Goal: Information Seeking & Learning: Find specific fact

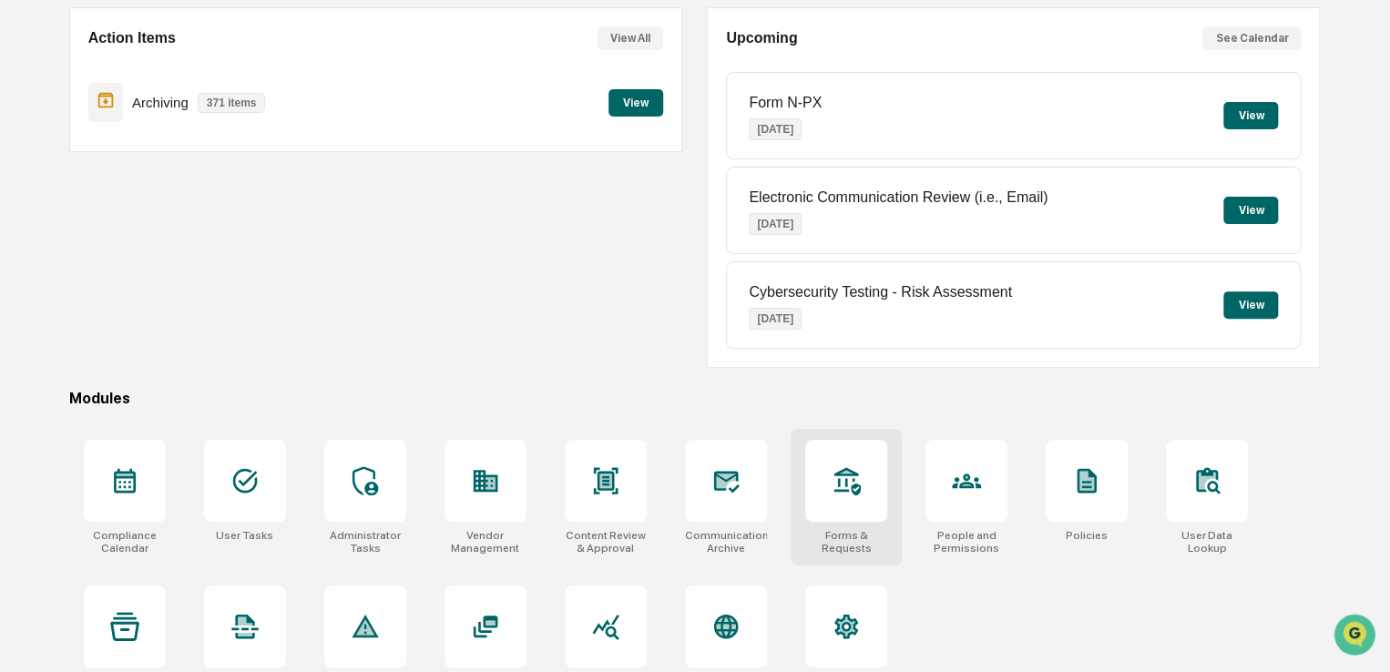
scroll to position [209, 0]
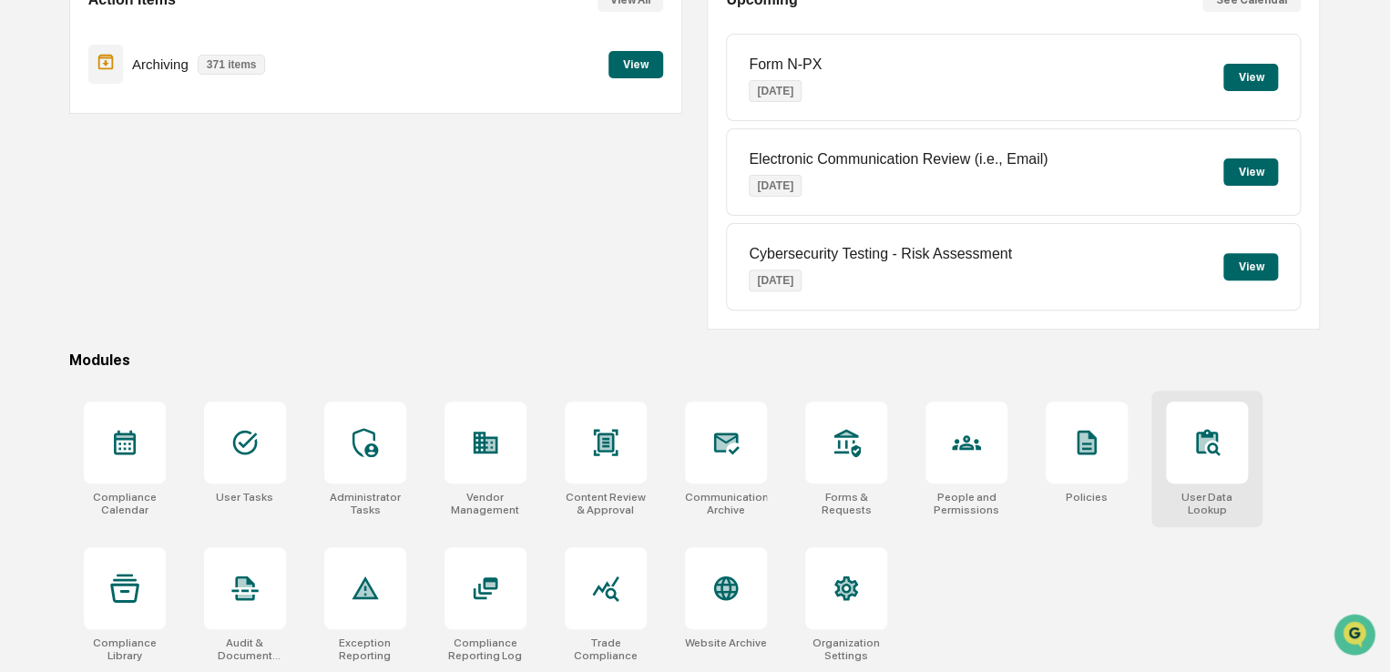
click at [1206, 443] on icon at bounding box center [1206, 442] width 29 height 29
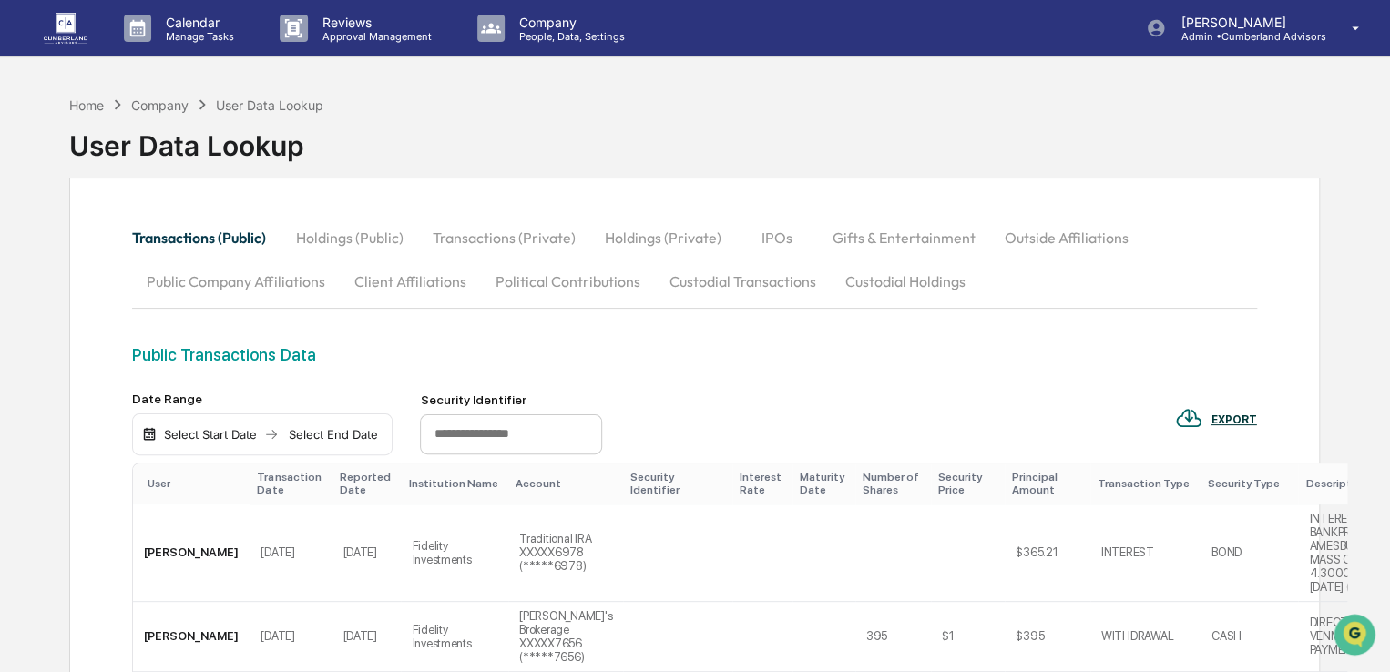
click at [861, 274] on button "Custodial Holdings" at bounding box center [904, 282] width 149 height 44
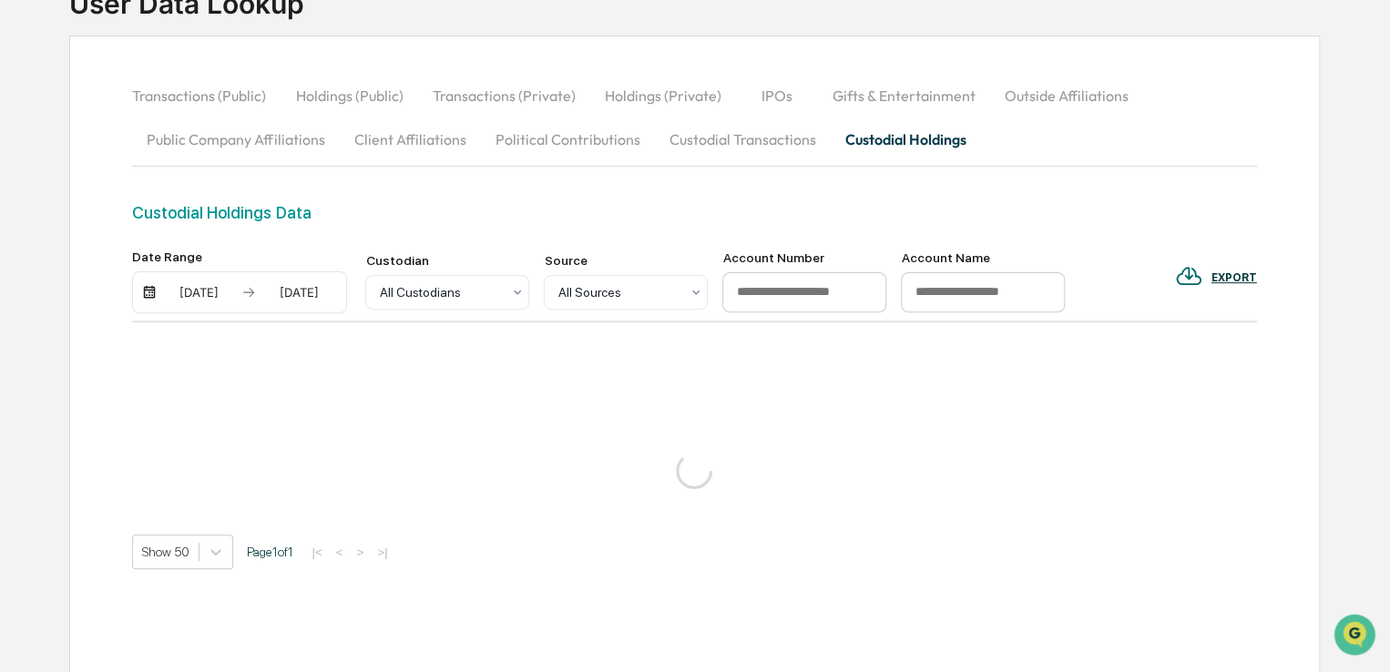
scroll to position [182, 0]
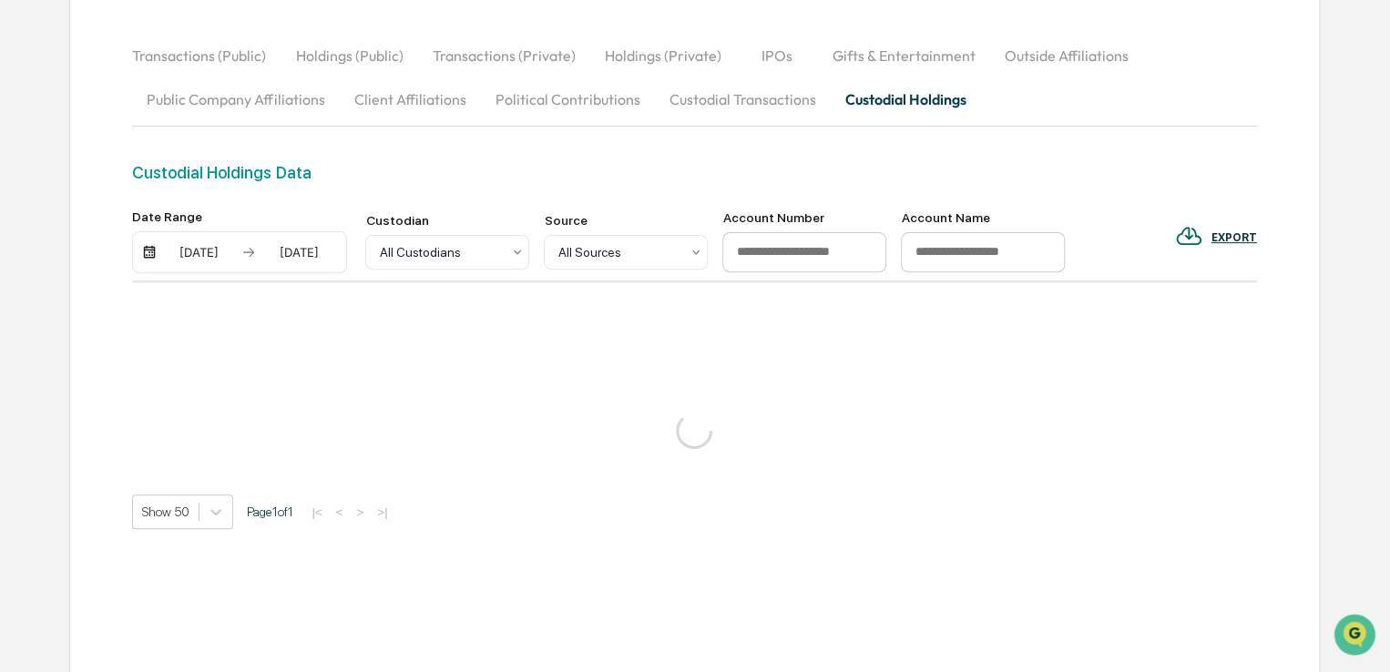
click at [285, 357] on div "Date Range 08/20/2025 08/20/2025 Custodian All Custodians Source All Sources Ac…" at bounding box center [694, 370] width 1124 height 320
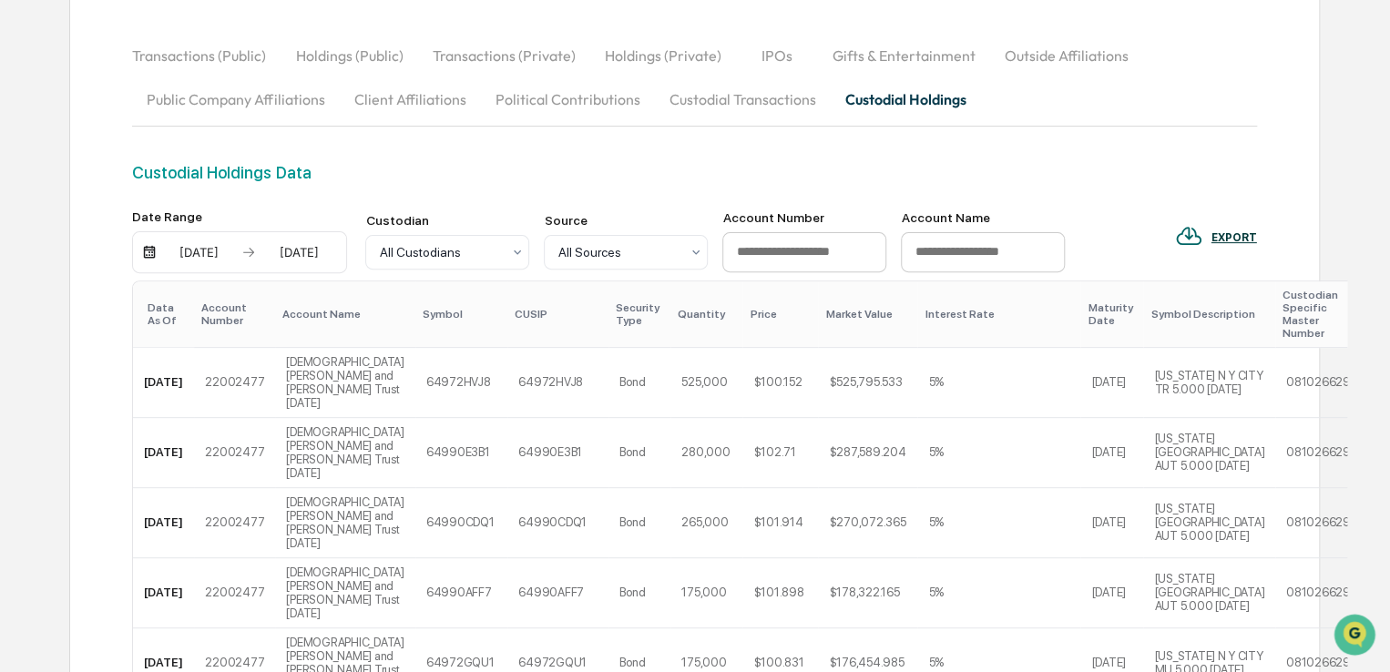
click at [193, 249] on div "08/20/2025" at bounding box center [198, 252] width 77 height 15
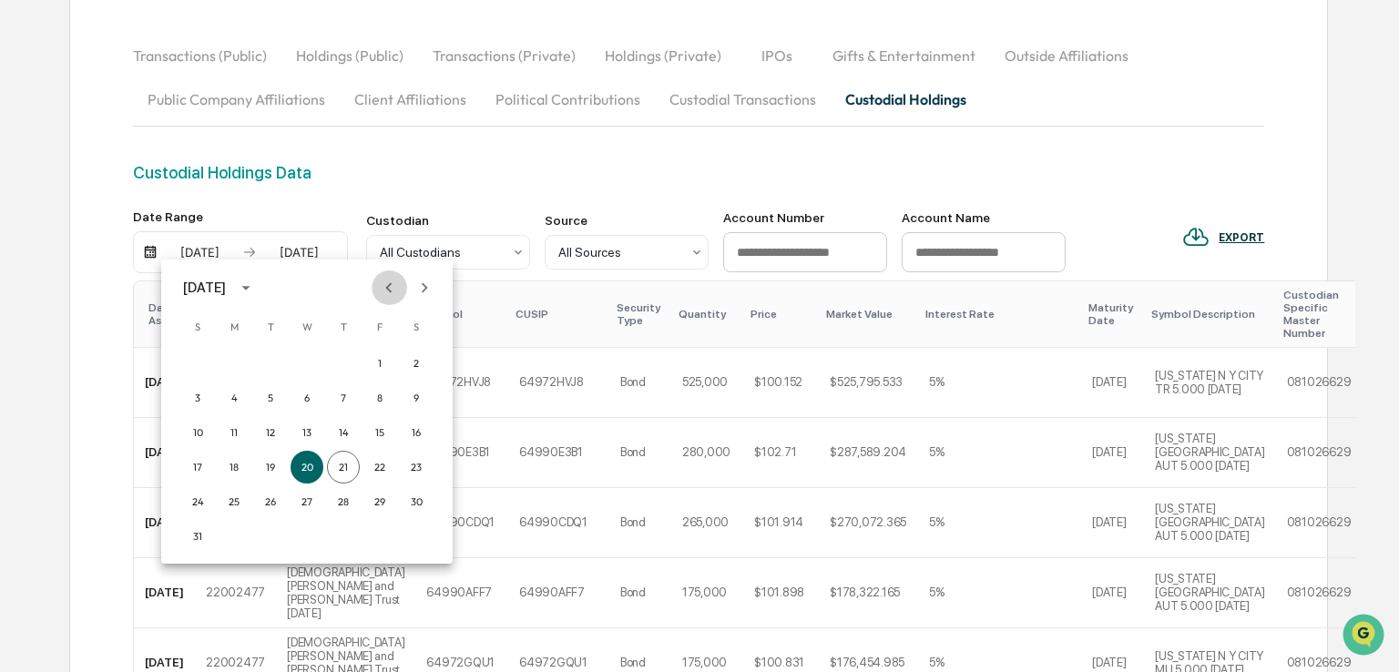
click at [394, 292] on icon "Previous month" at bounding box center [389, 288] width 20 height 20
click at [258, 362] on button "1" at bounding box center [270, 363] width 33 height 33
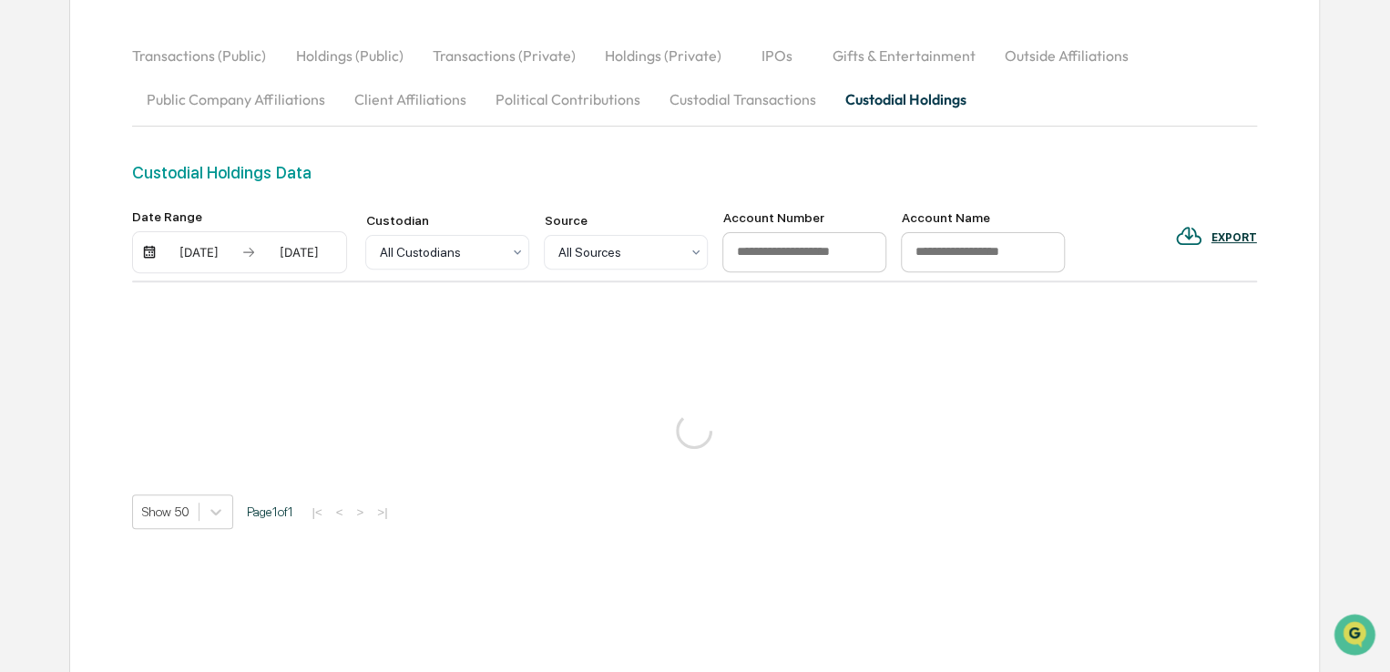
click at [295, 252] on div "08/20/2025" at bounding box center [298, 252] width 77 height 15
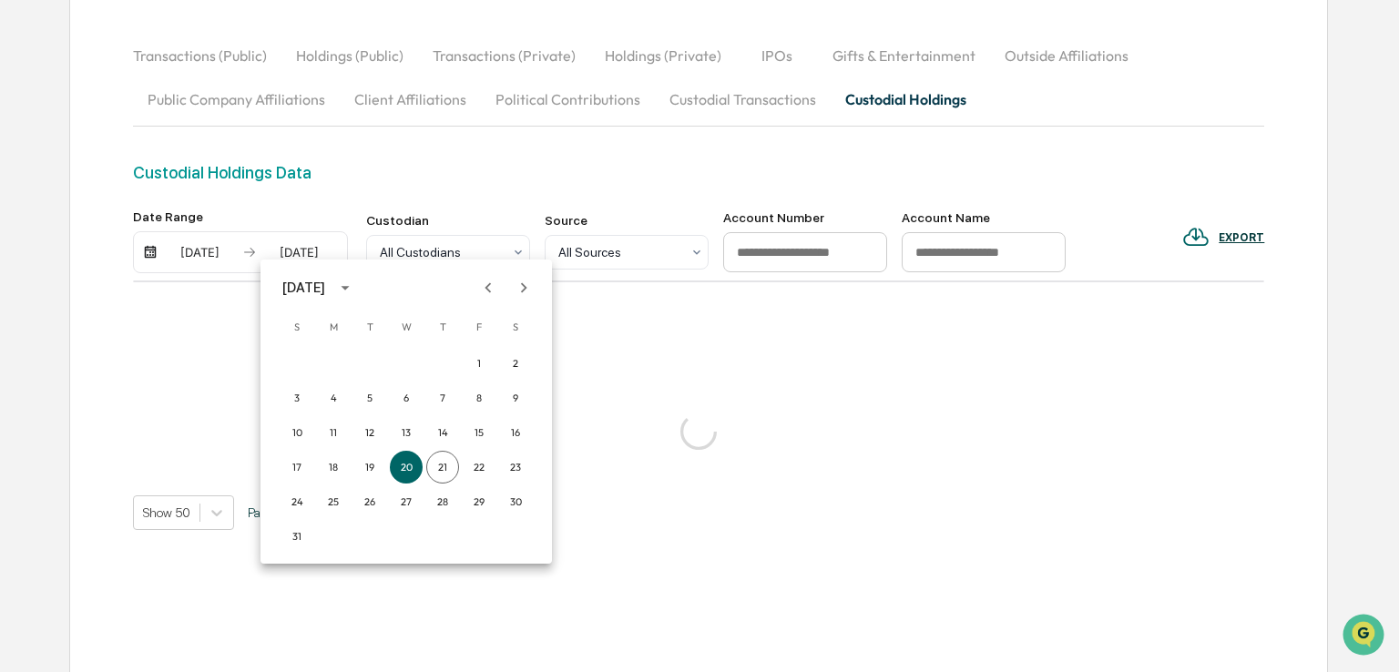
click at [485, 285] on icon "Previous month" at bounding box center [488, 288] width 20 height 20
click at [441, 363] on button "3" at bounding box center [442, 363] width 33 height 33
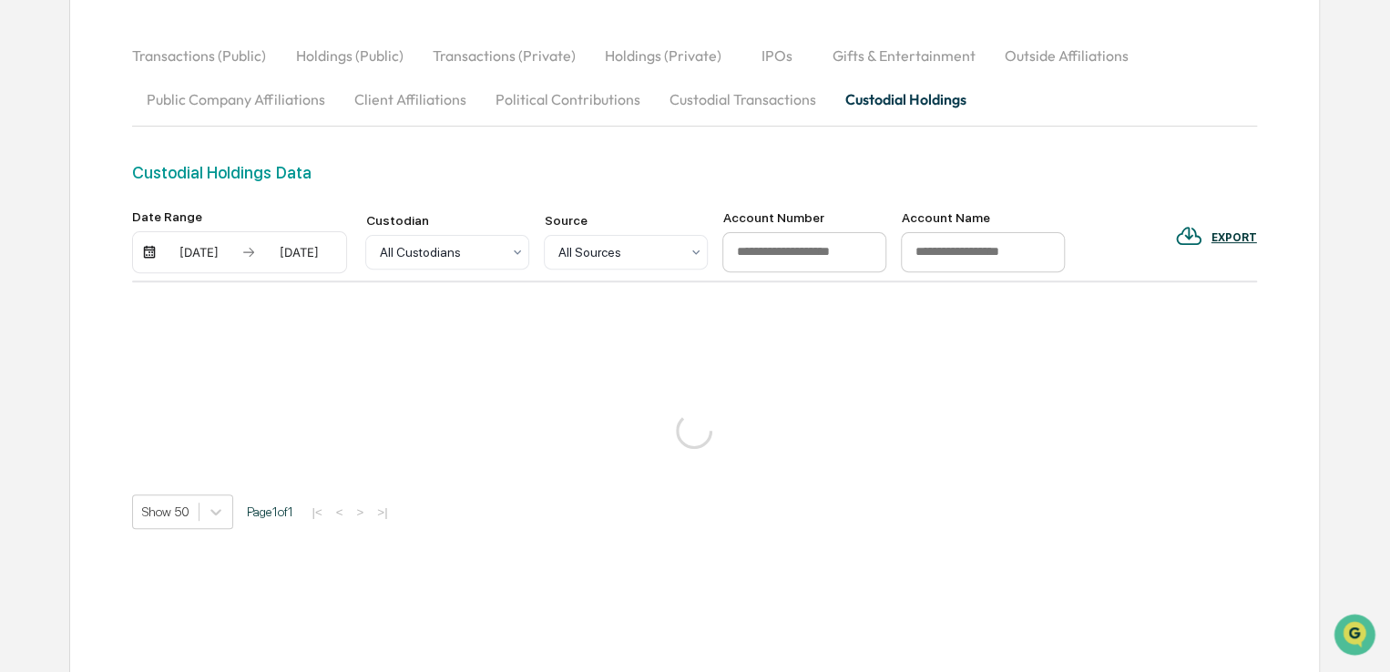
click at [742, 386] on div "Date Range 07/01/2025 07/03/2025 Custodian All Custodians Source All Sources Ac…" at bounding box center [694, 370] width 1124 height 320
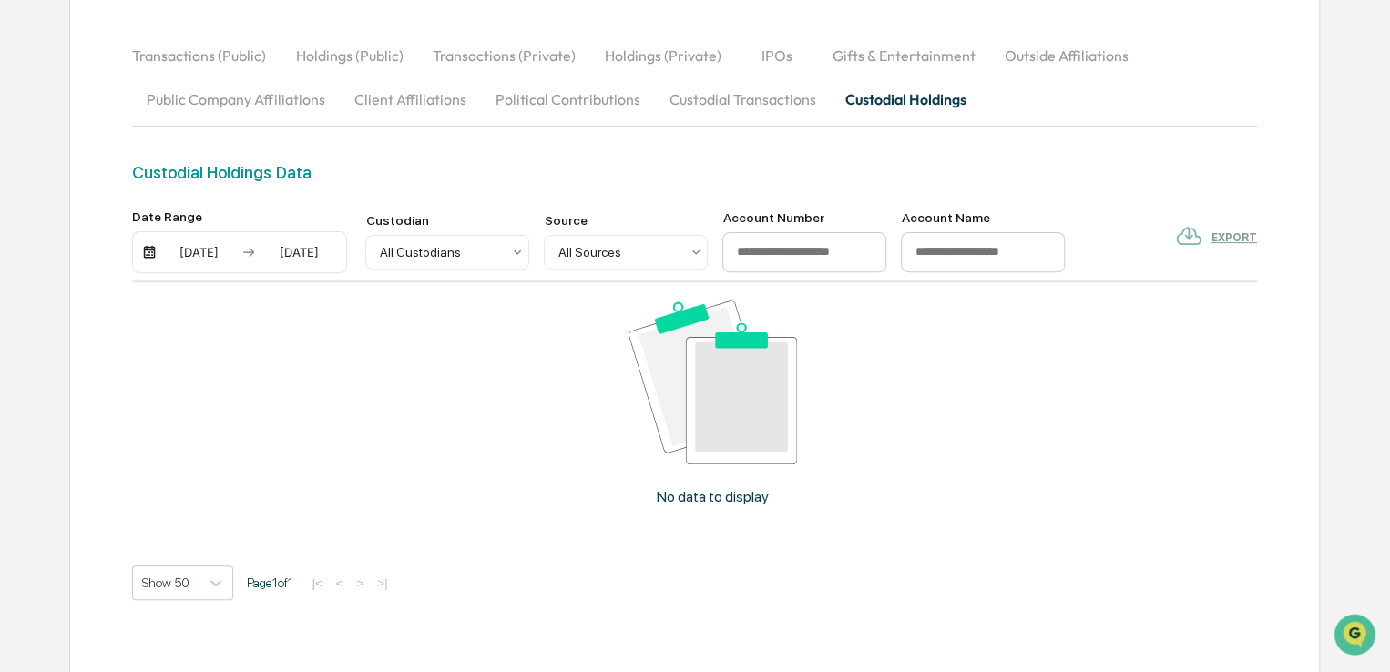
click at [190, 253] on div "07/01/2025" at bounding box center [198, 252] width 77 height 15
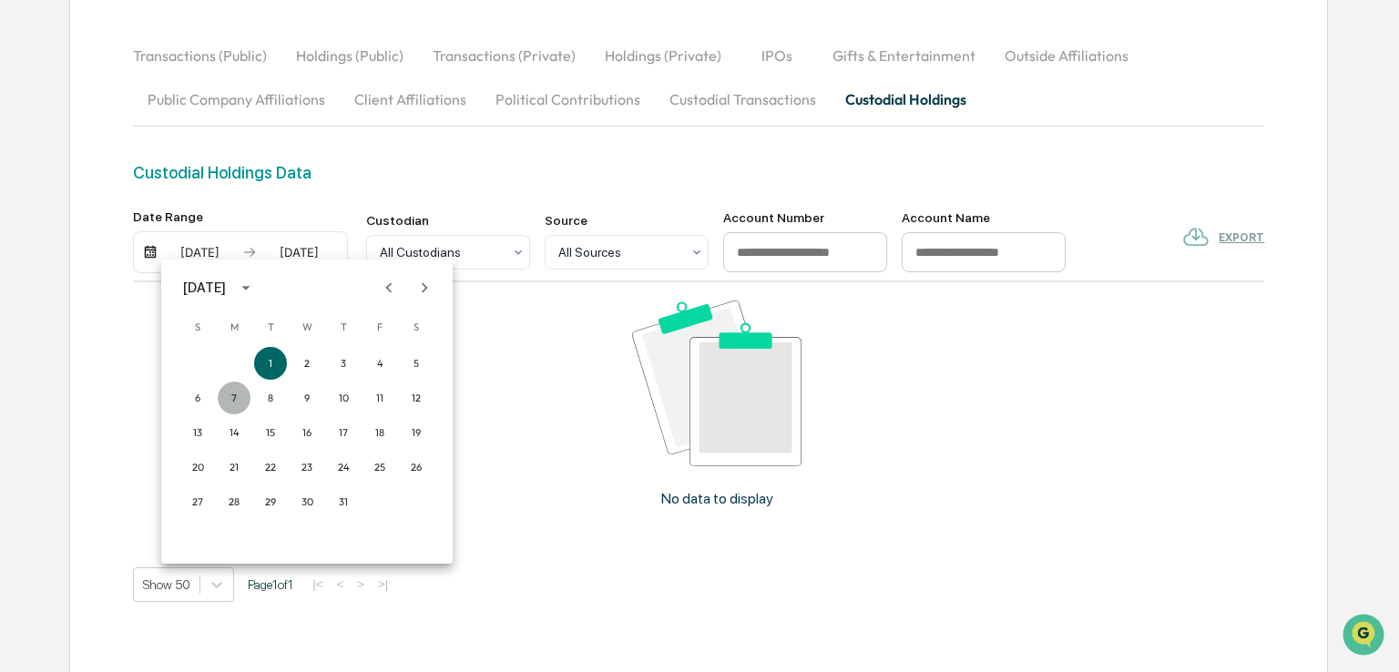
click at [239, 402] on button "7" at bounding box center [234, 398] width 33 height 33
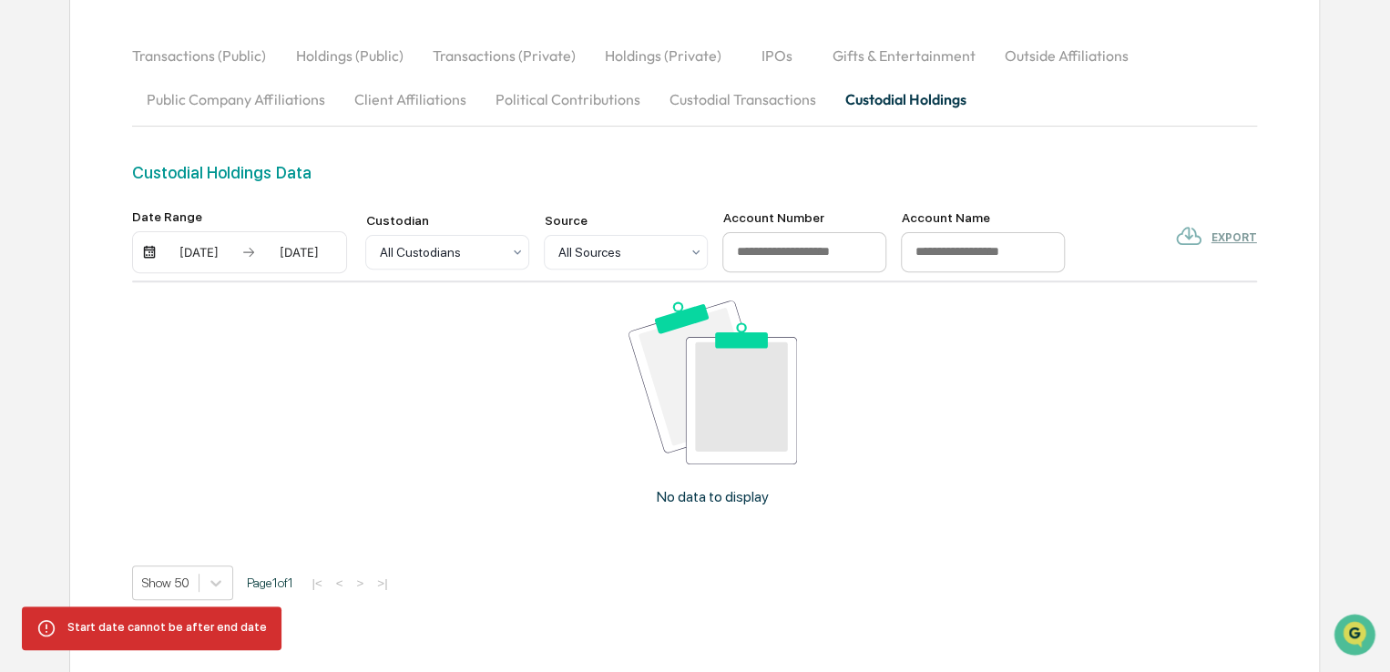
click at [280, 256] on div "07/03/2025" at bounding box center [298, 252] width 77 height 15
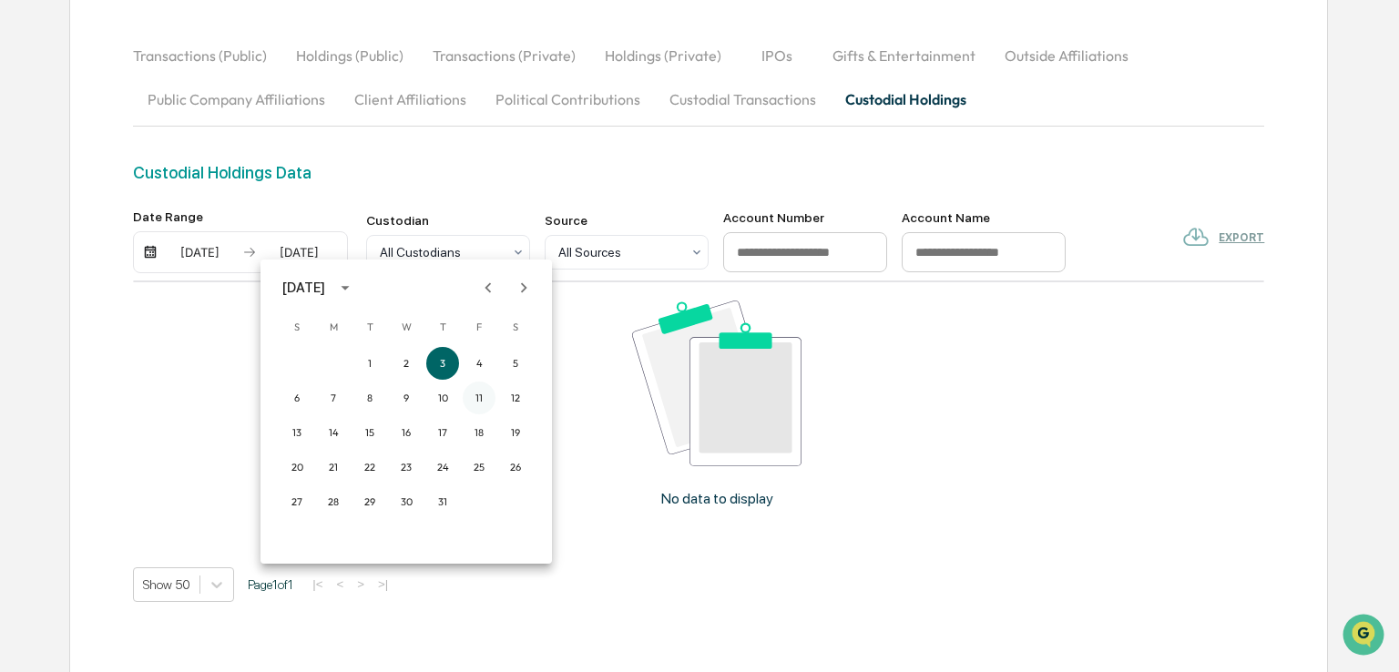
click at [485, 402] on button "11" at bounding box center [479, 398] width 33 height 33
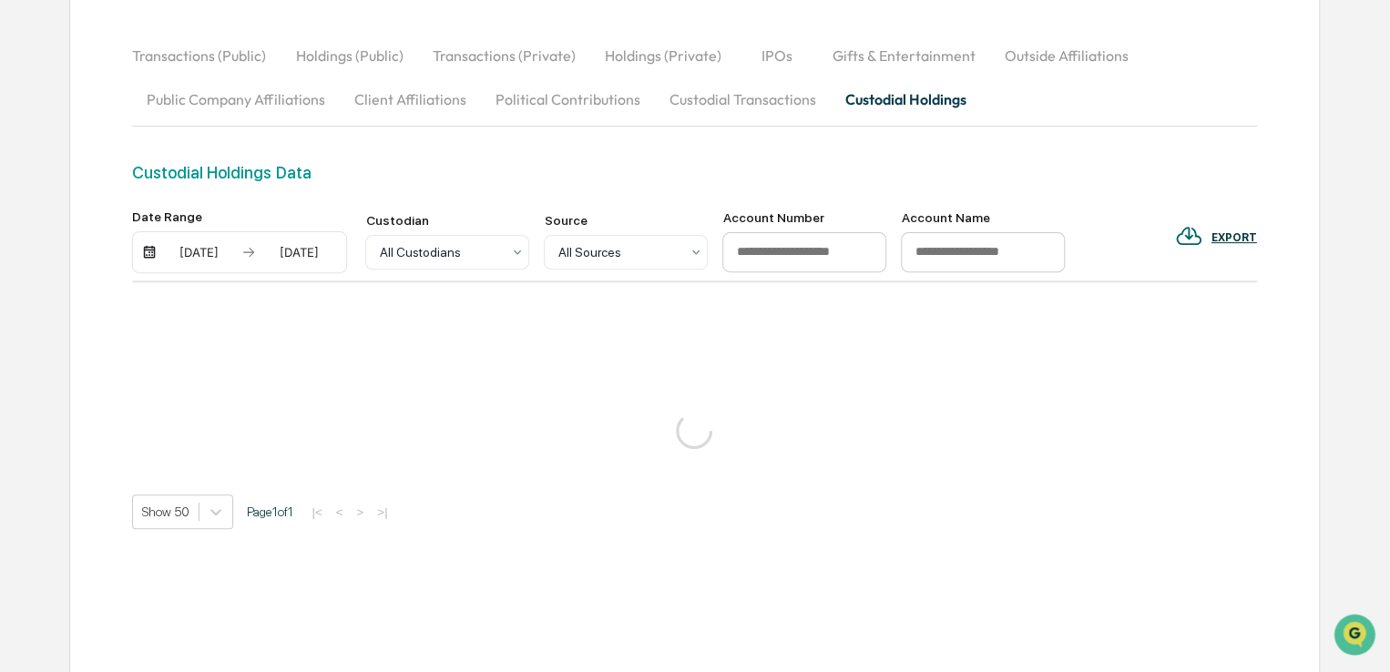
click at [214, 240] on div "07/01/2025 07/11/2025" at bounding box center [239, 252] width 215 height 42
click at [220, 253] on div "[DATE]" at bounding box center [198, 252] width 77 height 15
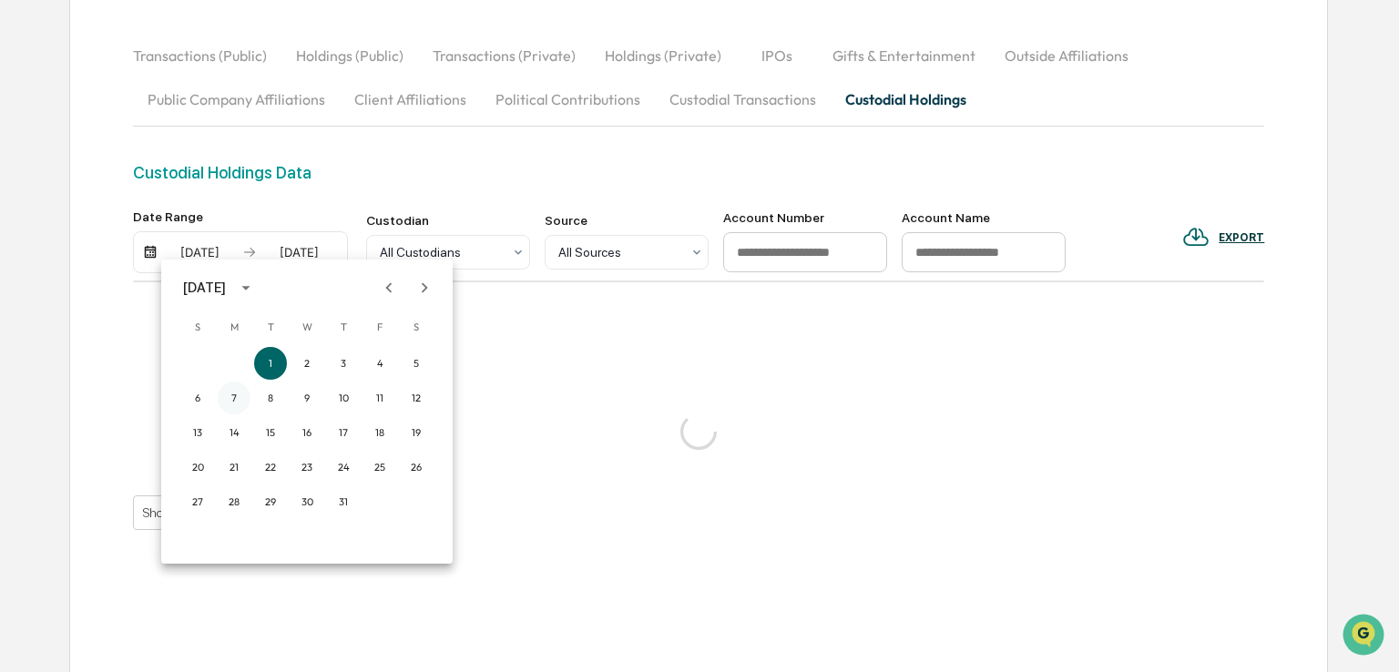
click at [242, 401] on button "7" at bounding box center [234, 398] width 33 height 33
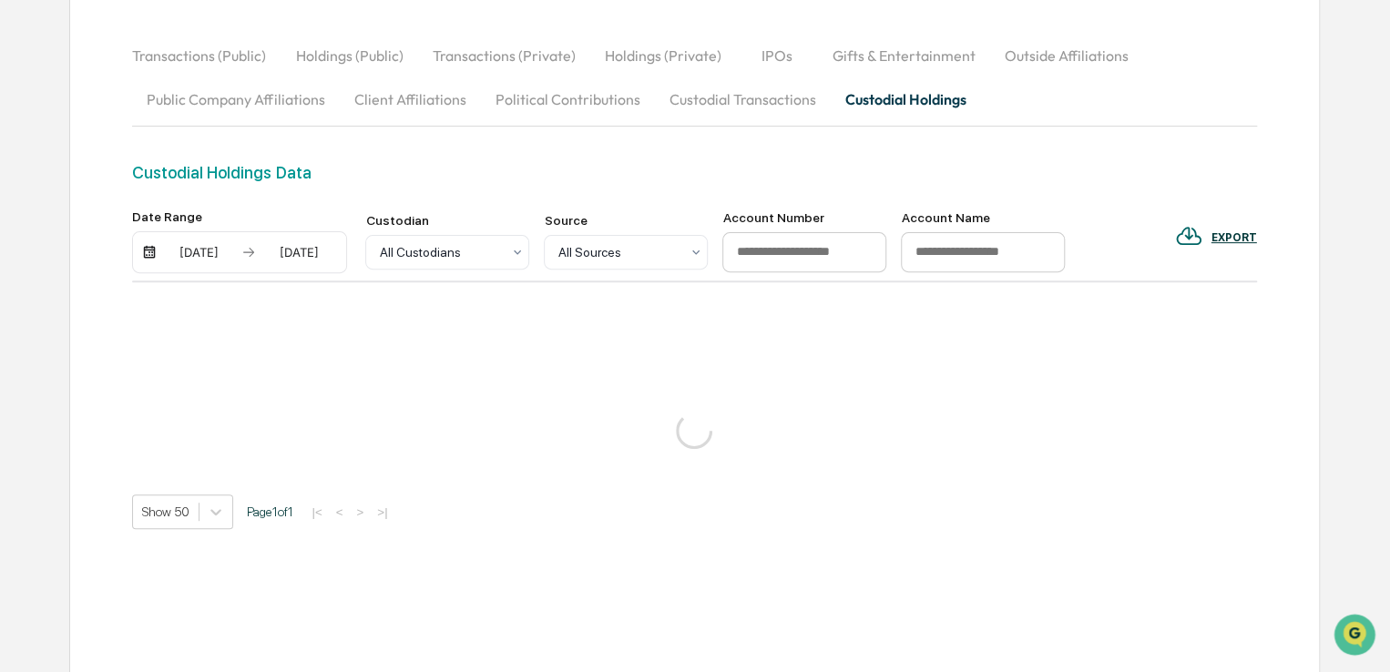
click at [426, 371] on div "Date Range 07/07/2025 07/11/2025 Custodian All Custodians Source All Sources Ac…" at bounding box center [694, 370] width 1124 height 320
click at [875, 98] on button "Custodial Holdings" at bounding box center [905, 99] width 150 height 44
click at [458, 373] on div "Date Range 07/07/2025 07/11/2025 Custodian All Custodians Source All Sources Ac…" at bounding box center [694, 370] width 1124 height 320
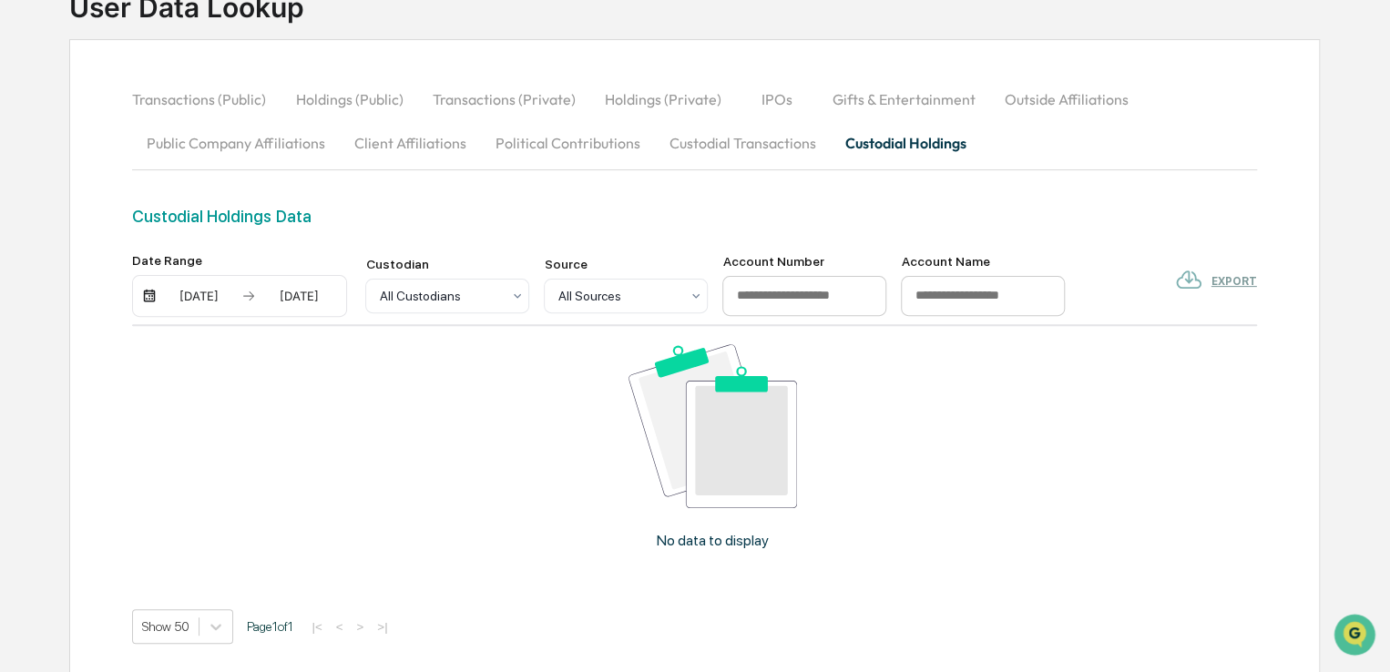
scroll to position [169, 0]
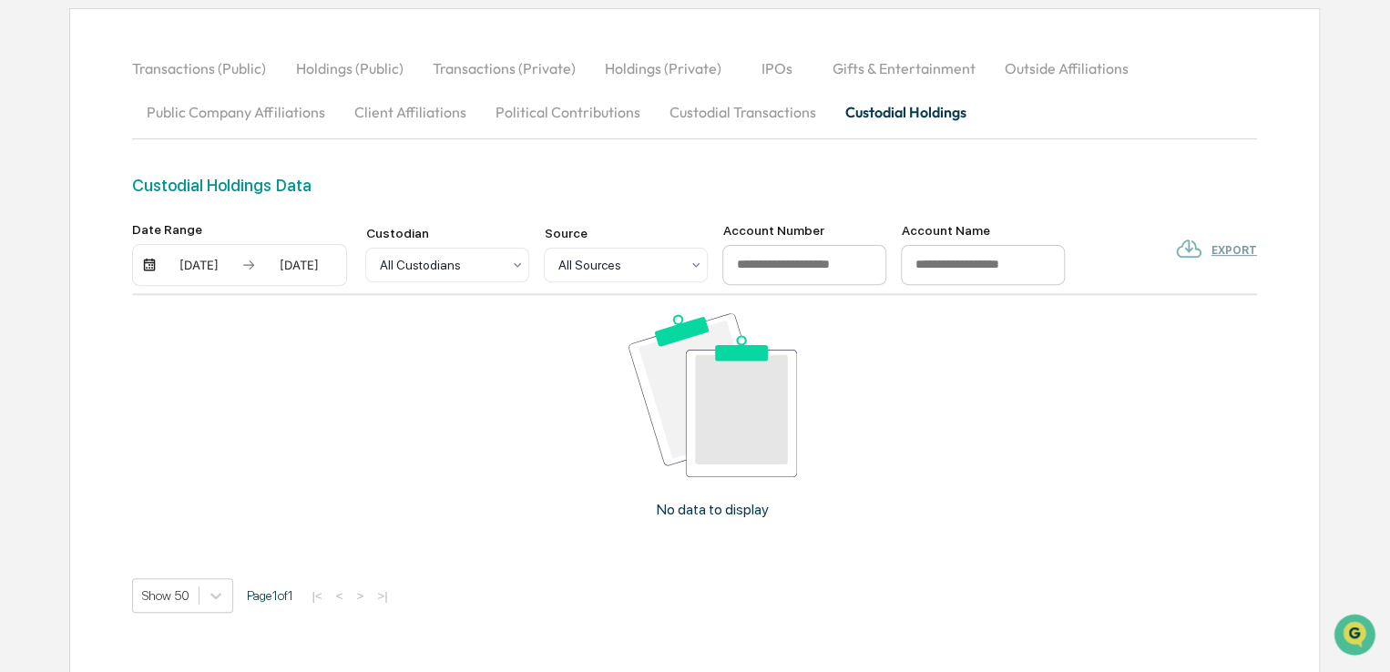
click at [175, 267] on div "07/07/2025" at bounding box center [198, 265] width 77 height 15
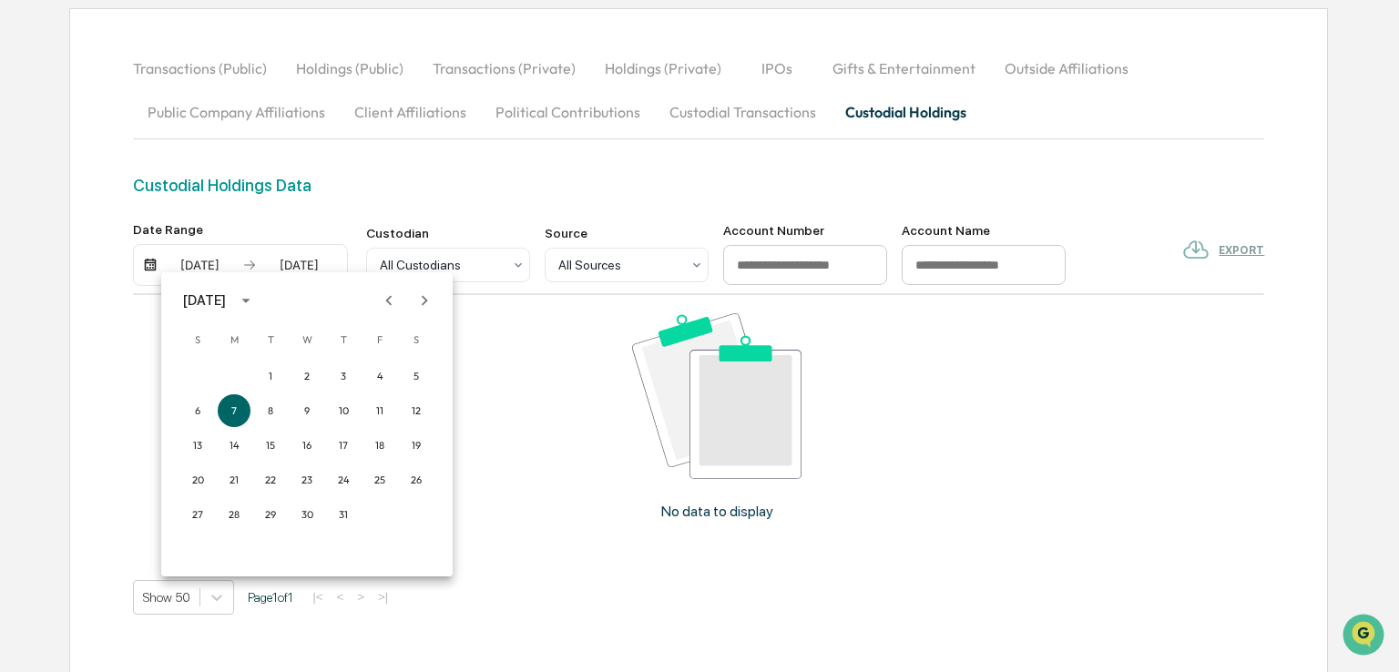
click at [416, 307] on icon "Next month" at bounding box center [424, 301] width 20 height 20
click at [292, 476] on button "20" at bounding box center [307, 480] width 33 height 33
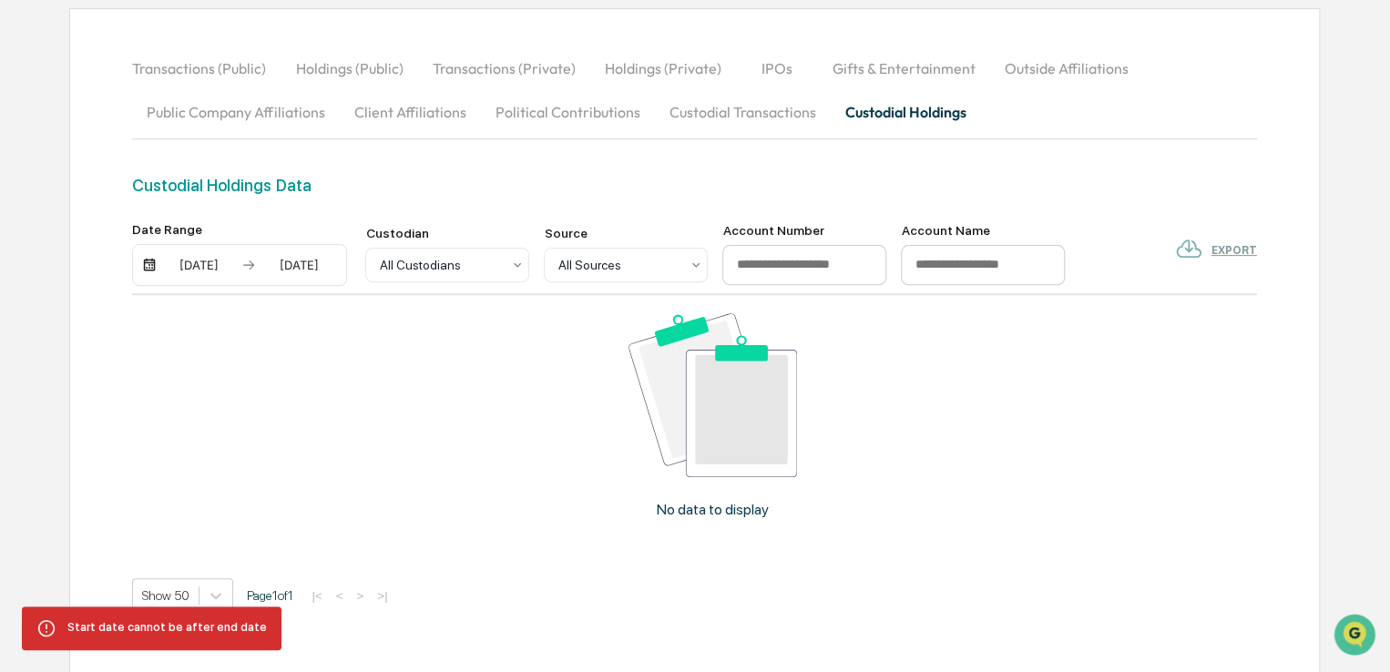
click at [209, 262] on div "07/07/2025" at bounding box center [198, 265] width 77 height 15
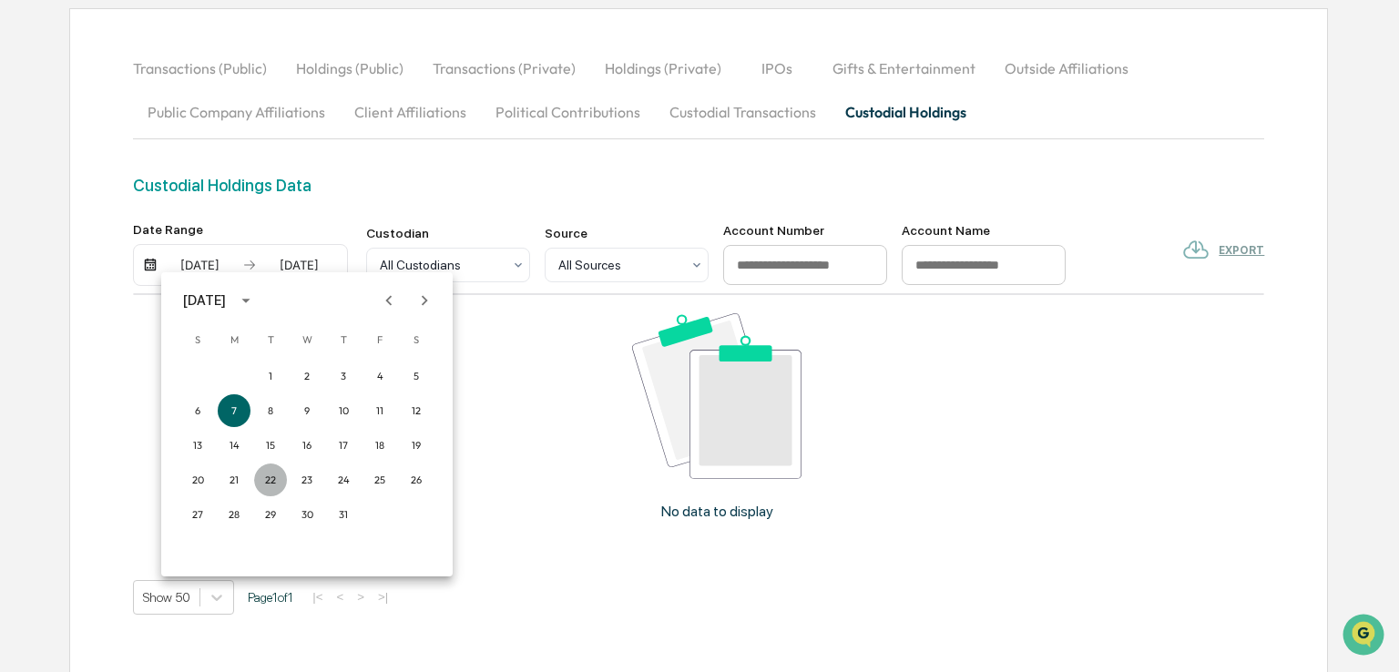
click at [266, 480] on button "22" at bounding box center [270, 480] width 33 height 33
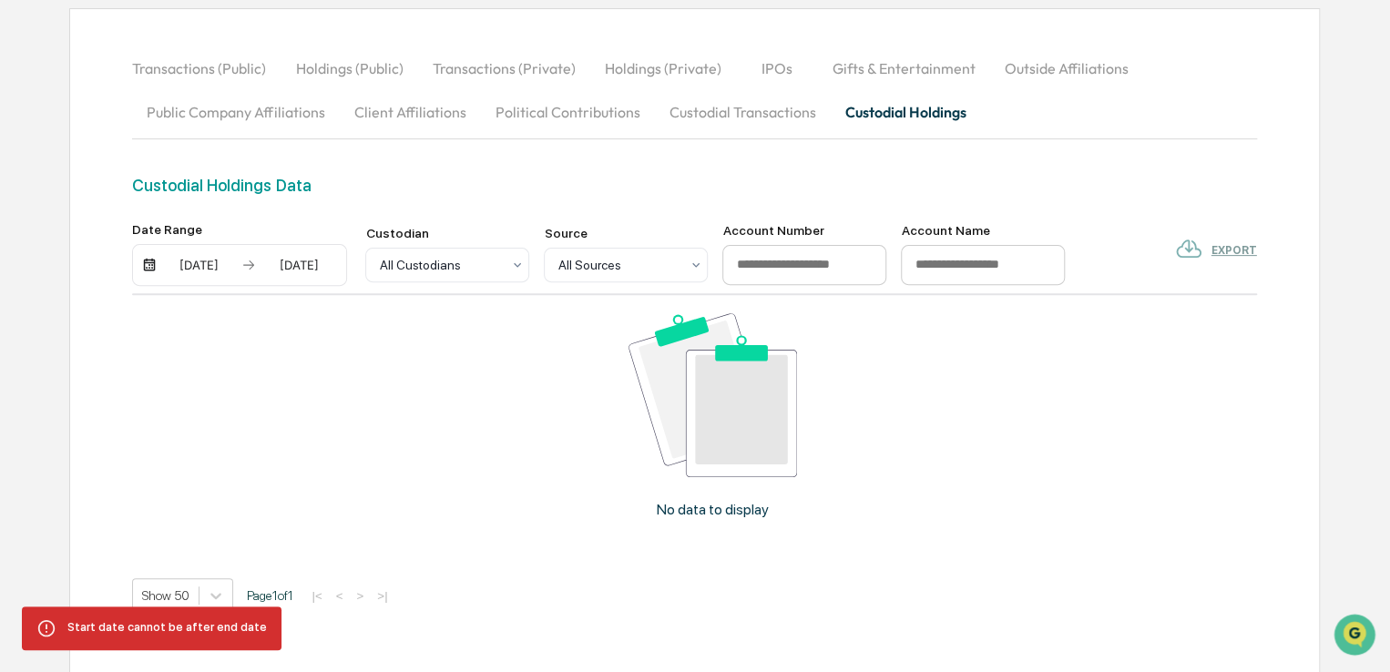
click at [290, 262] on div "07/11/2025" at bounding box center [298, 265] width 77 height 15
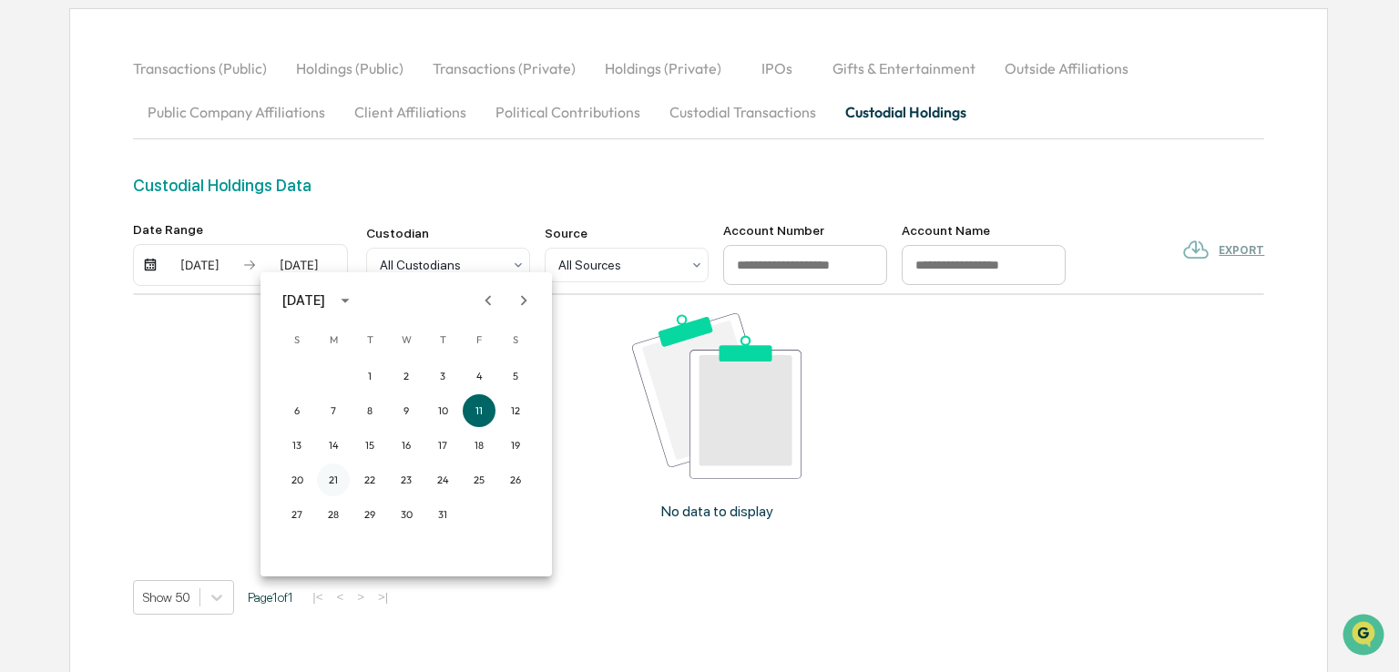
click at [343, 478] on button "21" at bounding box center [333, 480] width 33 height 33
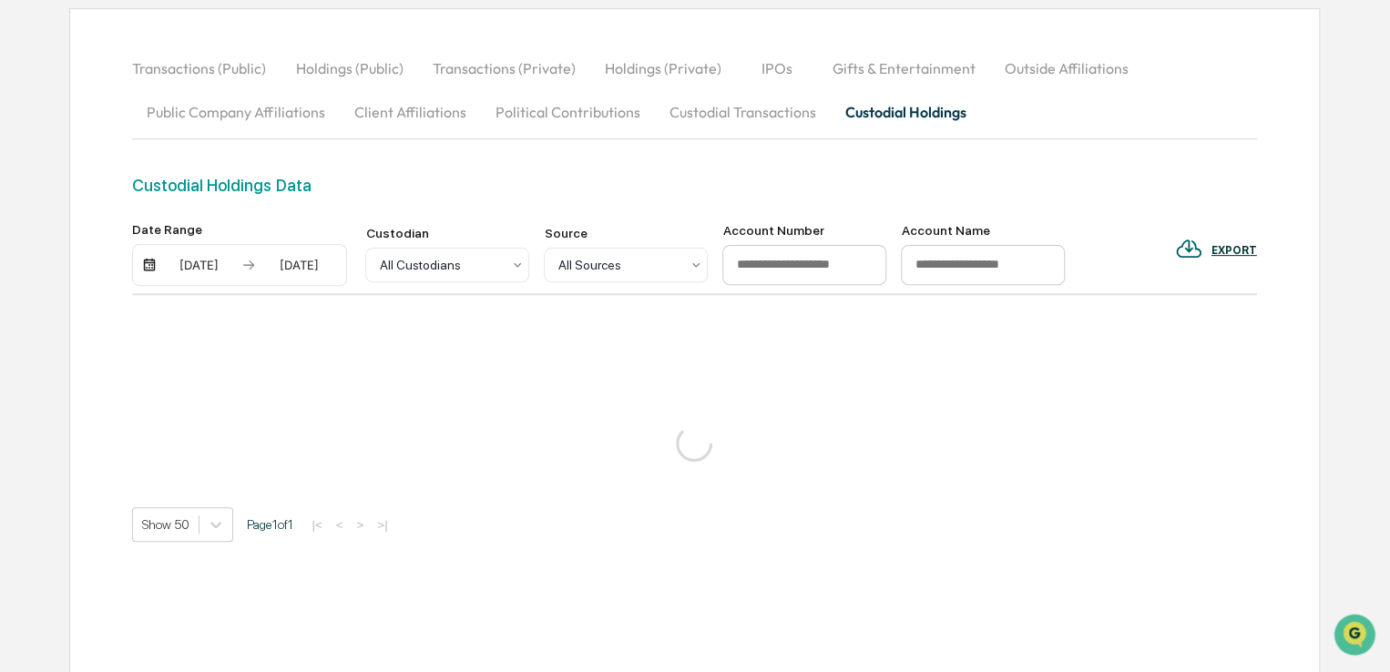
click at [226, 263] on div "07/07/2025" at bounding box center [198, 265] width 77 height 15
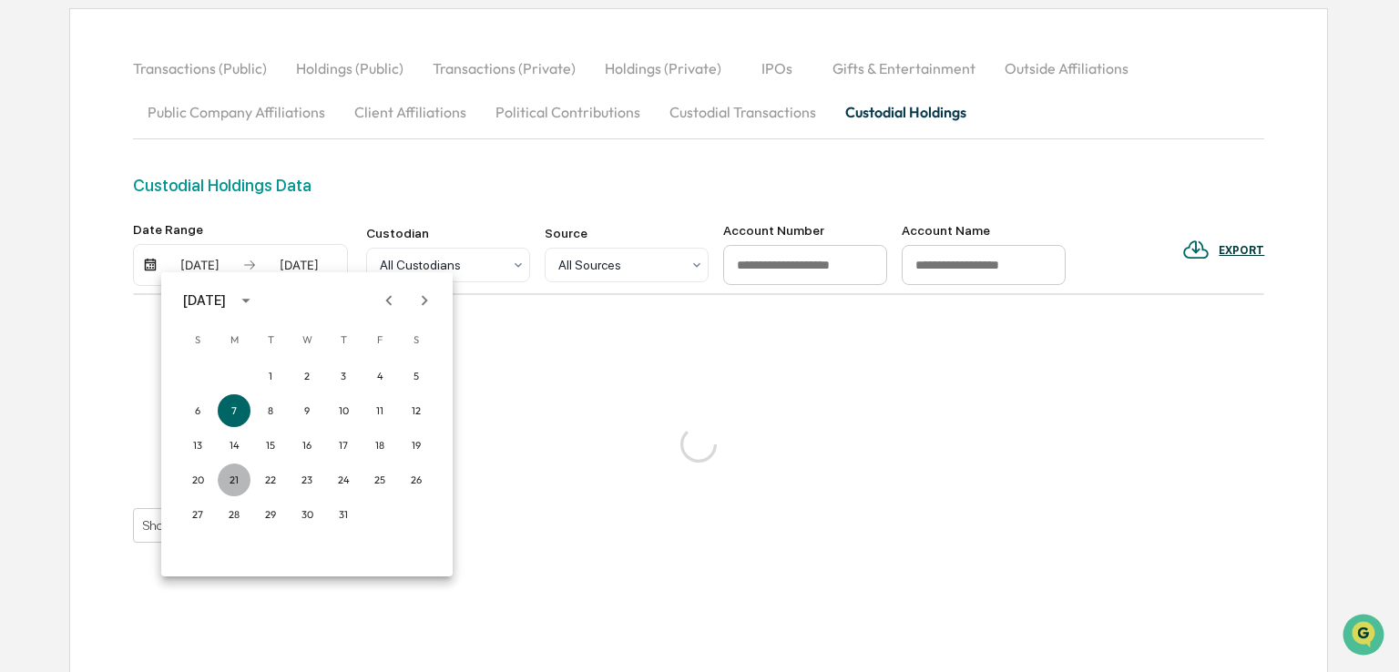
click at [236, 475] on button "21" at bounding box center [234, 480] width 33 height 33
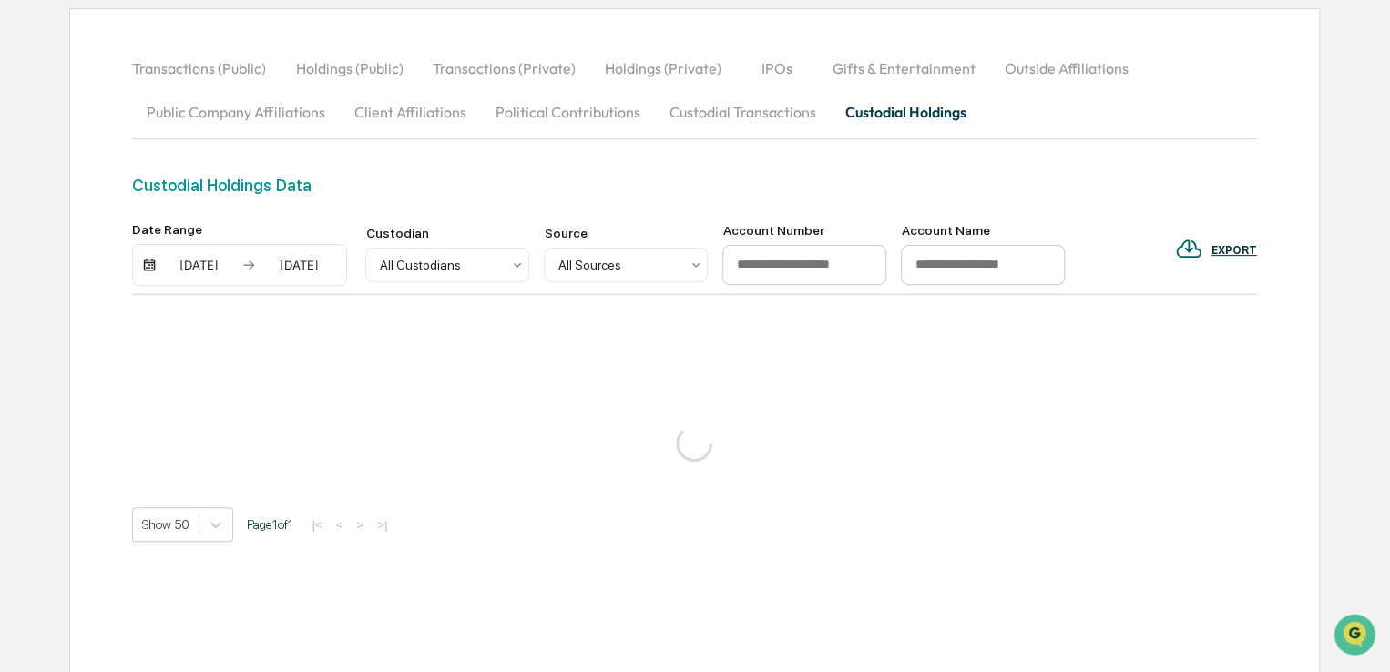
click at [221, 264] on div "07/21/2025" at bounding box center [198, 265] width 77 height 15
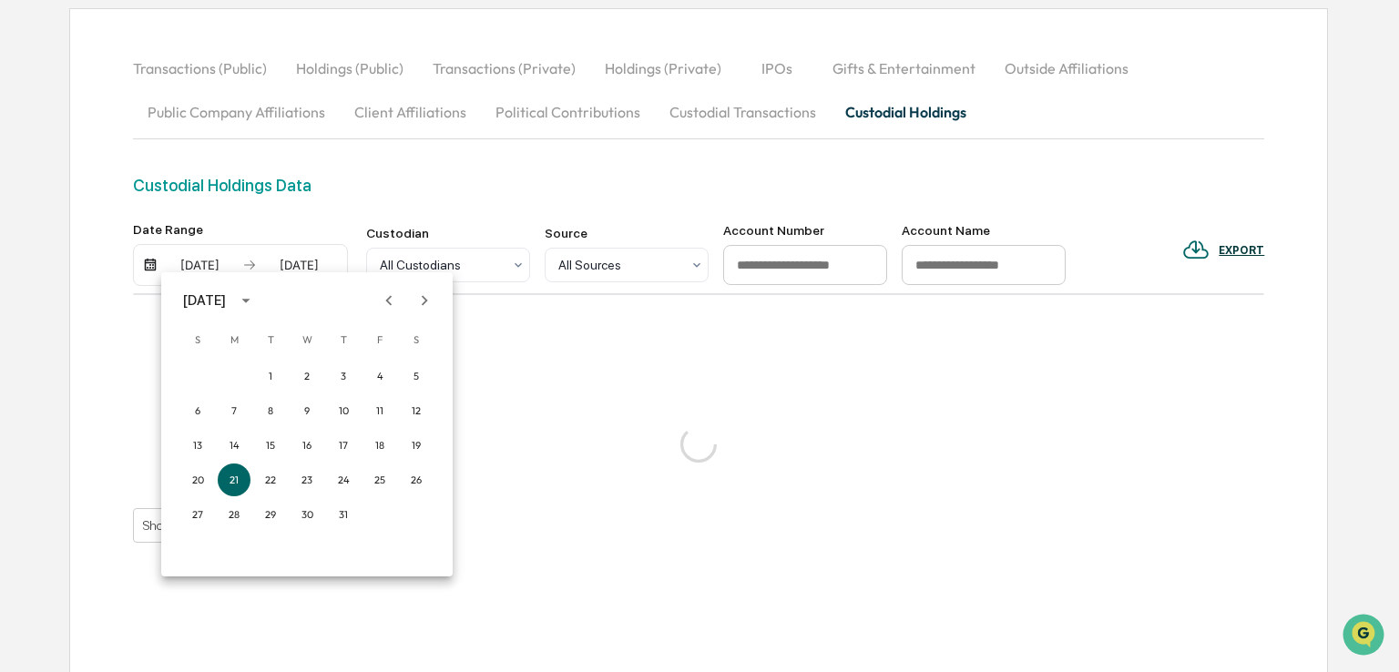
click at [426, 302] on icon "Next month" at bounding box center [424, 301] width 20 height 20
click at [229, 477] on button "18" at bounding box center [234, 480] width 33 height 33
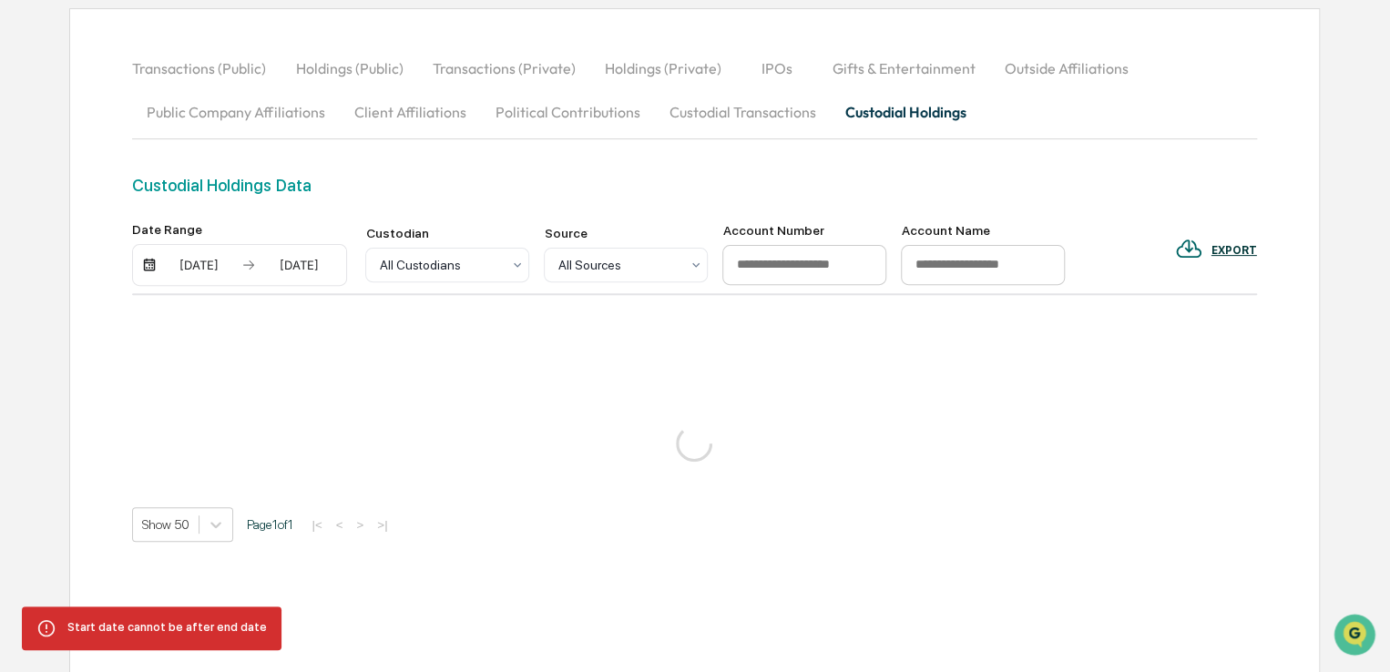
click at [195, 259] on div "07/21/2025" at bounding box center [198, 265] width 77 height 15
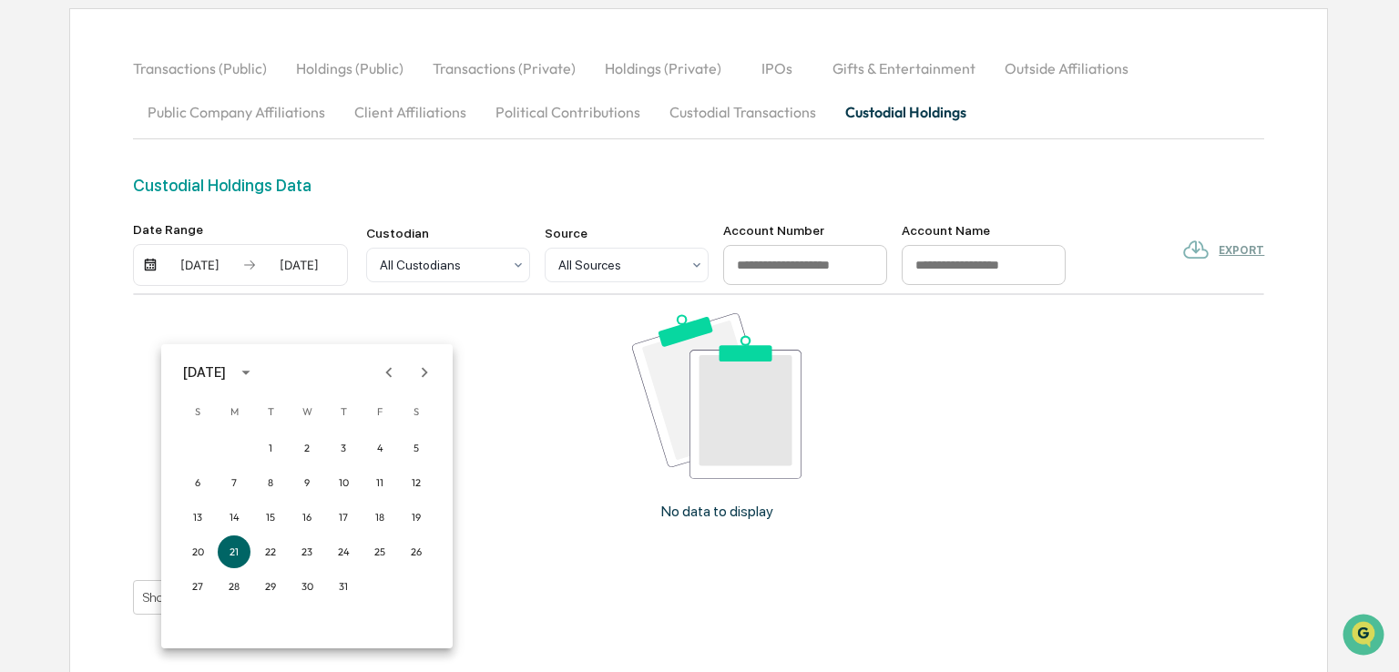
click at [291, 263] on div at bounding box center [699, 336] width 1399 height 672
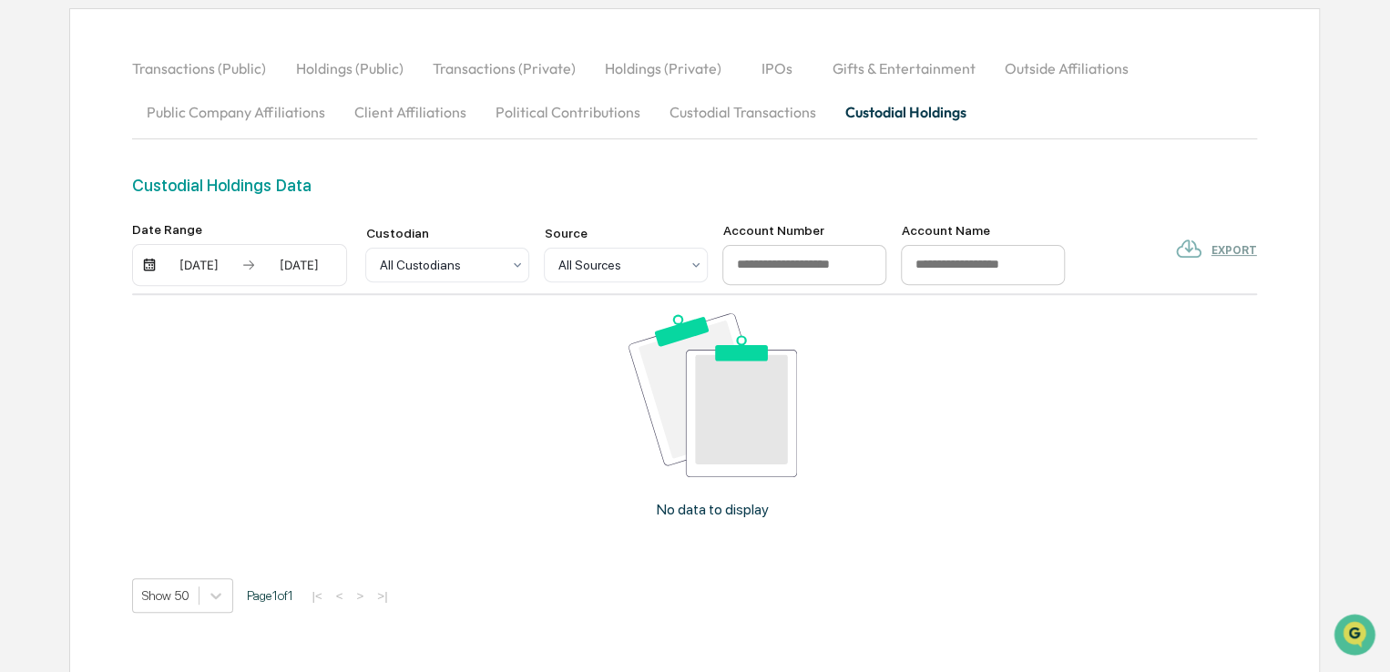
click at [284, 263] on div "07/21/2025" at bounding box center [298, 265] width 77 height 15
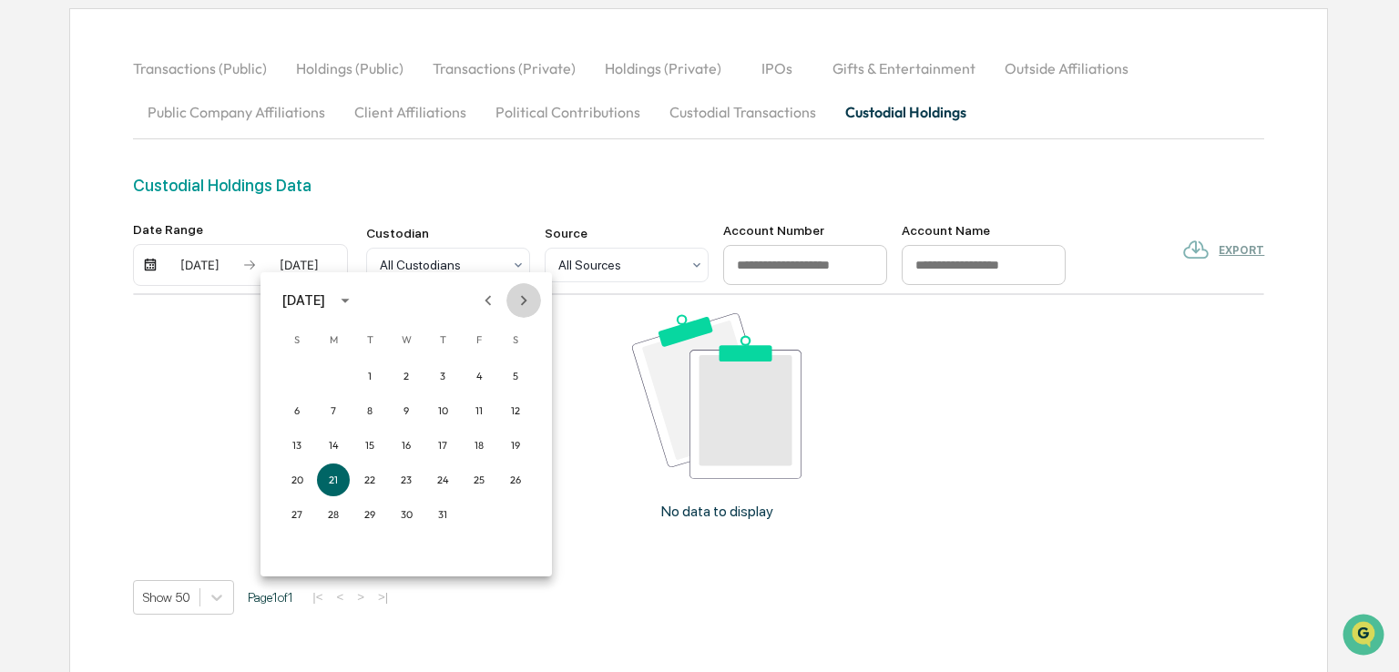
click at [522, 303] on icon "Next month" at bounding box center [524, 300] width 6 height 10
drag, startPoint x: 476, startPoint y: 477, endPoint x: 466, endPoint y: 471, distance: 11.9
click at [477, 477] on button "22" at bounding box center [479, 480] width 33 height 33
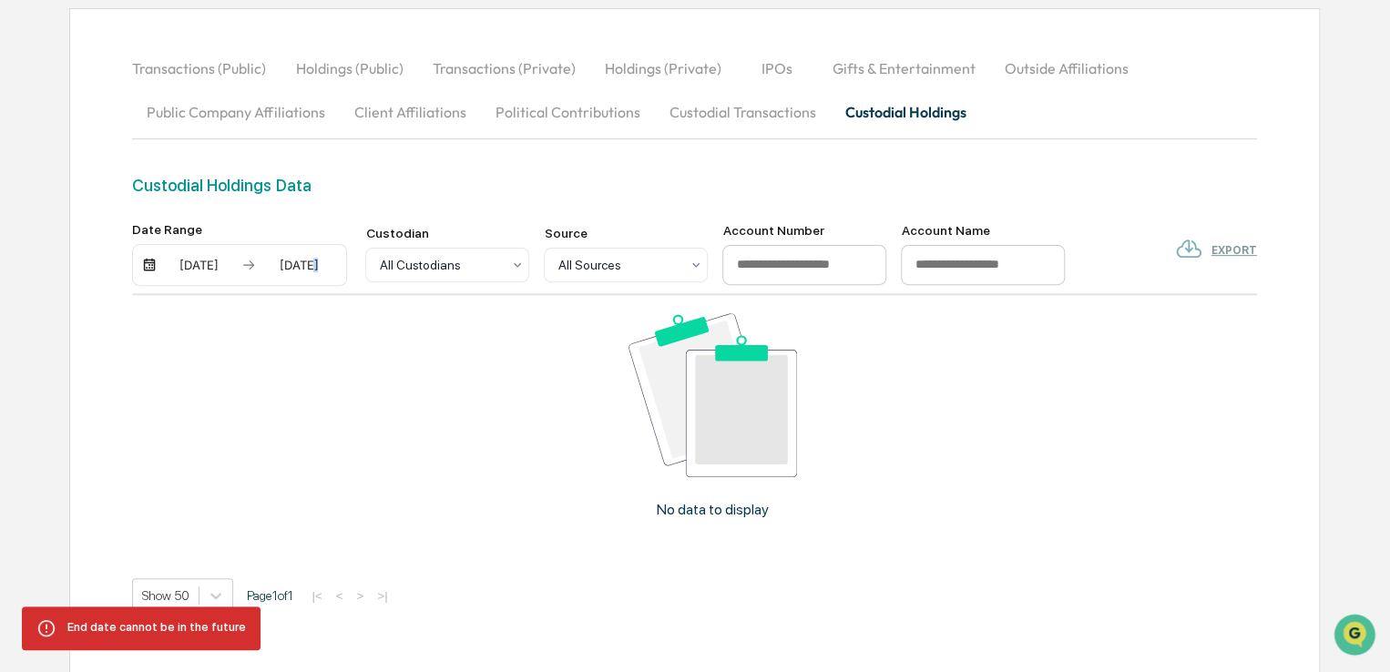
click at [300, 261] on div "07/21/2025" at bounding box center [298, 265] width 77 height 15
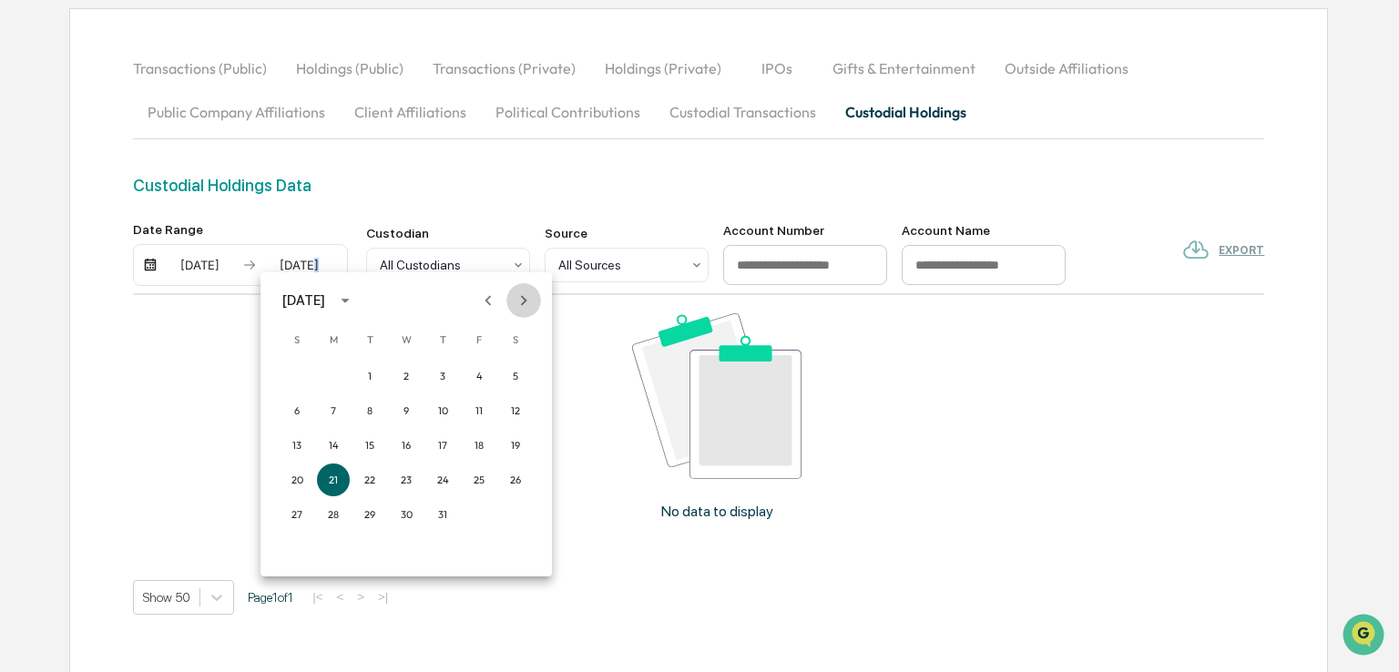
click at [521, 303] on icon "Next month" at bounding box center [524, 301] width 20 height 20
click at [480, 477] on button "22" at bounding box center [479, 480] width 33 height 33
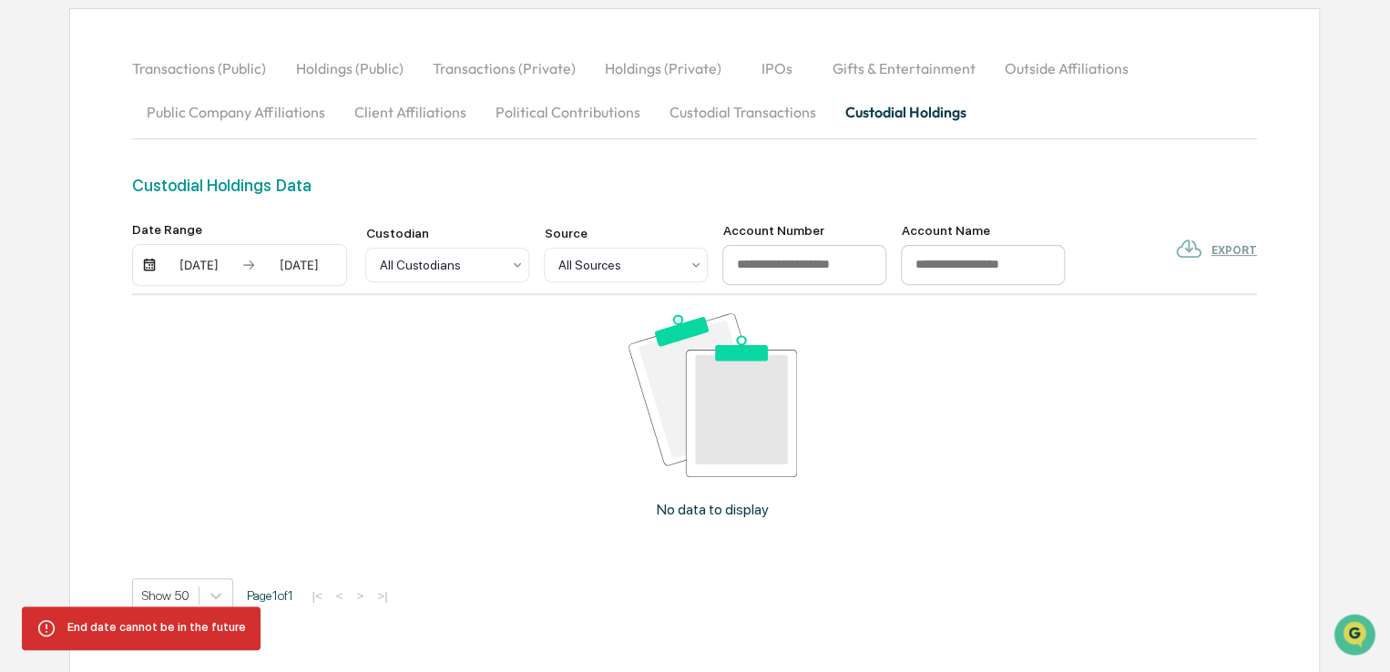
click at [313, 260] on div "07/21/2025" at bounding box center [298, 265] width 77 height 15
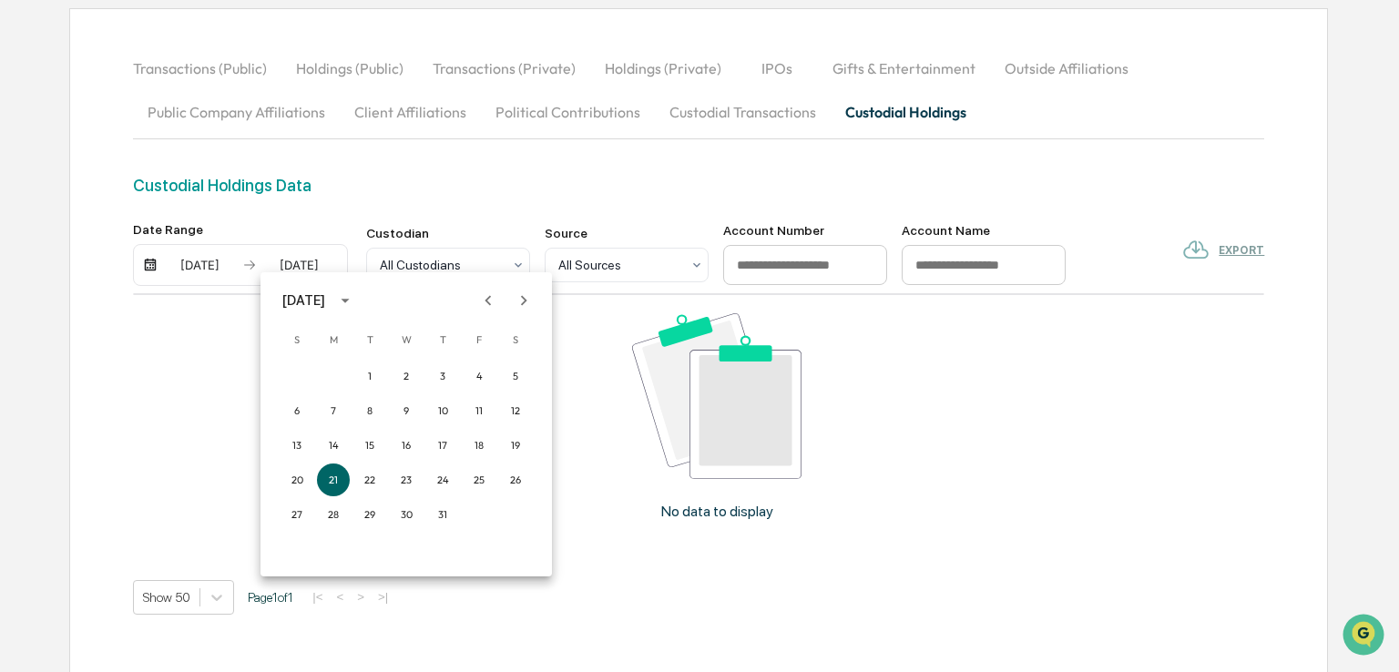
click at [521, 306] on icon "Next month" at bounding box center [524, 301] width 20 height 20
click at [402, 482] on button "20" at bounding box center [406, 480] width 33 height 33
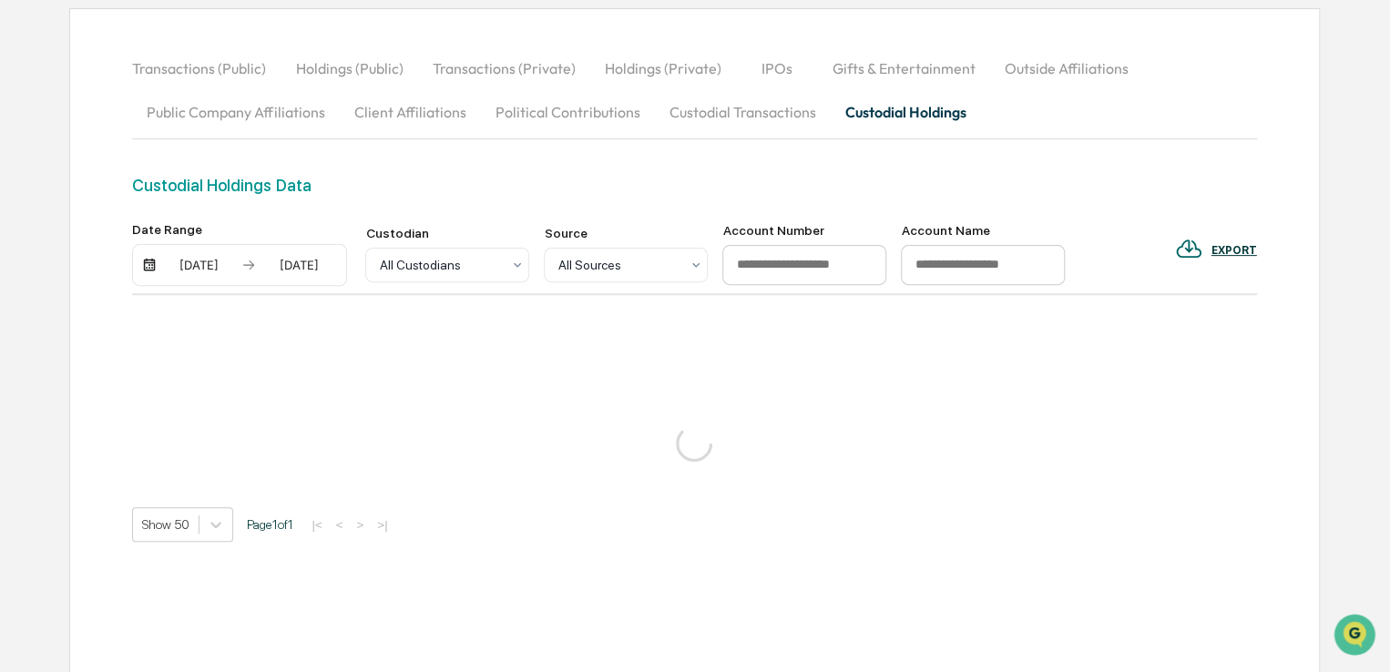
click at [205, 263] on div "07/21/2025" at bounding box center [198, 265] width 77 height 15
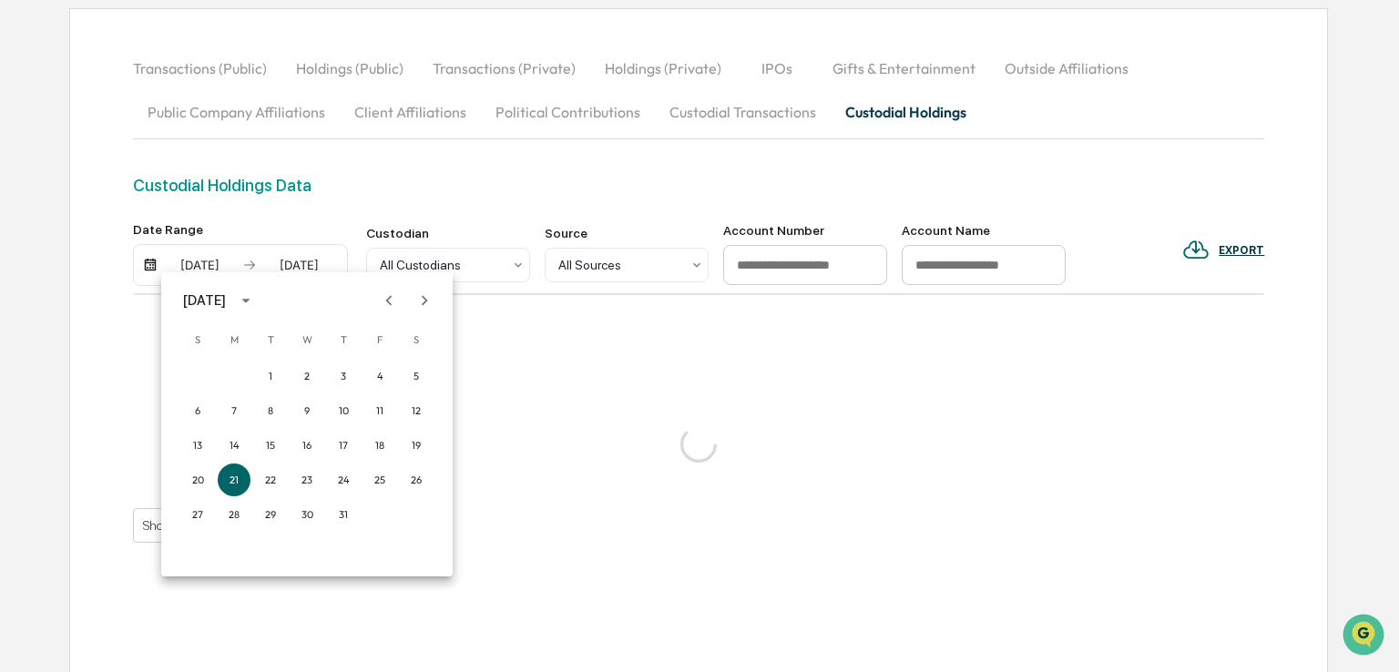
click at [420, 307] on icon "Next month" at bounding box center [424, 301] width 20 height 20
click at [237, 473] on button "18" at bounding box center [234, 480] width 33 height 33
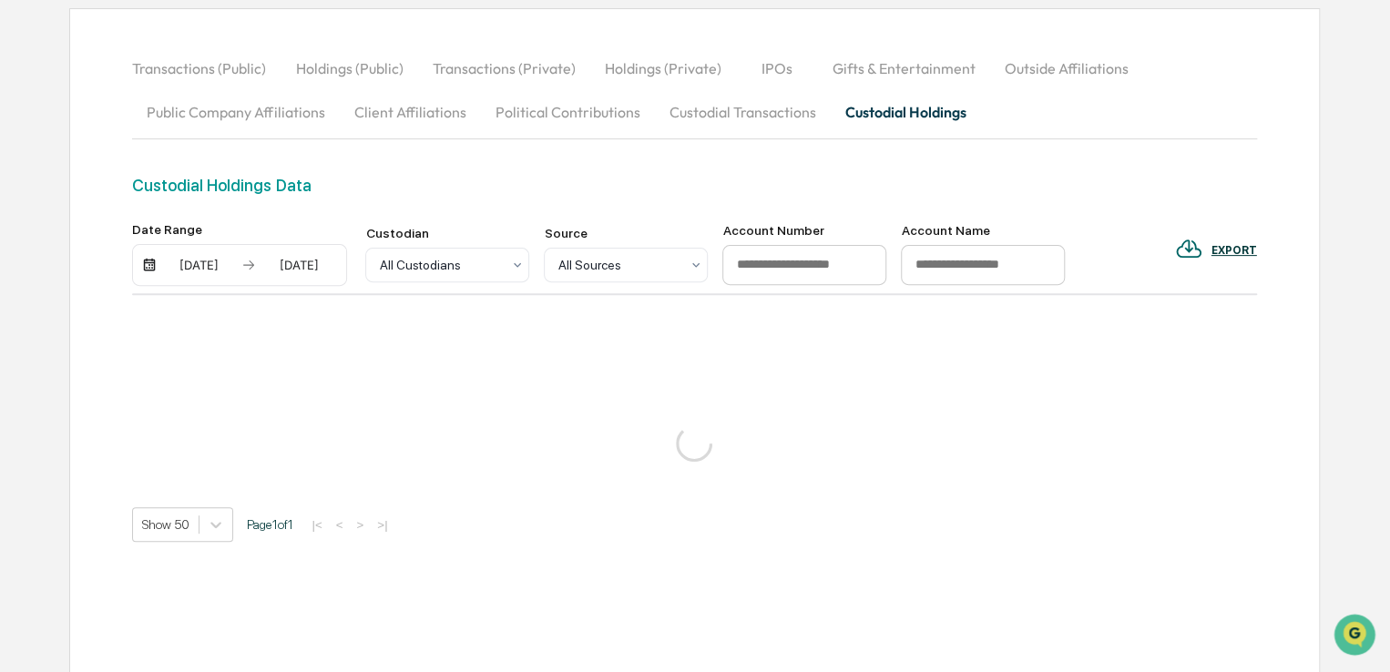
click at [499, 403] on div "Date Range 08/18/2025 08/20/2025 Custodian All Custodians Source All Sources Ac…" at bounding box center [694, 382] width 1124 height 320
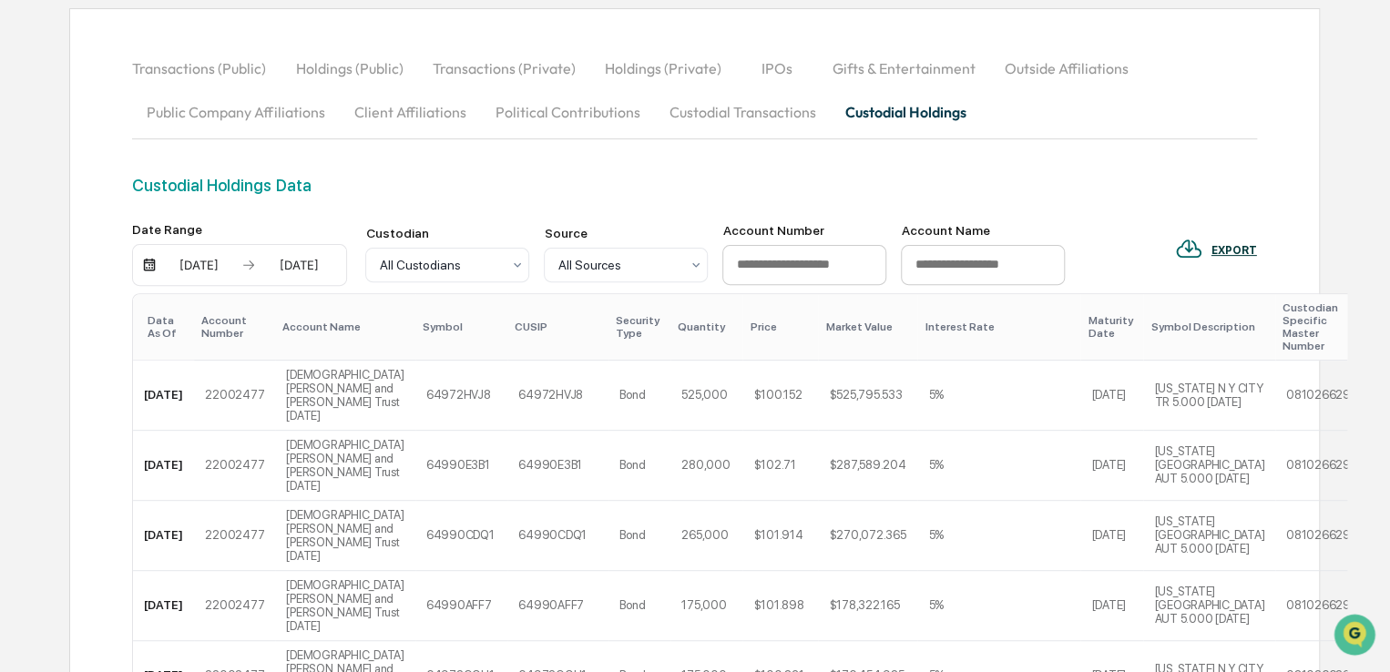
click at [227, 260] on div "08/18/2025" at bounding box center [198, 265] width 77 height 15
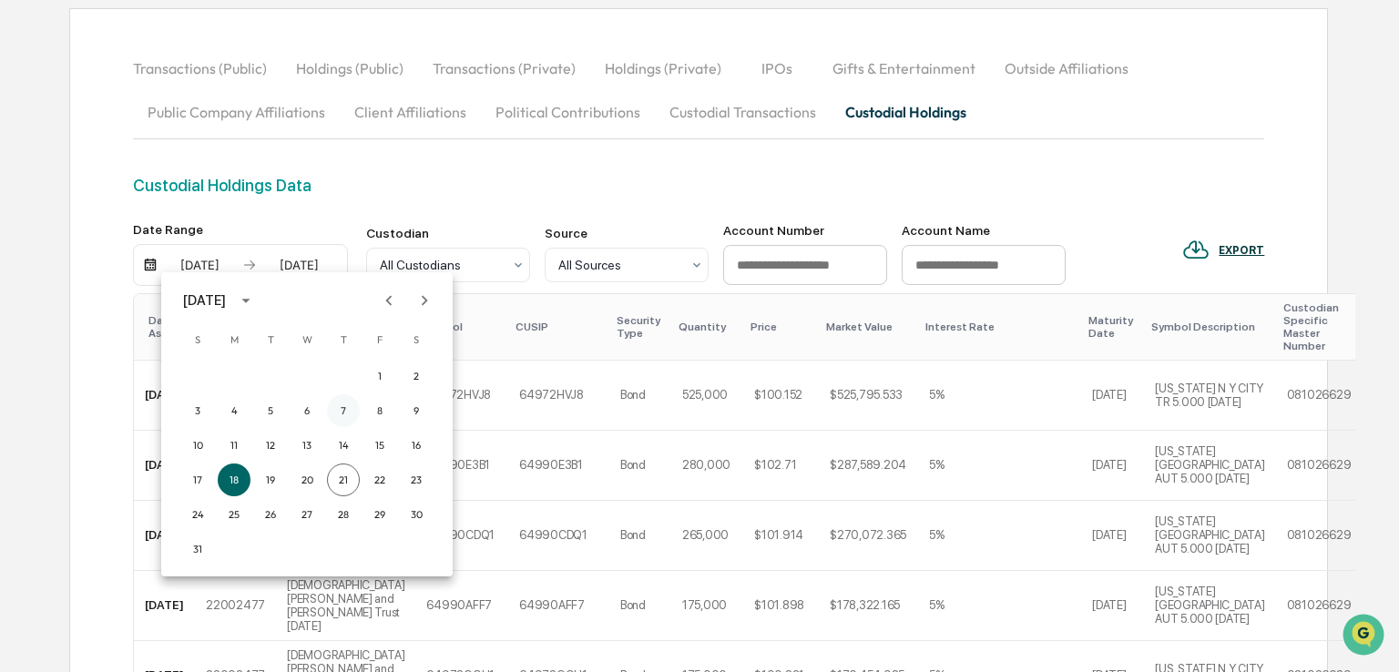
click at [340, 406] on button "7" at bounding box center [343, 410] width 33 height 33
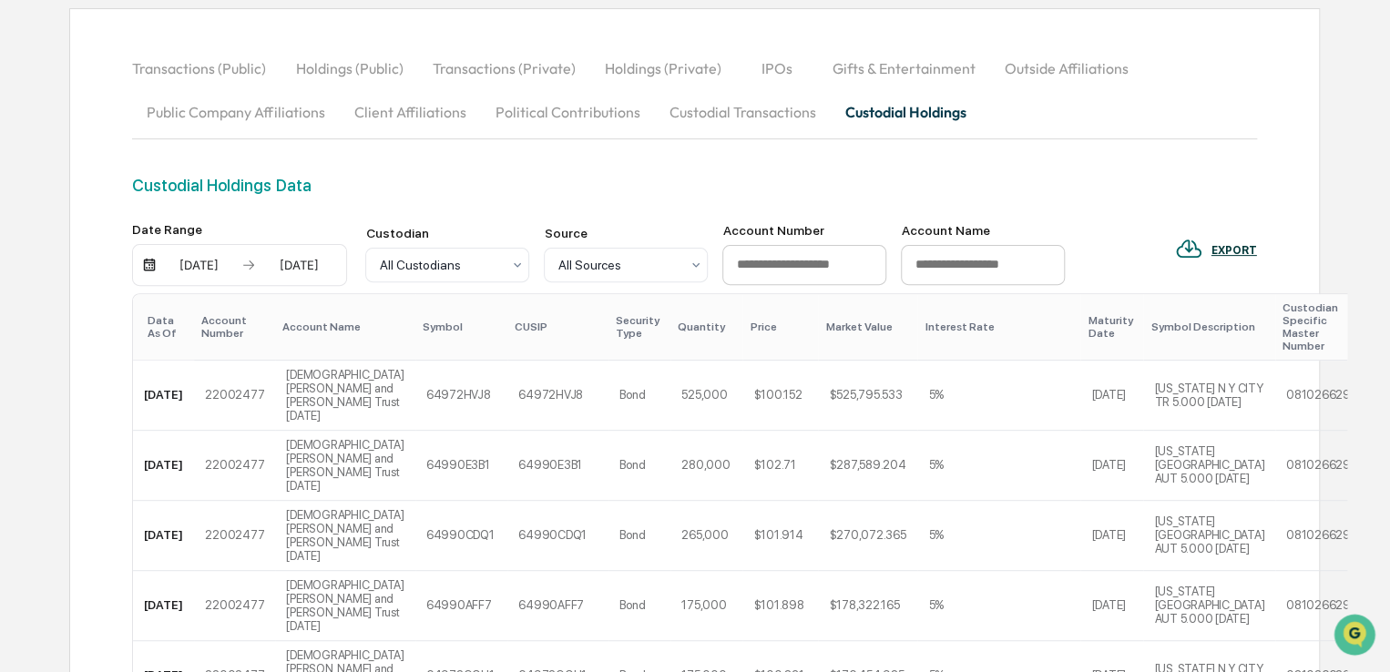
click at [175, 325] on div "Data As Of" at bounding box center [167, 327] width 39 height 26
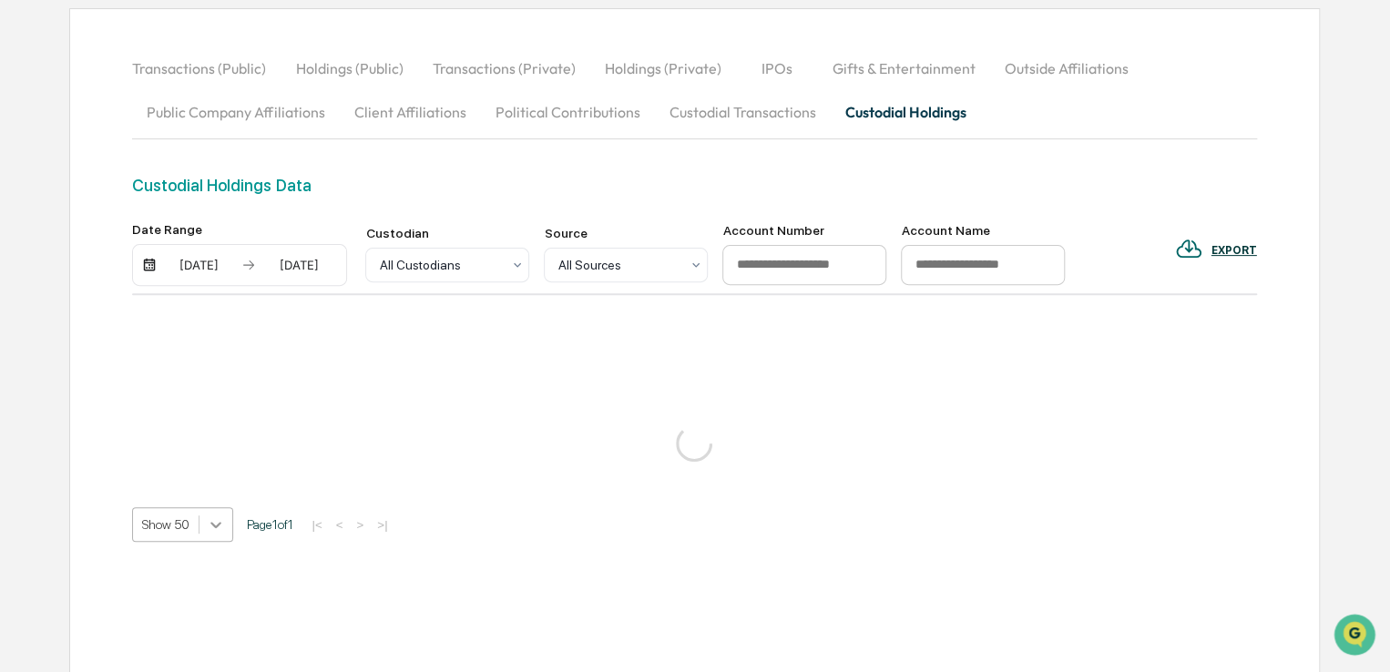
scroll to position [203, 0]
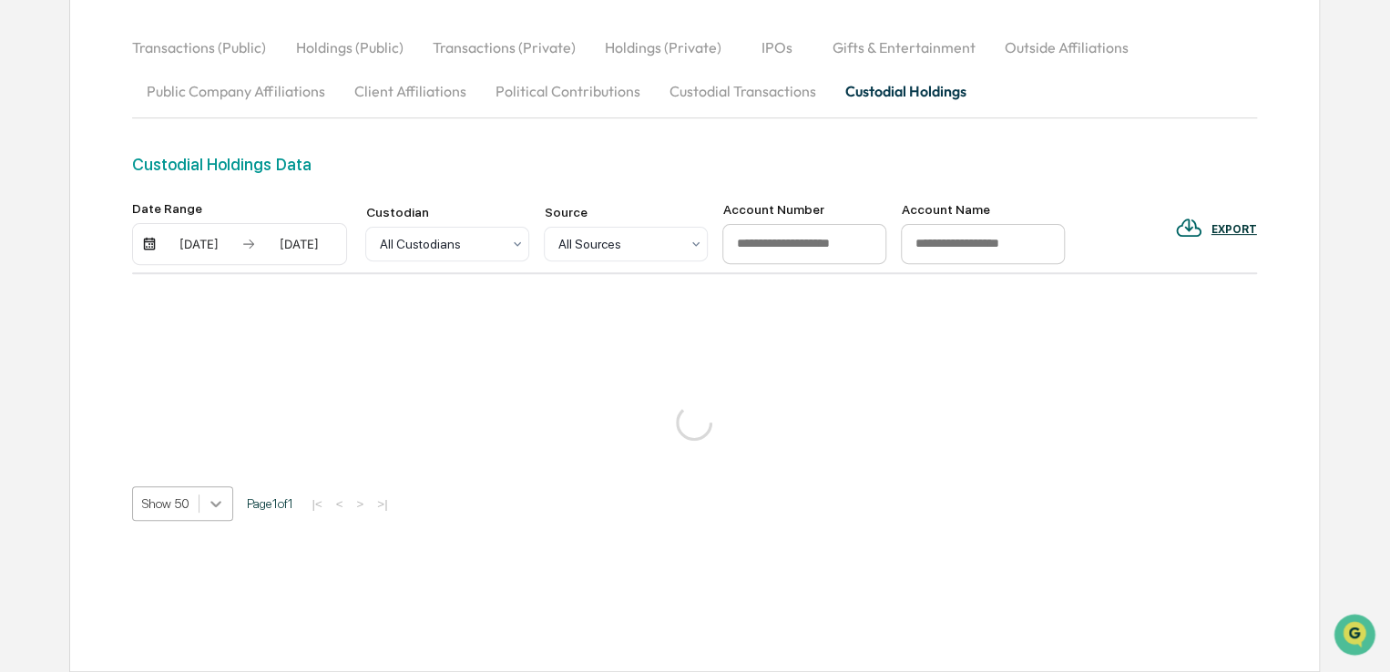
click at [225, 529] on body "Calendar Manage Tasks Reviews Approval Management Company People, Data, Setting…" at bounding box center [695, 241] width 1390 height 863
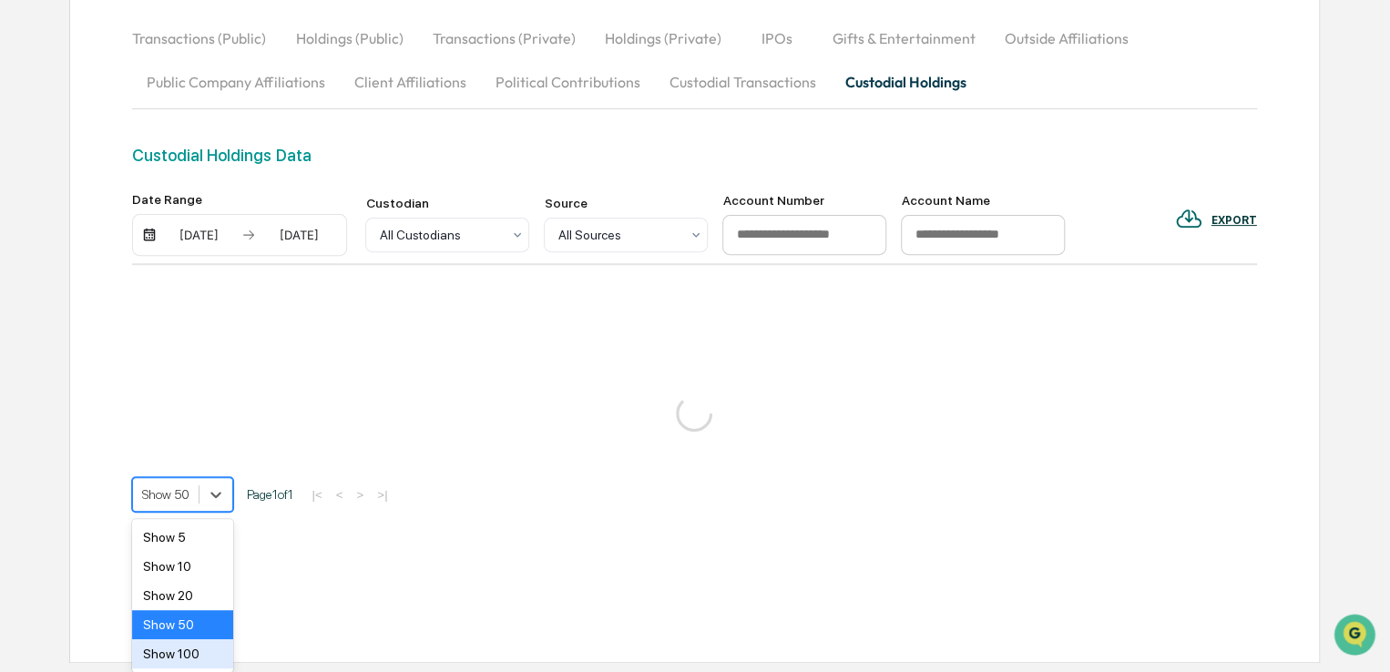
click at [176, 658] on div "Show 100" at bounding box center [182, 653] width 101 height 29
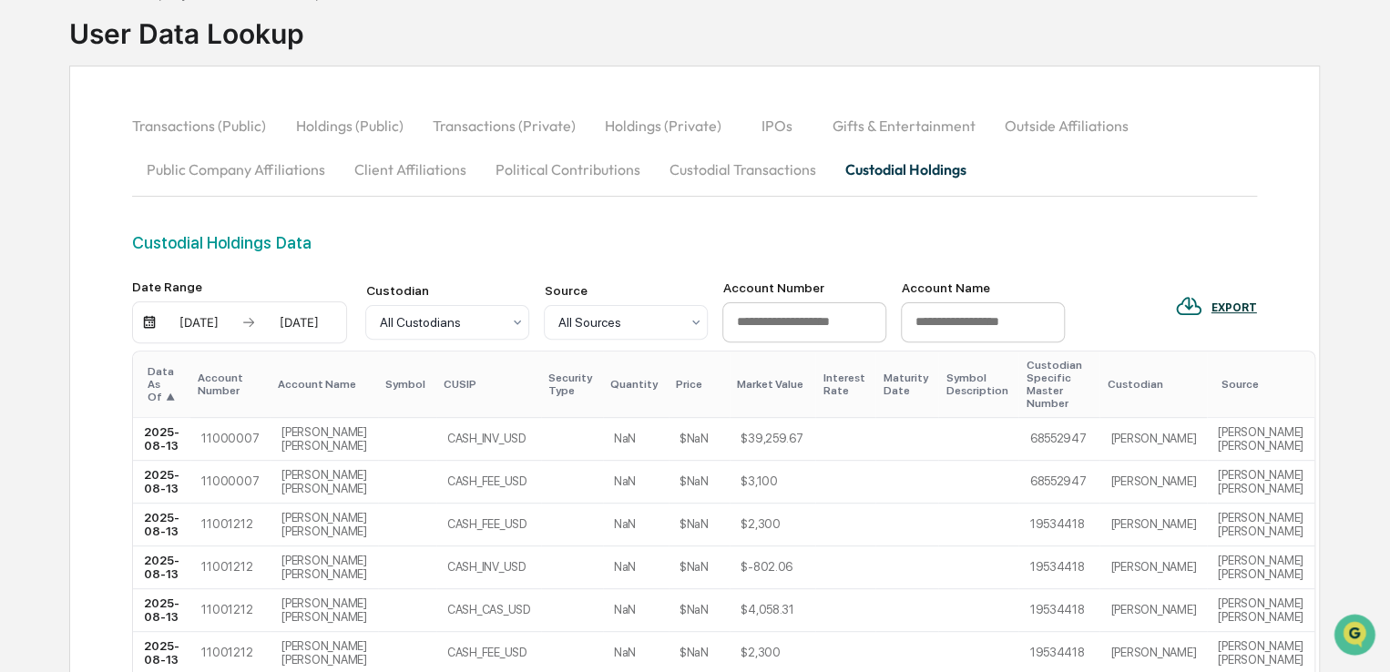
scroll to position [0, 0]
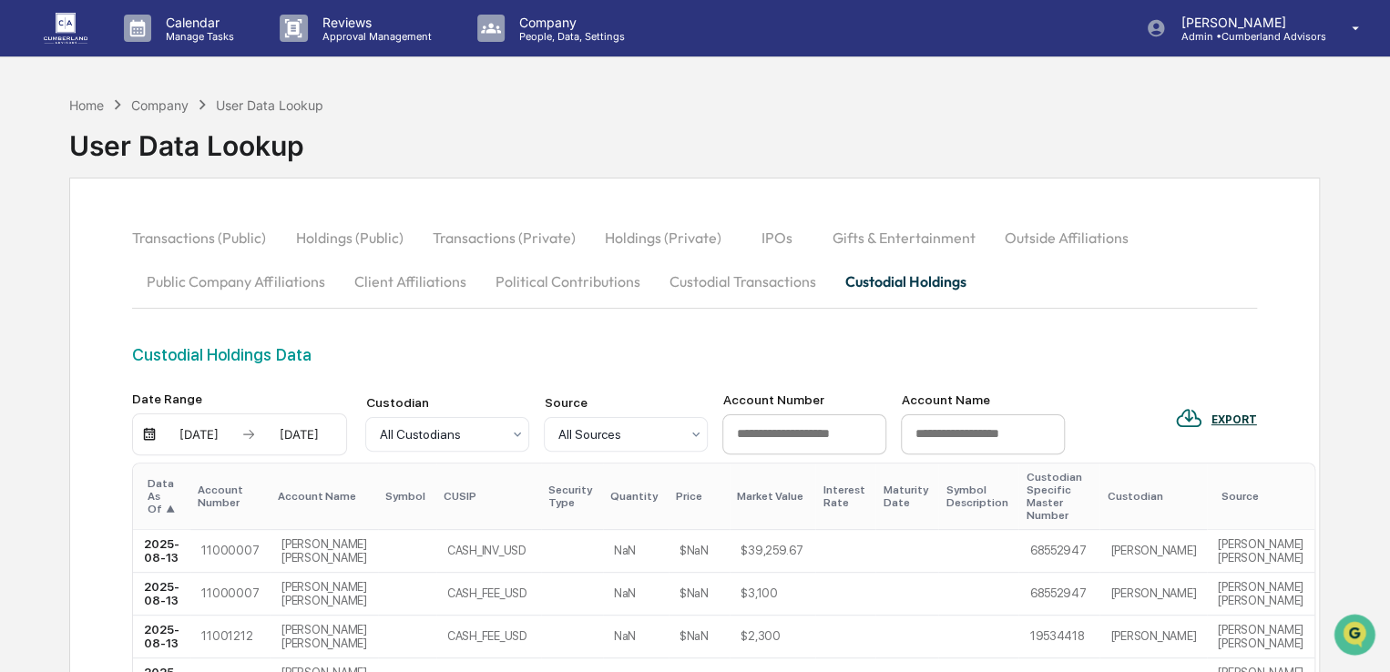
click at [48, 26] on img at bounding box center [66, 28] width 44 height 30
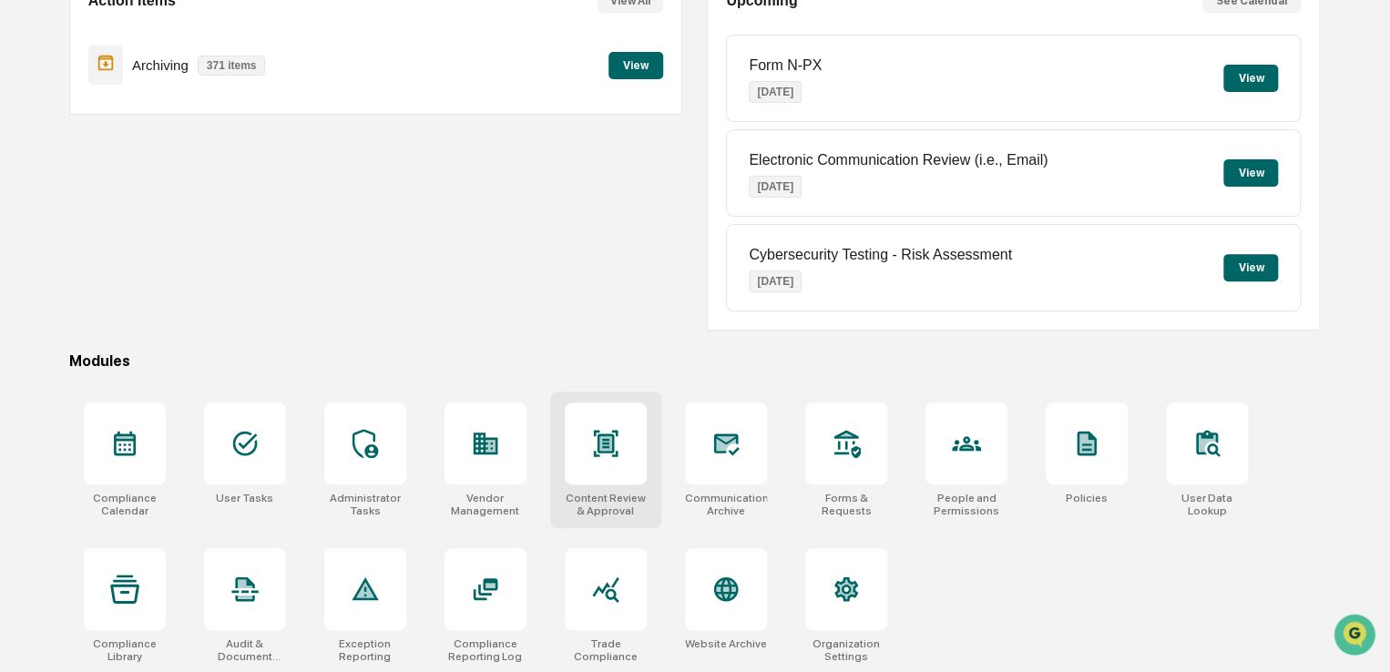
scroll to position [209, 0]
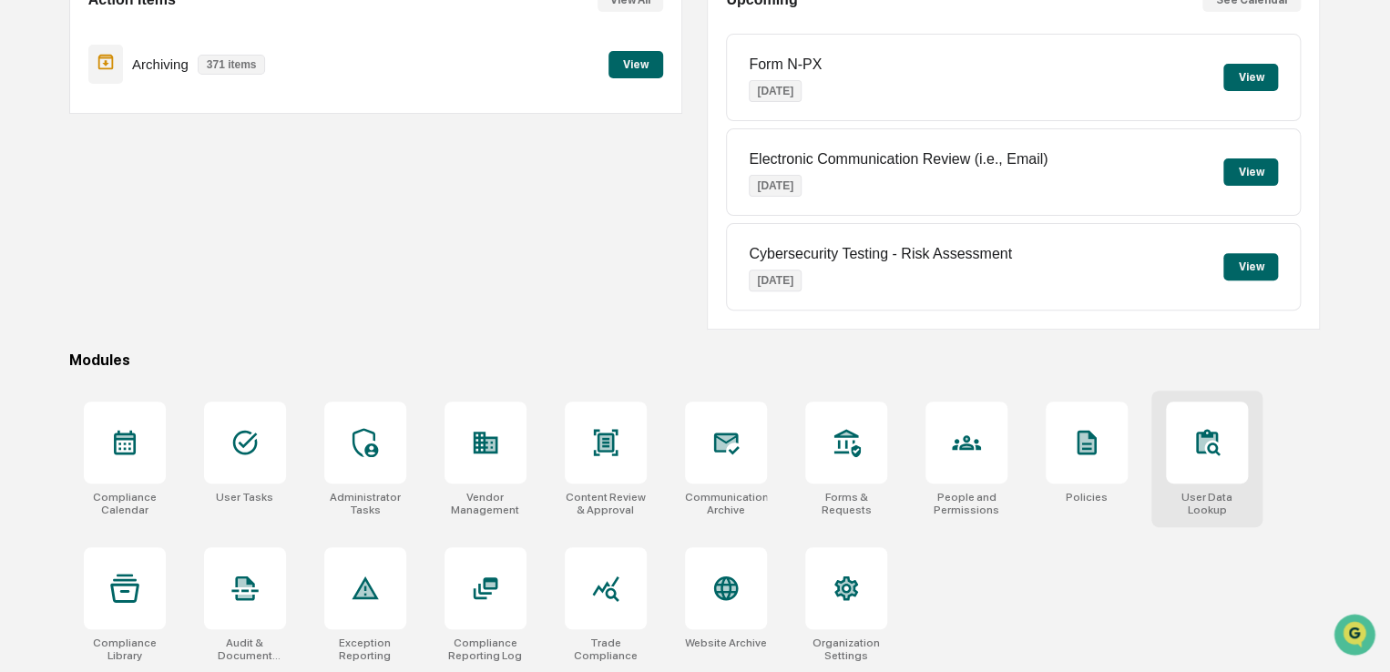
click at [1197, 428] on icon at bounding box center [1206, 442] width 29 height 29
click at [730, 588] on icon at bounding box center [725, 589] width 25 height 25
click at [749, 436] on div at bounding box center [726, 443] width 82 height 82
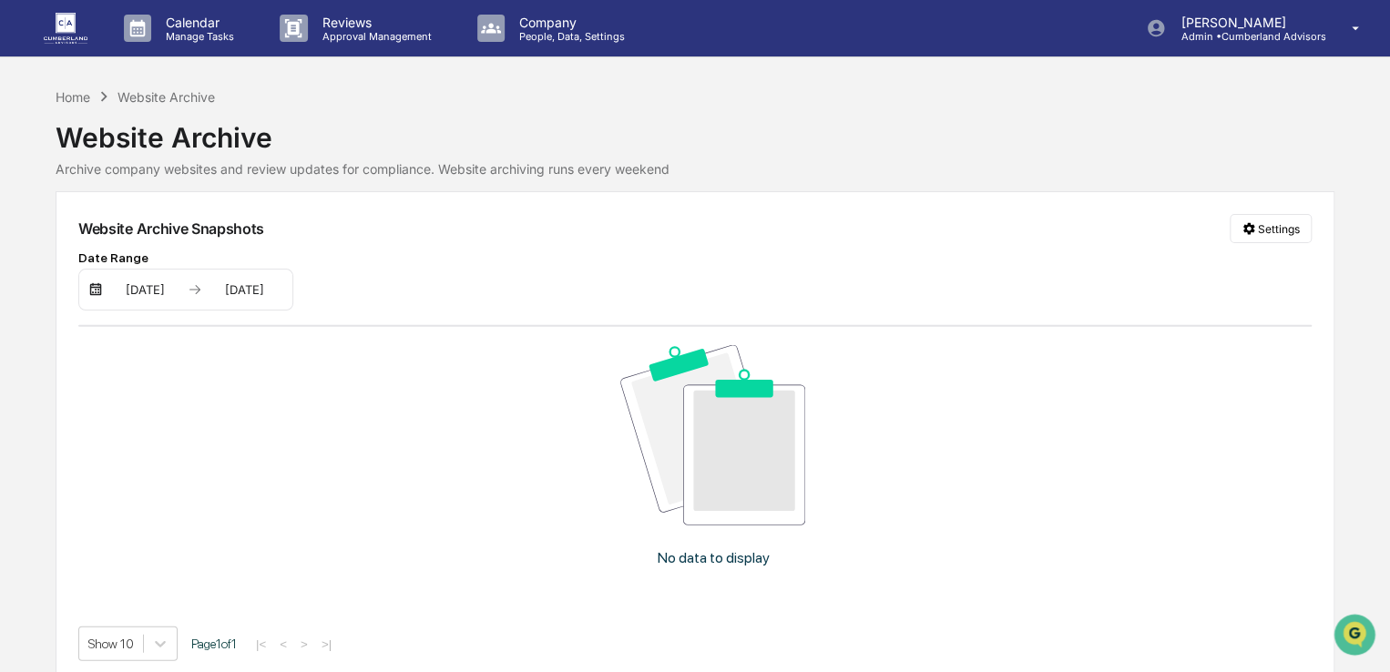
click at [151, 287] on div "01/01/2025" at bounding box center [145, 289] width 77 height 15
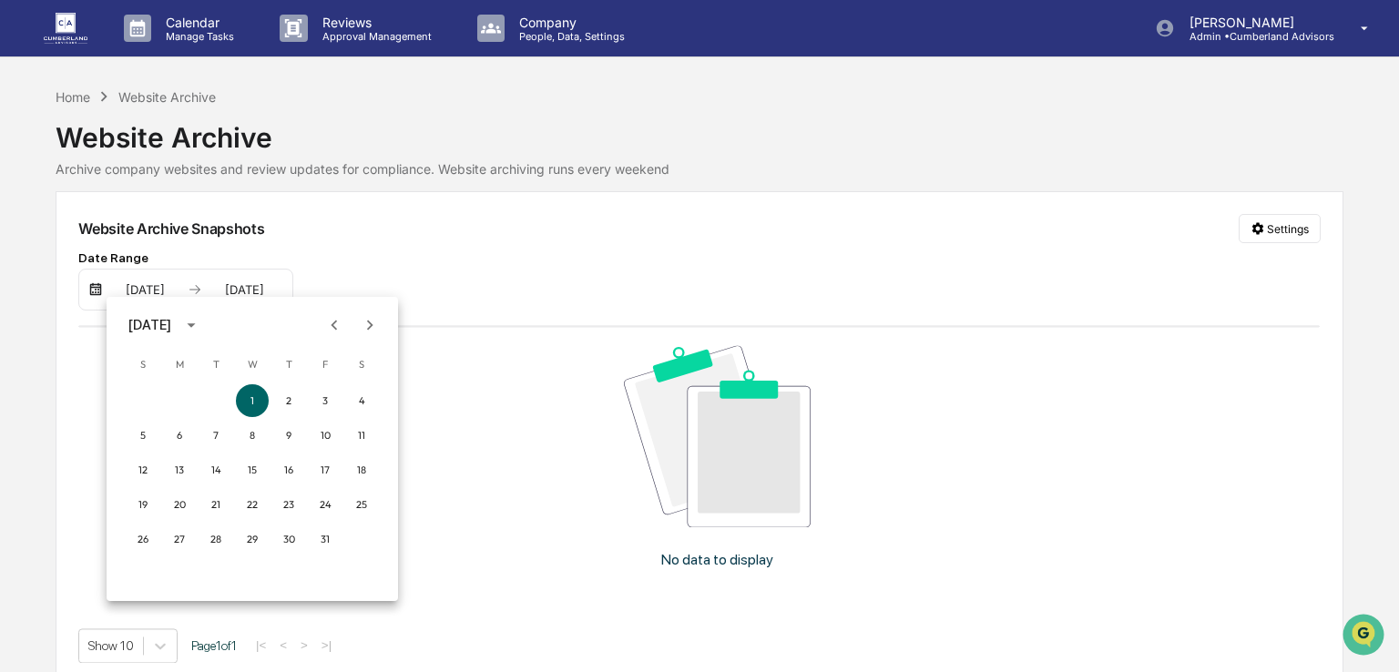
click at [747, 256] on div at bounding box center [699, 336] width 1399 height 672
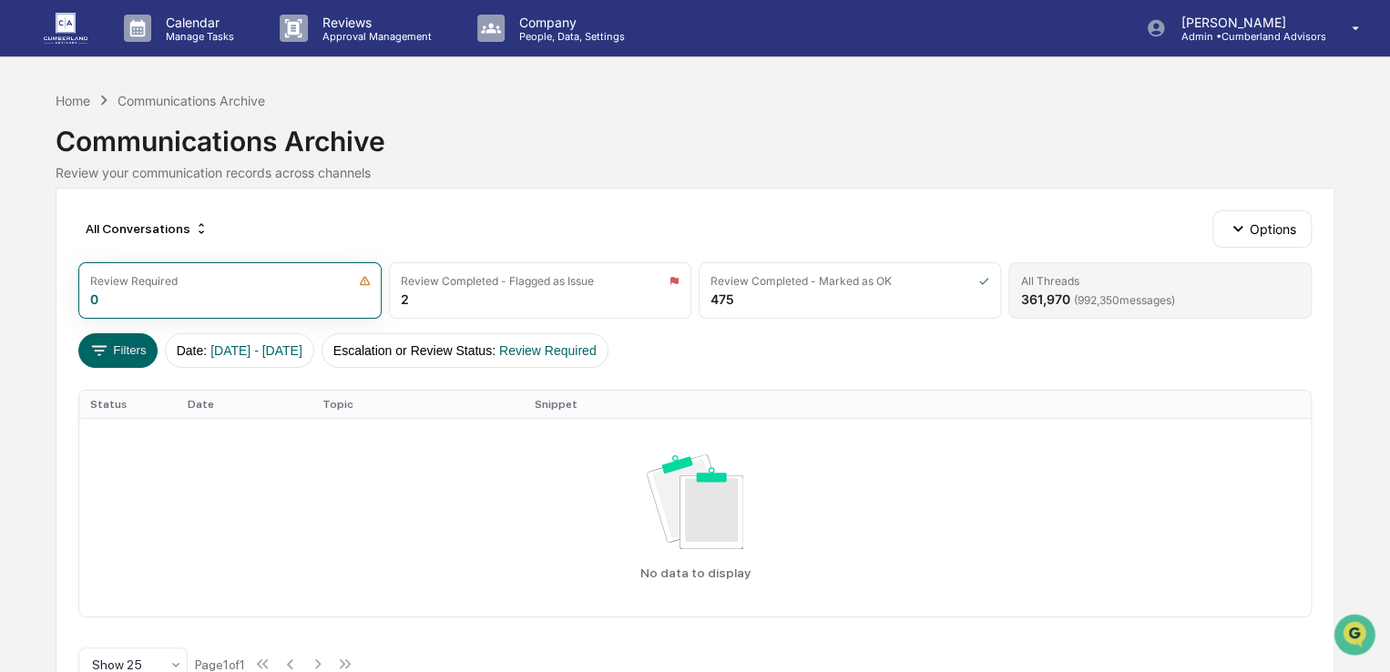
click at [1068, 292] on div "361,970 ( 992,350 messages)" at bounding box center [1097, 299] width 154 height 15
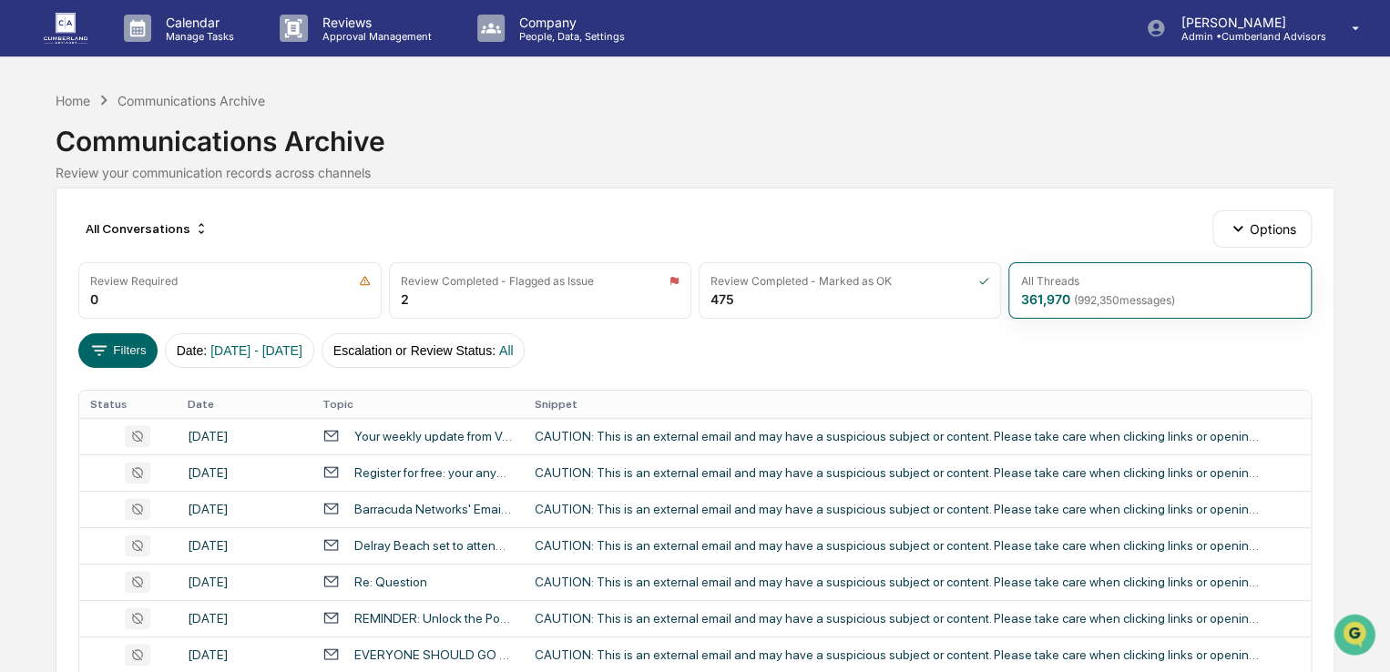
click at [211, 405] on th "Date" at bounding box center [245, 404] width 136 height 27
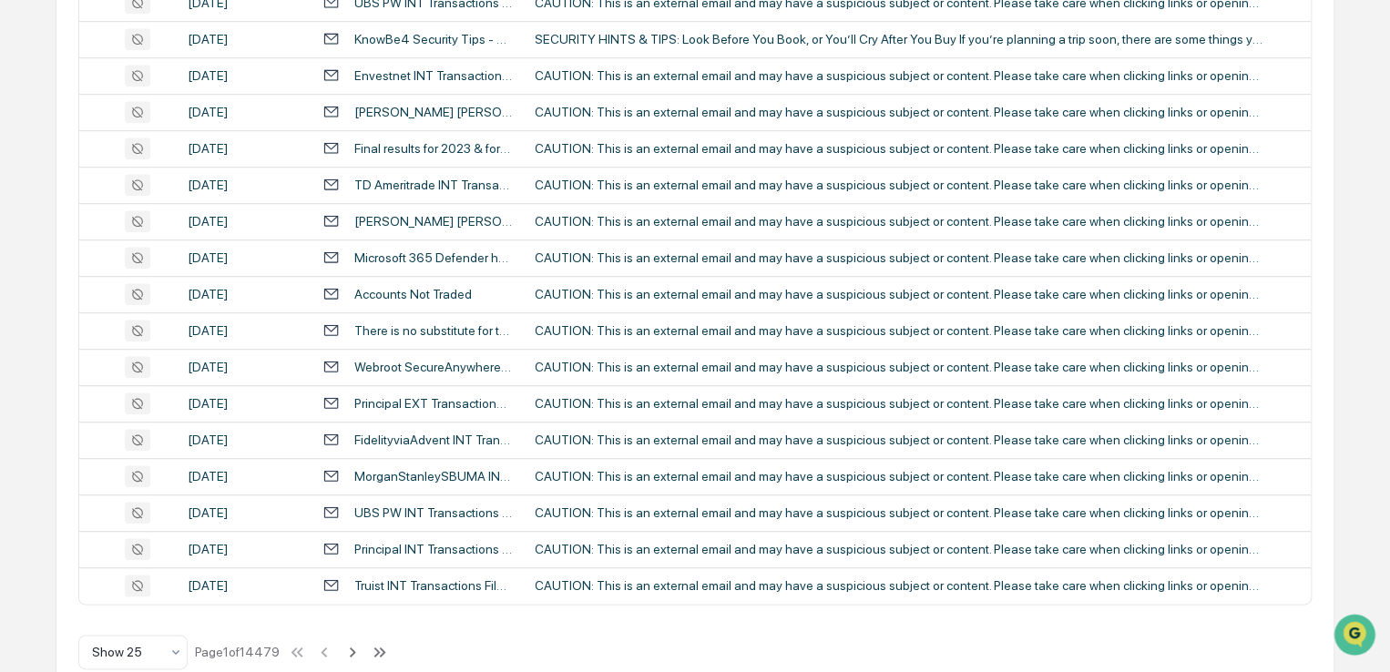
scroll to position [759, 0]
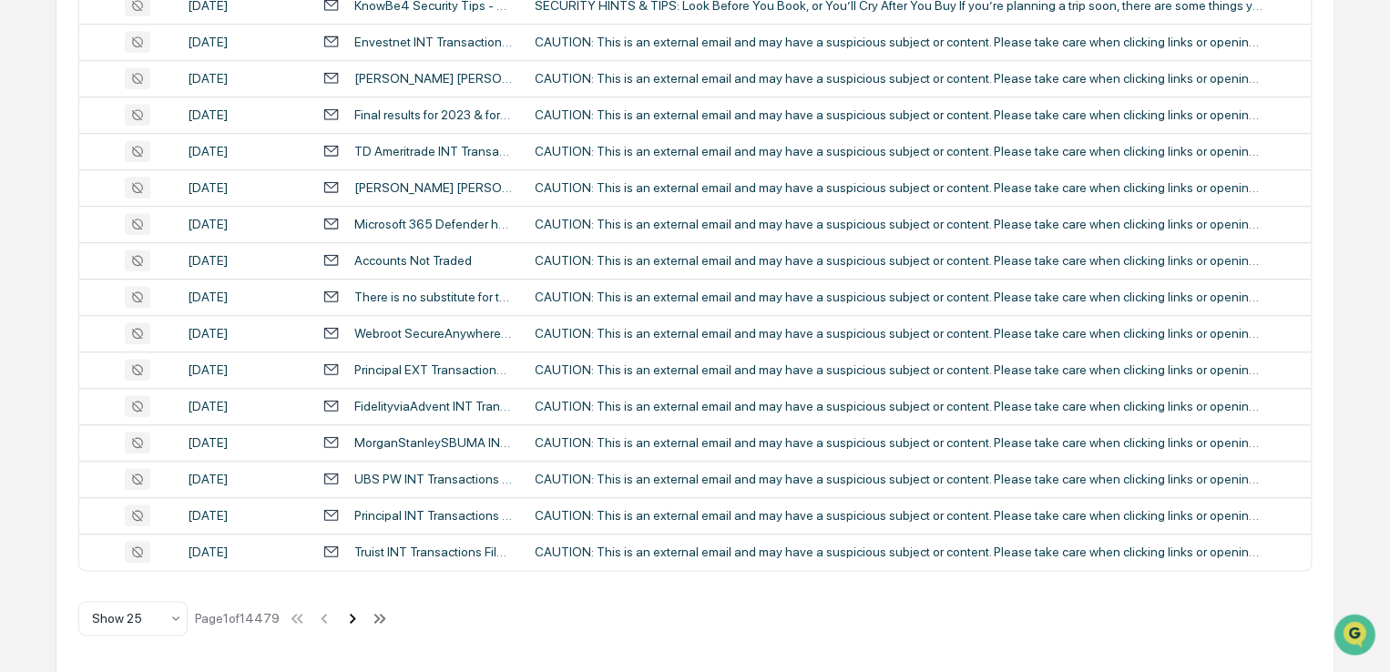
click at [350, 616] on icon at bounding box center [353, 619] width 20 height 20
click at [355, 613] on icon at bounding box center [355, 618] width 6 height 10
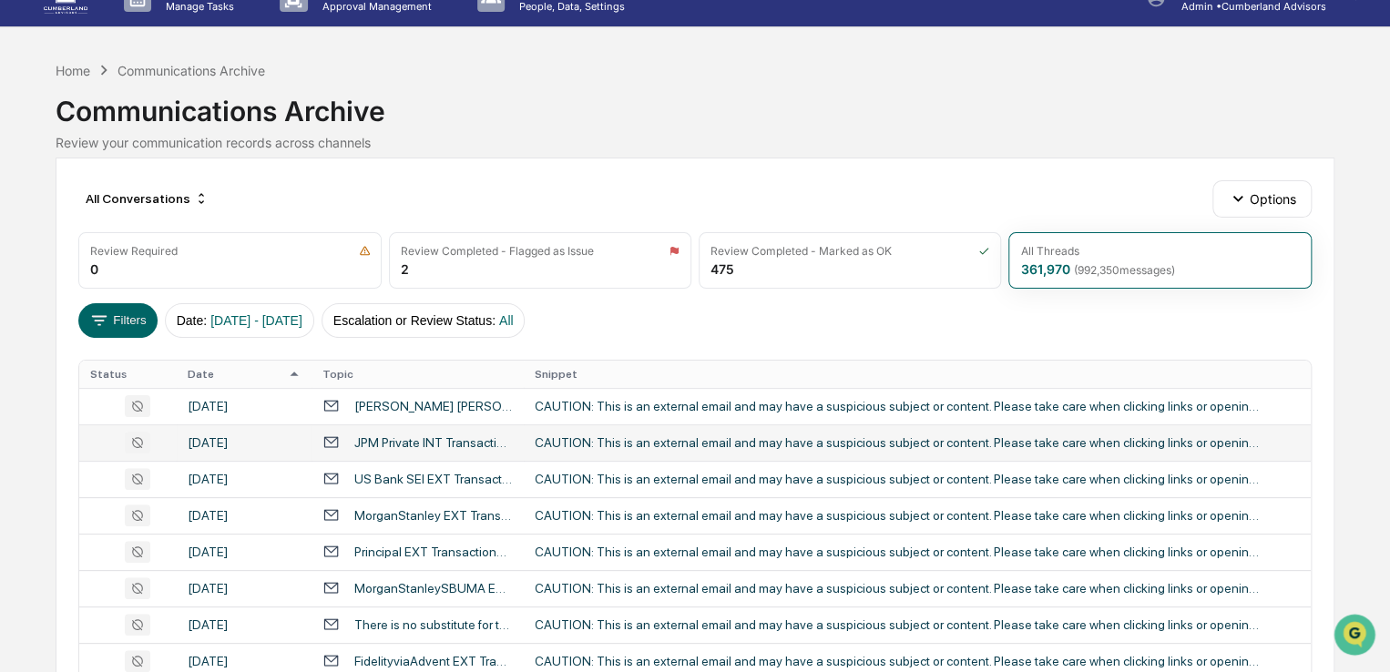
scroll to position [0, 0]
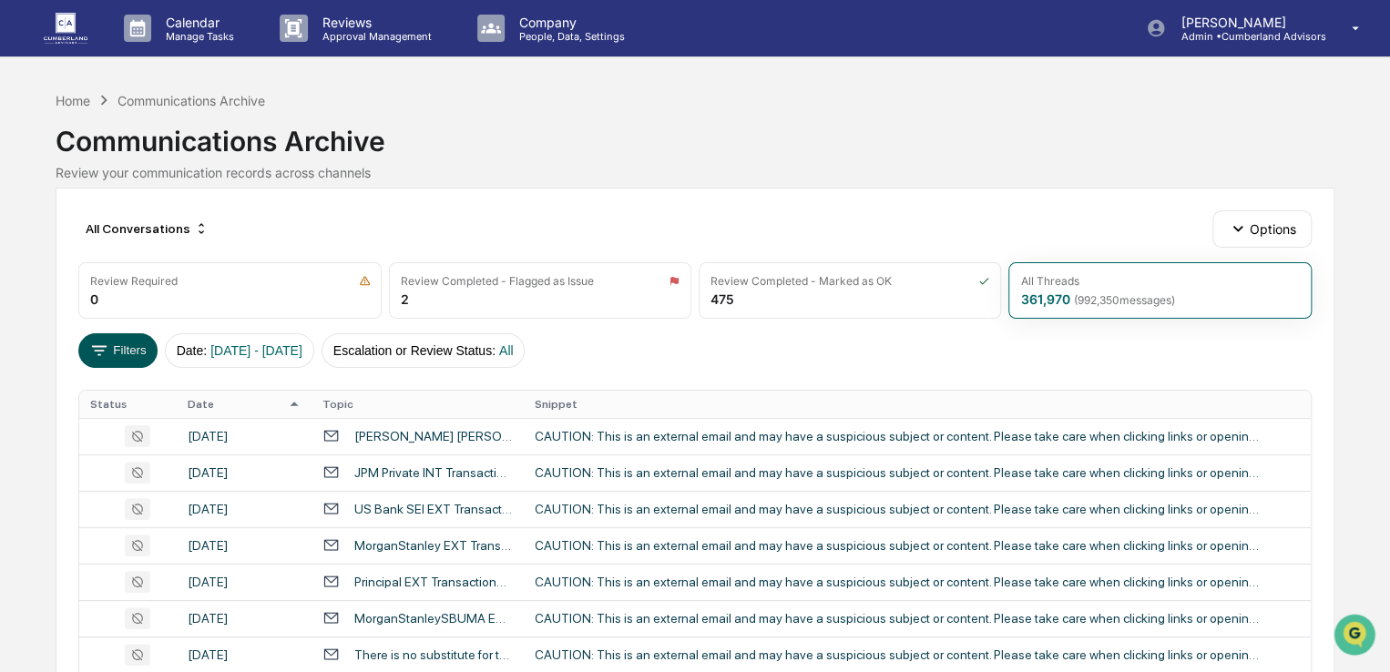
click at [110, 351] on button "Filters" at bounding box center [117, 350] width 79 height 35
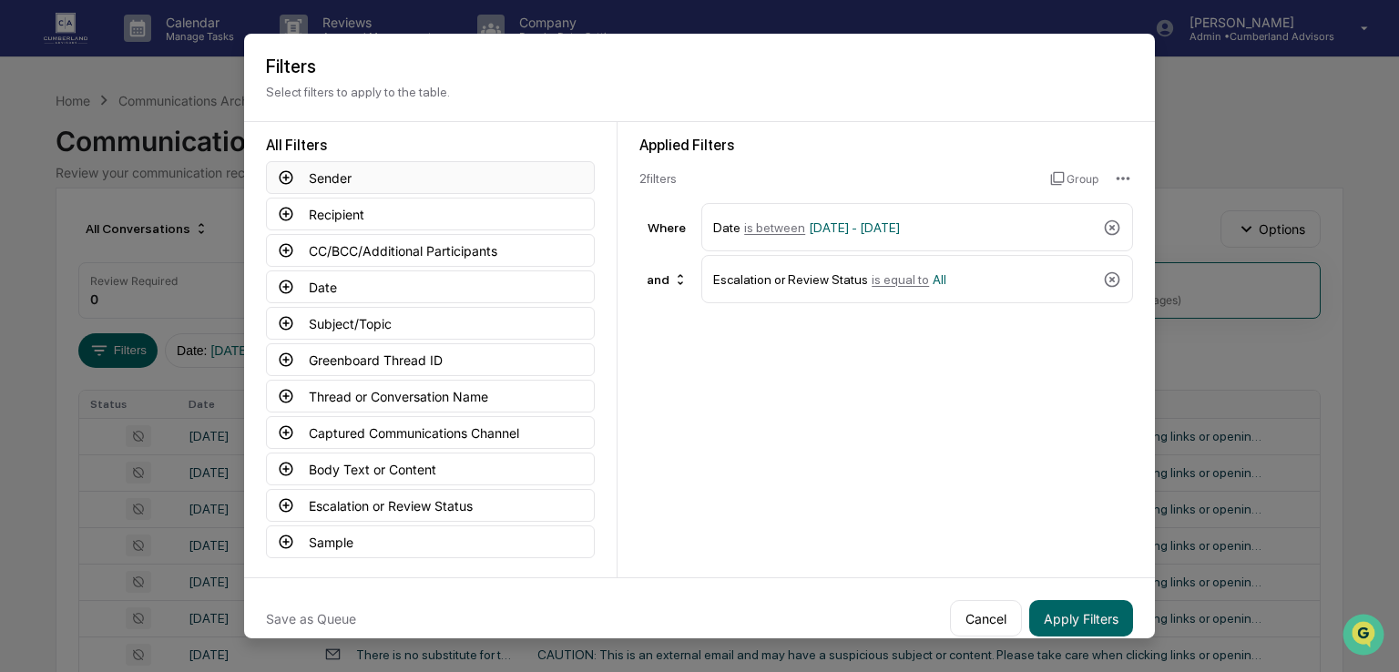
click at [284, 175] on icon at bounding box center [286, 177] width 16 height 16
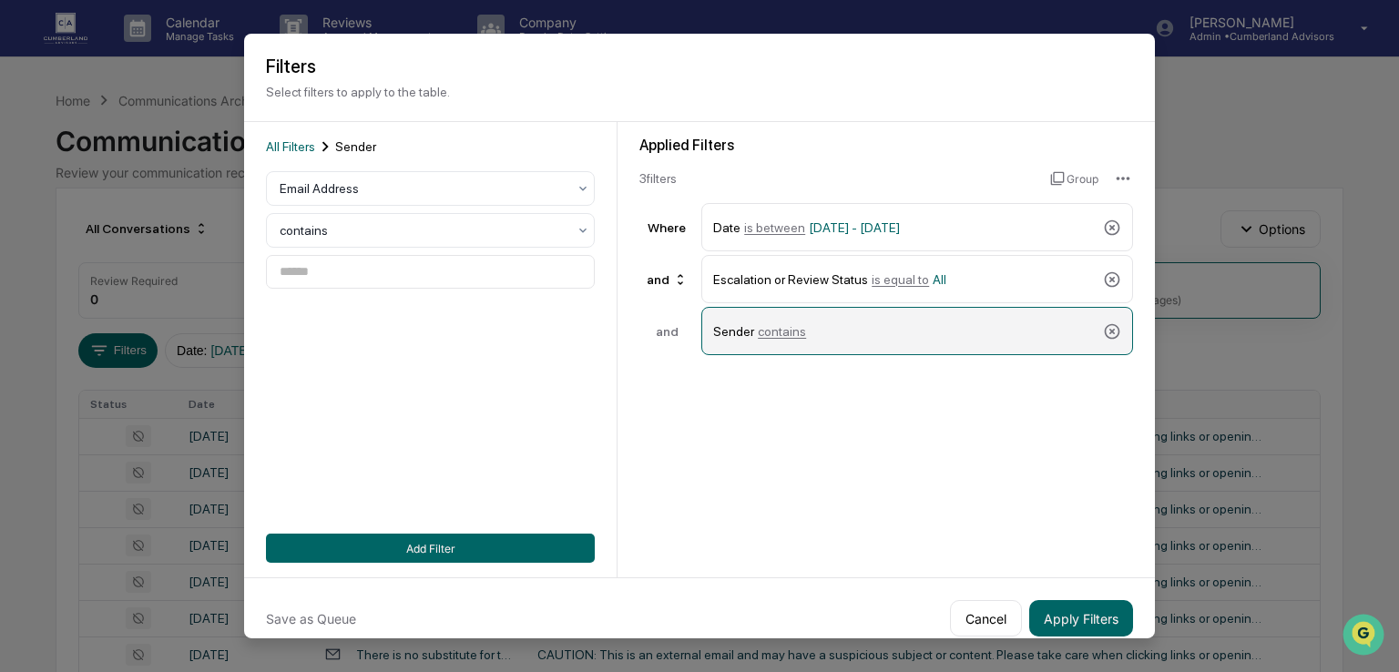
click at [804, 321] on div "Sender contains" at bounding box center [904, 331] width 383 height 32
click at [793, 335] on span "contains" at bounding box center [782, 330] width 48 height 15
click at [776, 332] on span "contains" at bounding box center [782, 330] width 48 height 15
click at [813, 325] on div "Sender contains" at bounding box center [904, 331] width 383 height 32
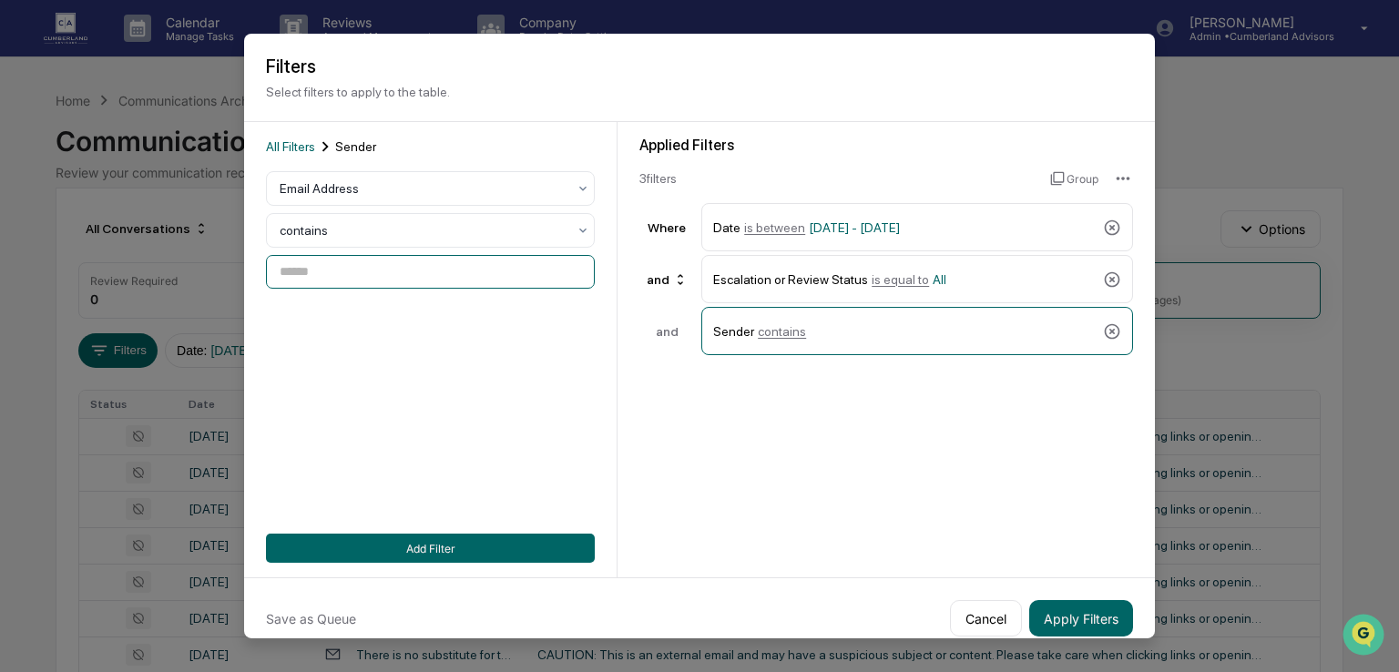
click at [353, 271] on input at bounding box center [430, 272] width 329 height 34
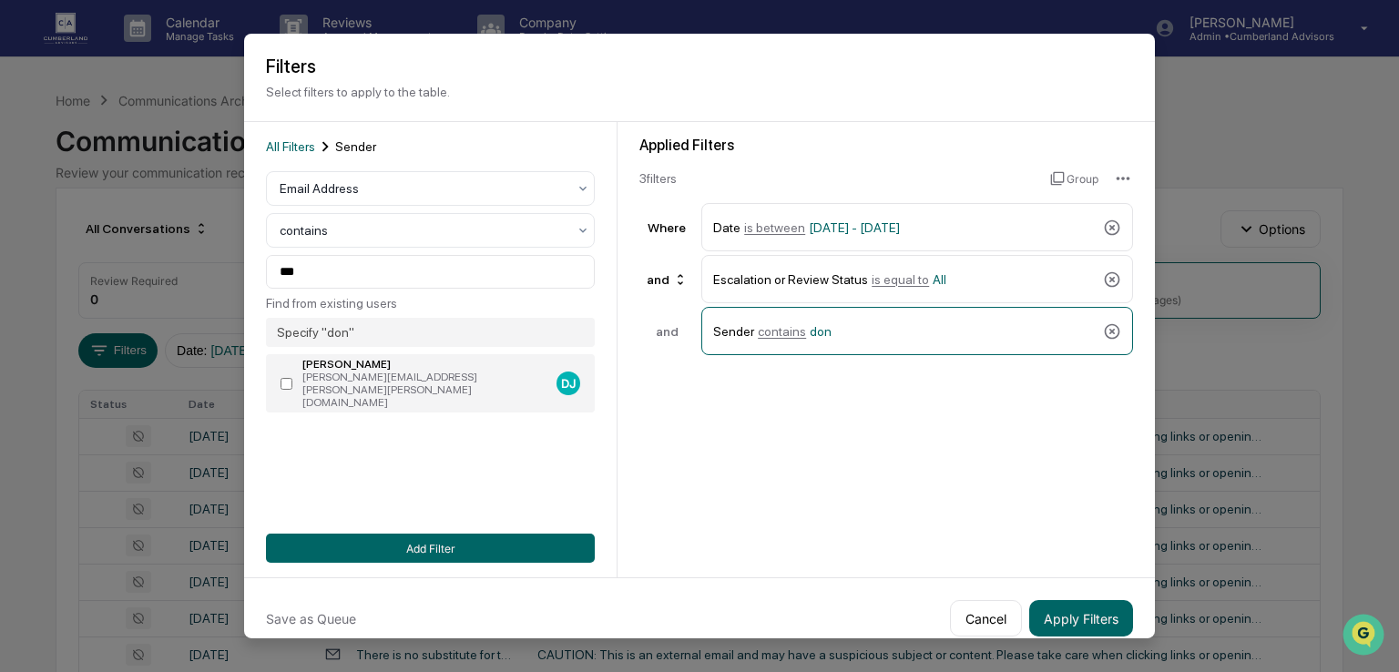
click at [361, 371] on div "[PERSON_NAME]" at bounding box center [425, 364] width 247 height 13
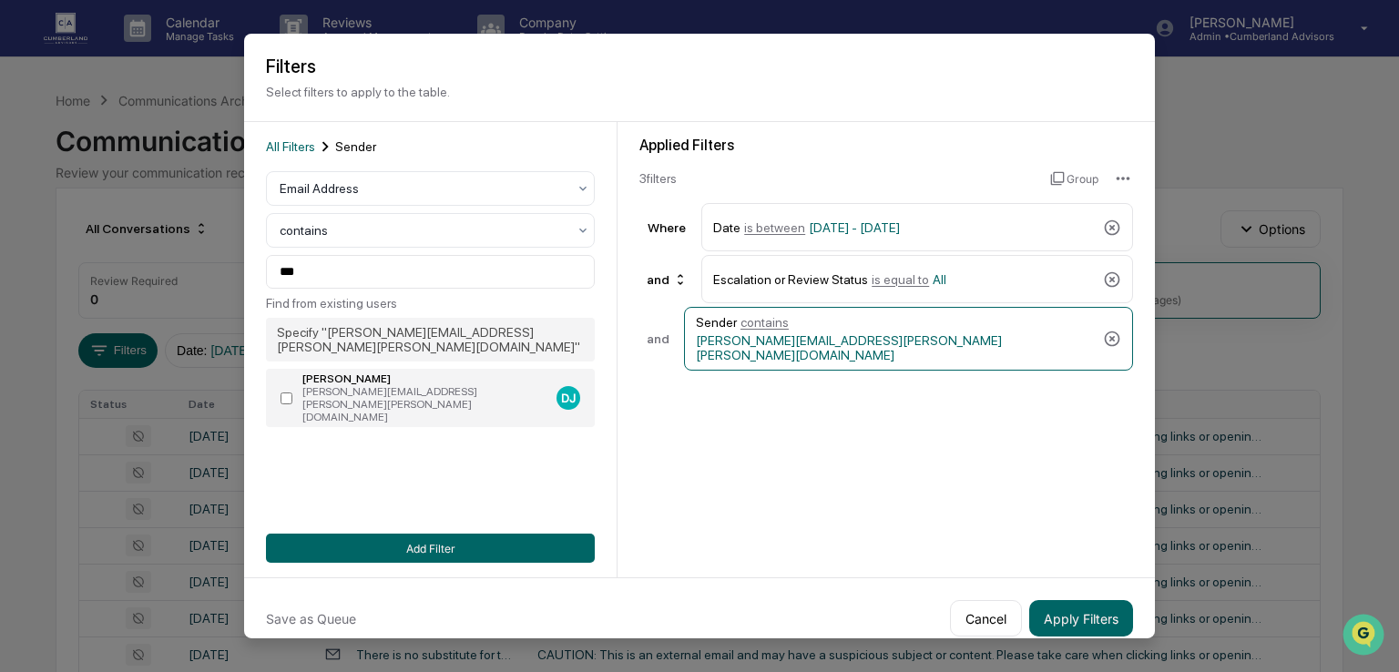
type input "**********"
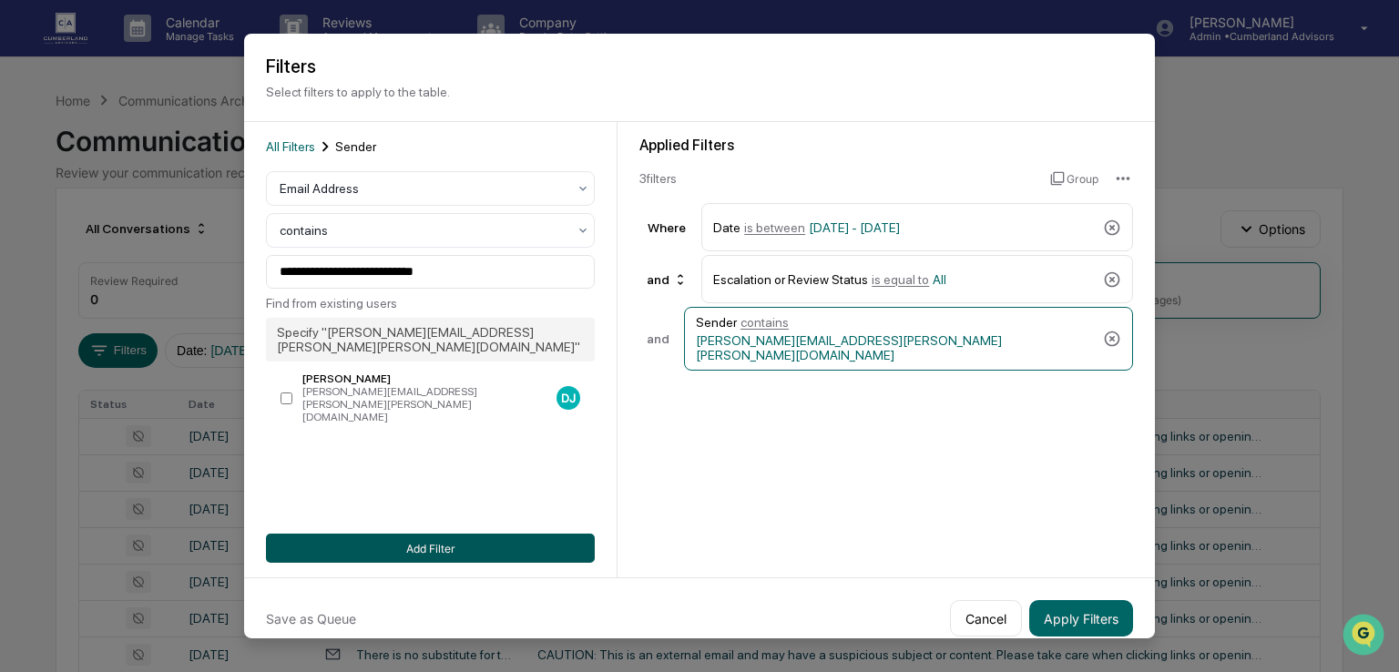
click at [436, 548] on button "Add Filter" at bounding box center [430, 548] width 329 height 29
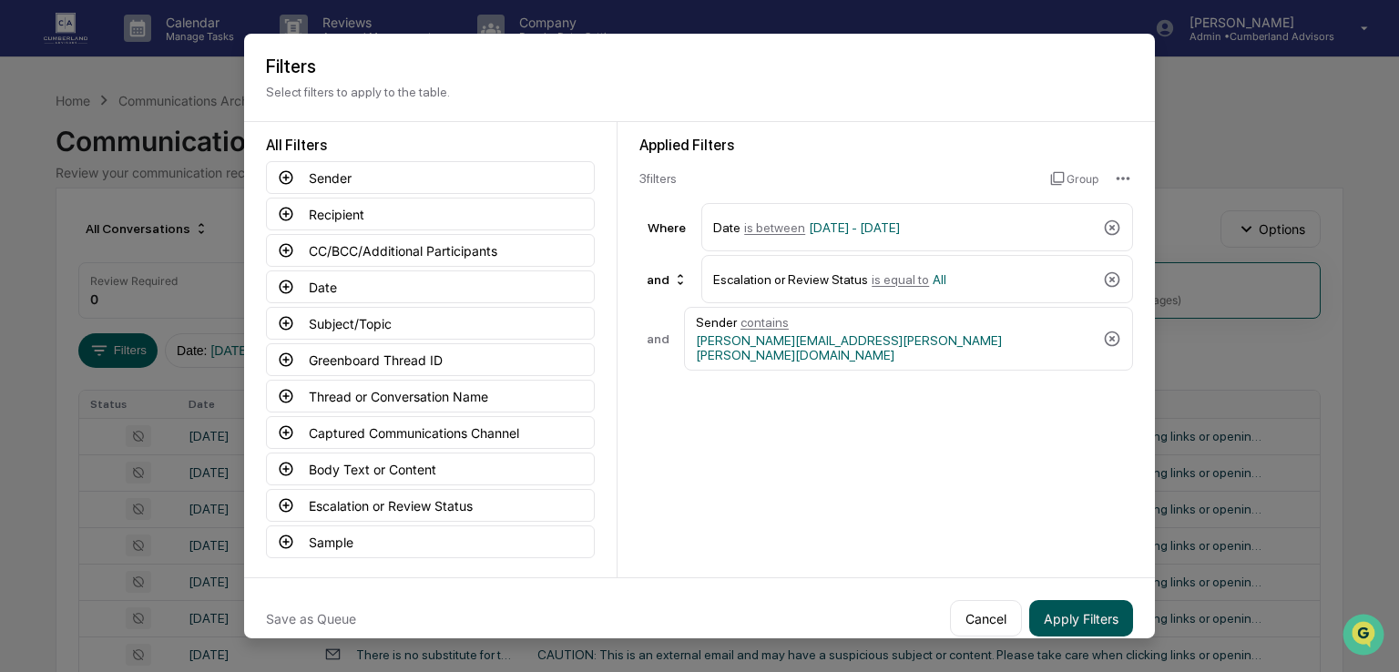
click at [1060, 612] on button "Apply Filters" at bounding box center [1081, 618] width 104 height 36
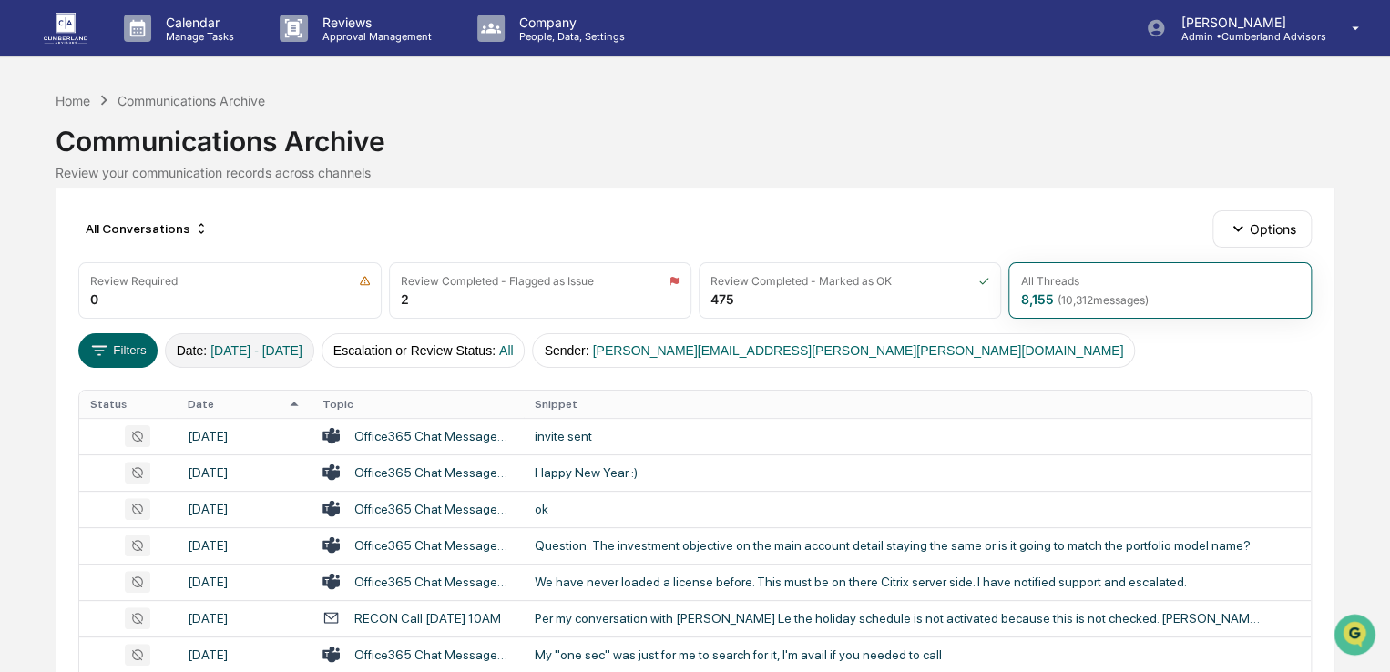
click at [245, 350] on span "01/01/2024 - 12/31/2025" at bounding box center [256, 350] width 92 height 15
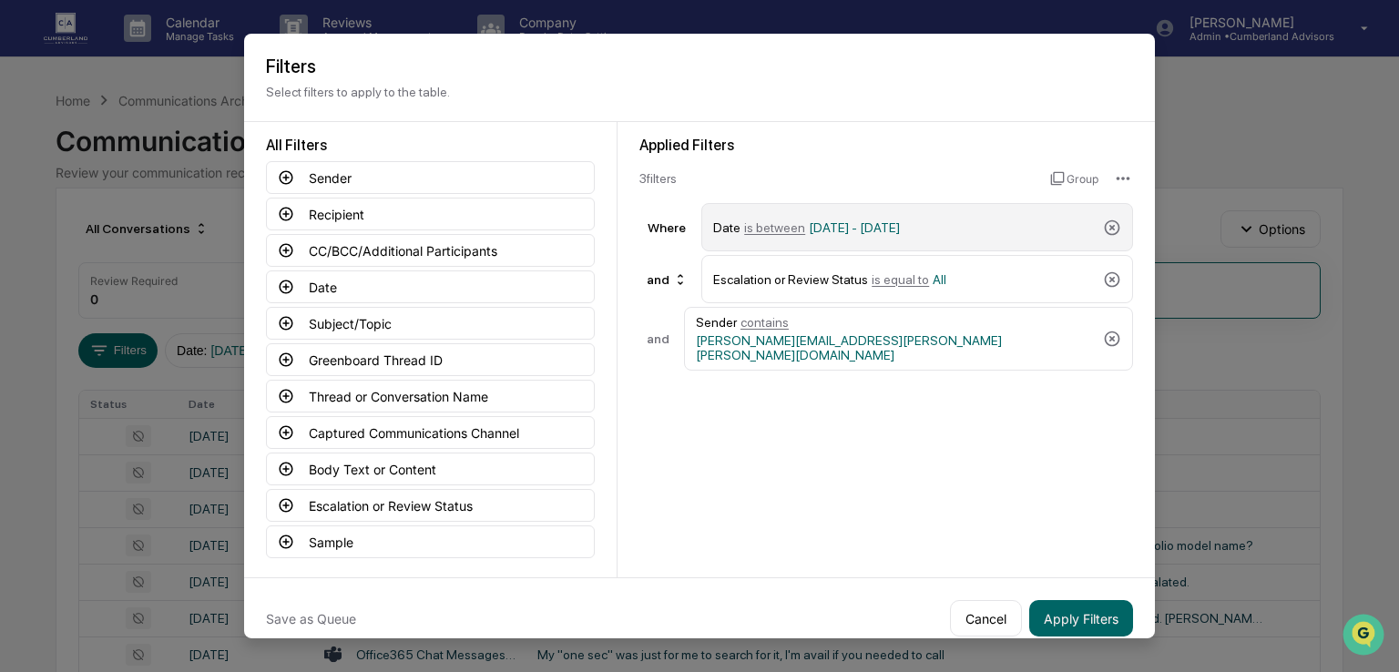
click at [838, 223] on span "01/01/2024 - 12/31/2025" at bounding box center [854, 227] width 91 height 15
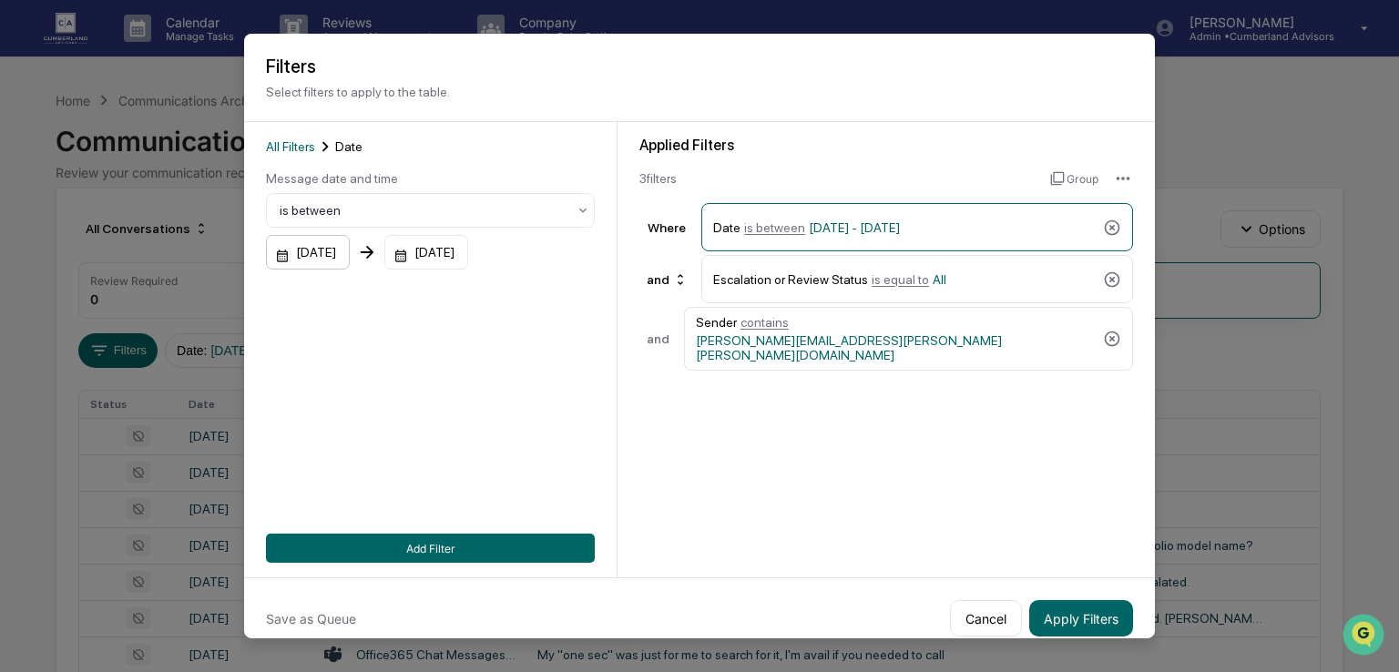
click at [350, 247] on div "01/01/2024" at bounding box center [308, 252] width 84 height 35
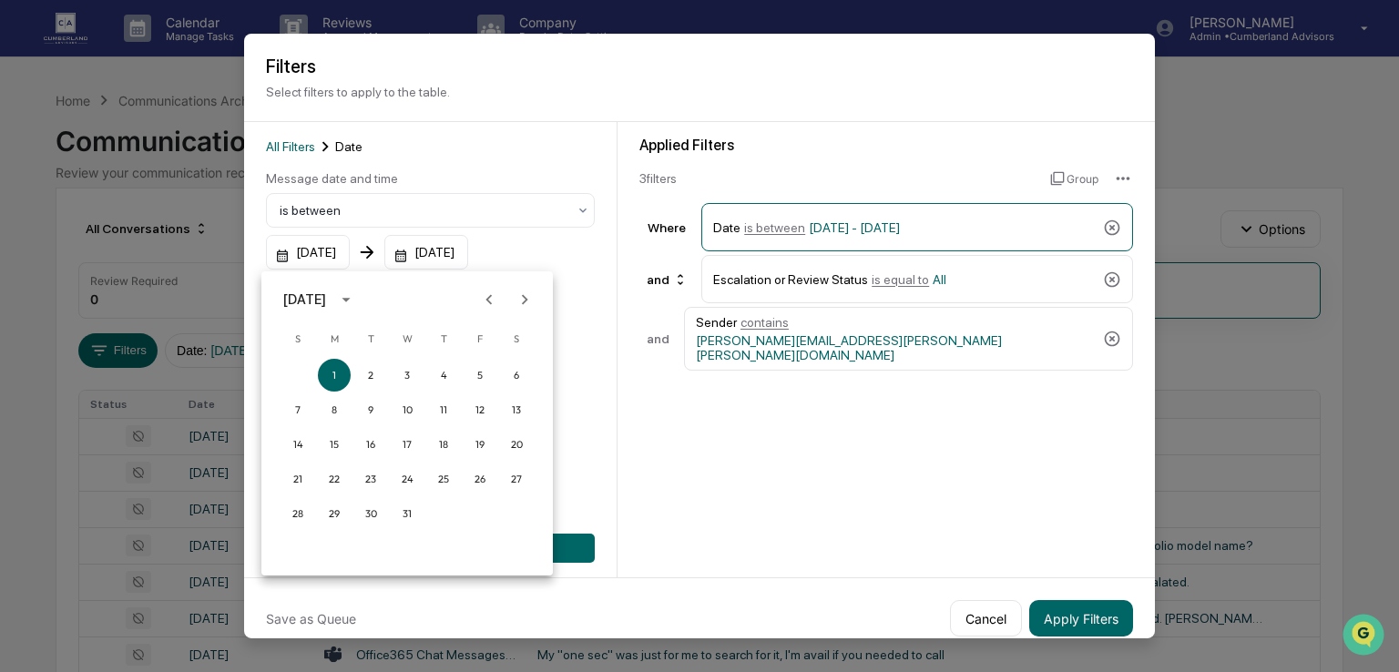
click at [496, 292] on icon "Previous month" at bounding box center [489, 300] width 20 height 20
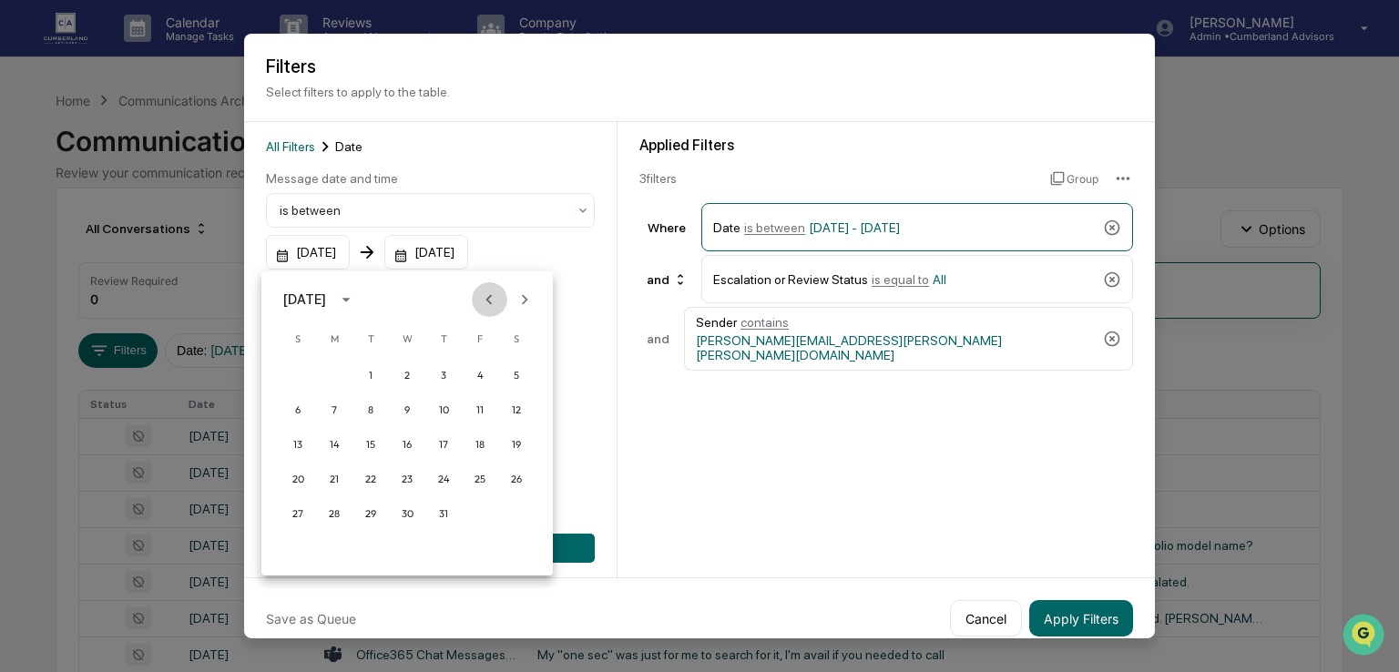
click at [496, 292] on icon "Previous month" at bounding box center [489, 300] width 20 height 20
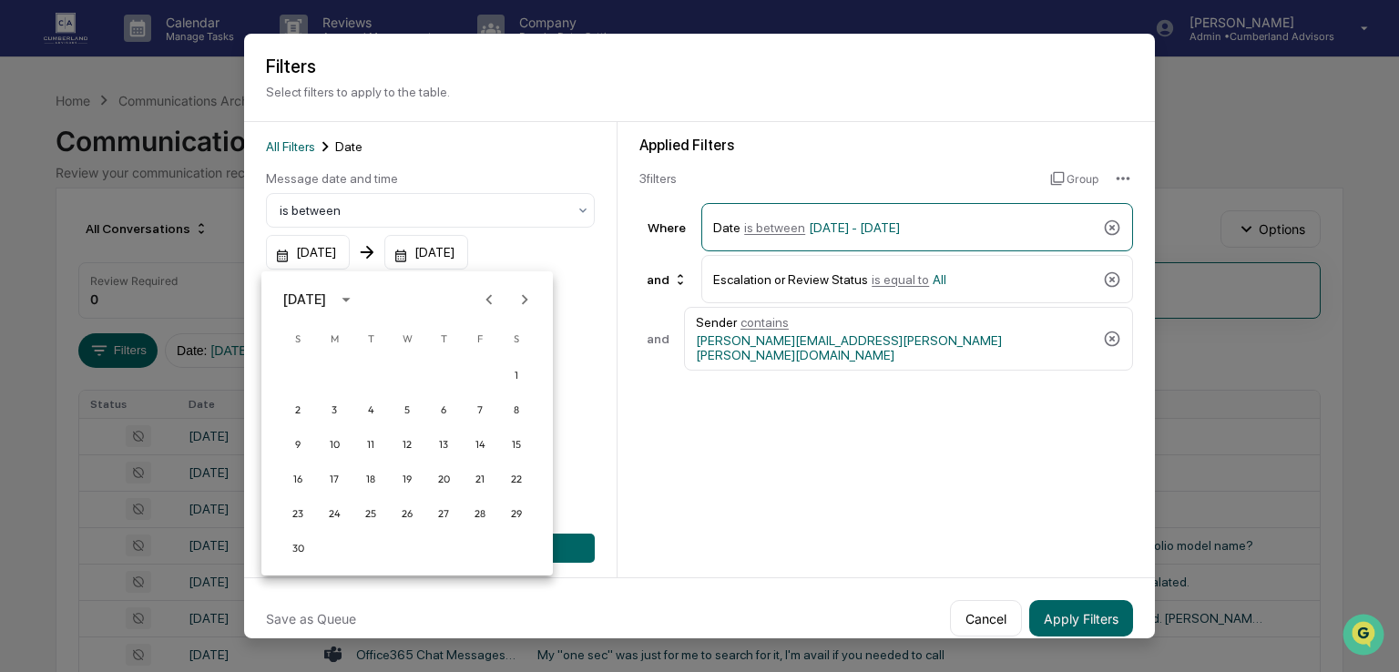
click at [496, 292] on icon "Previous month" at bounding box center [489, 300] width 20 height 20
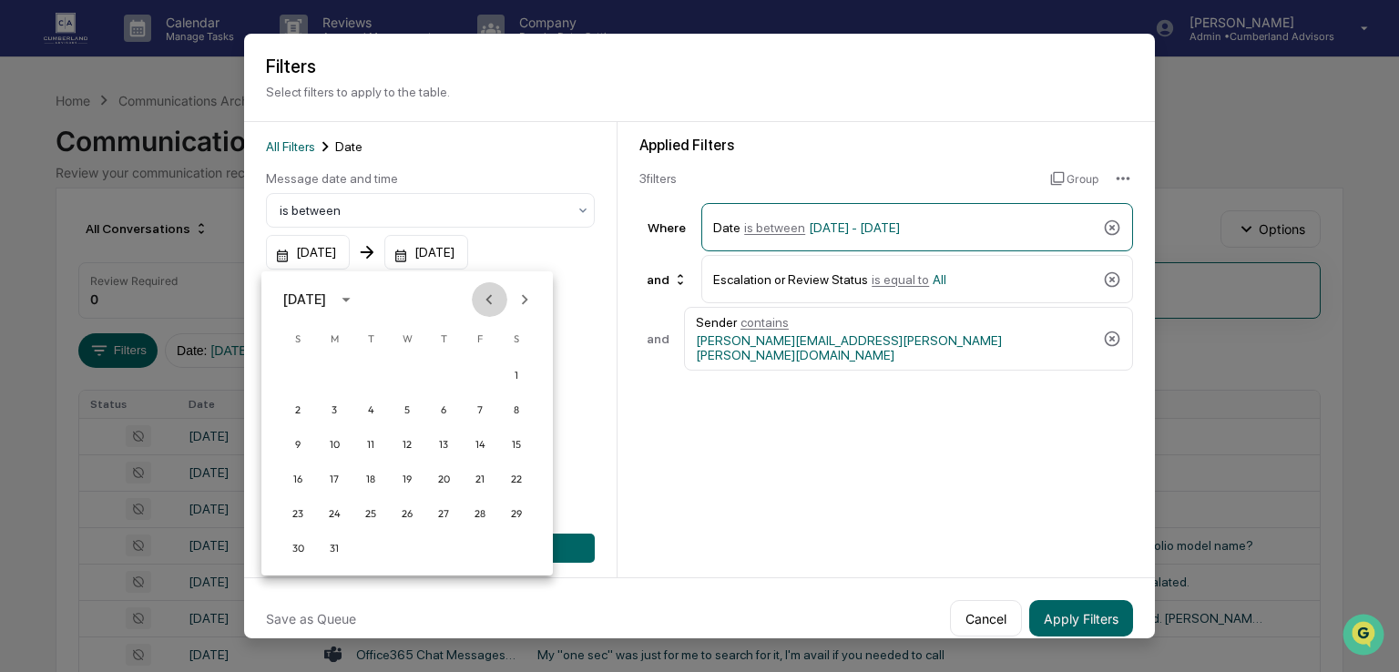
click at [496, 292] on icon "Previous month" at bounding box center [489, 300] width 20 height 20
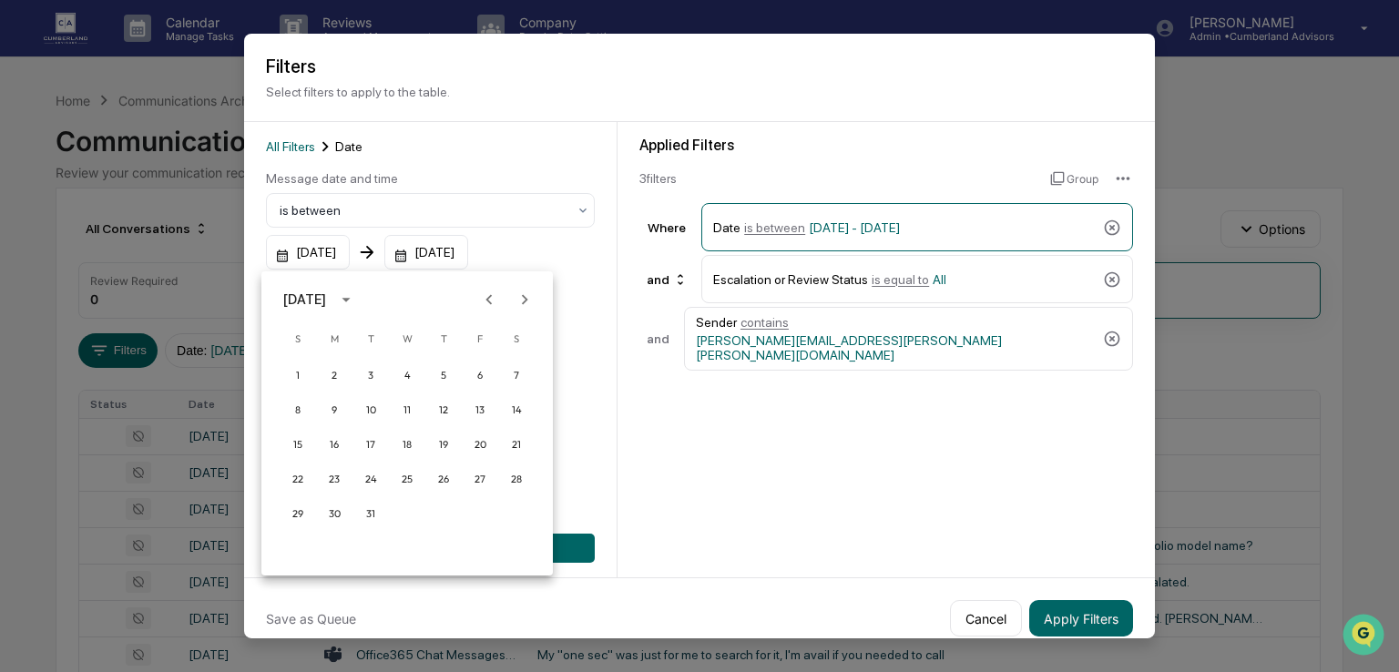
click at [496, 292] on icon "Previous month" at bounding box center [489, 300] width 20 height 20
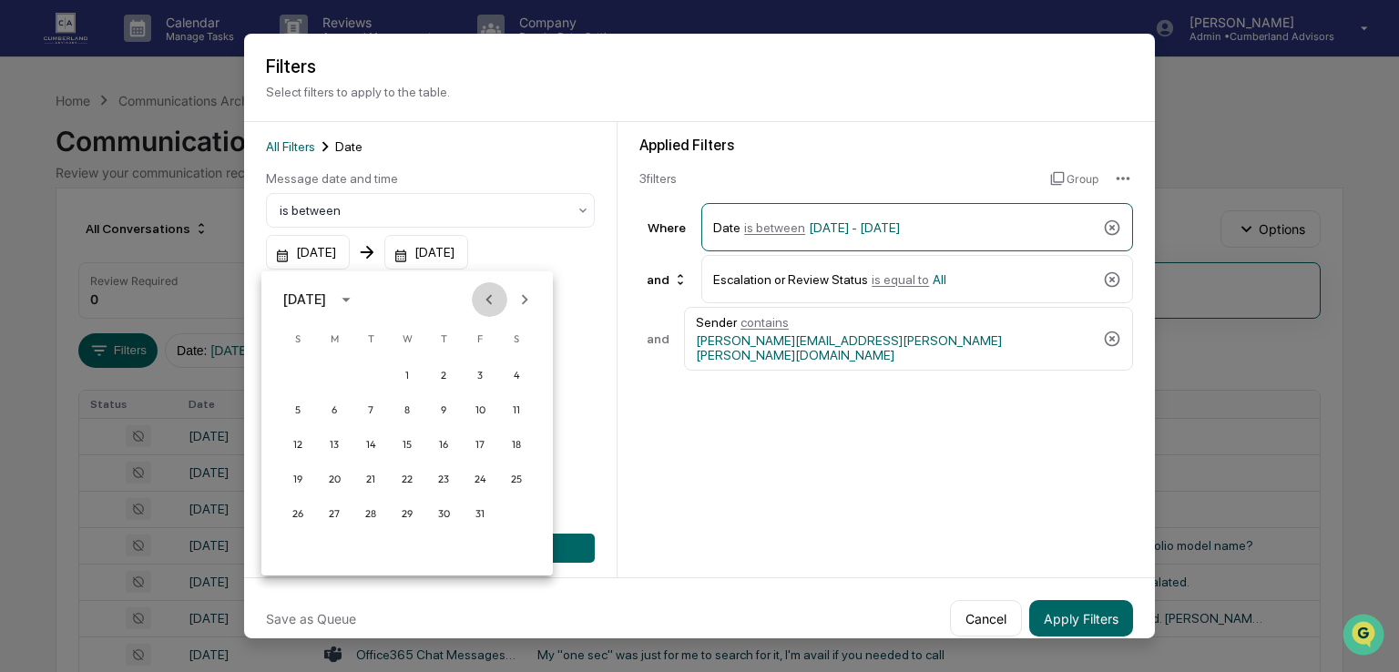
click at [496, 292] on icon "Previous month" at bounding box center [489, 300] width 20 height 20
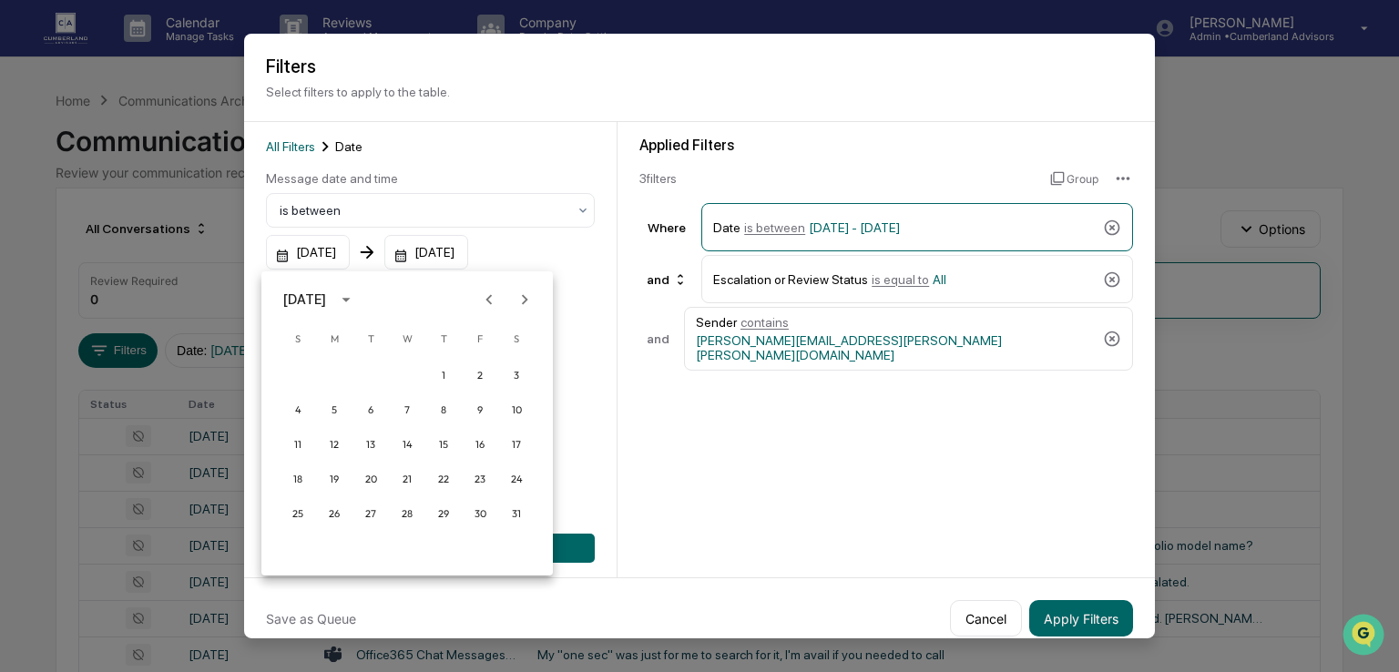
click at [496, 292] on icon "Previous month" at bounding box center [489, 300] width 20 height 20
click at [363, 376] on button "1" at bounding box center [370, 375] width 33 height 33
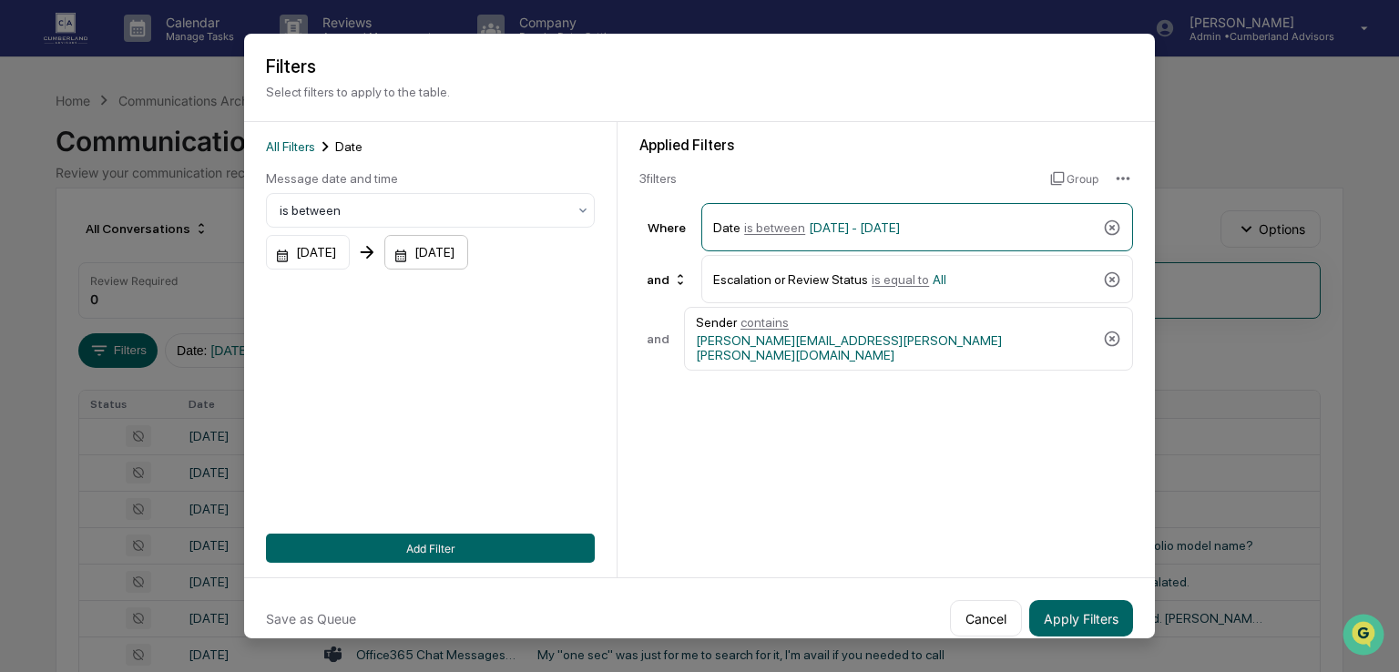
click at [350, 245] on div "12/31/2025" at bounding box center [308, 252] width 84 height 35
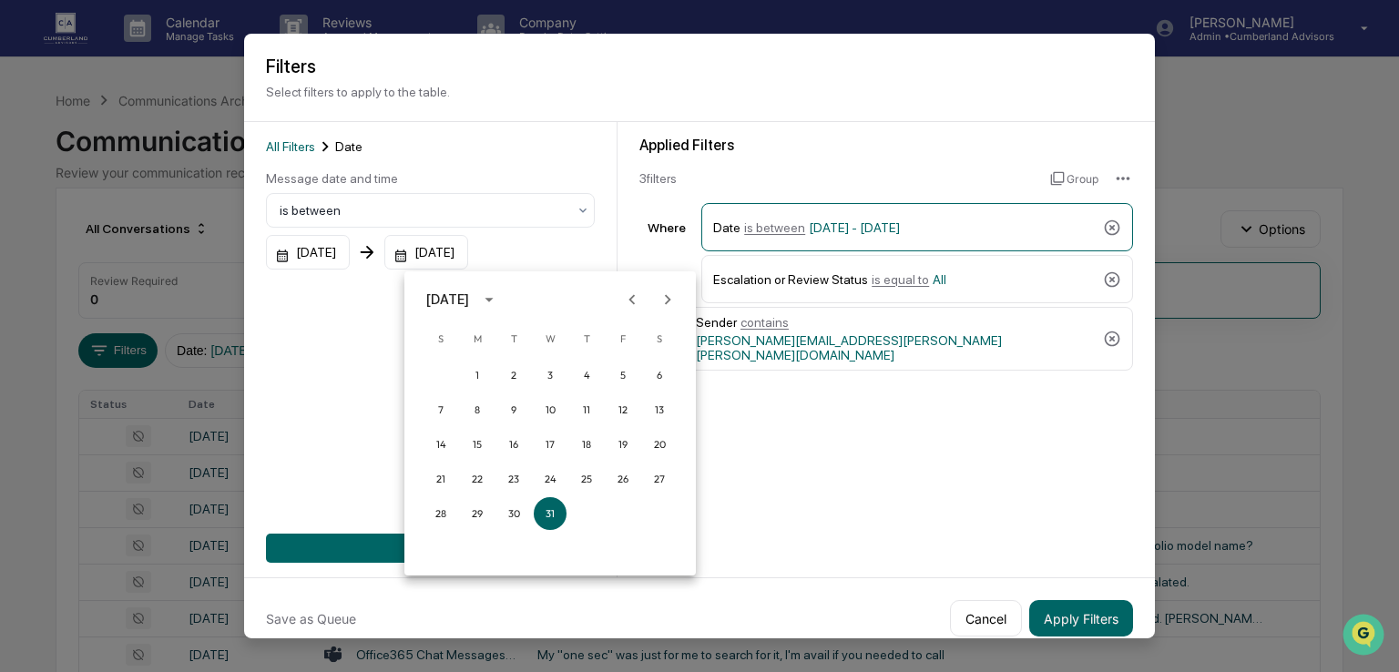
click at [626, 292] on icon "Previous month" at bounding box center [632, 300] width 20 height 20
click at [624, 295] on icon "Previous month" at bounding box center [632, 300] width 20 height 20
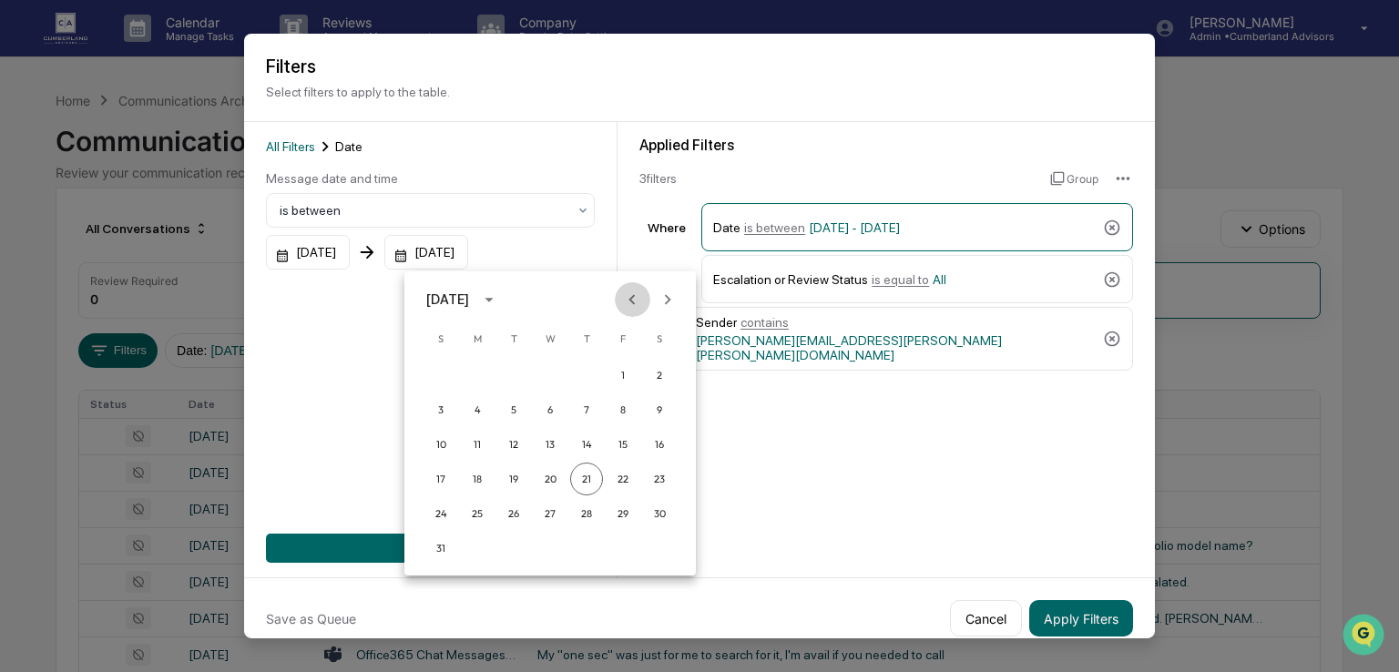
click at [624, 295] on icon "Previous month" at bounding box center [632, 300] width 20 height 20
drag, startPoint x: 624, startPoint y: 295, endPoint x: 514, endPoint y: 311, distance: 111.3
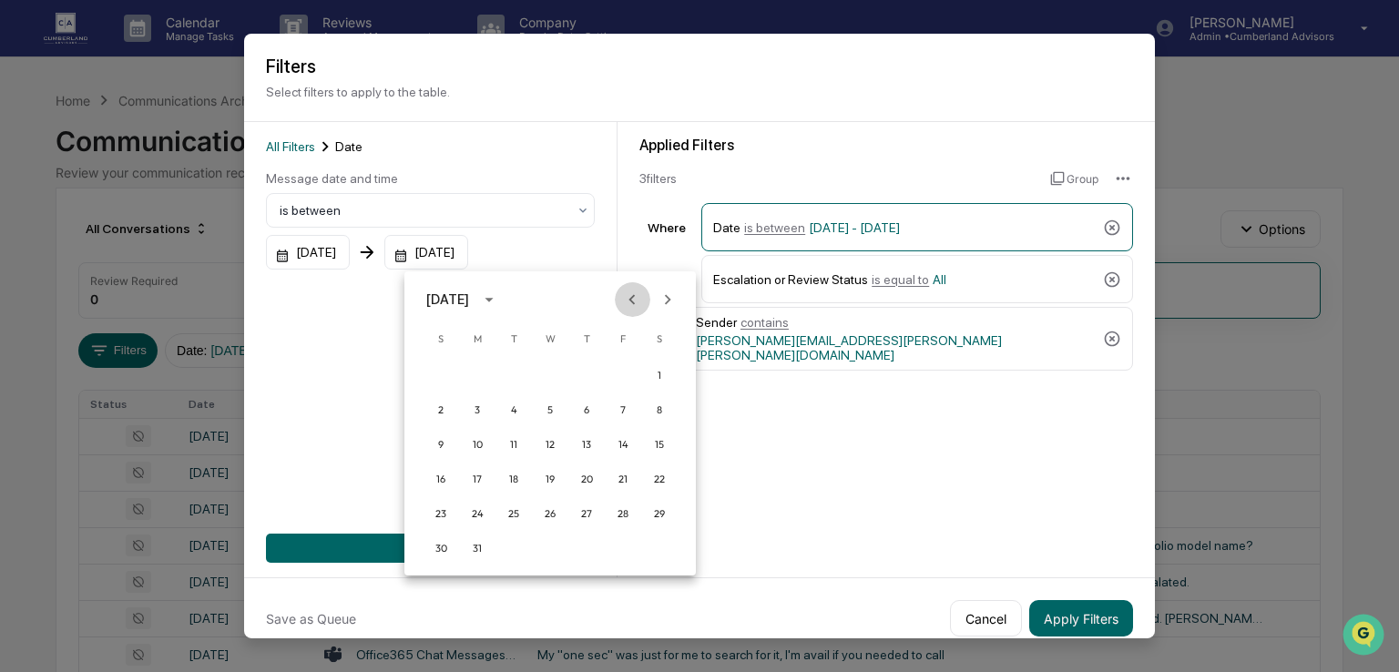
click at [615, 298] on button "Previous month" at bounding box center [632, 299] width 35 height 35
click at [499, 297] on icon "calendar view is open, switch to year view" at bounding box center [489, 300] width 20 height 20
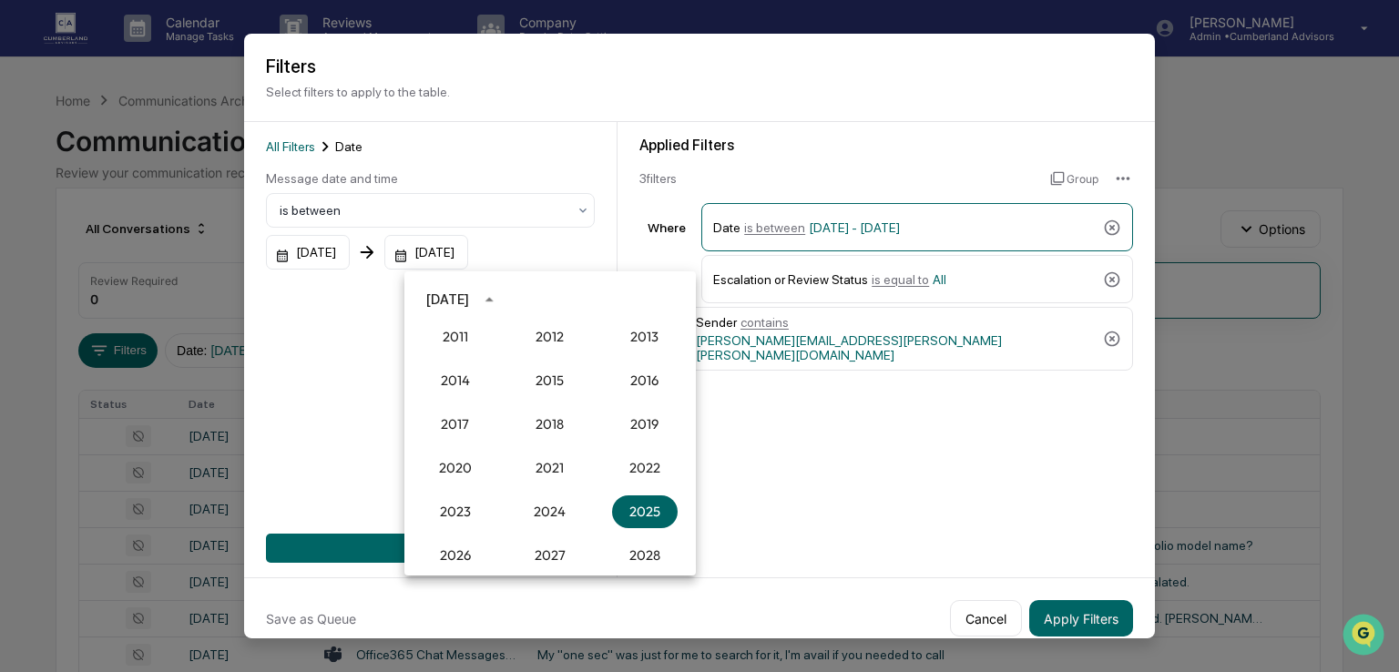
scroll to position [1596, 0]
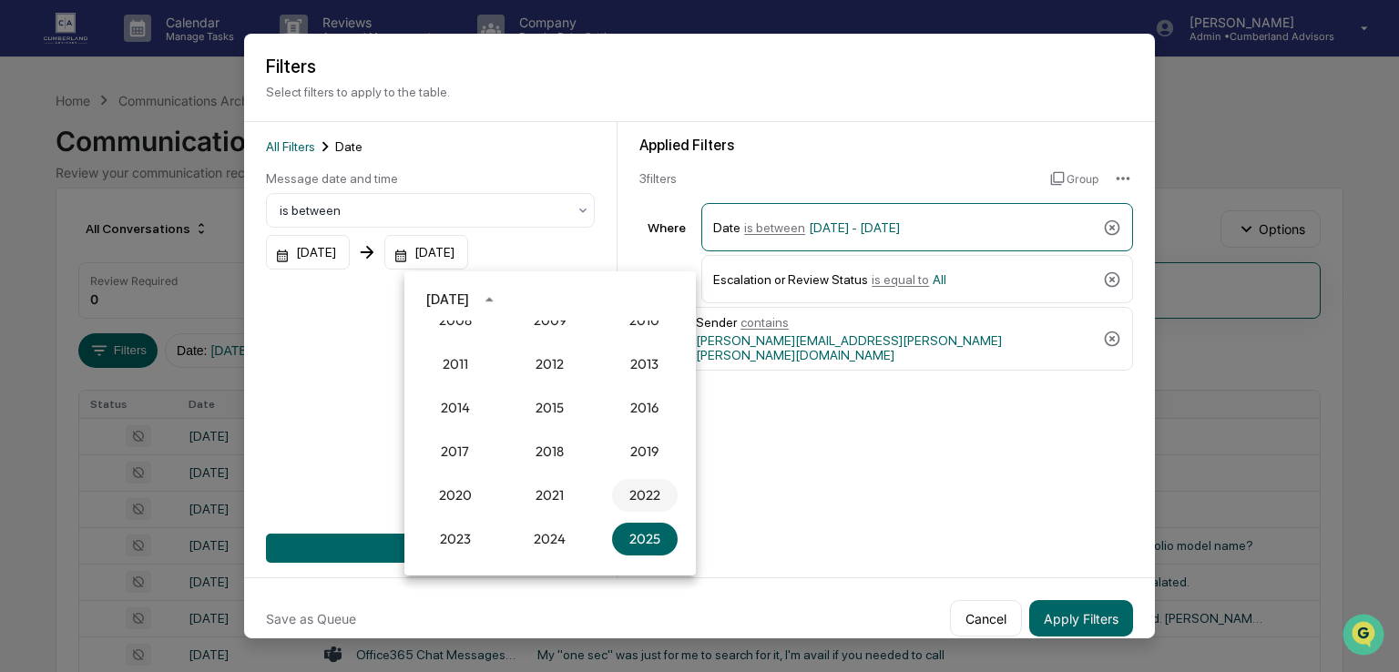
click at [632, 496] on button "2022" at bounding box center [645, 495] width 66 height 33
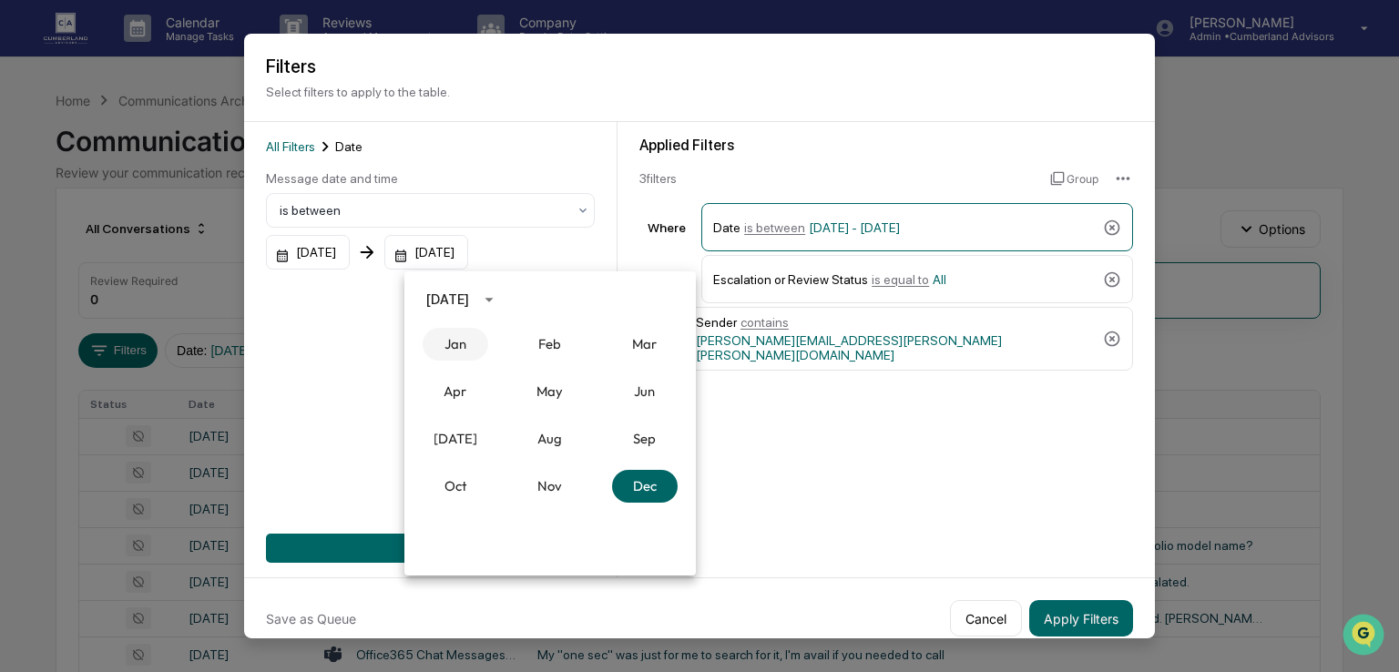
click at [468, 342] on button "Jan" at bounding box center [456, 344] width 66 height 33
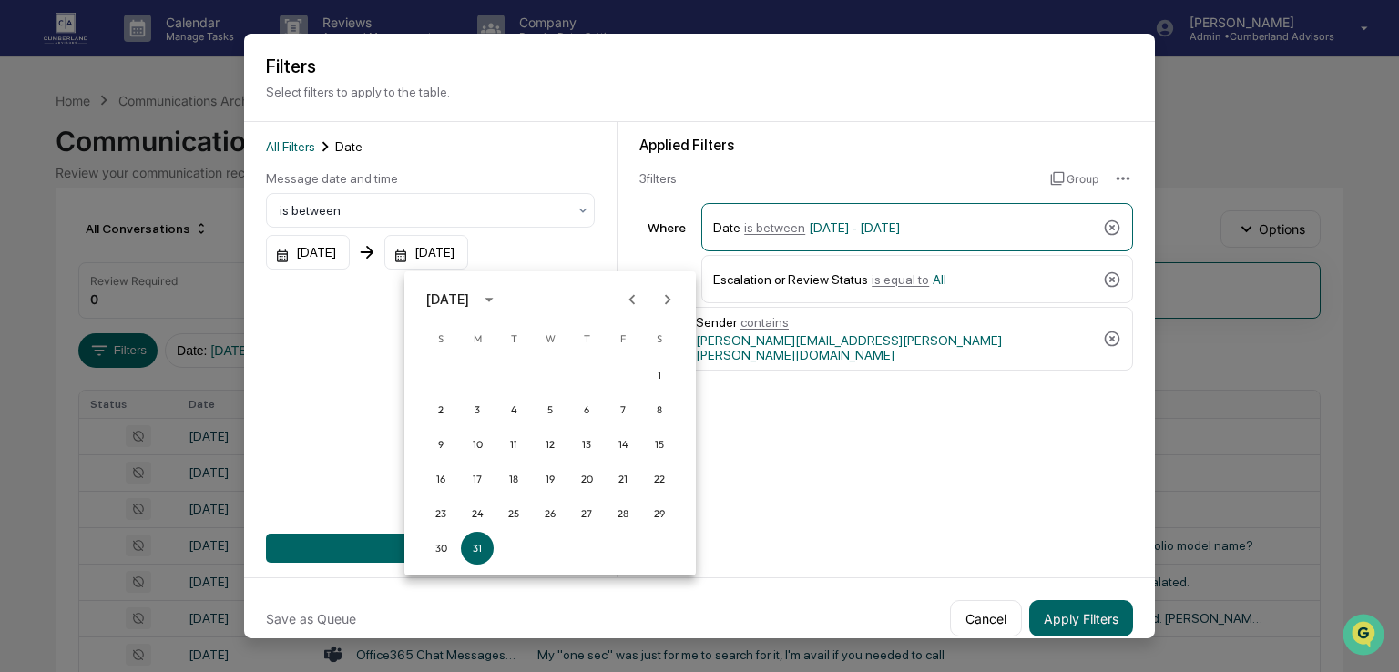
click at [359, 415] on div at bounding box center [699, 336] width 1399 height 672
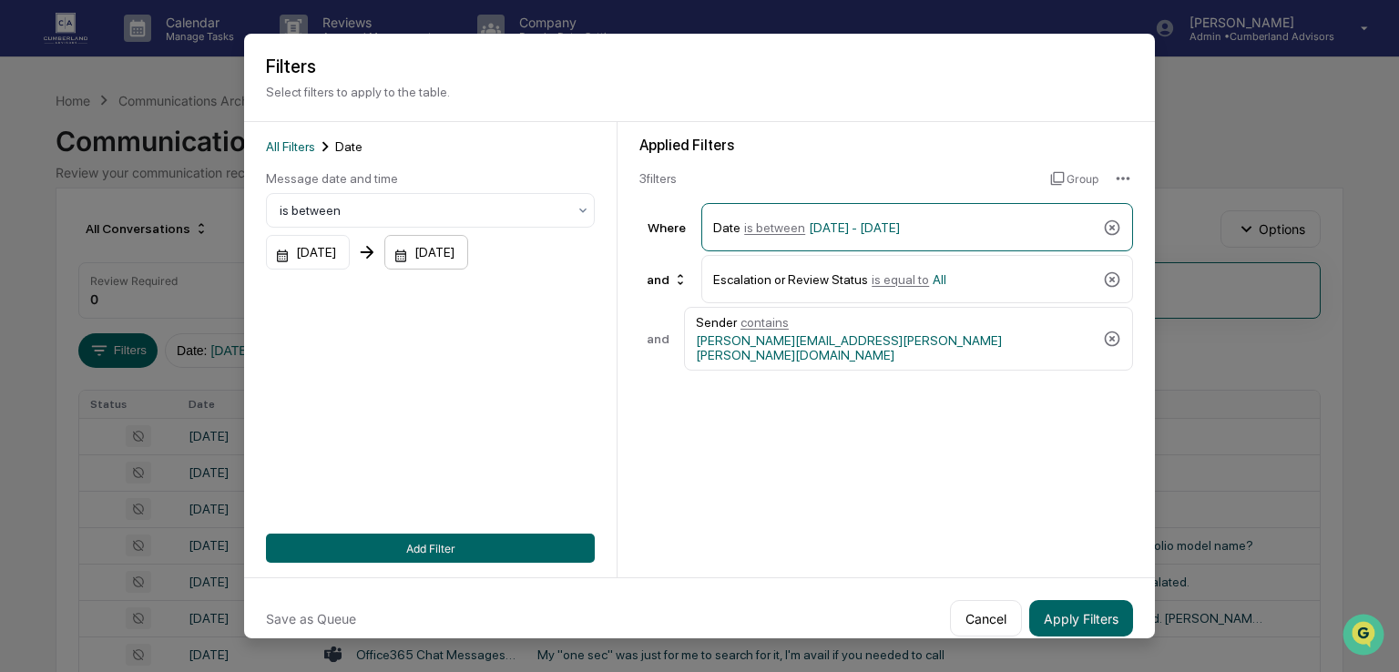
click at [350, 256] on div "12/31/2025" at bounding box center [308, 252] width 84 height 35
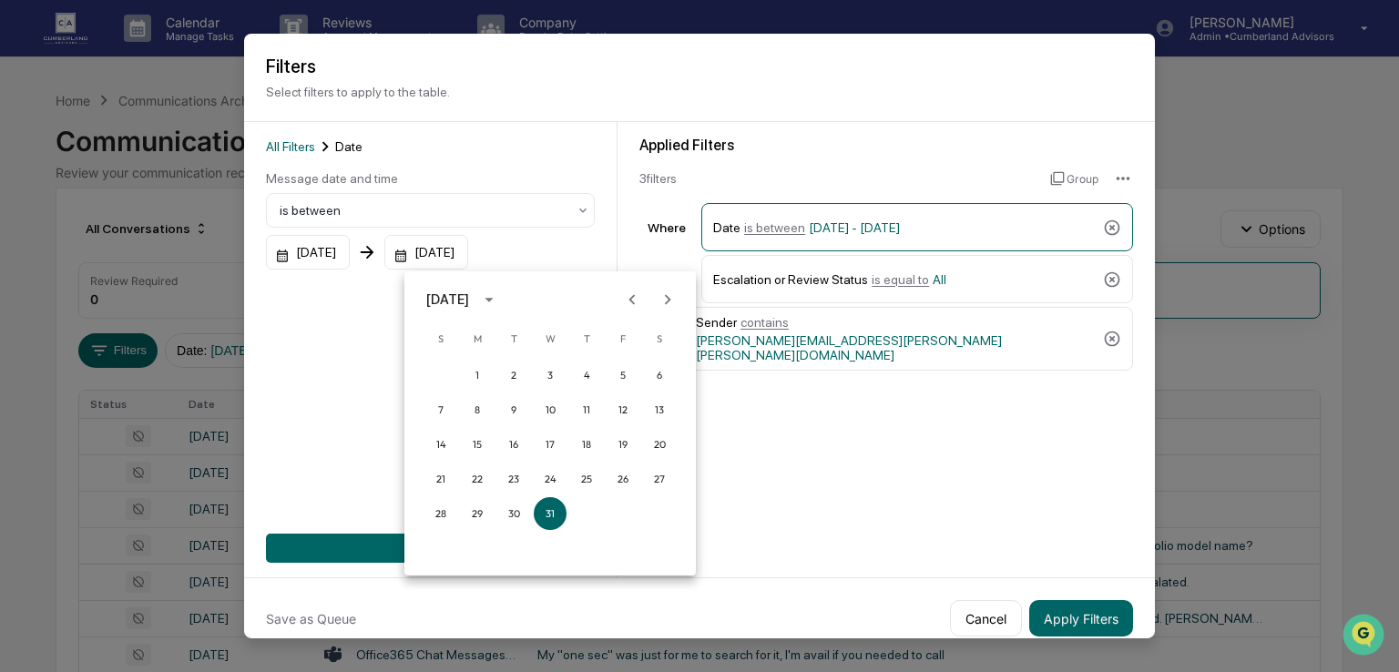
click at [499, 303] on icon "calendar view is open, switch to year view" at bounding box center [489, 300] width 20 height 20
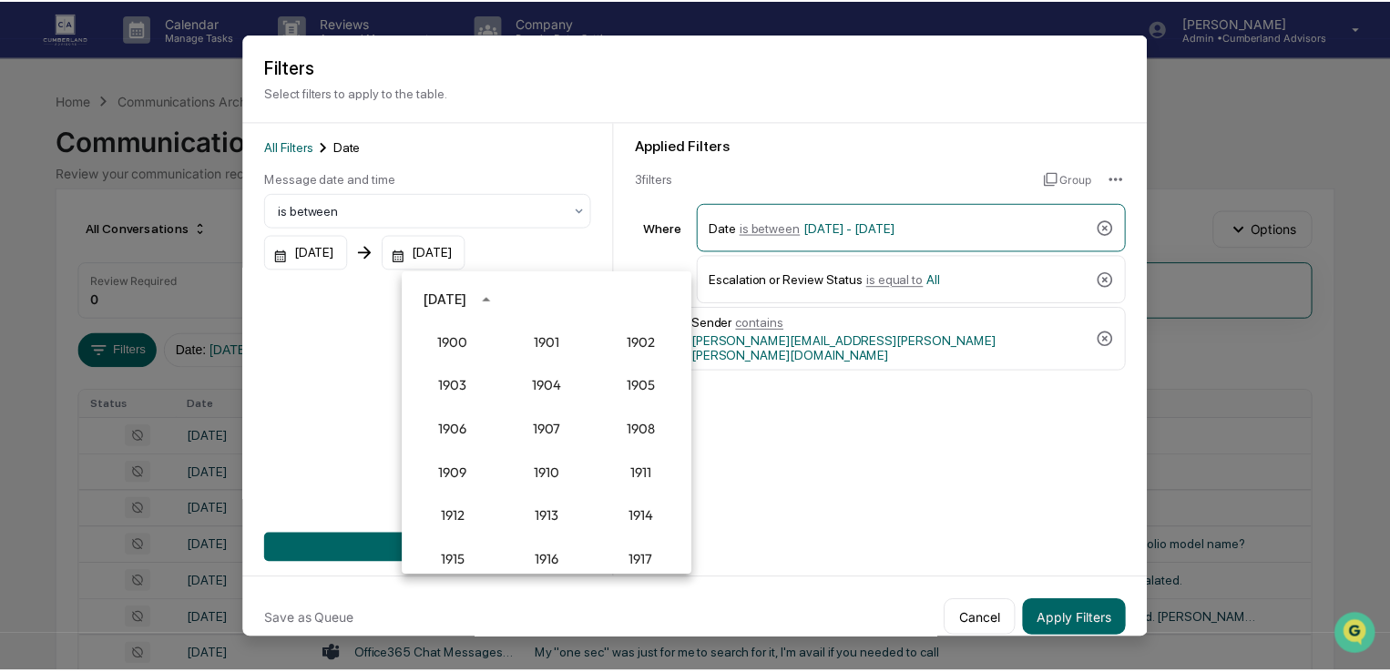
scroll to position [1687, 0]
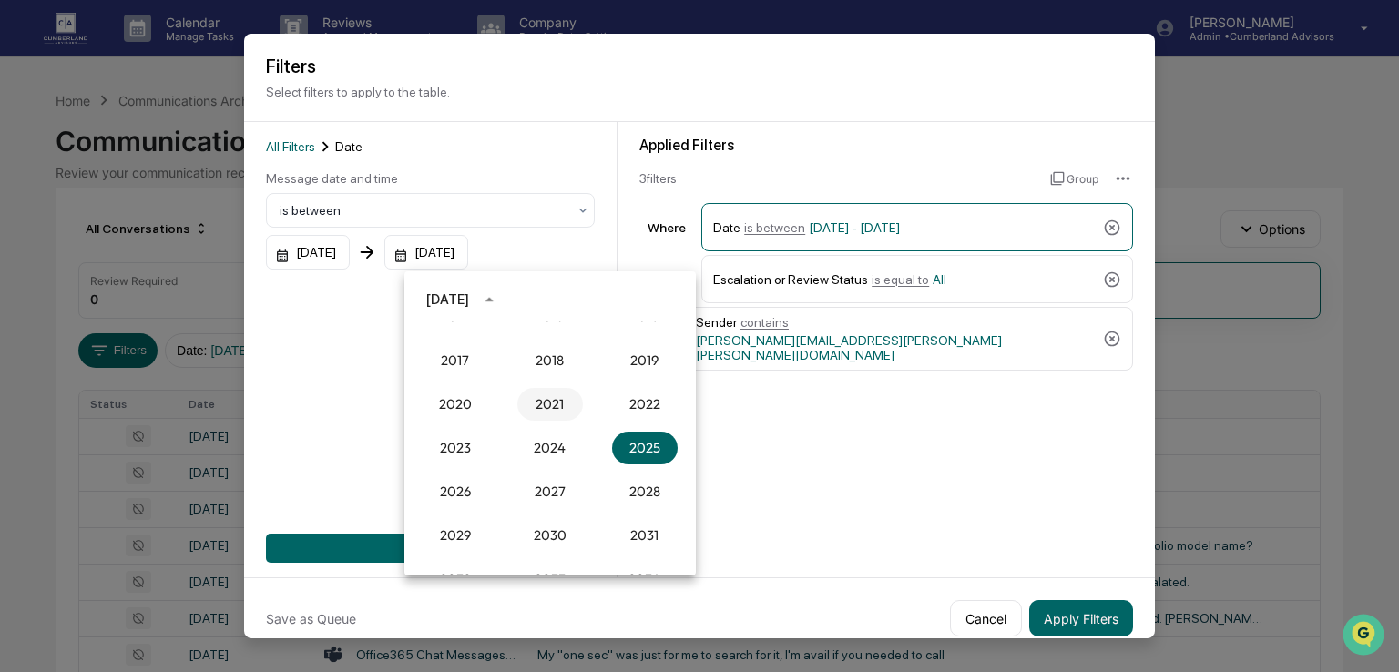
click at [554, 405] on button "2021" at bounding box center [550, 404] width 66 height 33
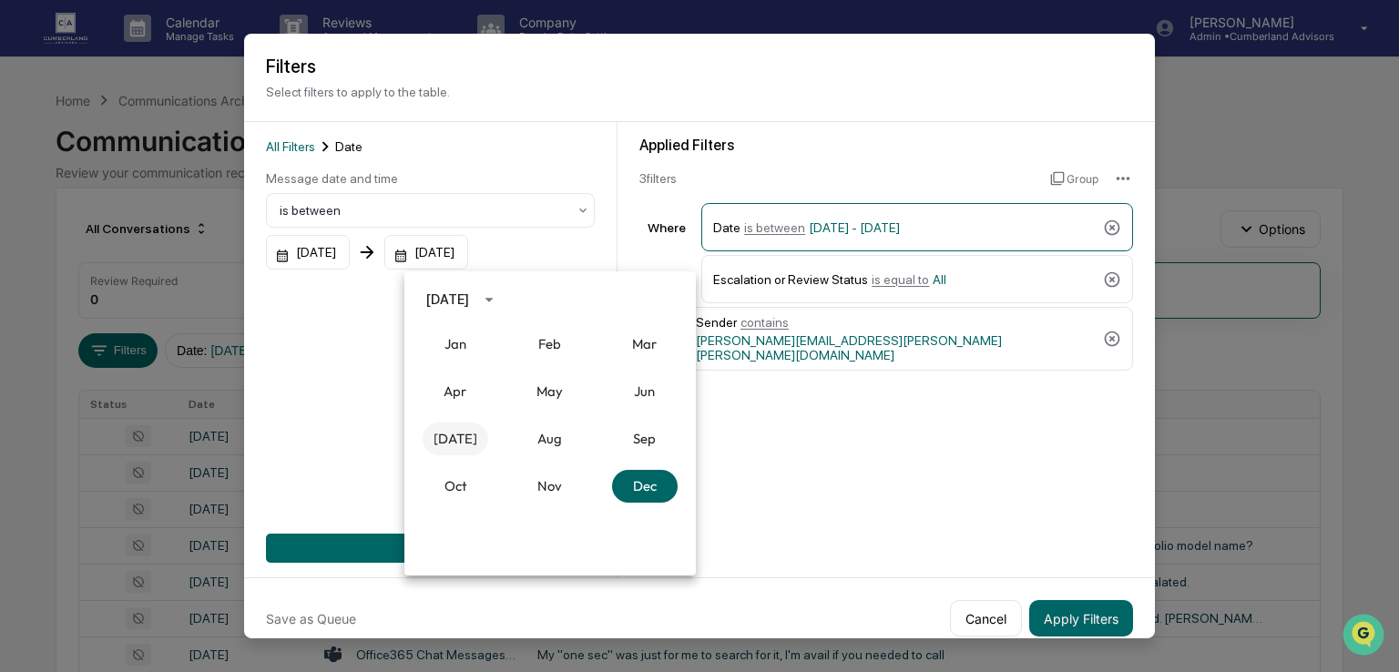
click at [465, 445] on button "Jul" at bounding box center [456, 439] width 66 height 33
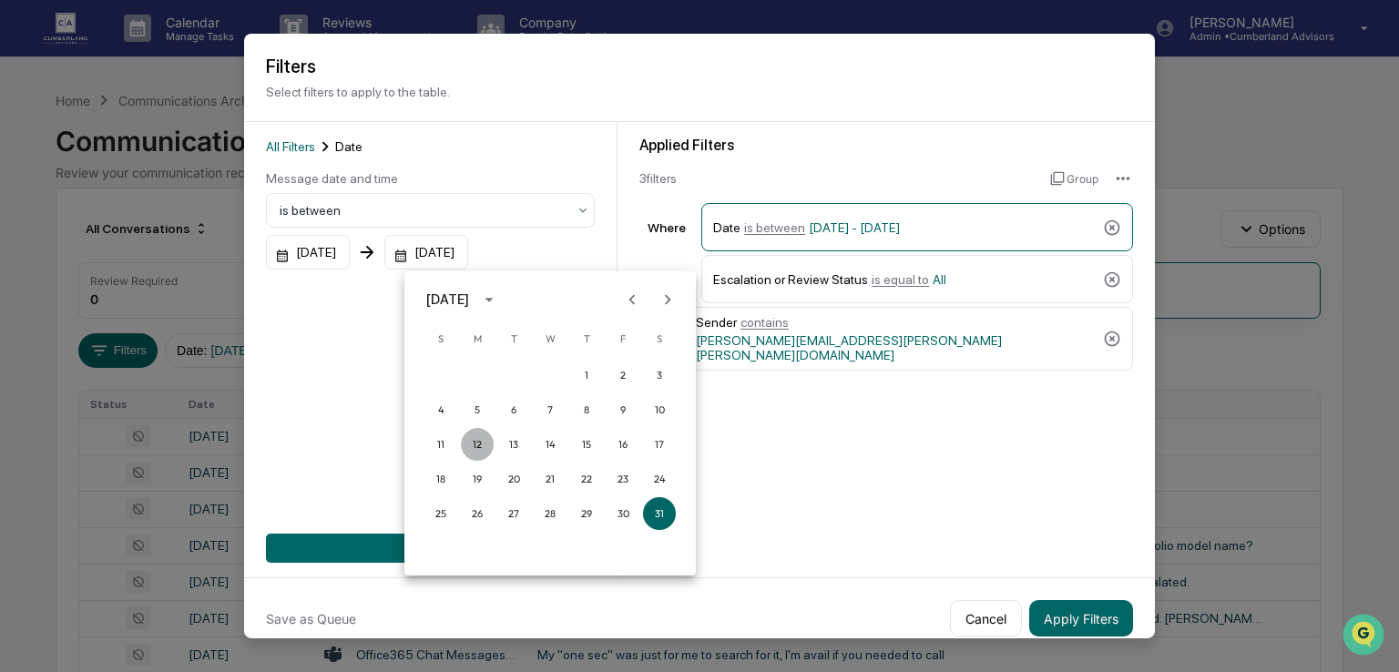
click at [477, 437] on button "12" at bounding box center [477, 444] width 33 height 33
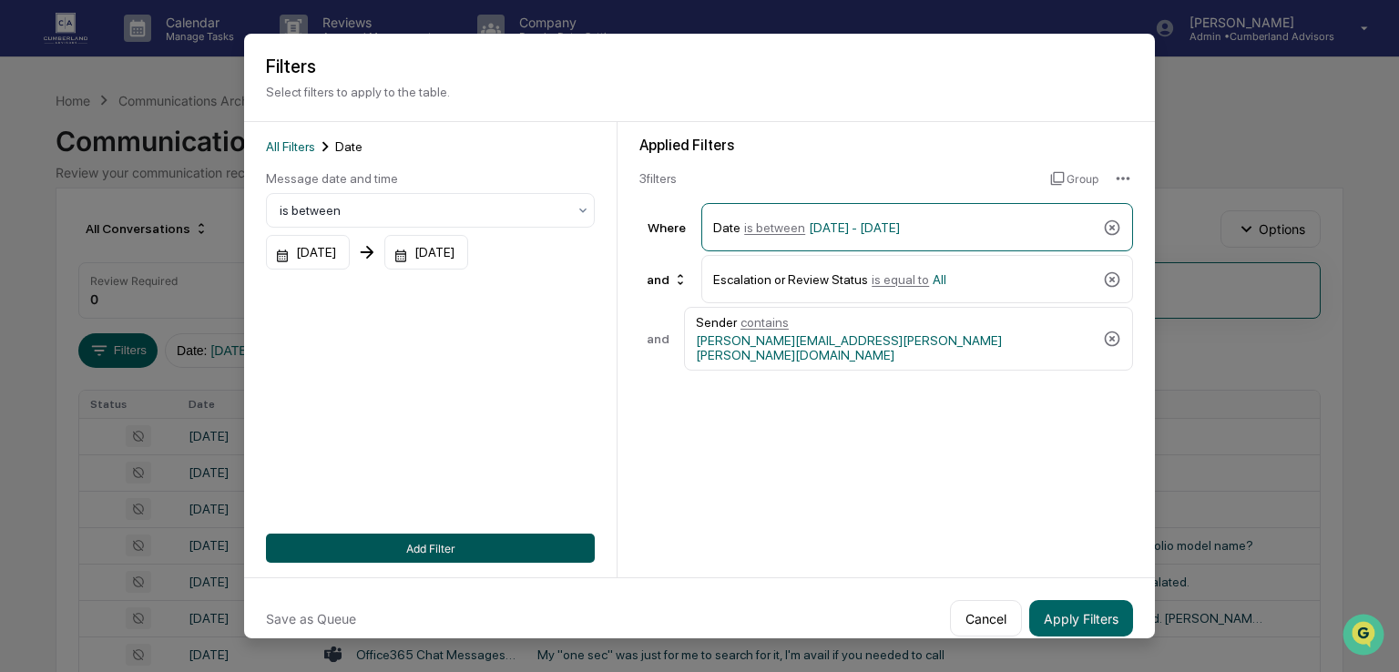
click at [431, 547] on button "Add Filter" at bounding box center [430, 548] width 329 height 29
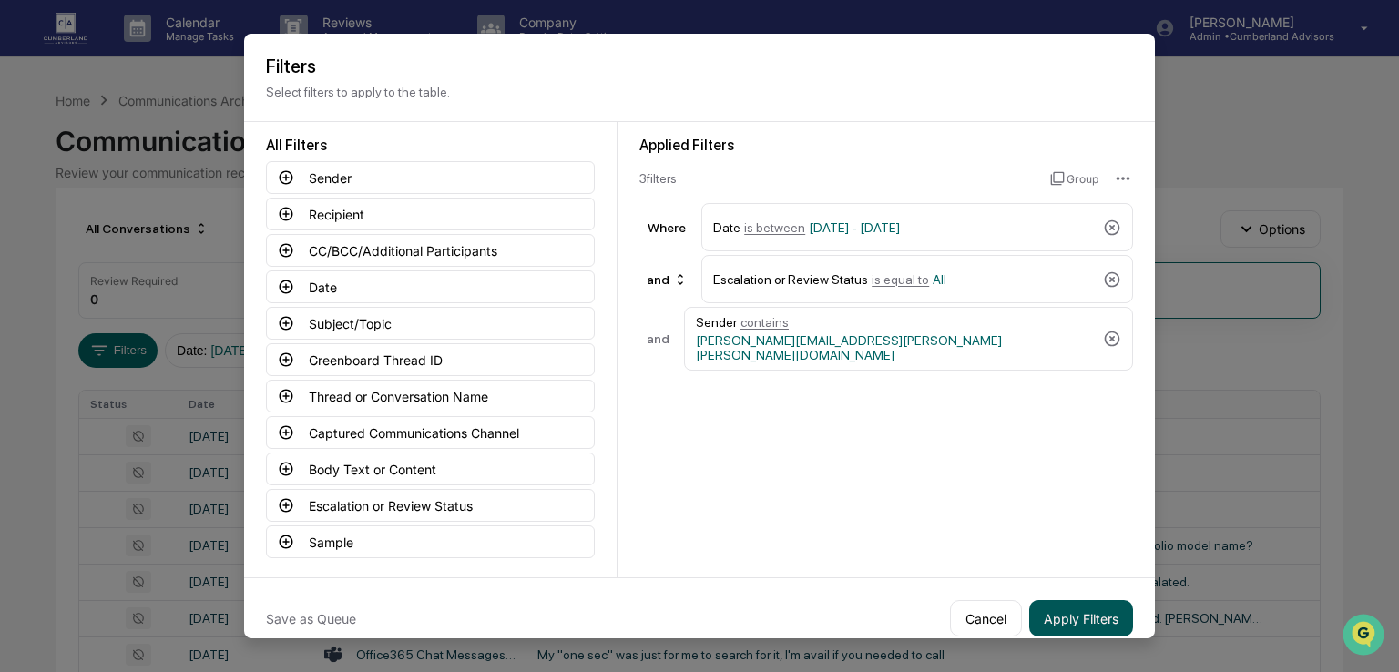
click at [1055, 609] on button "Apply Filters" at bounding box center [1081, 618] width 104 height 36
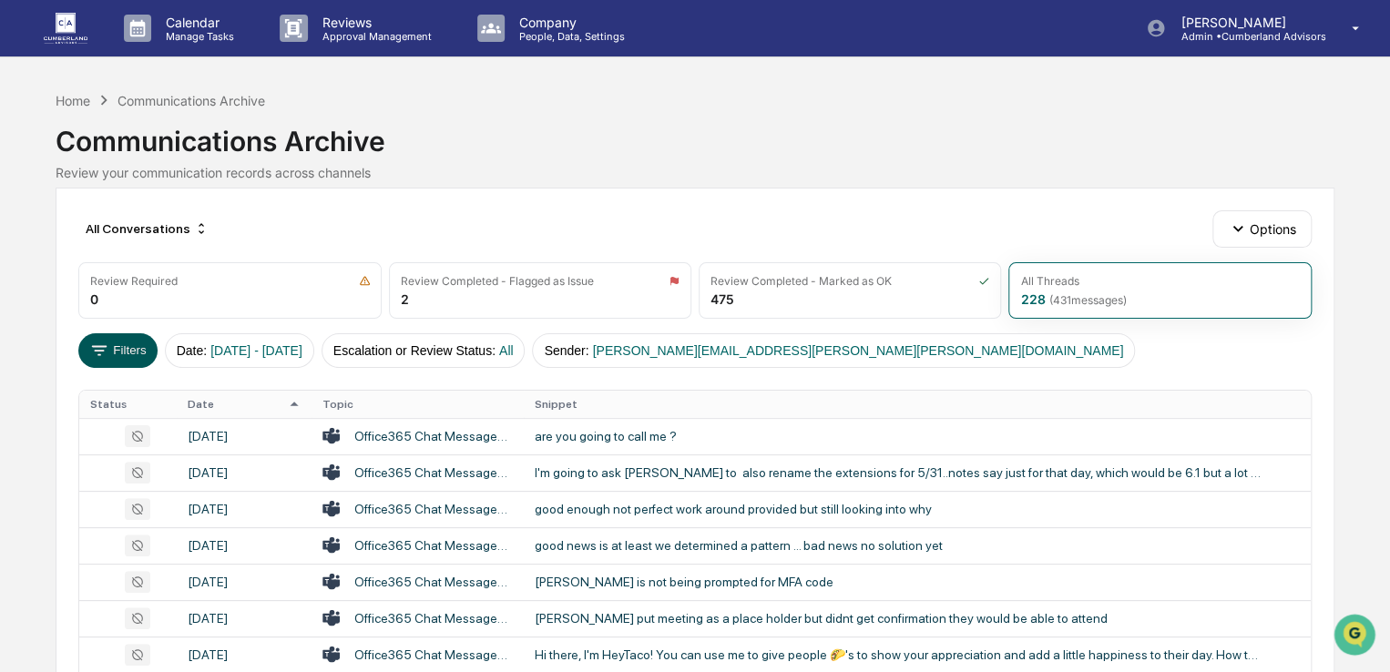
click at [129, 347] on button "Filters" at bounding box center [117, 350] width 79 height 35
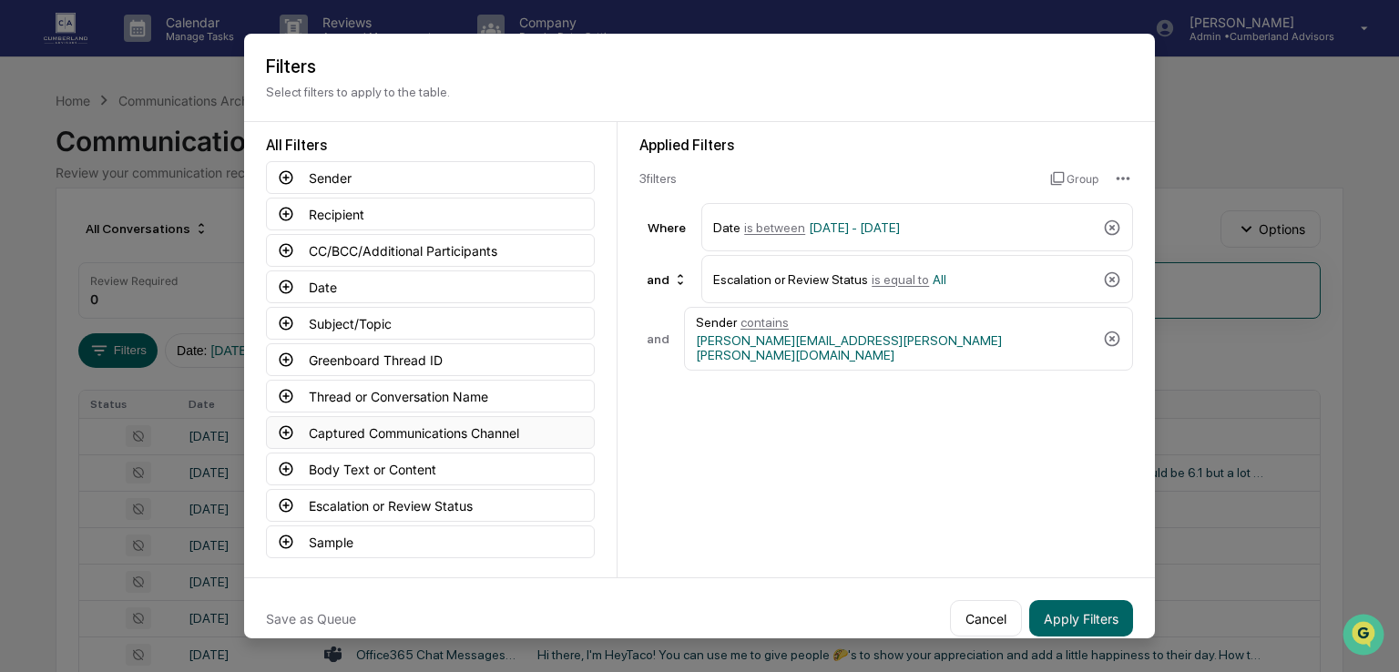
click at [285, 426] on icon at bounding box center [287, 432] width 14 height 14
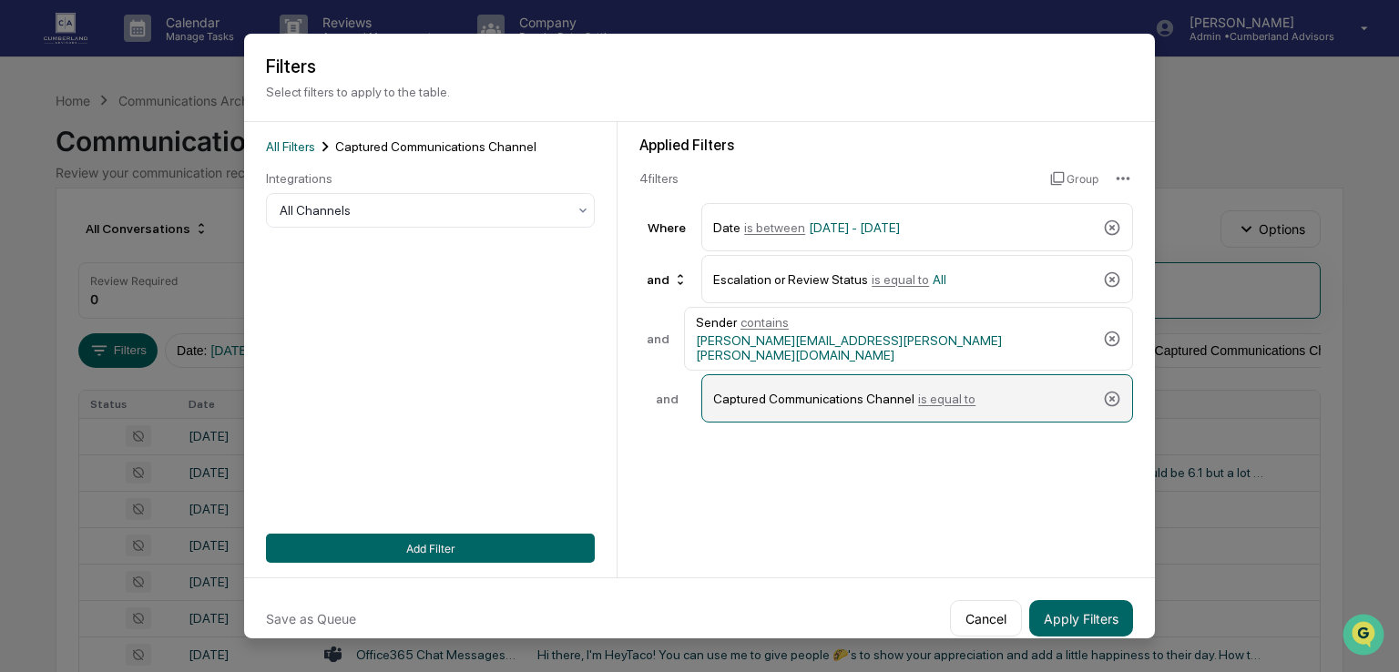
click at [933, 391] on span "is equal to" at bounding box center [946, 398] width 57 height 15
click at [931, 391] on span "is equal to" at bounding box center [946, 398] width 57 height 15
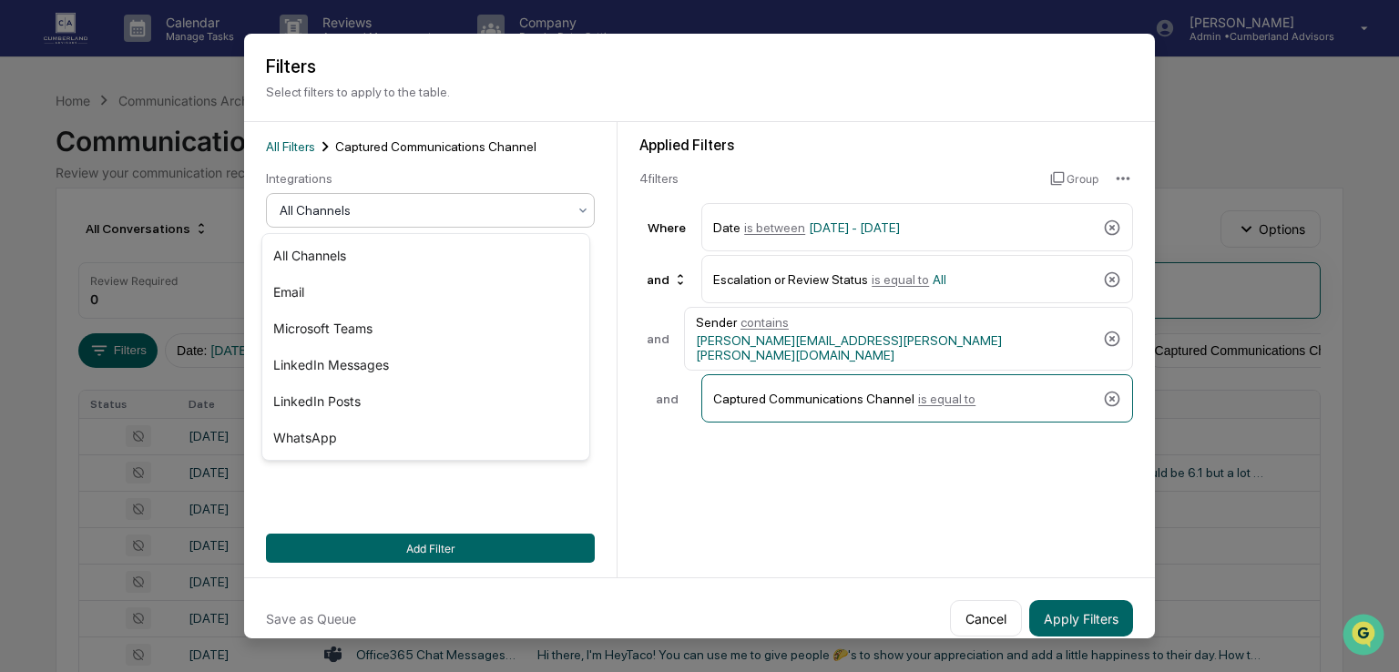
click at [386, 210] on div at bounding box center [423, 210] width 287 height 18
click at [304, 281] on div "Email" at bounding box center [425, 292] width 327 height 36
click at [405, 203] on div at bounding box center [423, 210] width 287 height 18
click at [395, 212] on div at bounding box center [423, 210] width 287 height 18
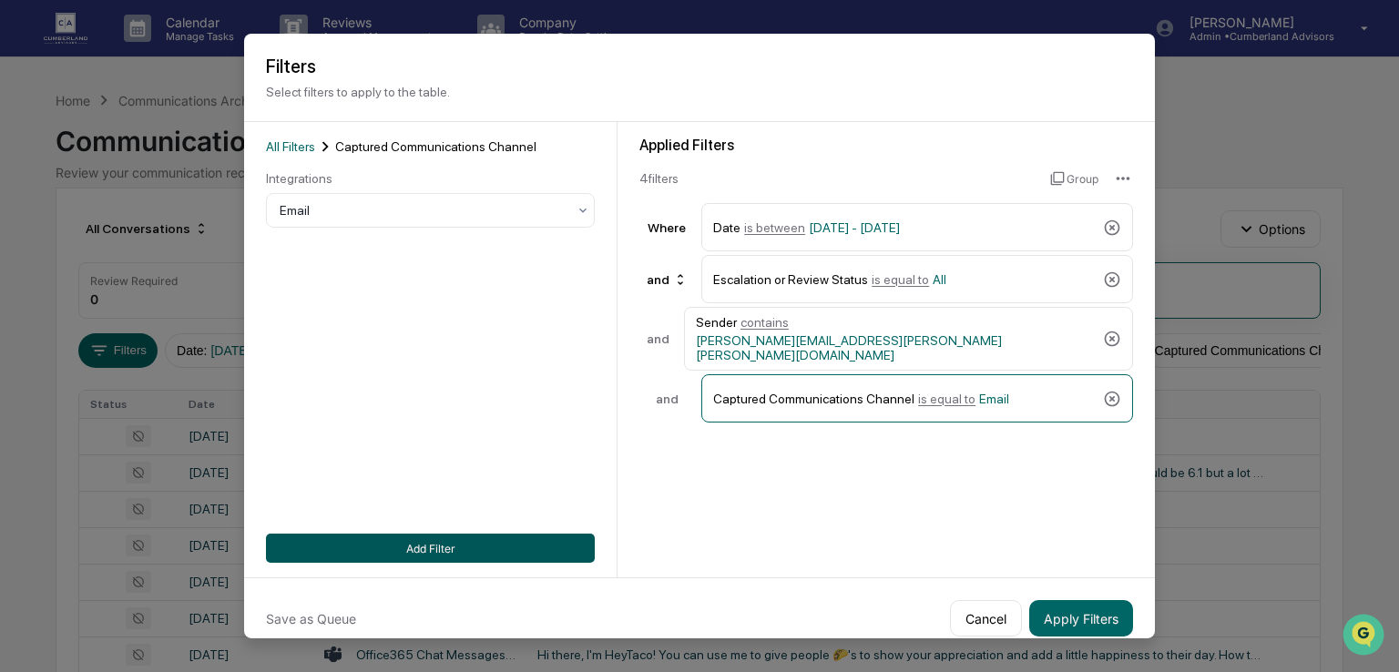
click at [420, 544] on button "Add Filter" at bounding box center [430, 548] width 329 height 29
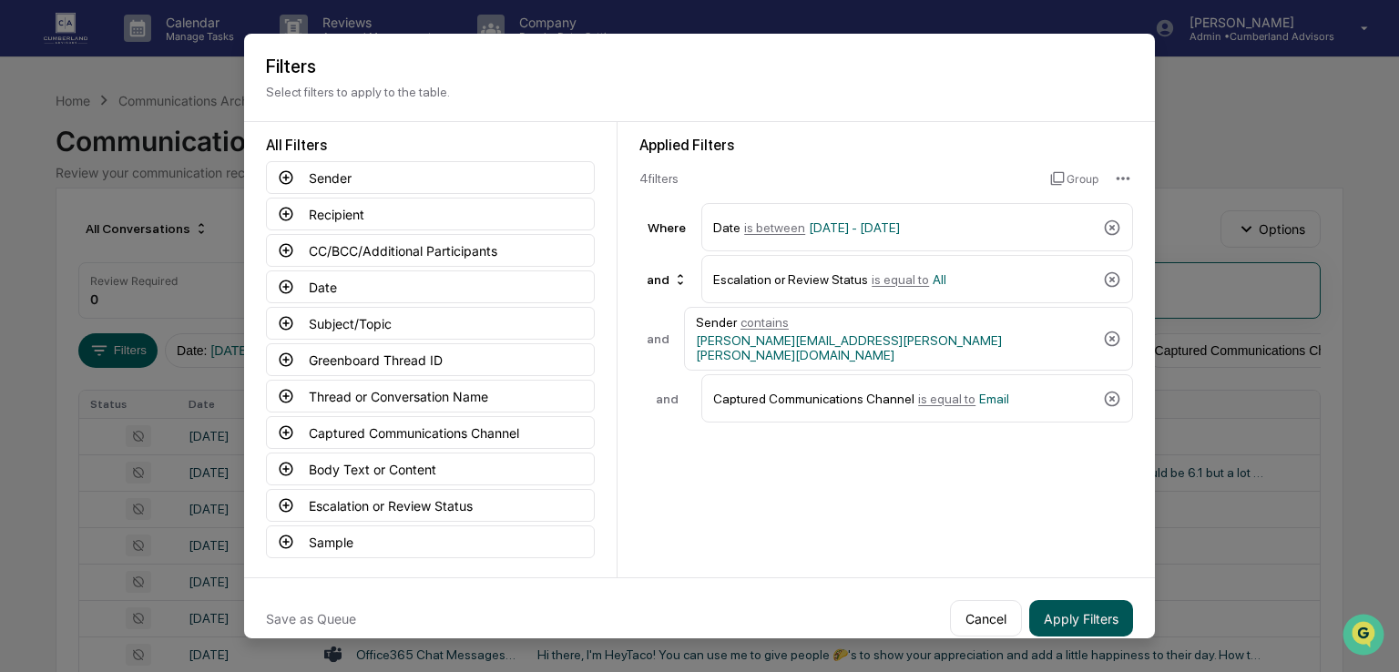
click at [1044, 604] on button "Apply Filters" at bounding box center [1081, 618] width 104 height 36
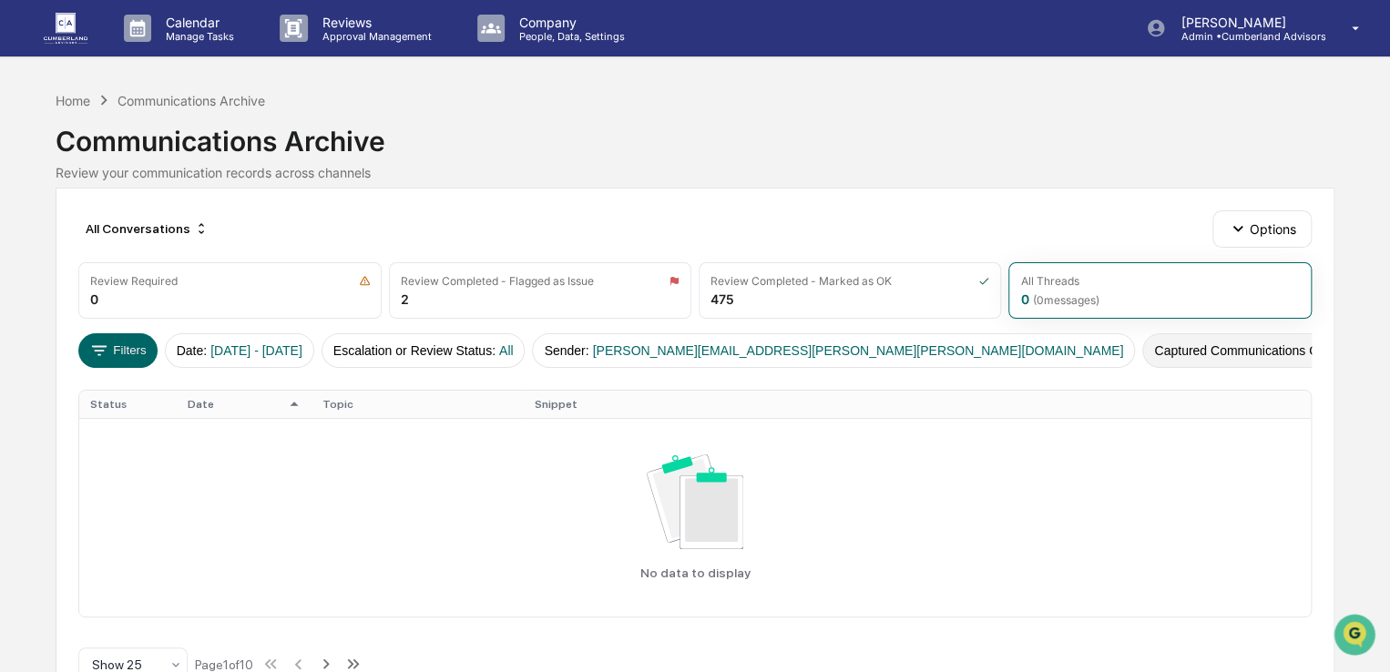
click at [1364, 343] on span "Email" at bounding box center [1380, 350] width 32 height 15
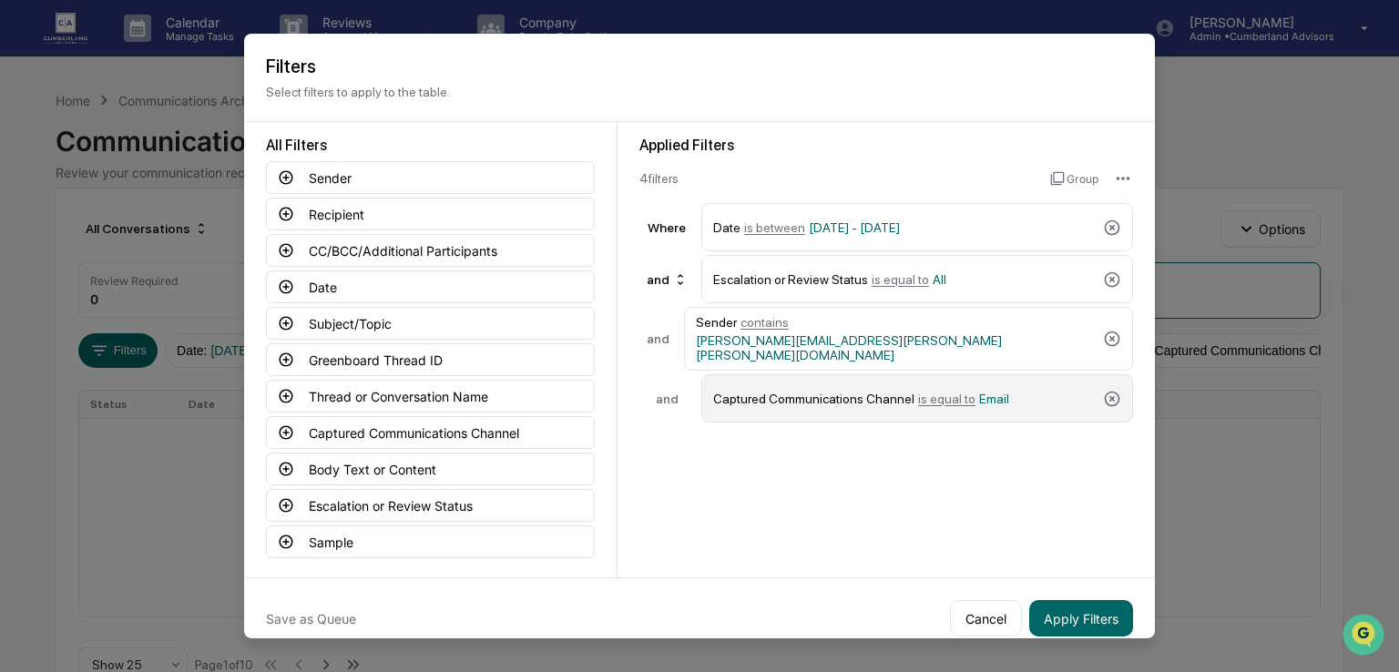
click at [979, 391] on span "Email" at bounding box center [994, 398] width 30 height 15
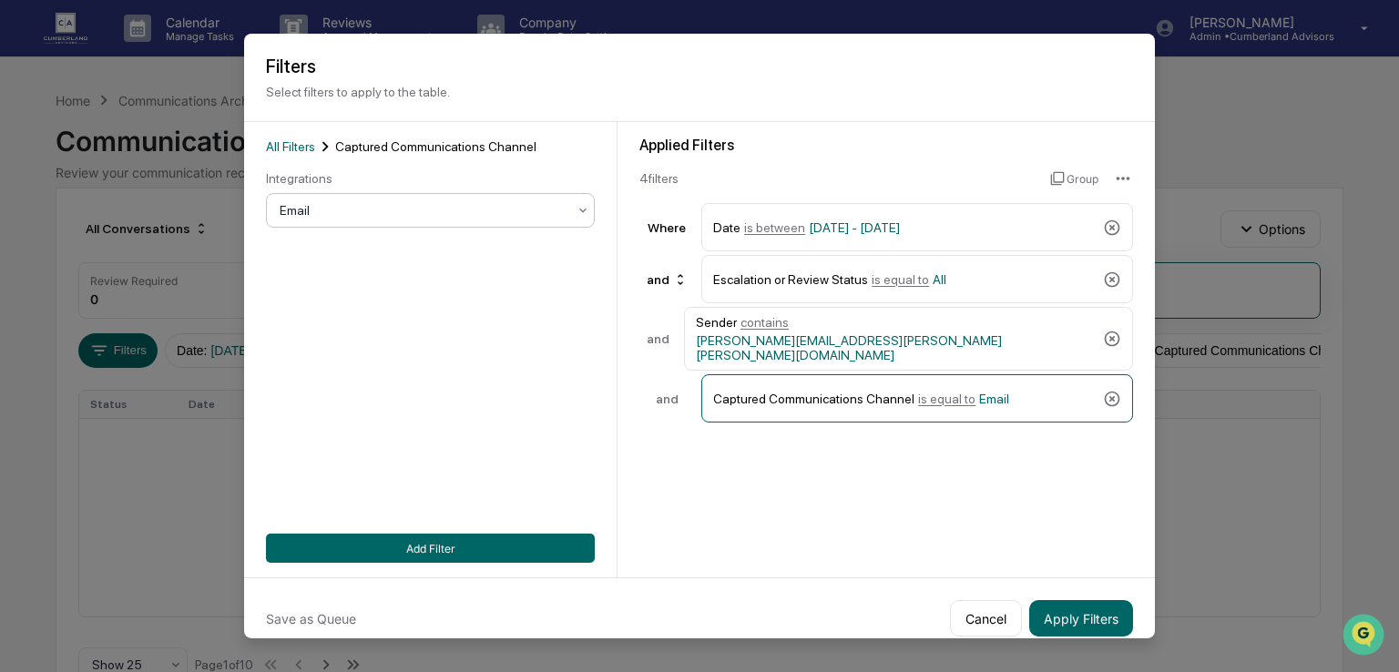
click at [583, 216] on icon at bounding box center [583, 210] width 15 height 15
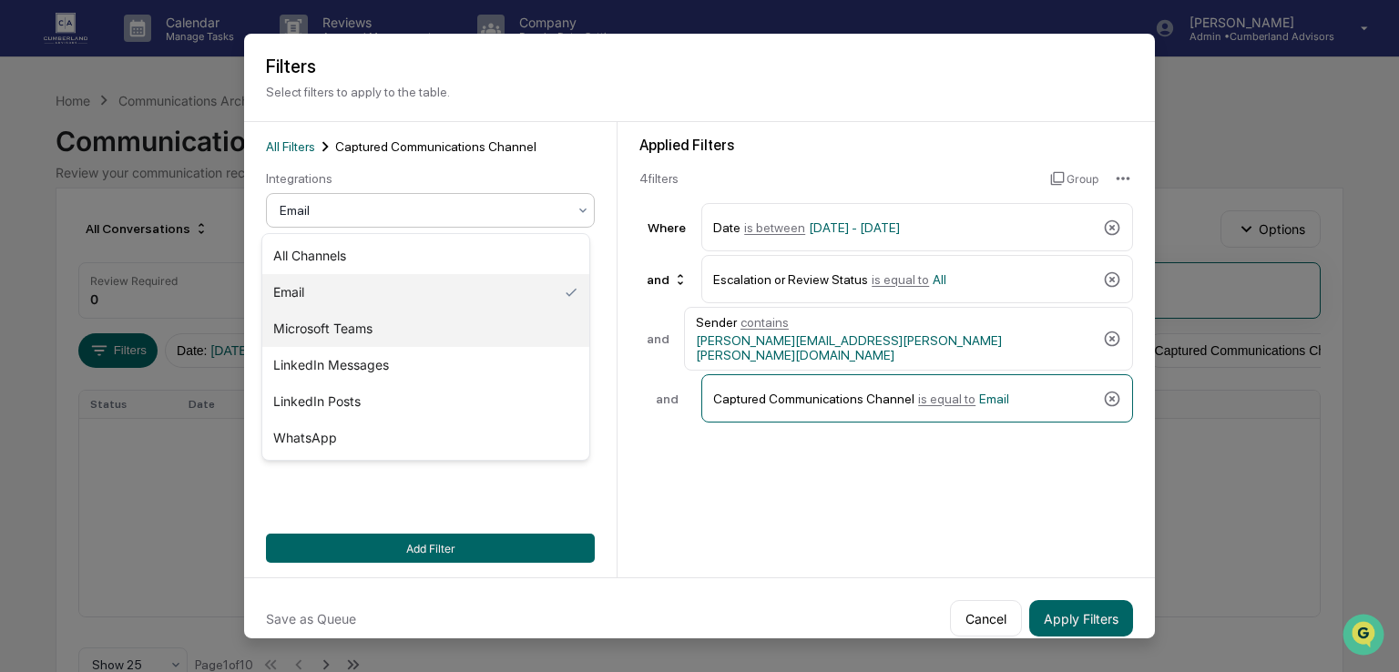
click at [343, 332] on div "Microsoft Teams" at bounding box center [425, 329] width 327 height 36
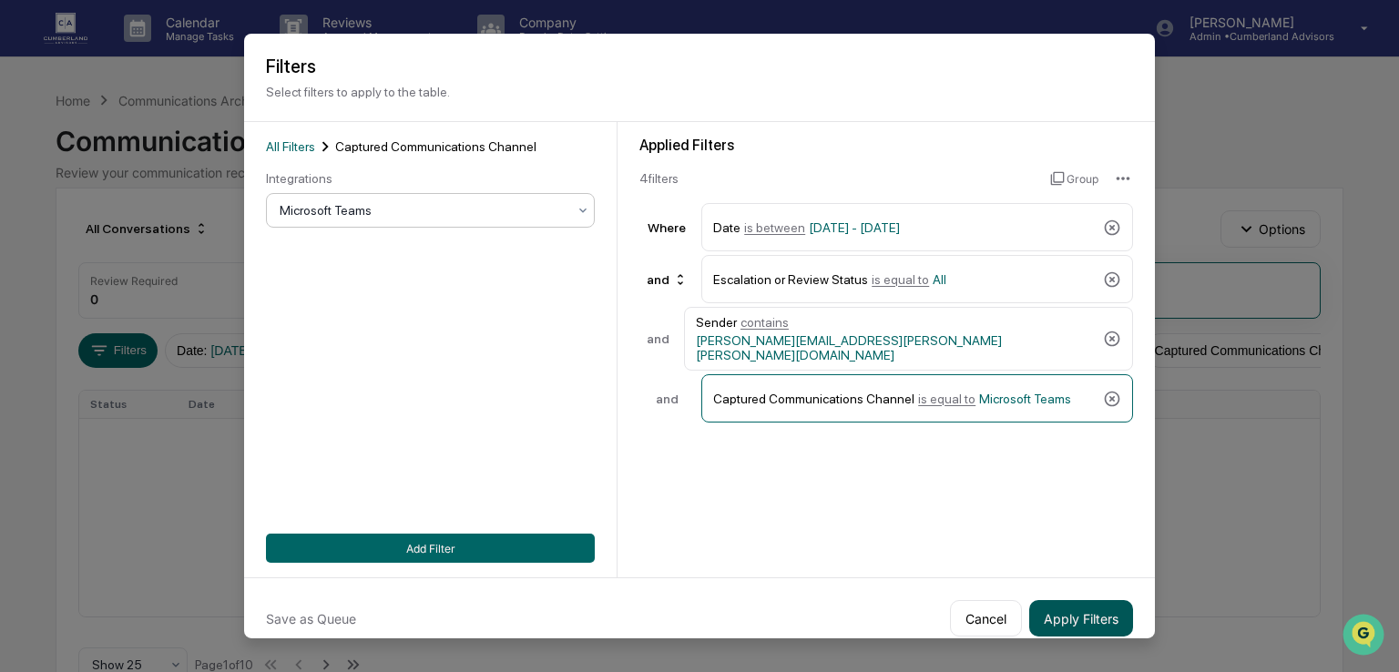
click at [1079, 618] on button "Apply Filters" at bounding box center [1081, 618] width 104 height 36
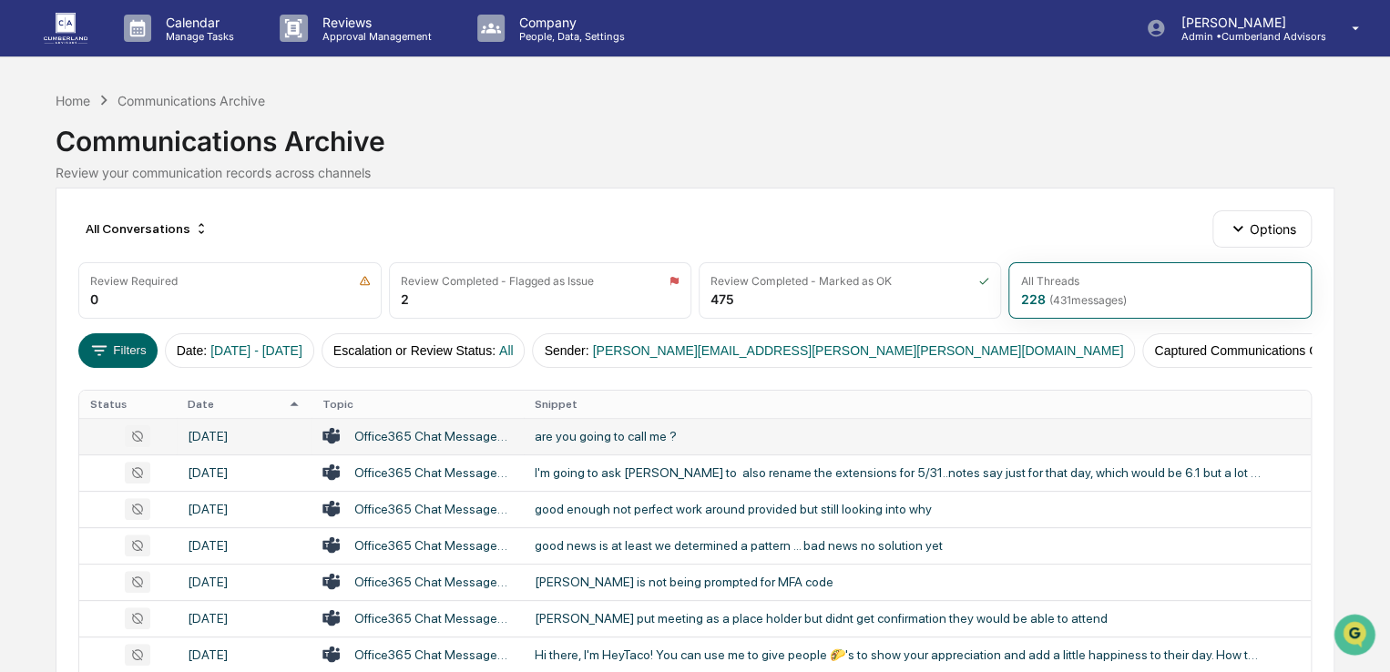
click at [611, 440] on div "are you going to call me ?" at bounding box center [899, 436] width 729 height 15
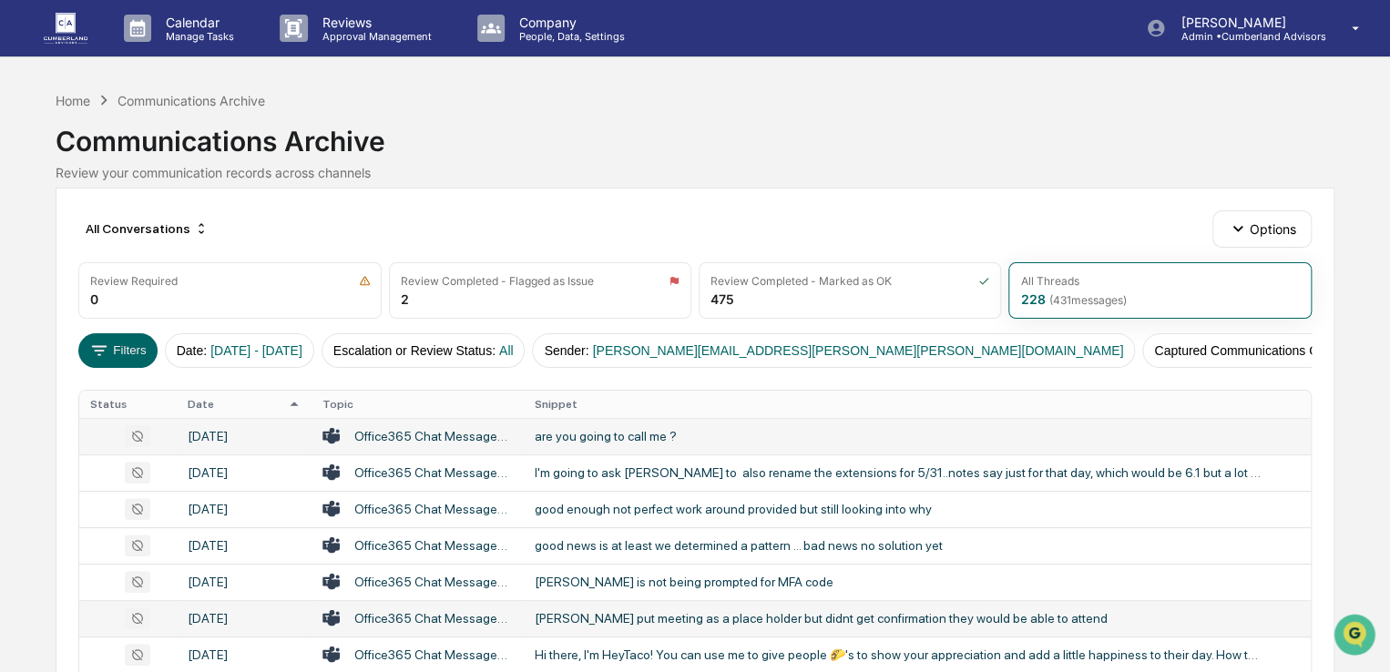
click at [604, 618] on div "Pam put meeting as a place holder but didnt get confirmation they would be able…" at bounding box center [899, 618] width 729 height 15
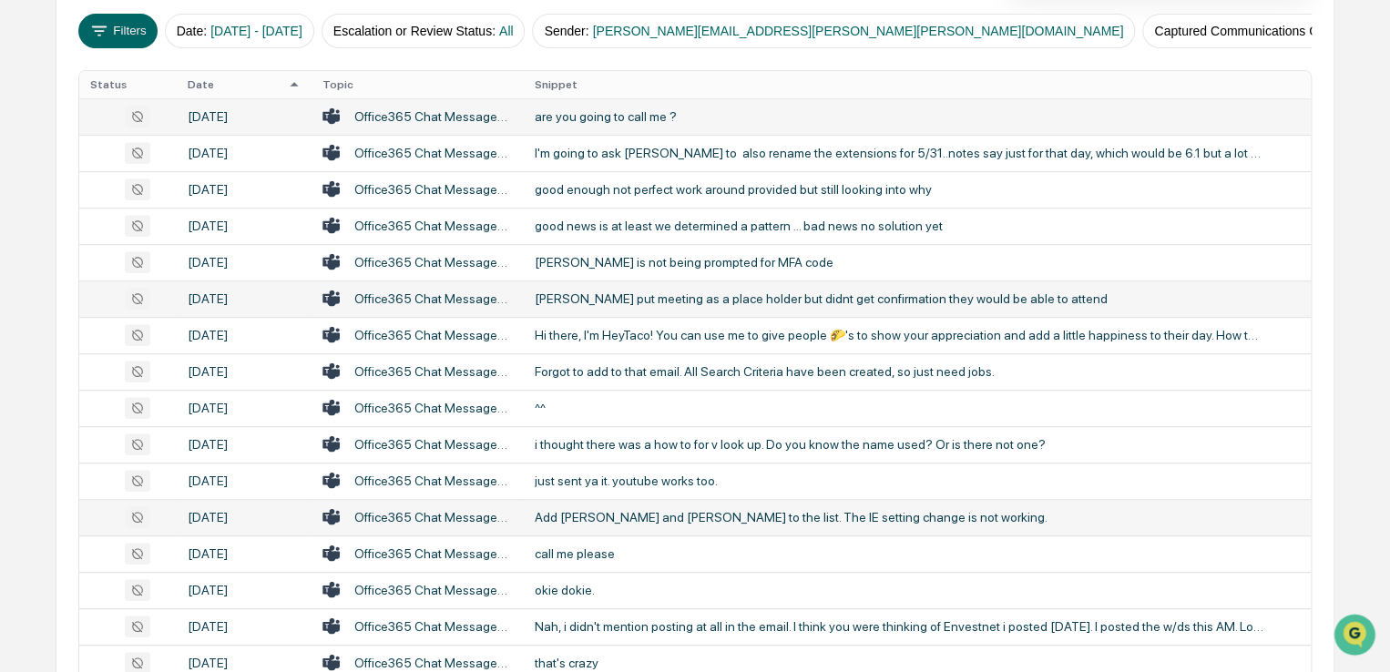
scroll to position [455, 0]
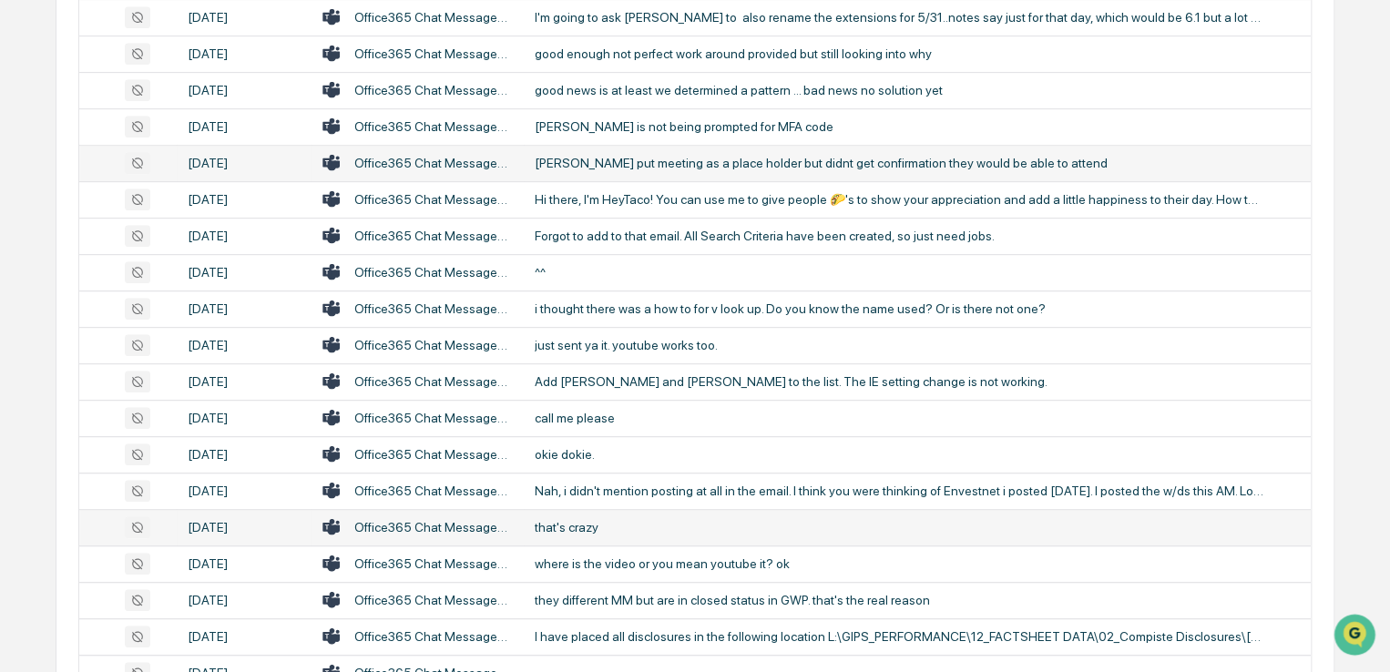
click at [567, 520] on div "that's crazy" at bounding box center [899, 527] width 729 height 15
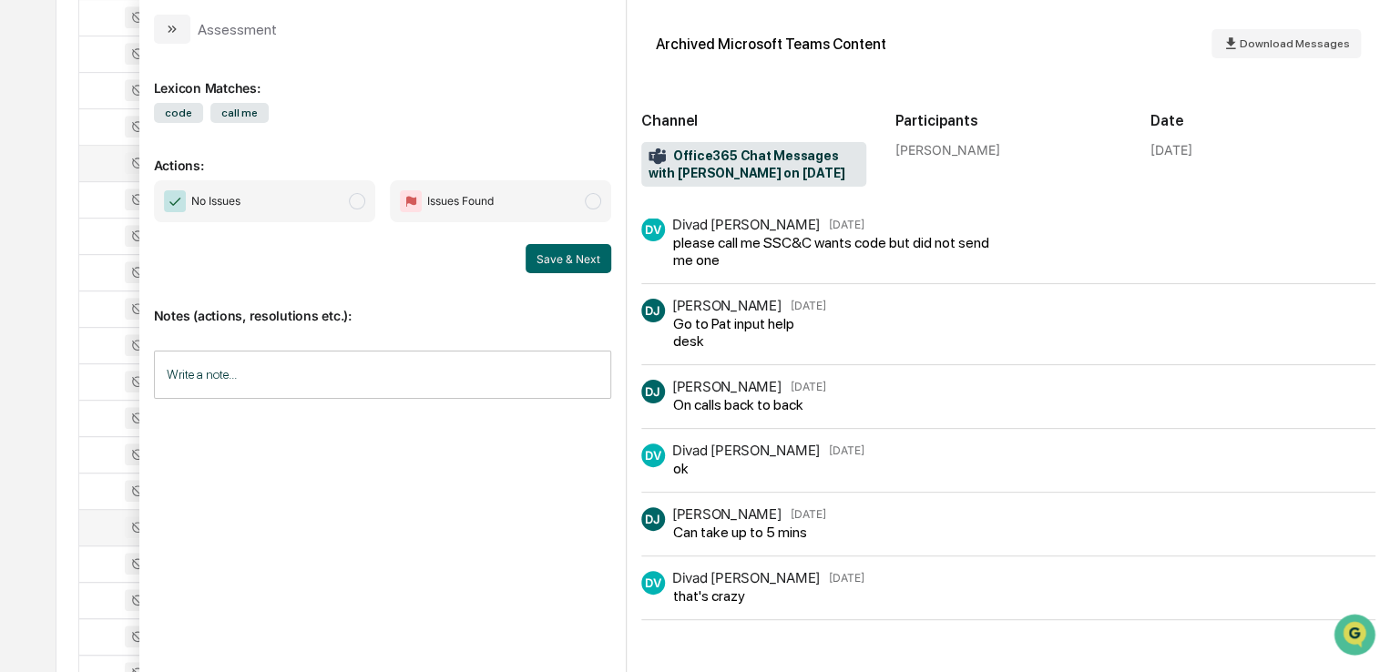
click at [18, 164] on div "Calendar Manage Tasks Reviews Approval Management Company People, Data, Setting…" at bounding box center [695, 261] width 1390 height 1433
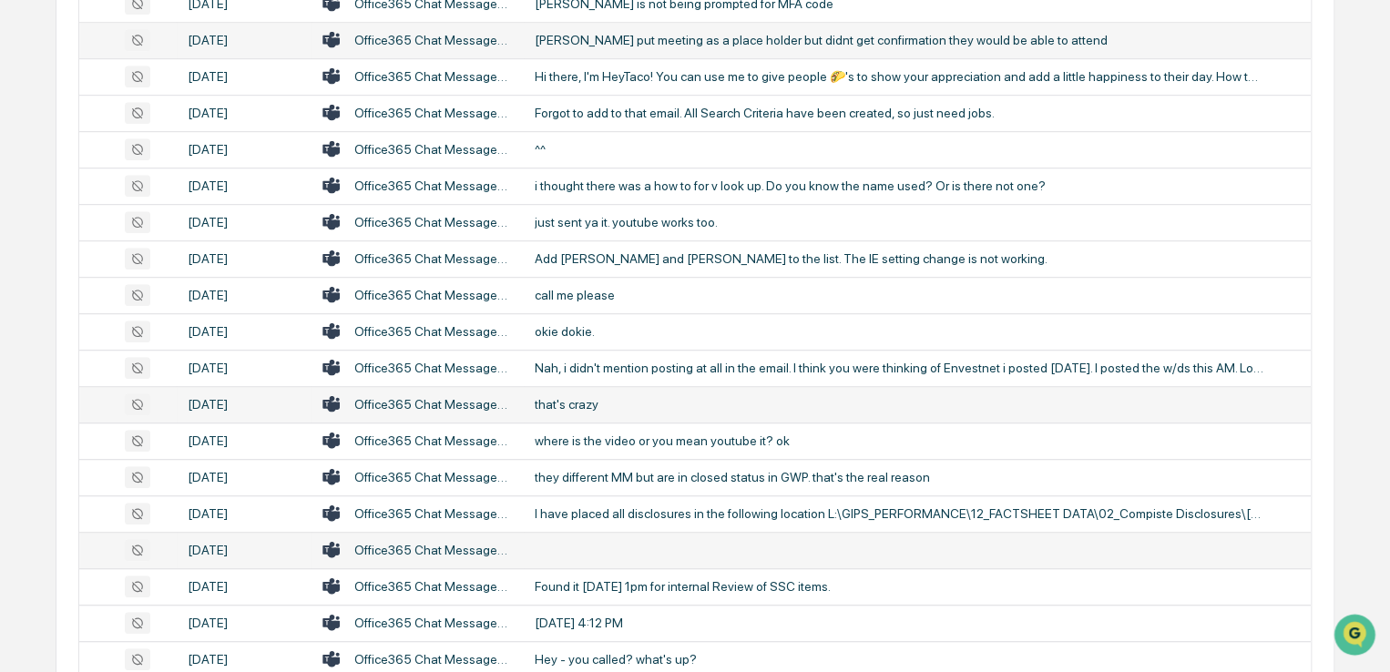
scroll to position [547, 0]
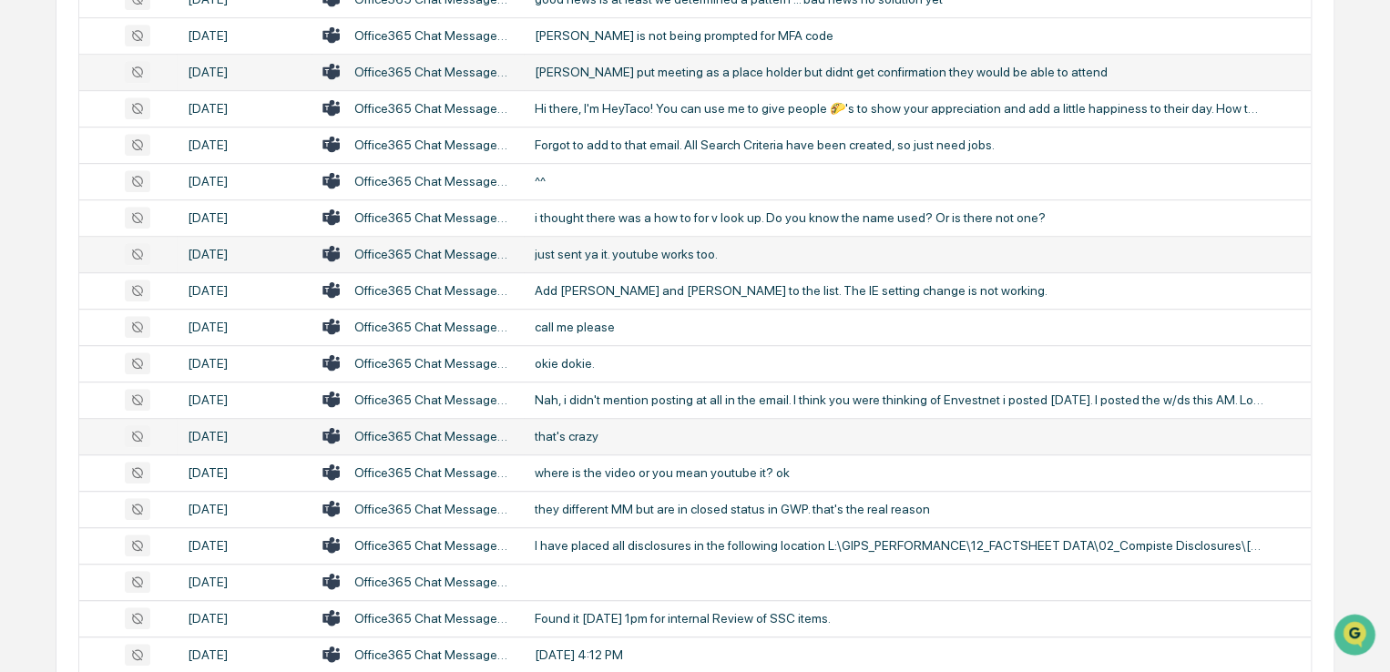
click at [641, 249] on div "just sent ya it. youtube works too." at bounding box center [899, 254] width 729 height 15
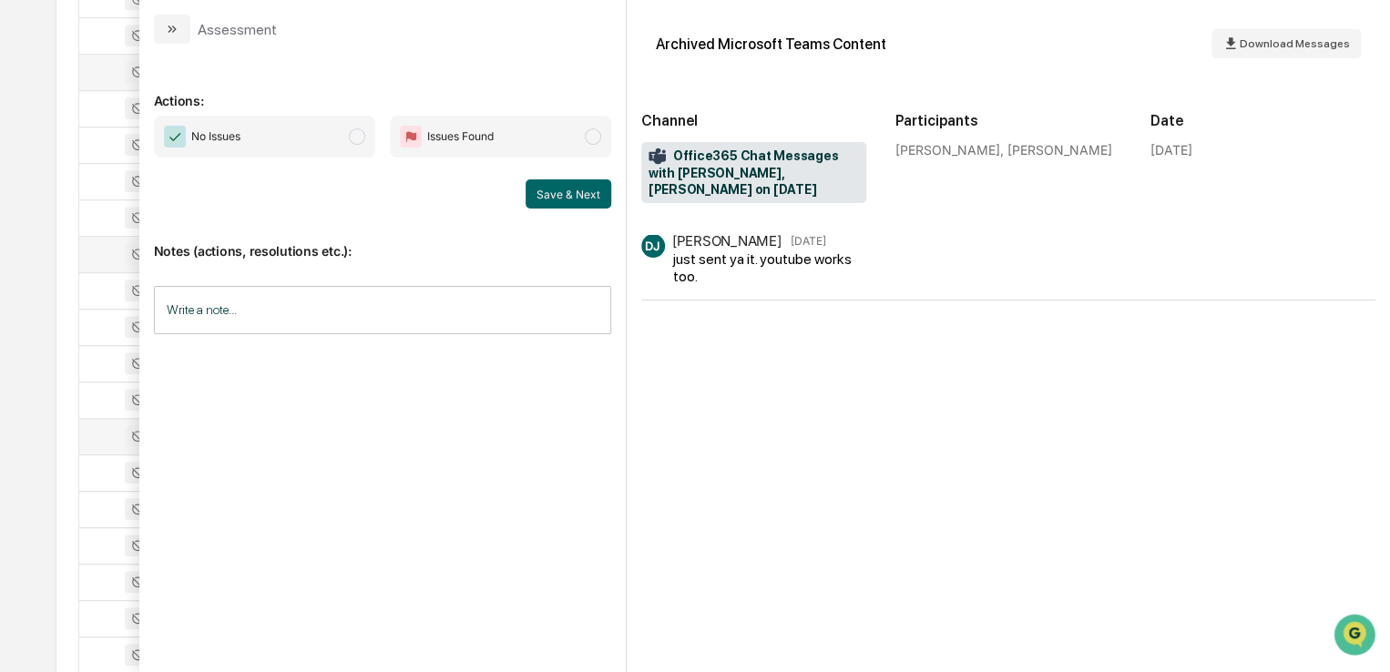
click at [51, 129] on div "Calendar Manage Tasks Reviews Approval Management Company People, Data, Setting…" at bounding box center [695, 169] width 1390 height 1433
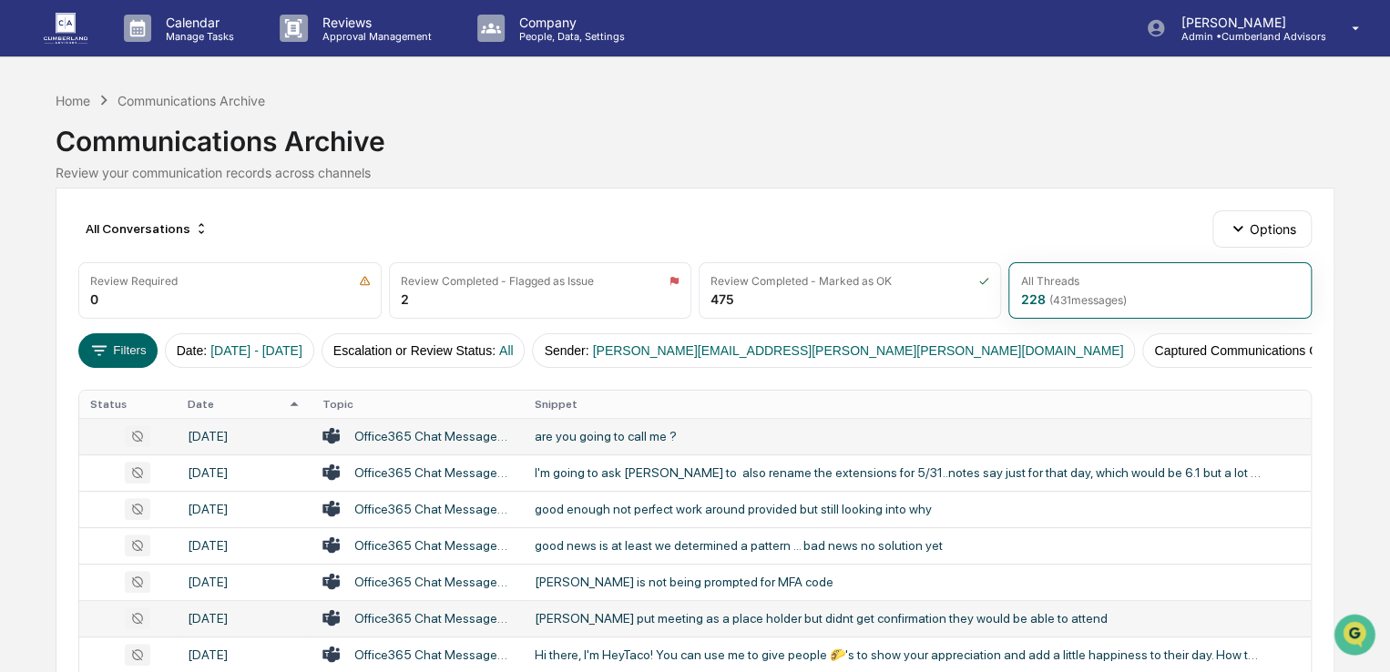
click at [77, 24] on img at bounding box center [66, 28] width 44 height 30
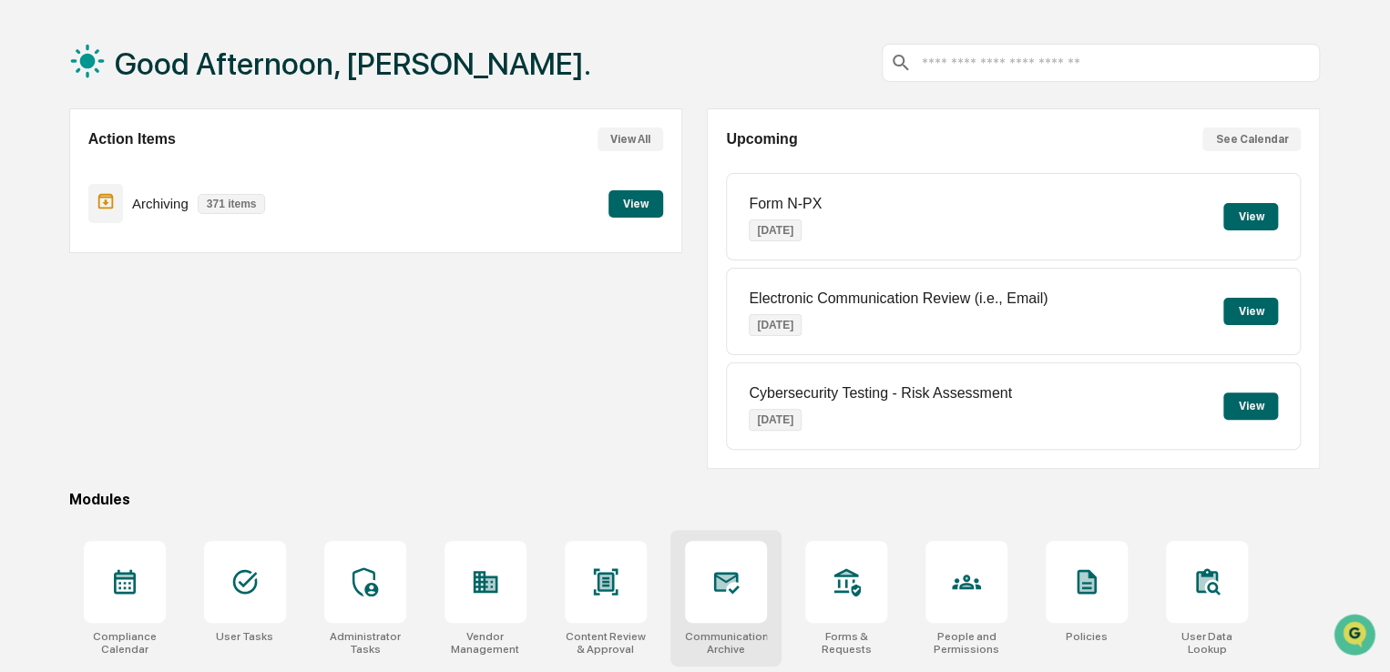
scroll to position [209, 0]
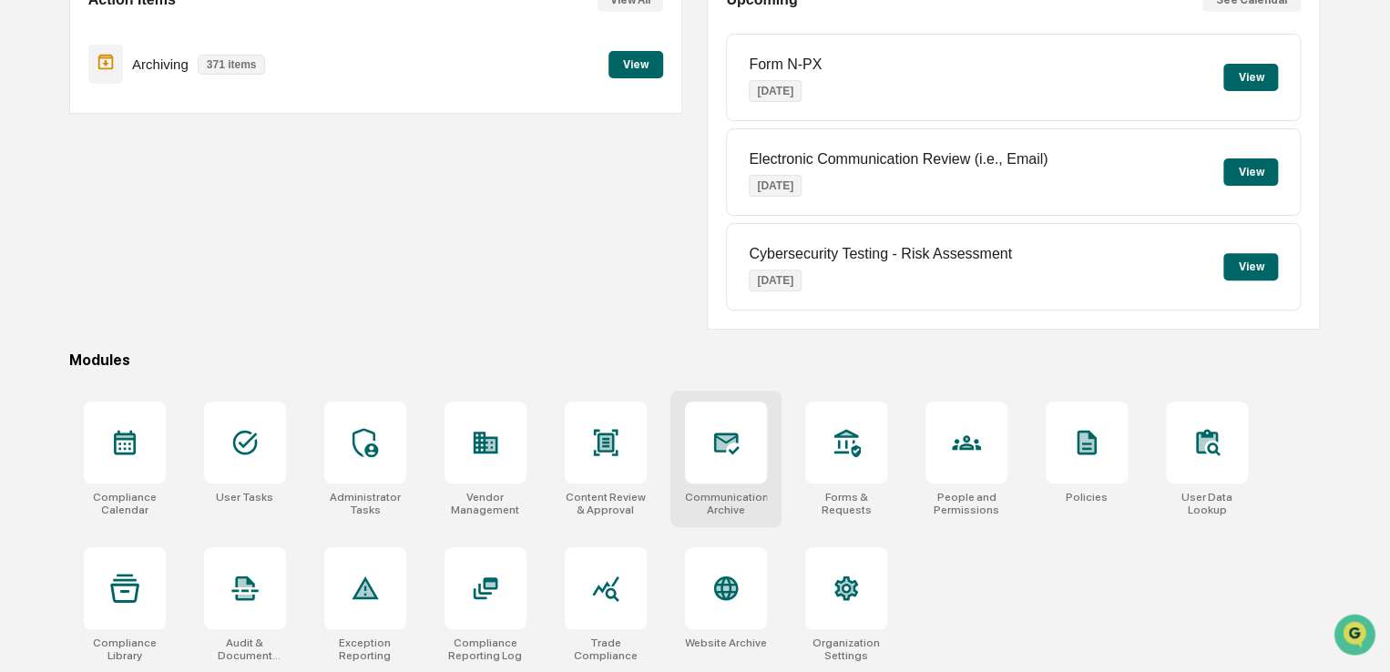
click at [752, 440] on div at bounding box center [726, 443] width 82 height 82
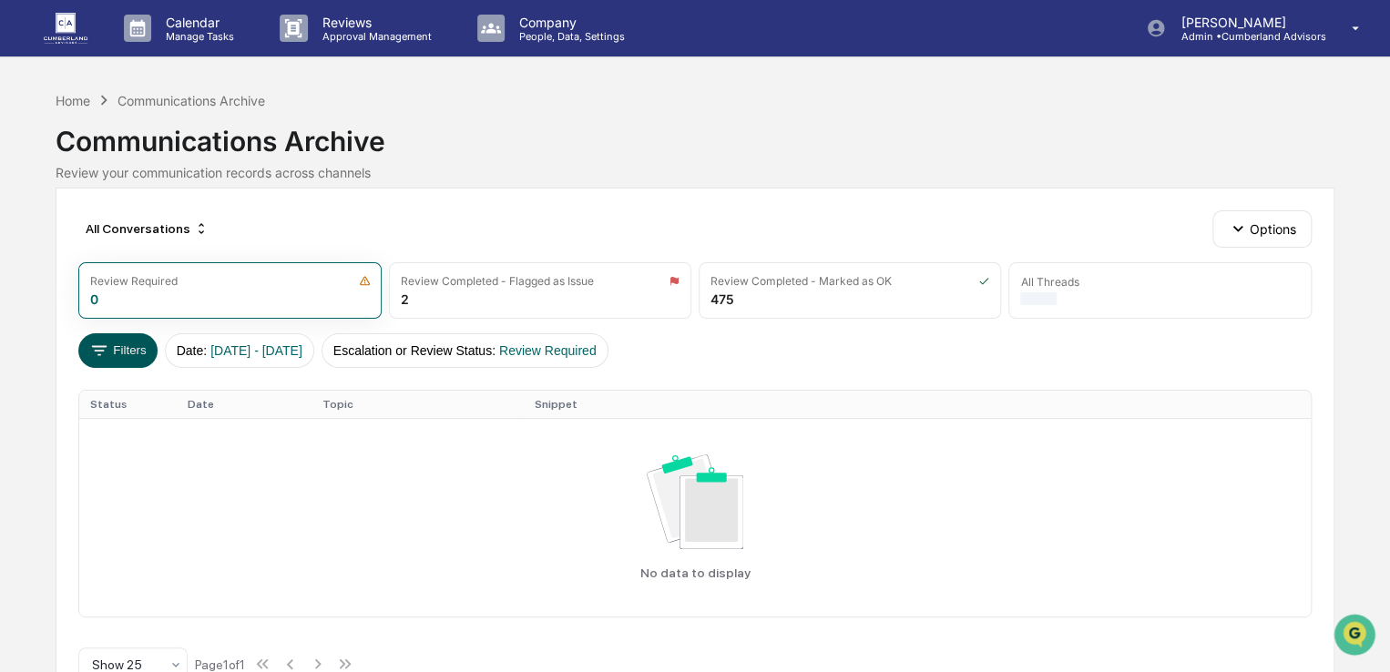
click at [107, 346] on icon at bounding box center [99, 351] width 20 height 20
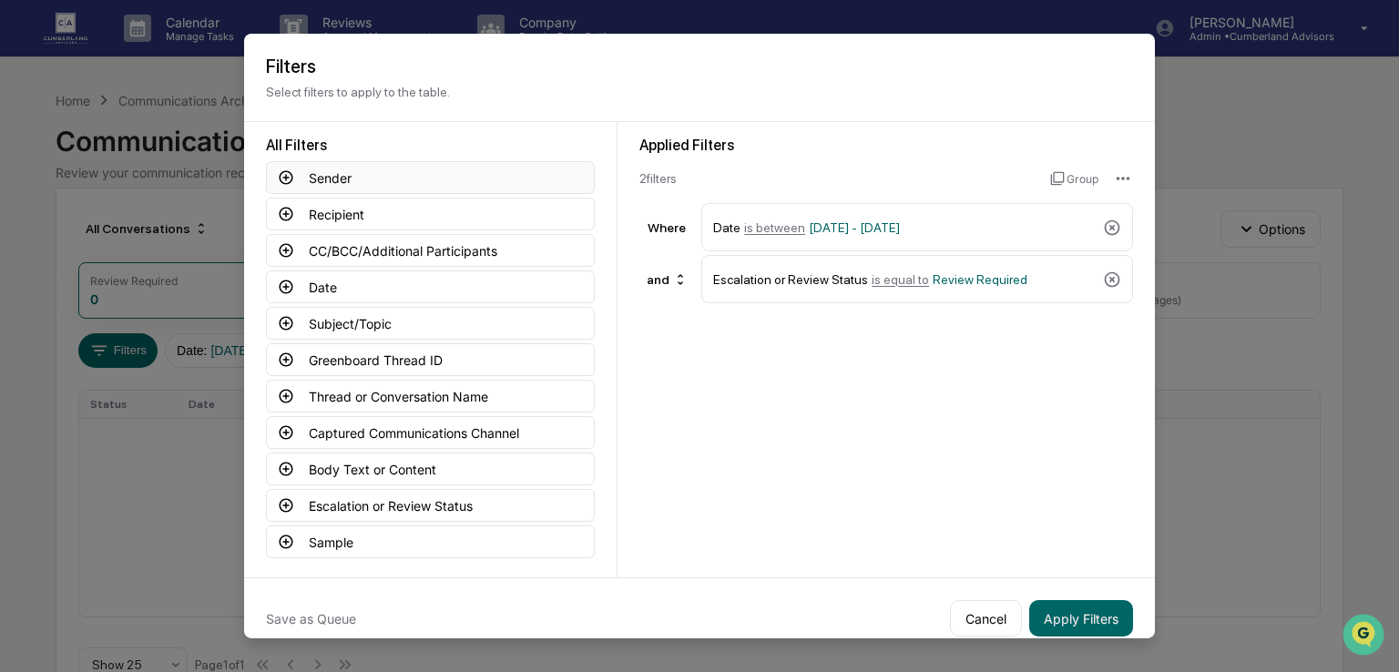
click at [281, 177] on icon at bounding box center [287, 177] width 14 height 14
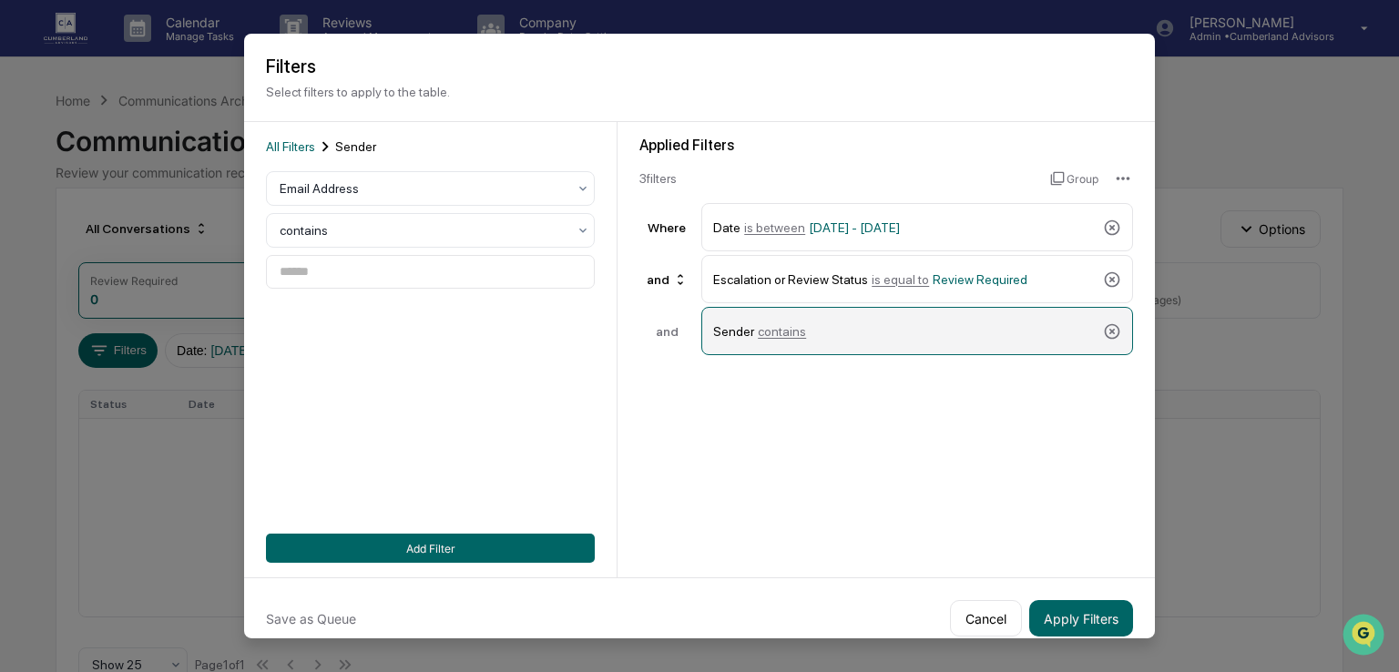
click at [786, 327] on span "contains" at bounding box center [782, 330] width 48 height 15
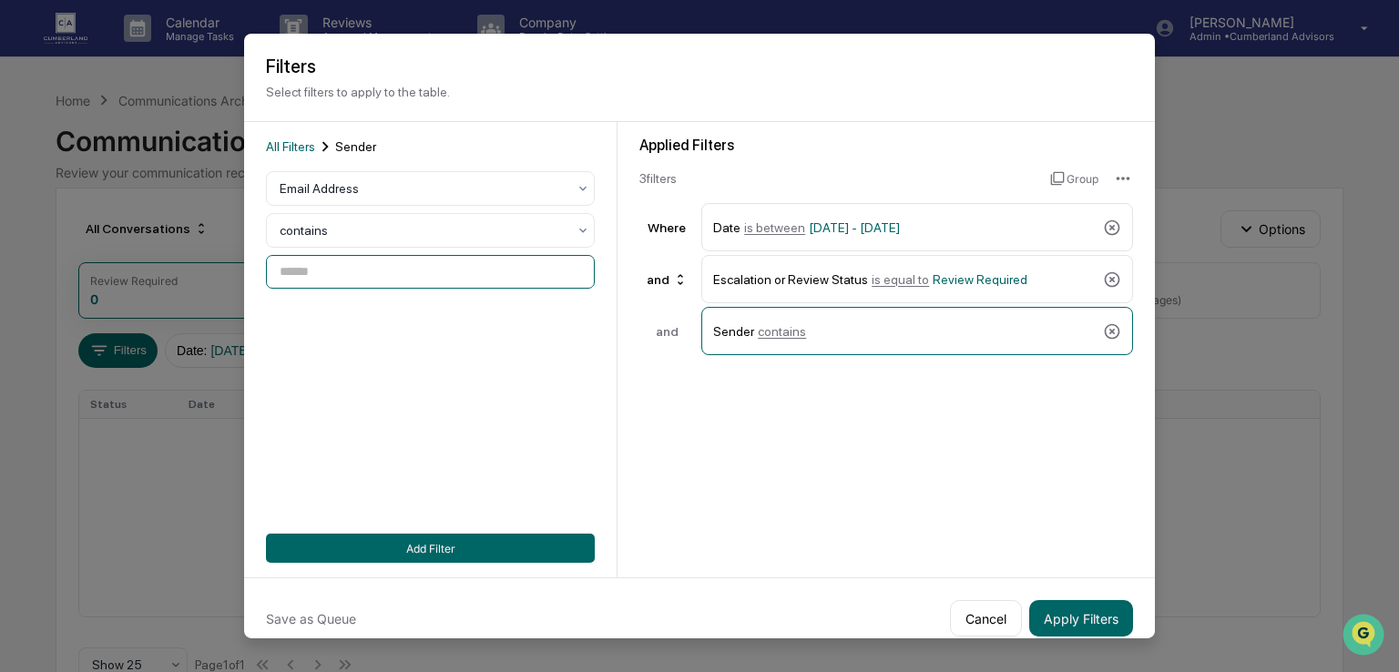
click at [363, 273] on input at bounding box center [430, 272] width 329 height 34
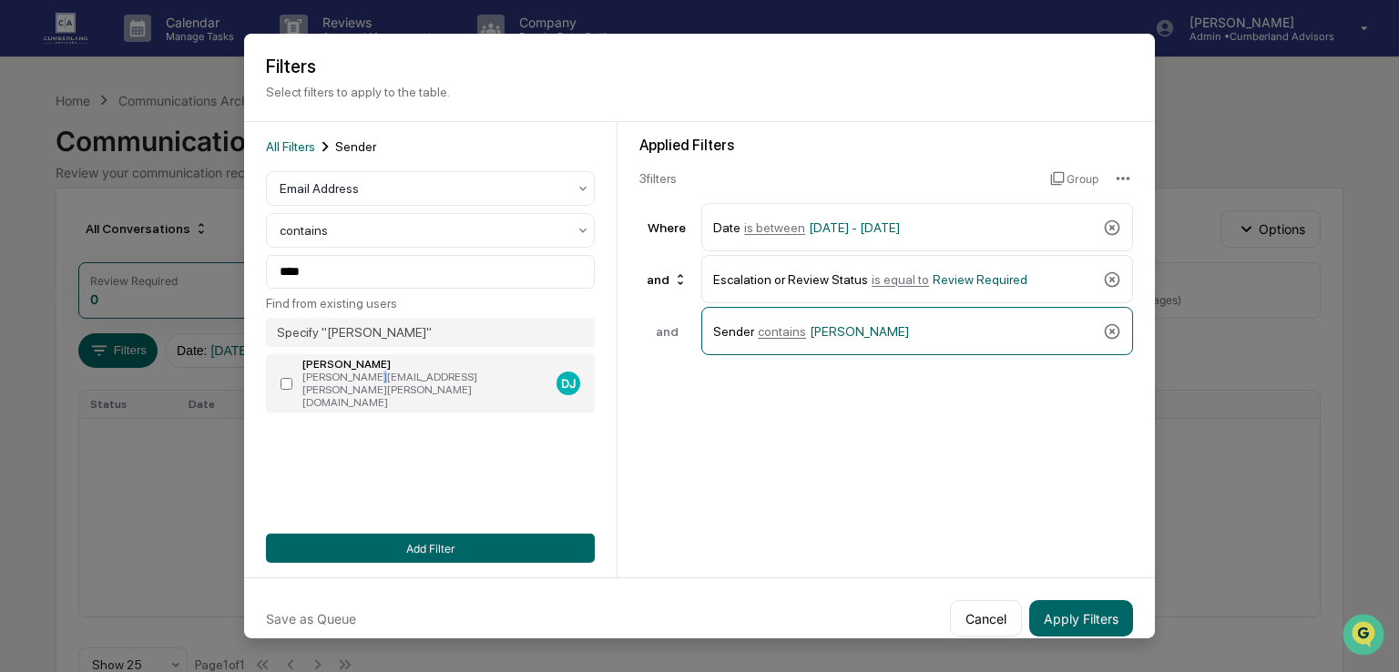
click at [361, 378] on div "[PERSON_NAME][EMAIL_ADDRESS][PERSON_NAME][PERSON_NAME][DOMAIN_NAME]" at bounding box center [425, 390] width 247 height 38
type input "**********"
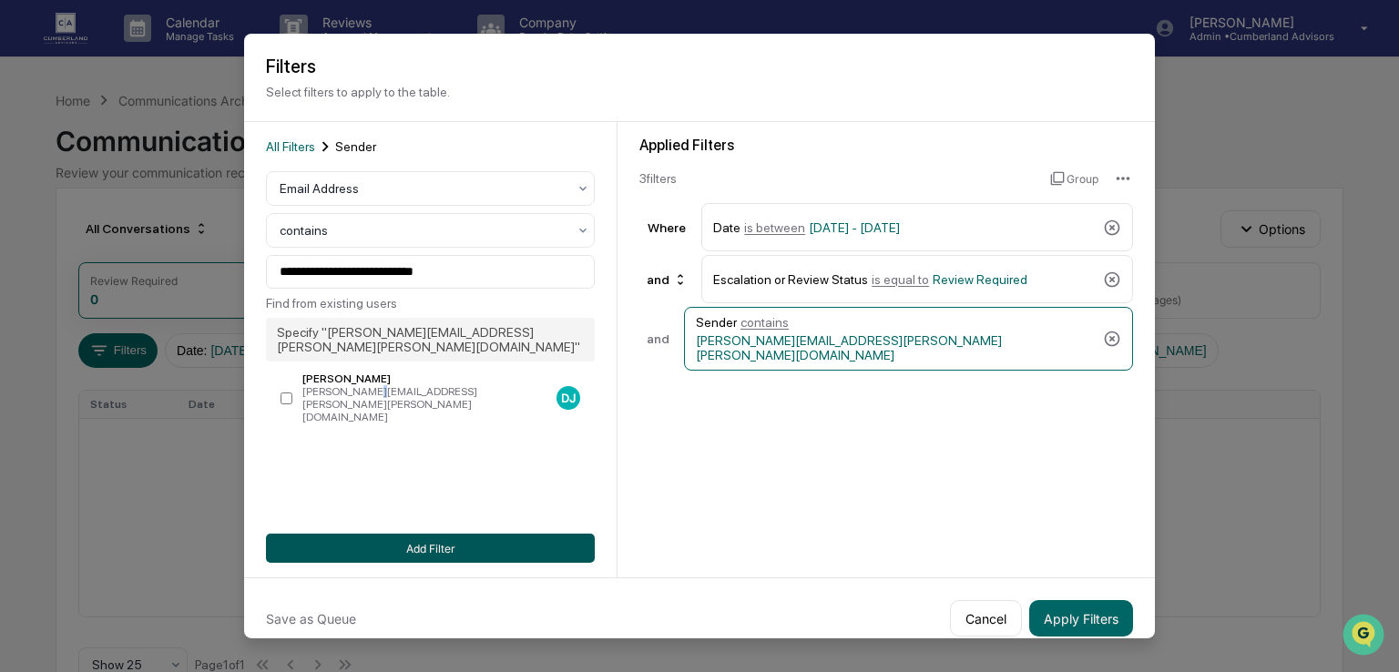
click at [394, 551] on button "Add Filter" at bounding box center [430, 548] width 329 height 29
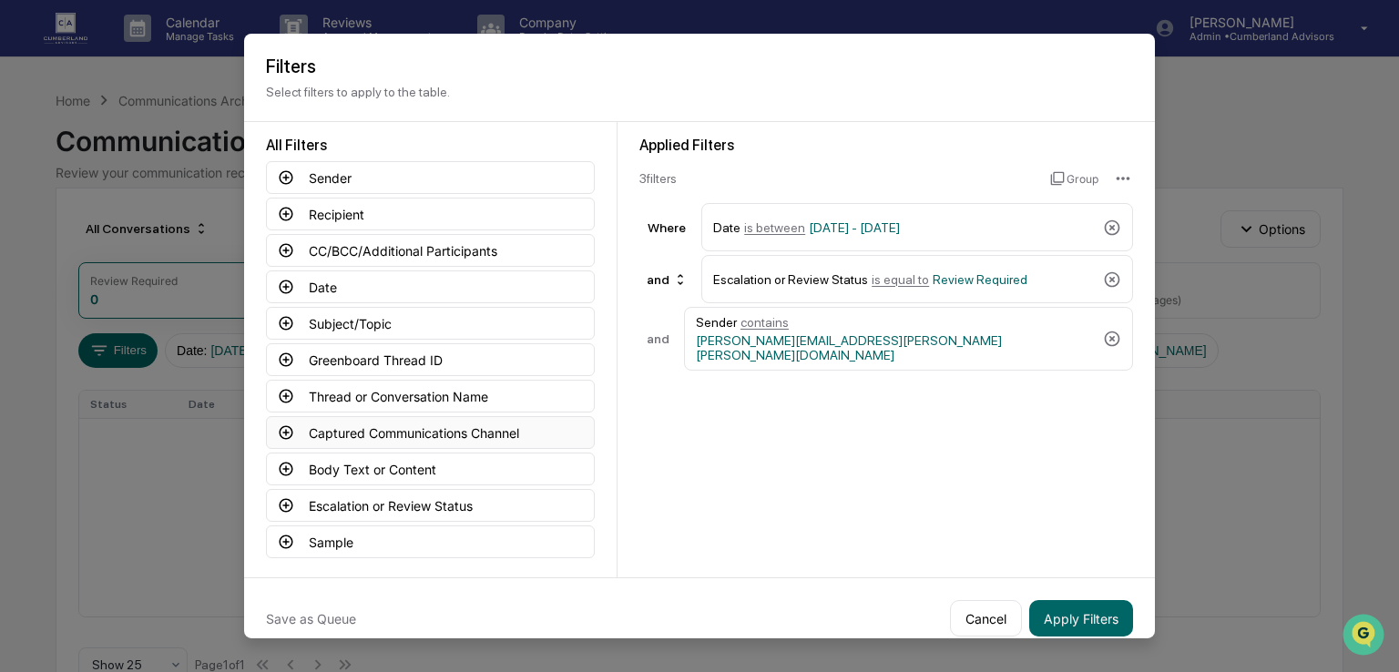
click at [282, 429] on icon at bounding box center [286, 432] width 16 height 16
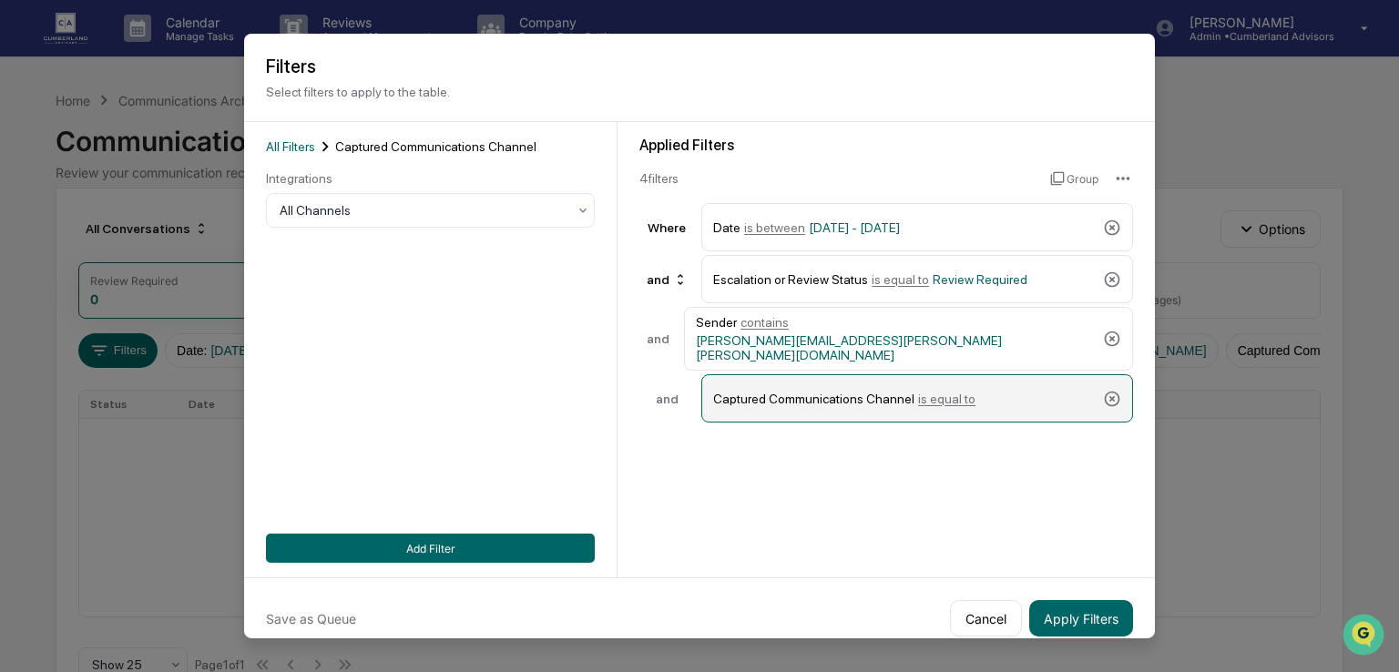
click at [928, 391] on span "is equal to" at bounding box center [946, 398] width 57 height 15
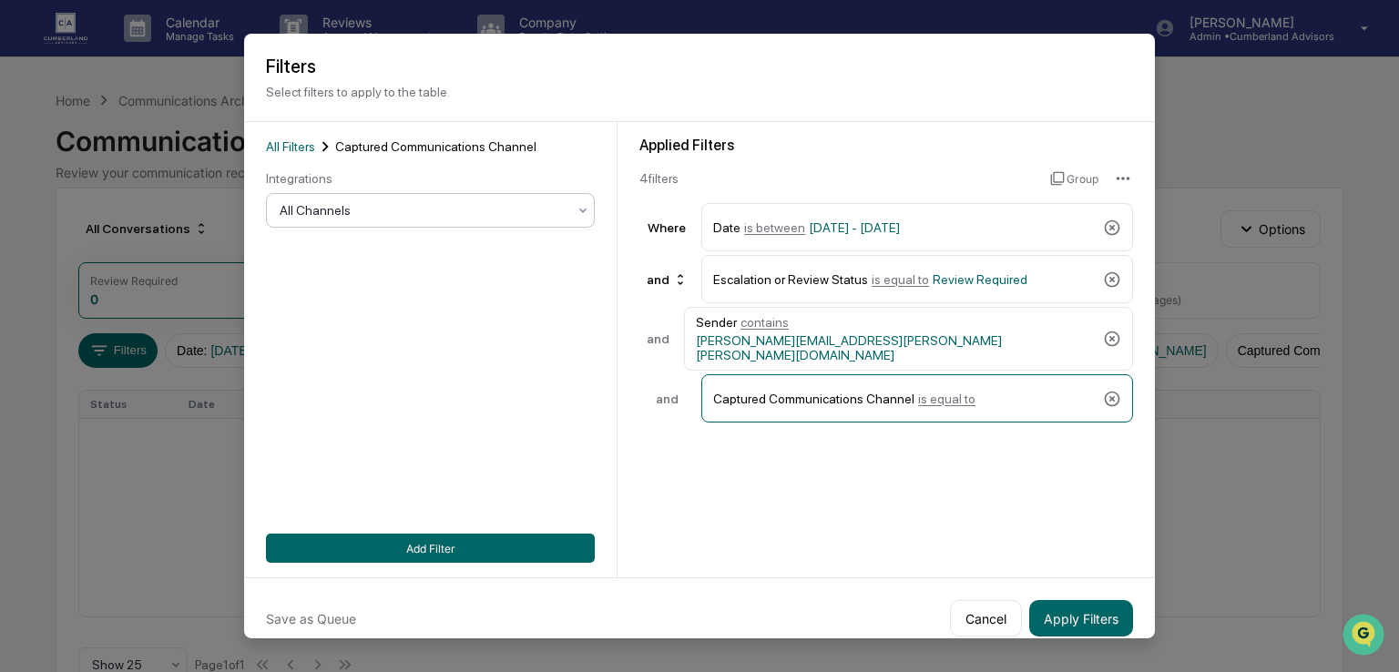
click at [360, 198] on div "All Channels" at bounding box center [430, 210] width 329 height 35
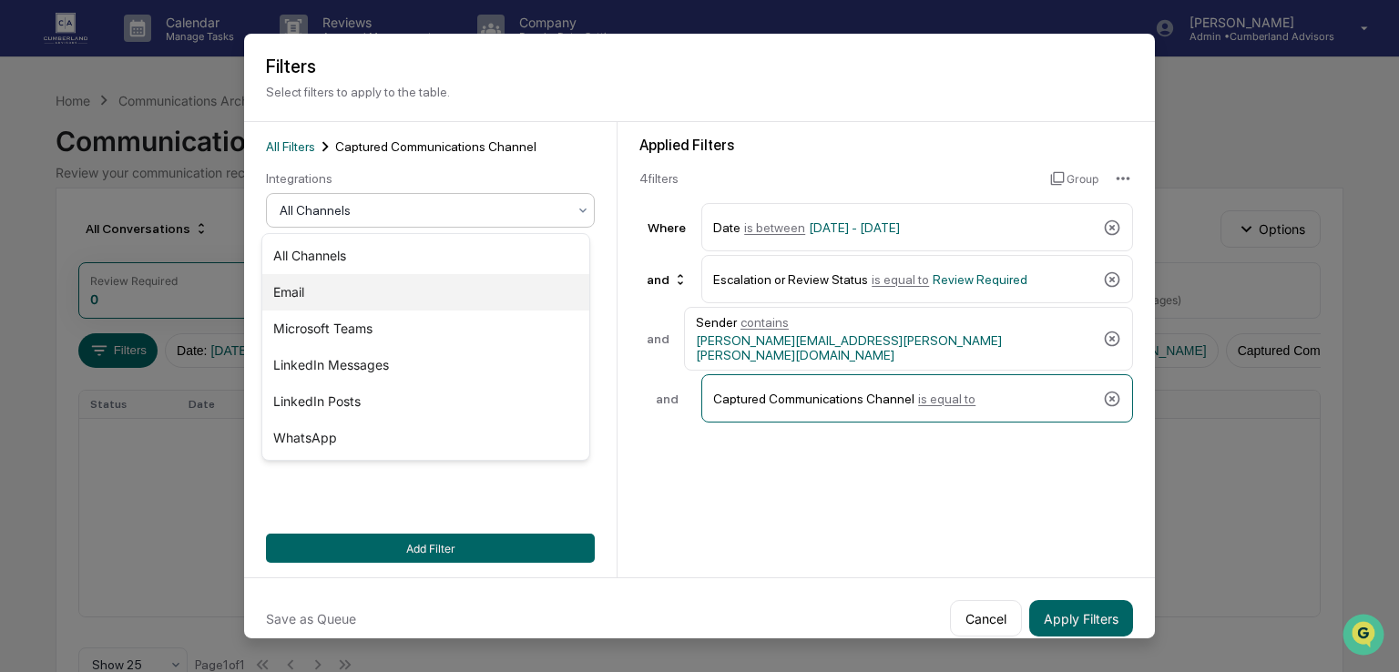
click at [288, 307] on div "Email" at bounding box center [425, 292] width 327 height 36
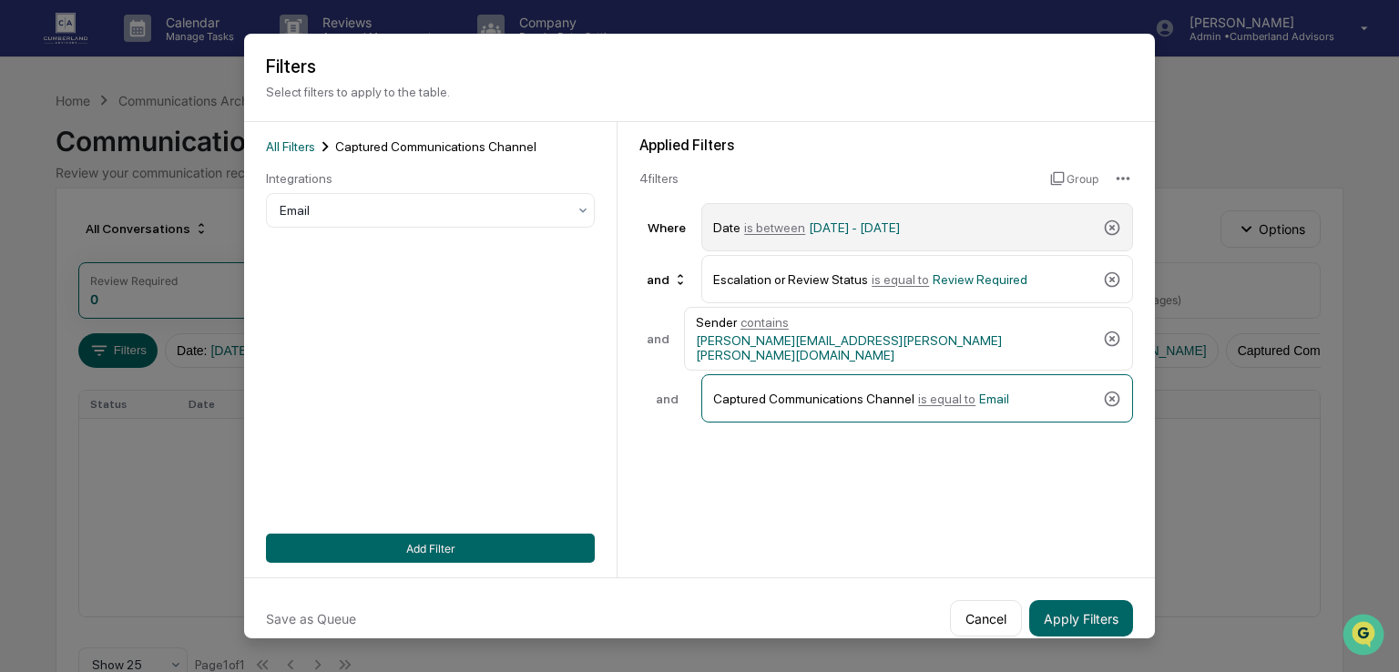
click at [835, 225] on span "[DATE] - [DATE]" at bounding box center [854, 227] width 91 height 15
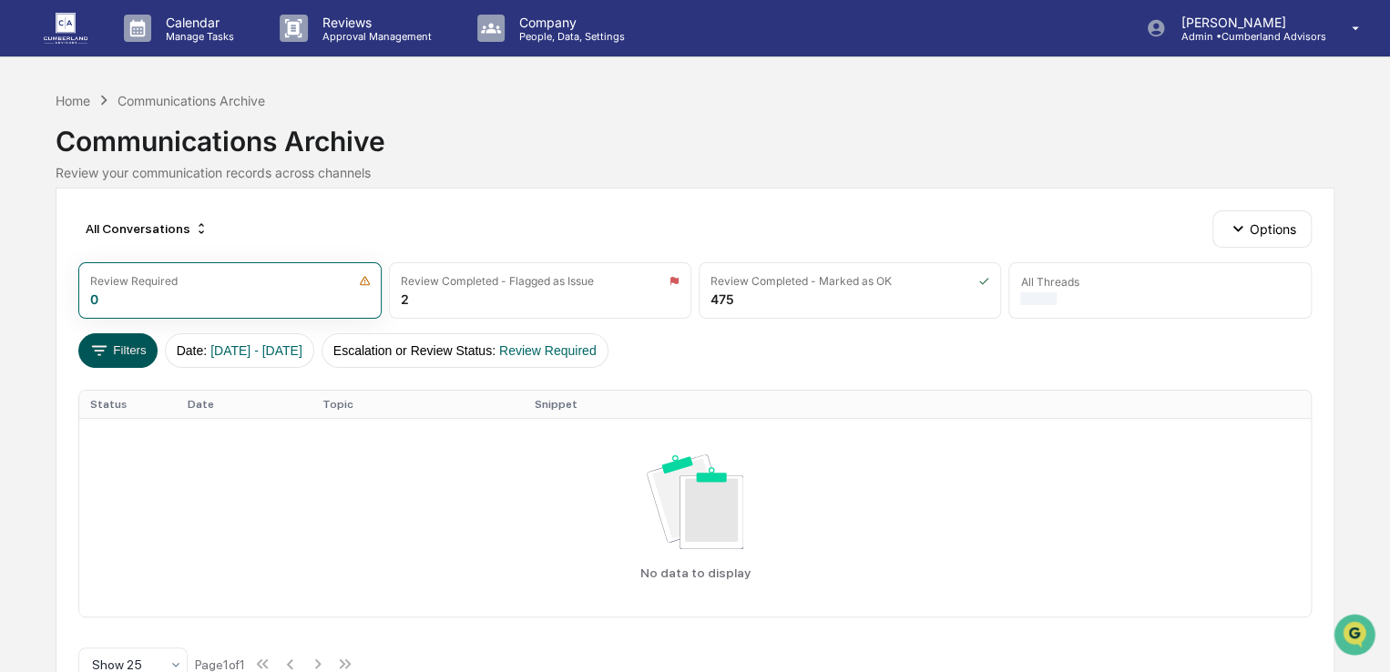
click at [118, 360] on button "Filters" at bounding box center [117, 350] width 79 height 35
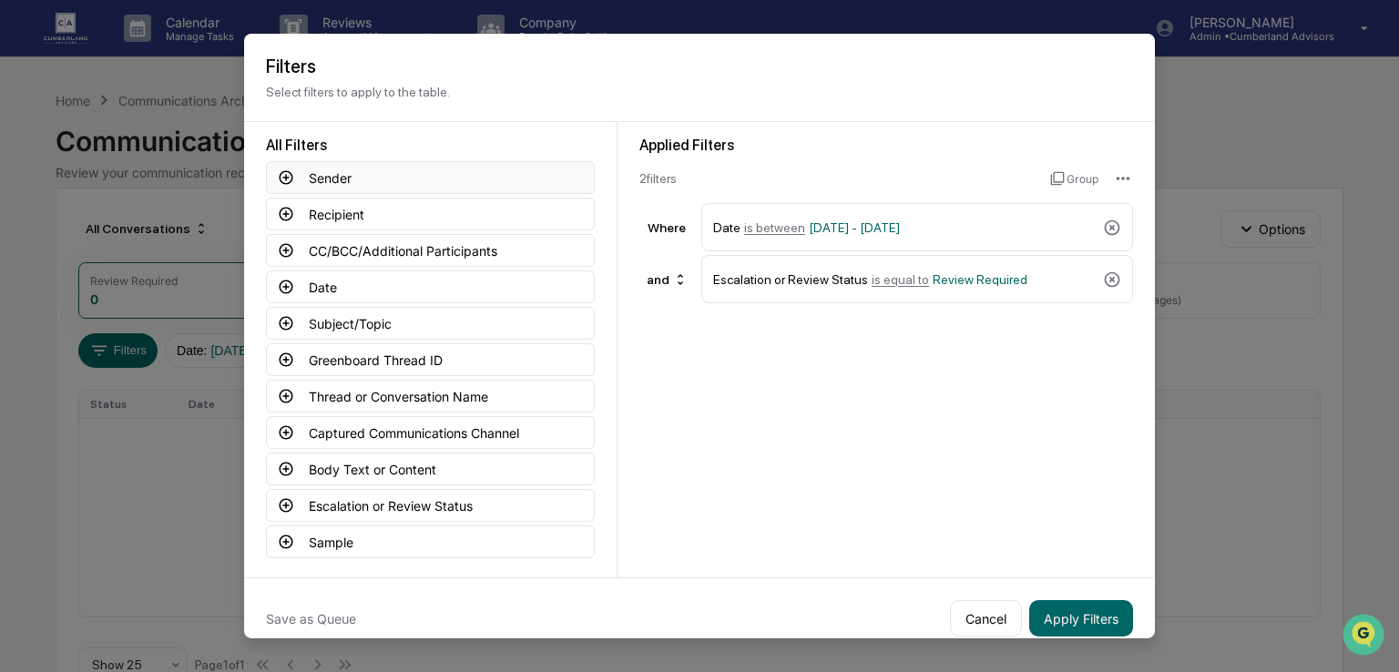
click at [292, 182] on button "Sender" at bounding box center [430, 177] width 329 height 33
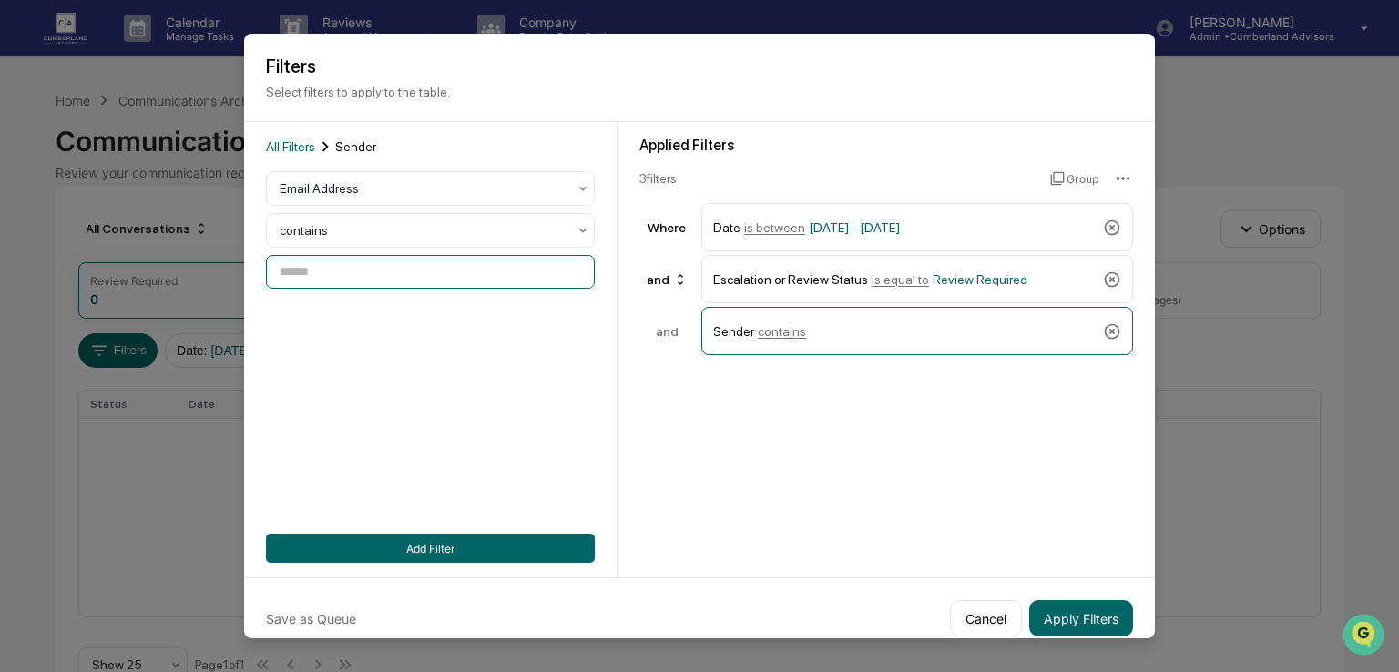
click at [335, 271] on input at bounding box center [430, 272] width 329 height 34
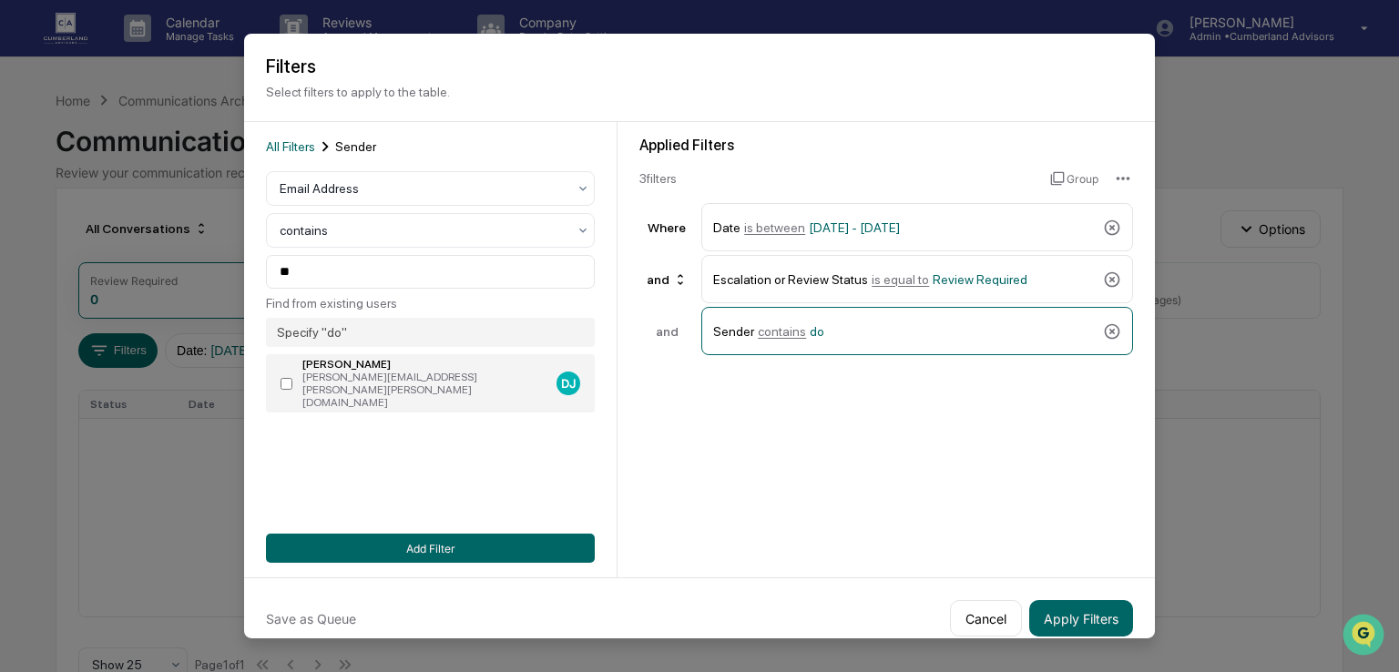
click at [293, 376] on label "[PERSON_NAME] [PERSON_NAME][EMAIL_ADDRESS][PERSON_NAME][PERSON_NAME][DOMAIN_NAM…" at bounding box center [430, 383] width 329 height 58
type input "**********"
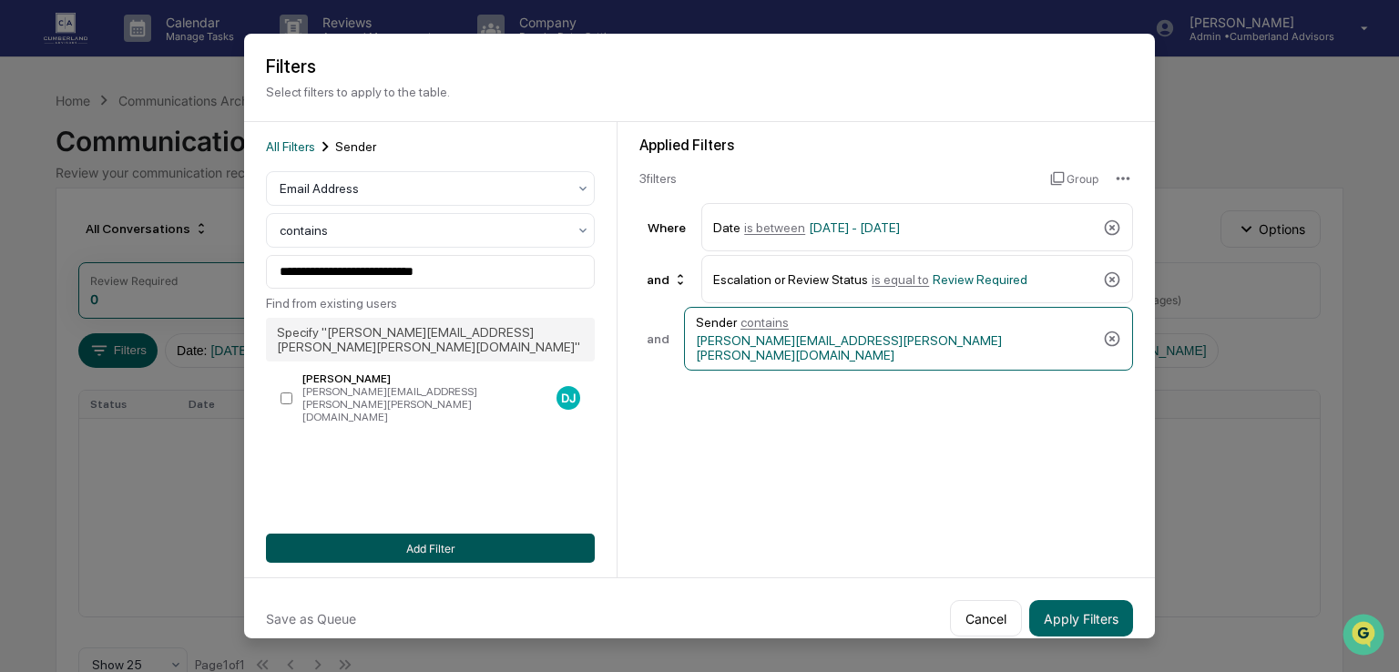
click at [391, 546] on button "Add Filter" at bounding box center [430, 548] width 329 height 29
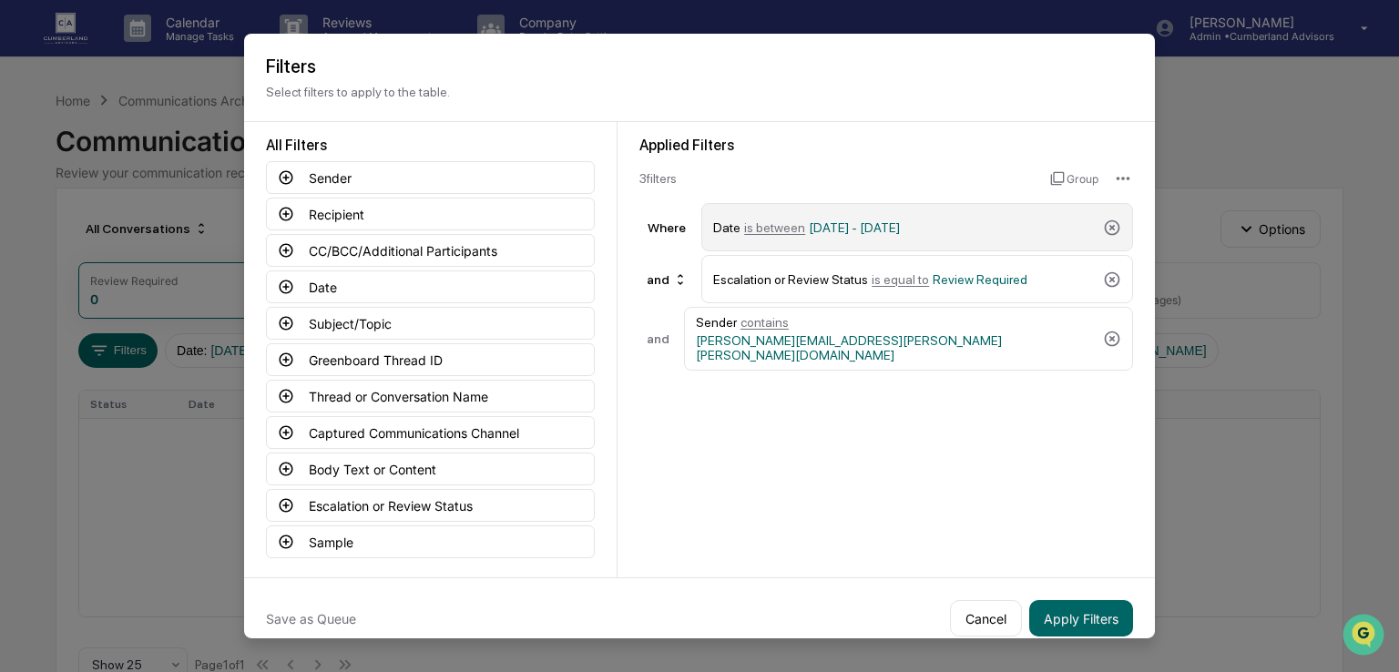
click at [819, 227] on span "[DATE] - [DATE]" at bounding box center [854, 227] width 91 height 15
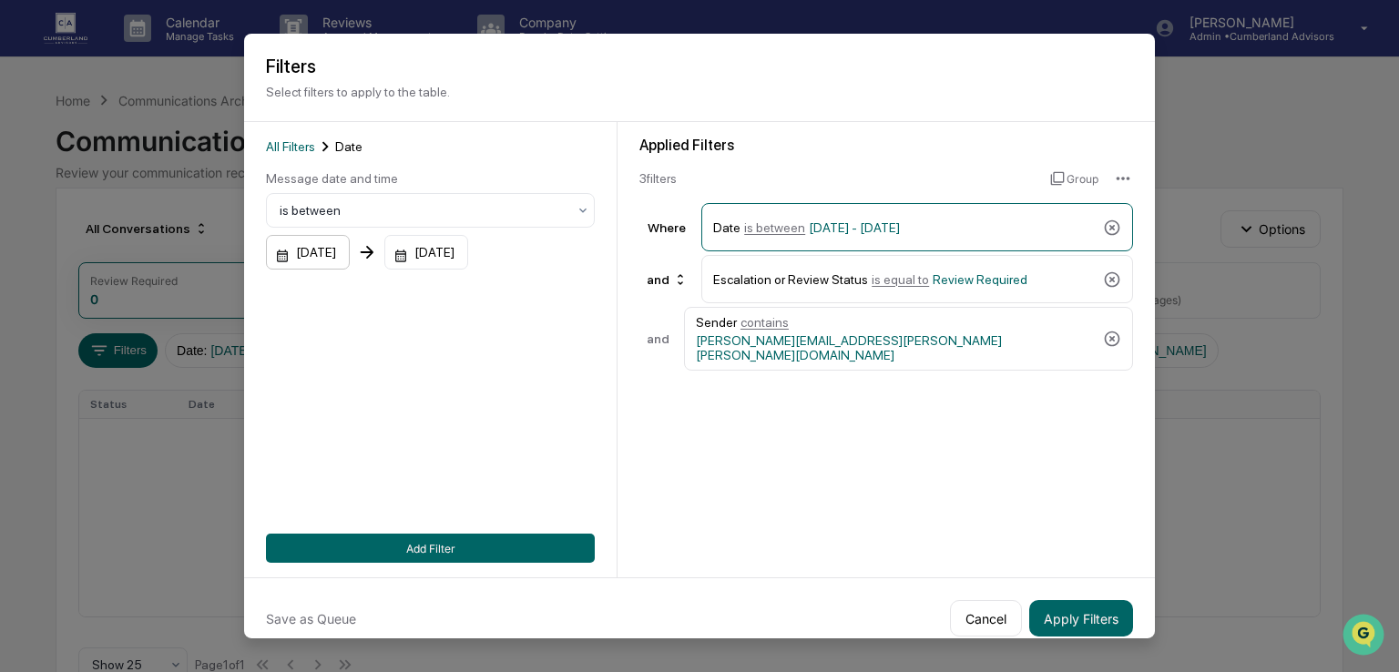
click at [350, 249] on div "[DATE]" at bounding box center [308, 252] width 84 height 35
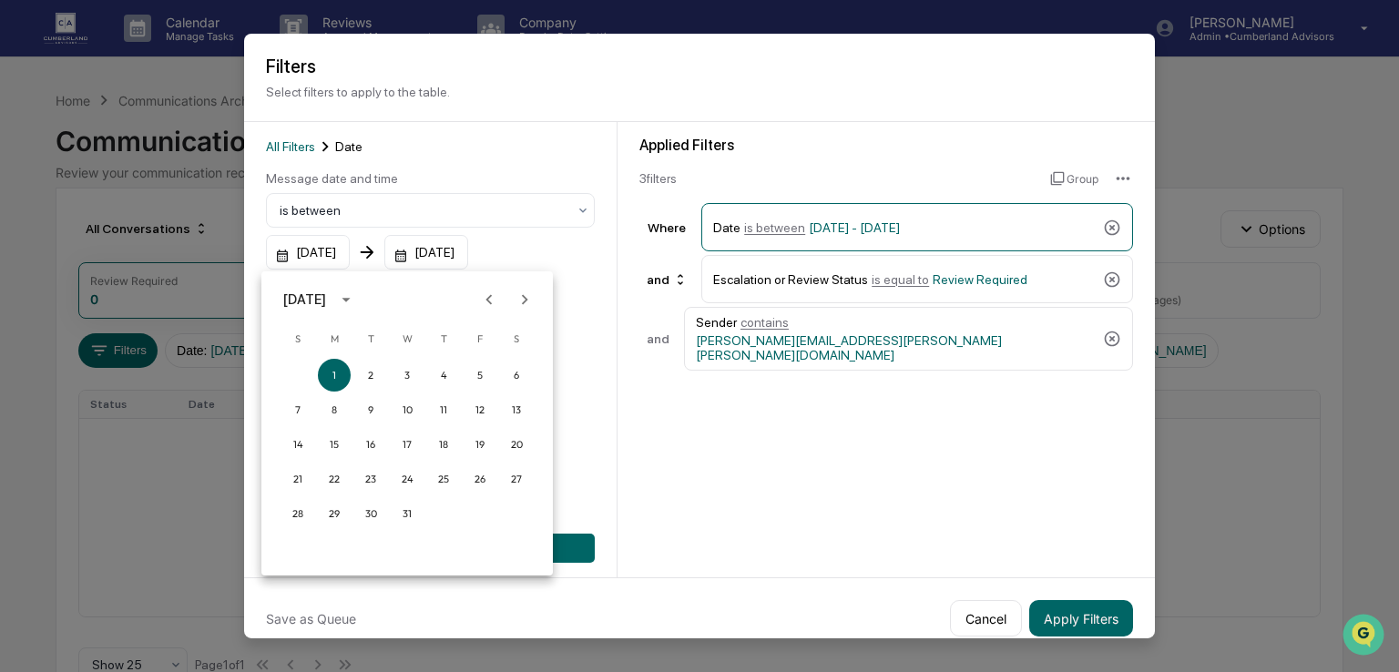
click at [356, 296] on icon "calendar view is open, switch to year view" at bounding box center [346, 300] width 20 height 20
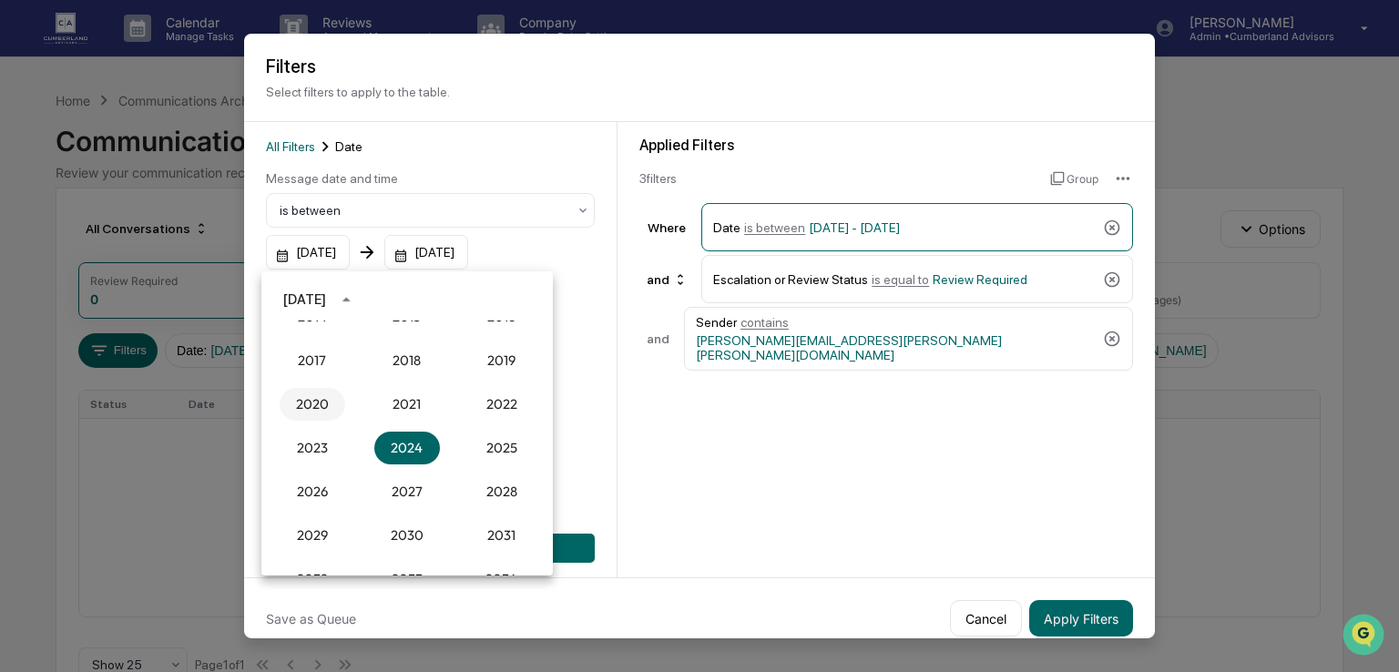
click at [313, 398] on button "2020" at bounding box center [313, 404] width 66 height 33
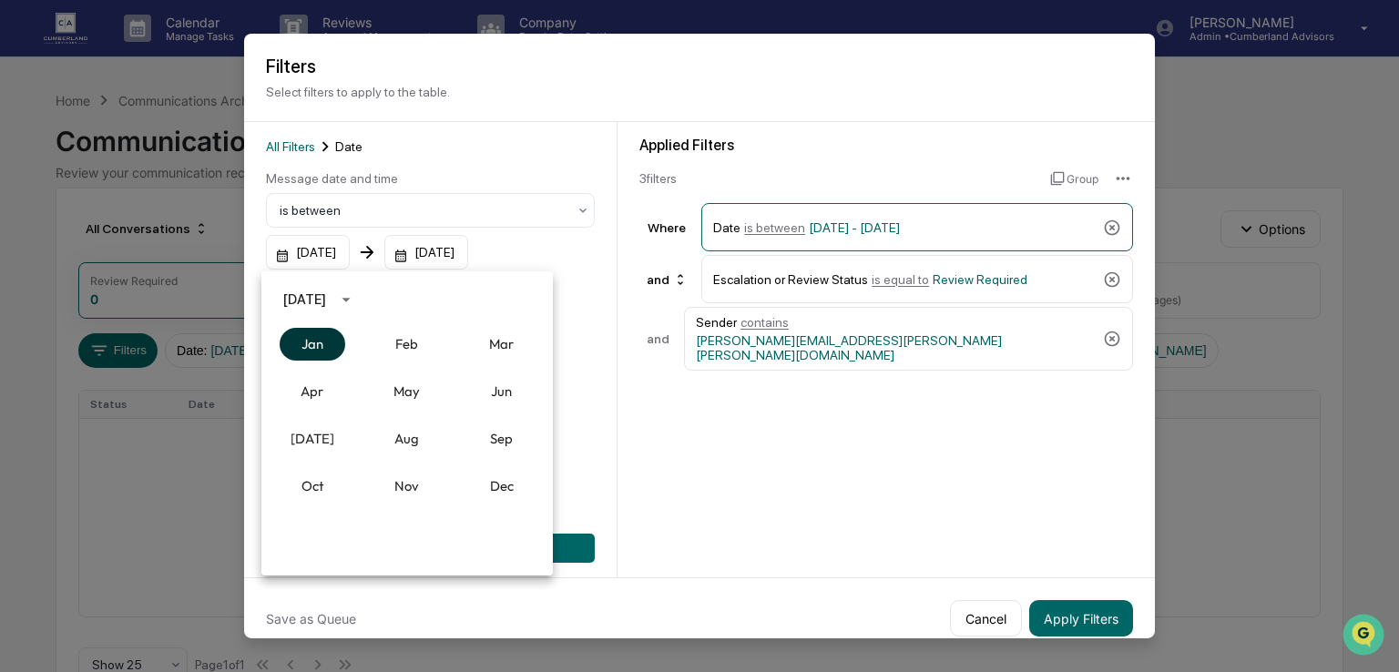
click at [321, 340] on button "Jan" at bounding box center [313, 344] width 66 height 33
click at [408, 377] on button "1" at bounding box center [407, 375] width 33 height 33
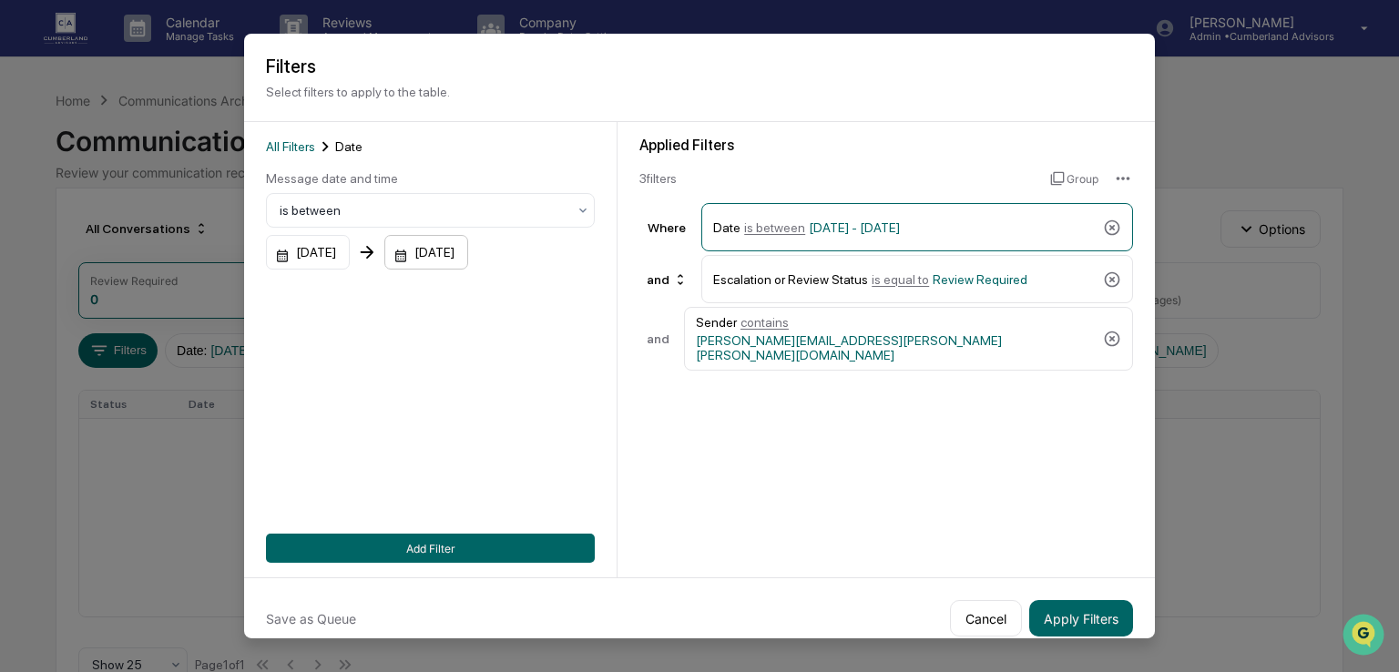
click at [350, 256] on div "[DATE]" at bounding box center [308, 252] width 84 height 35
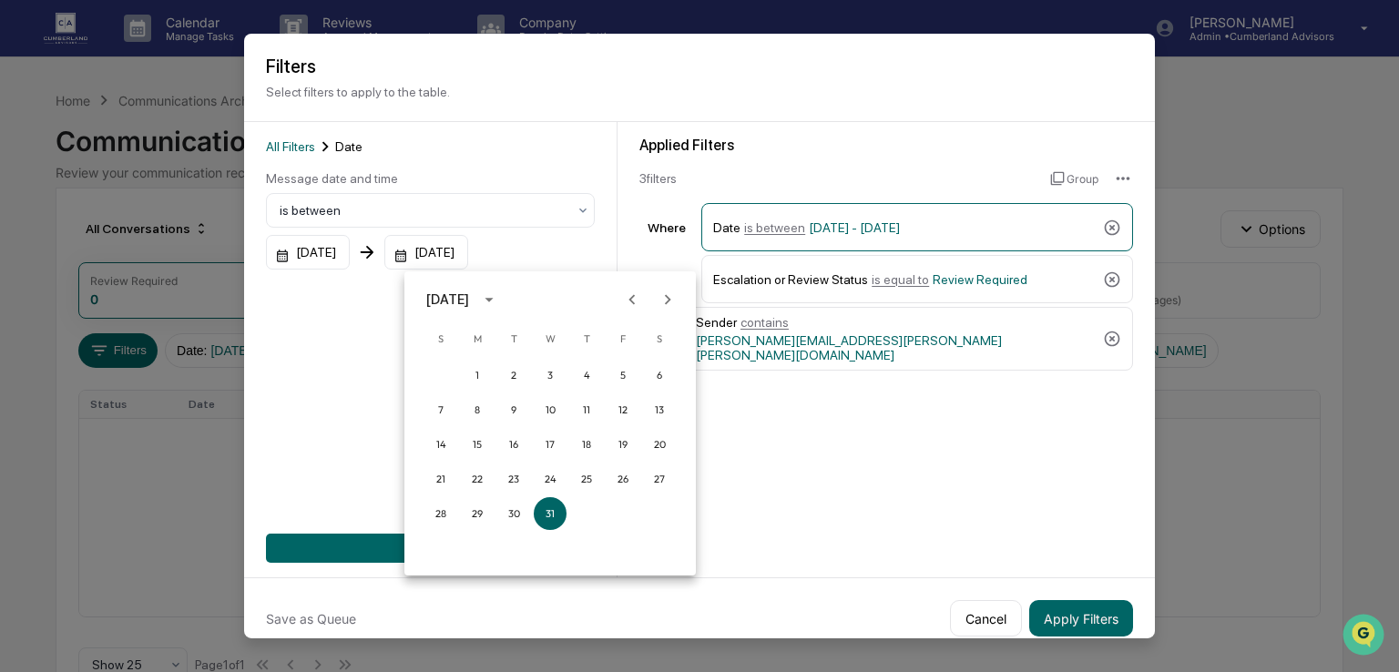
click at [475, 300] on div "December 2025" at bounding box center [450, 300] width 48 height 20
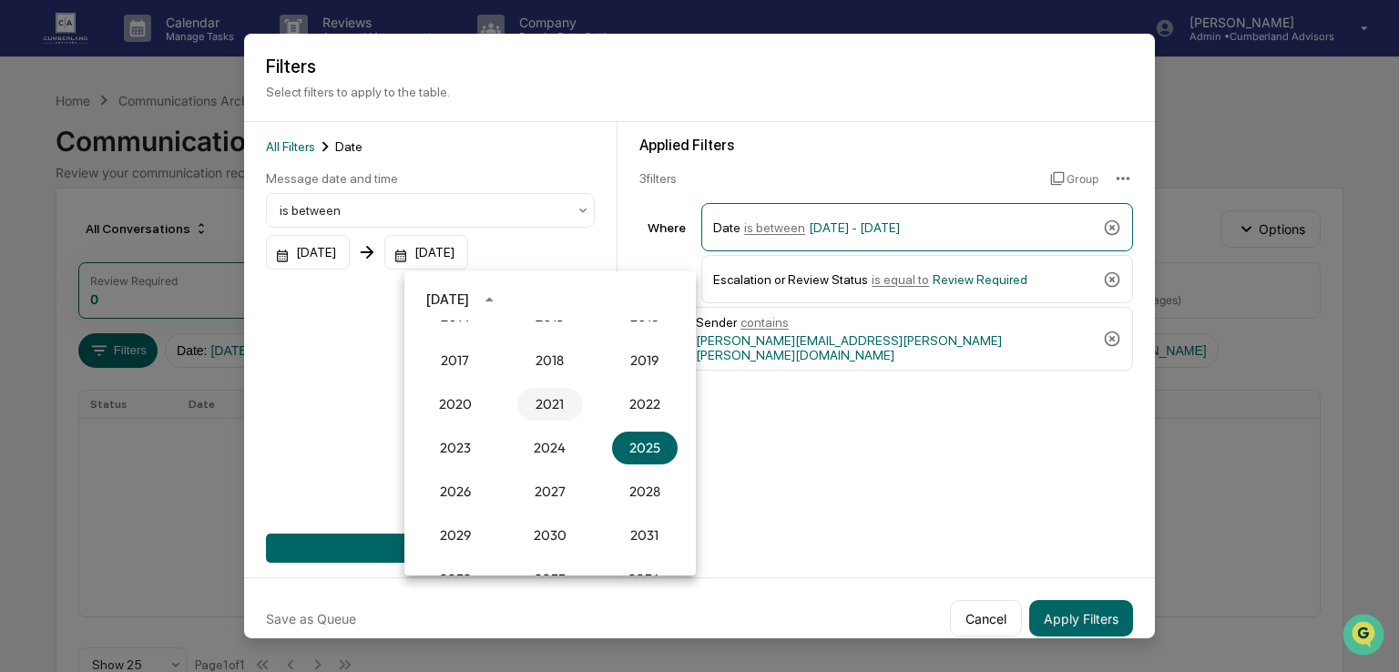
click at [532, 396] on button "2021" at bounding box center [550, 404] width 66 height 33
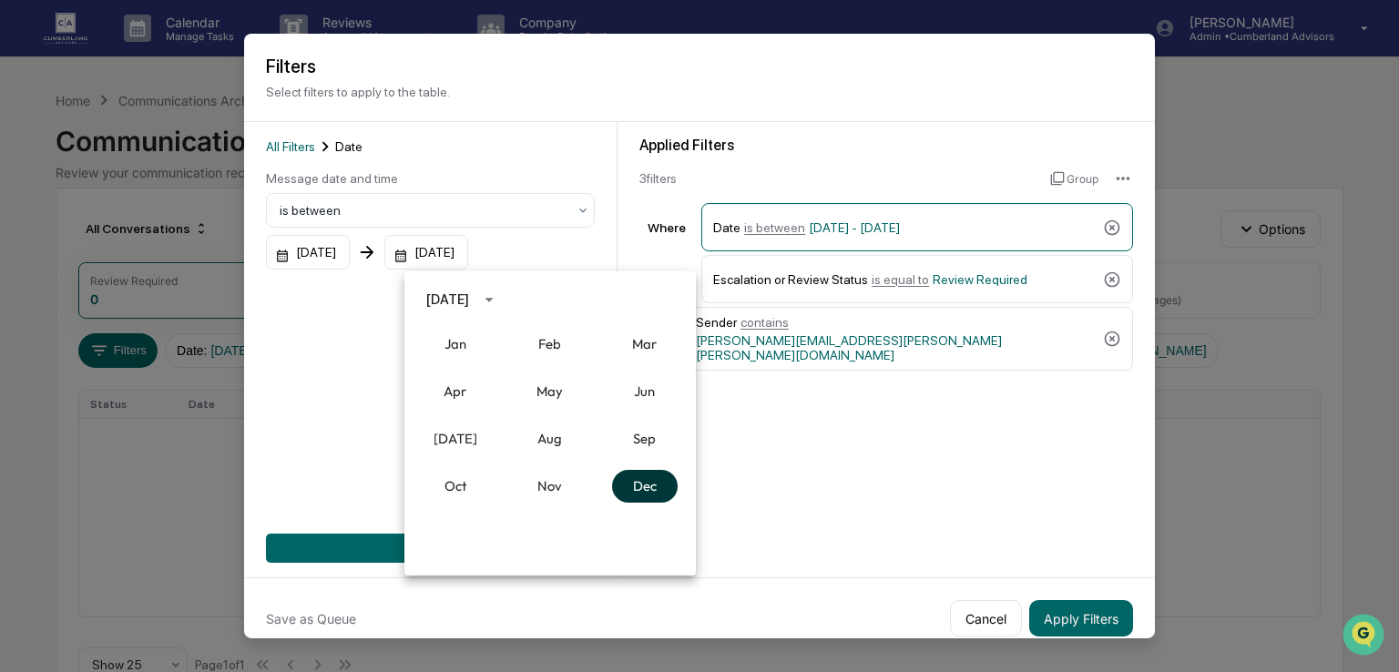
click at [629, 482] on button "Dec" at bounding box center [645, 486] width 66 height 33
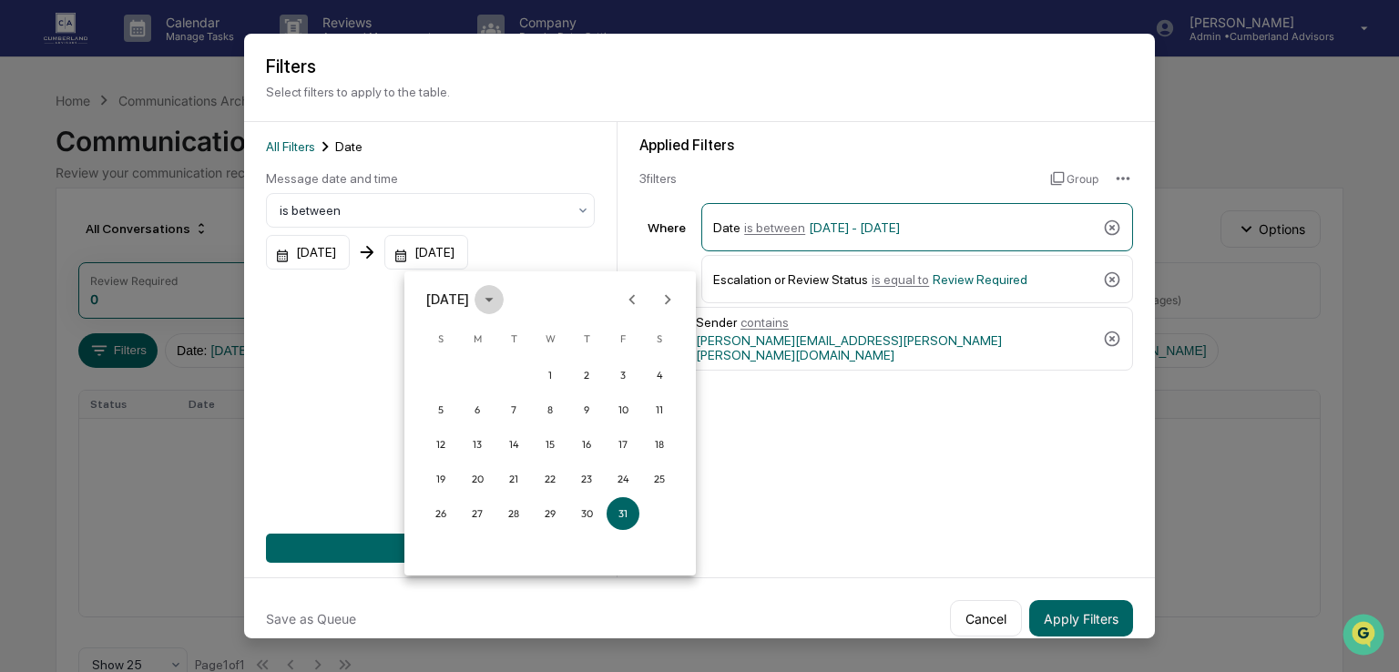
click at [504, 297] on button "calendar view is open, switch to year view" at bounding box center [489, 299] width 29 height 29
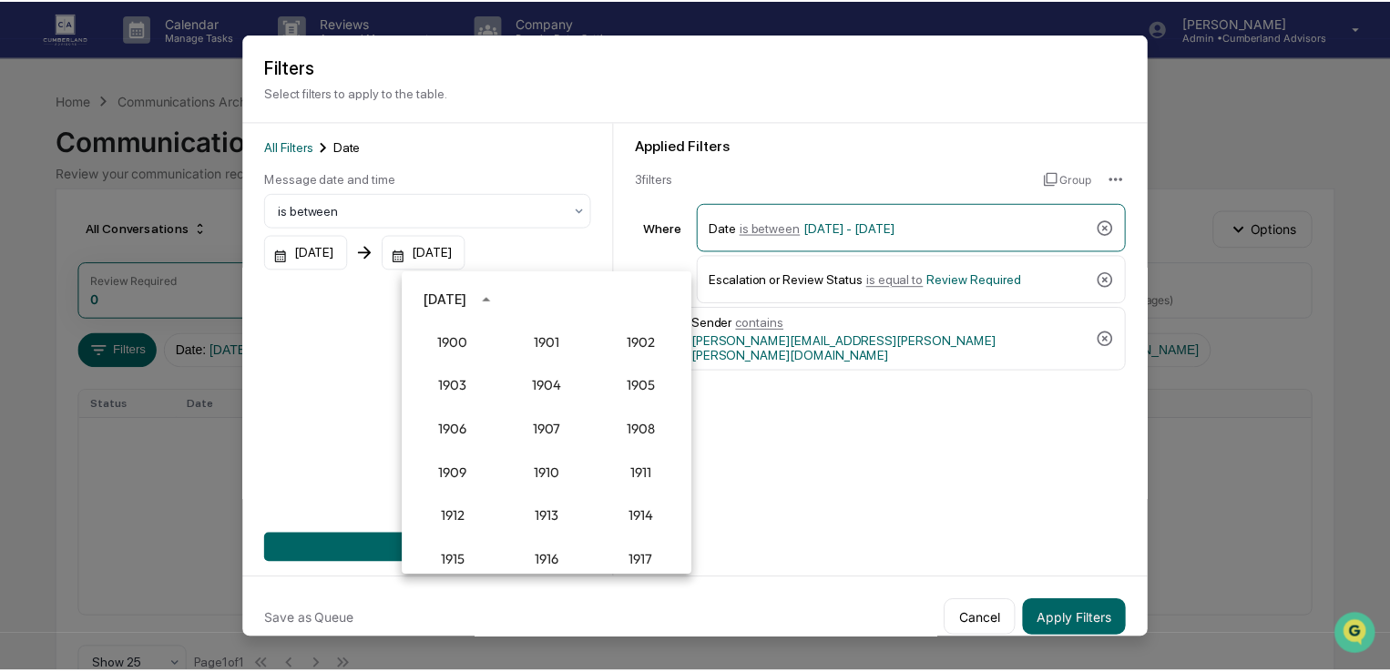
scroll to position [1643, 0]
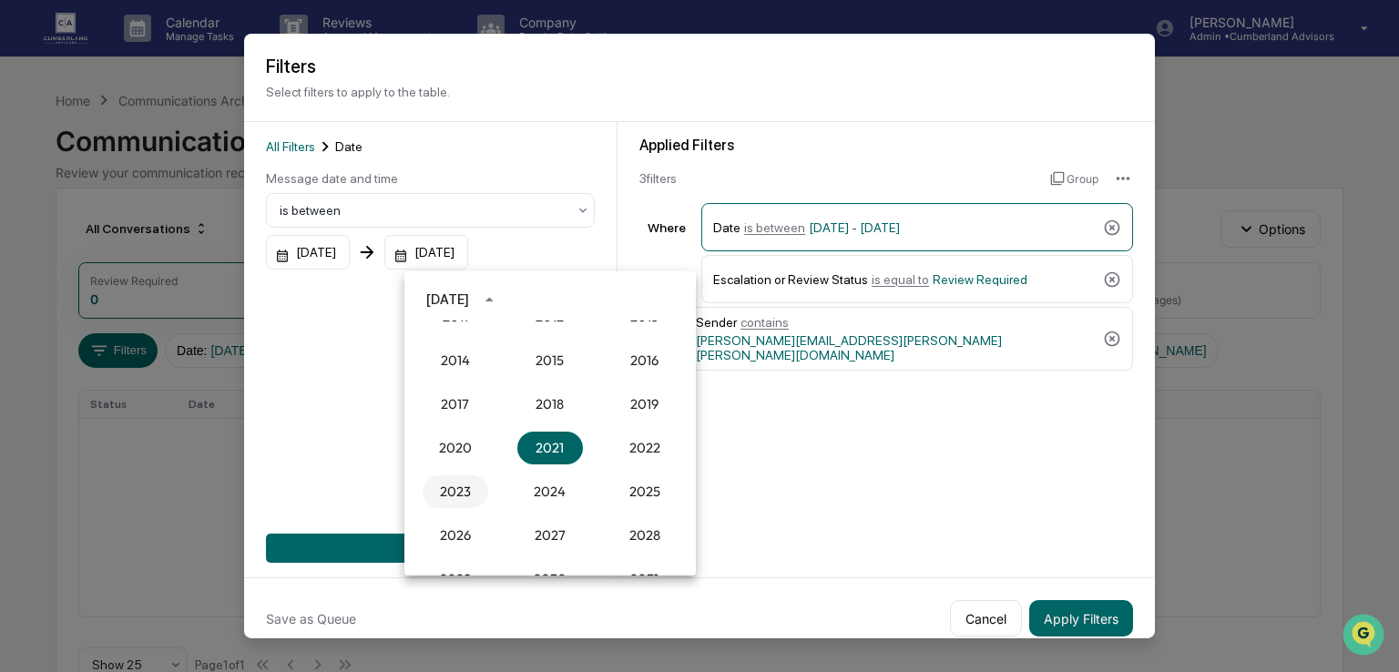
click at [455, 482] on button "2023" at bounding box center [456, 492] width 66 height 33
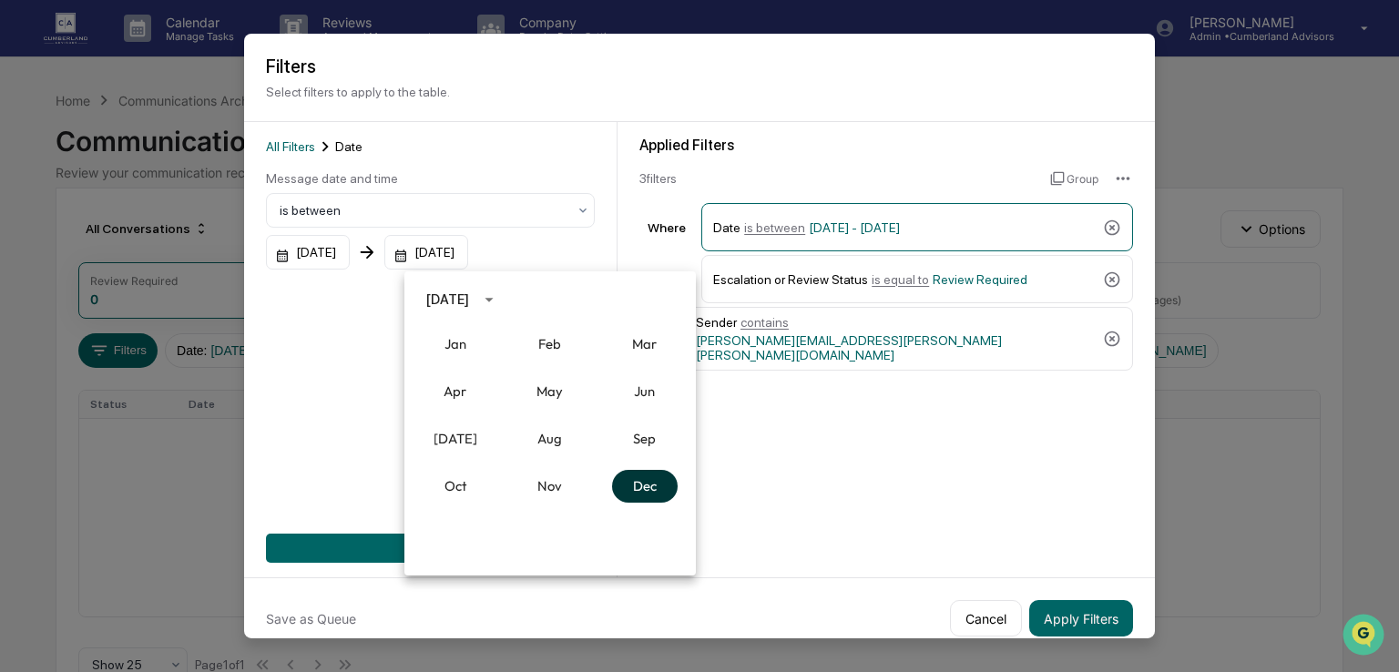
click at [633, 486] on button "Dec" at bounding box center [645, 486] width 66 height 33
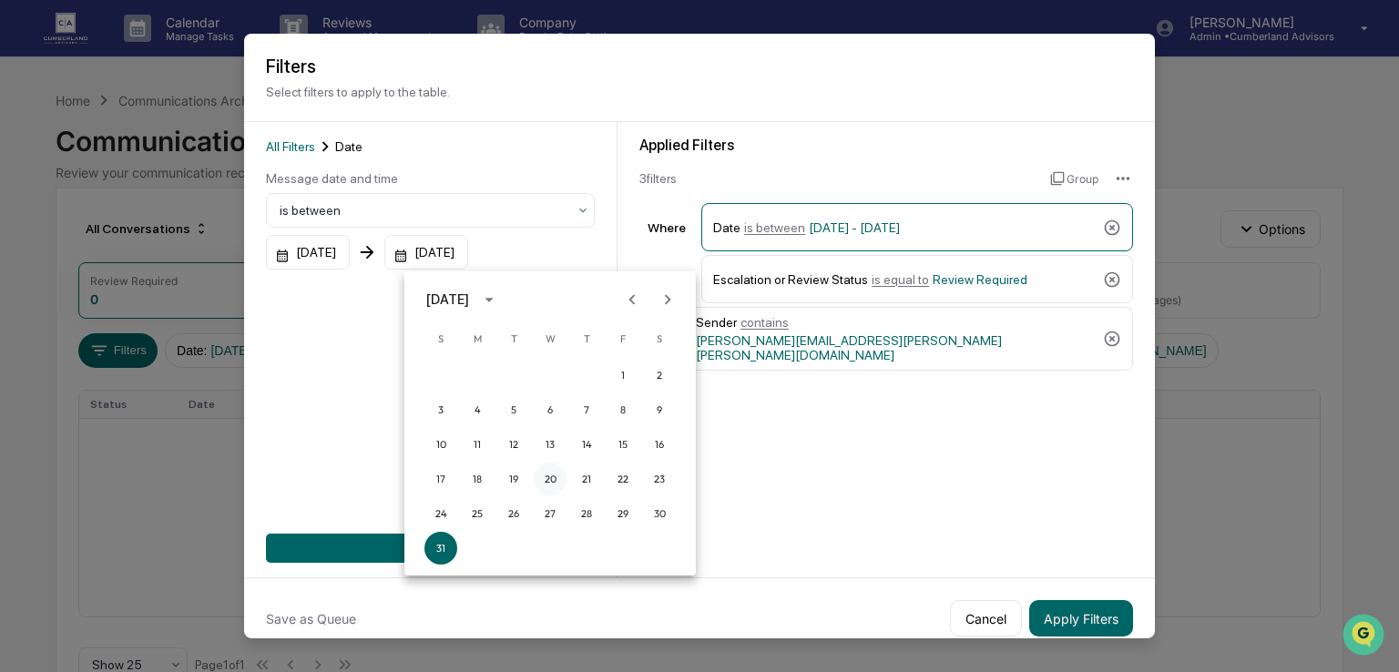
click at [557, 473] on button "20" at bounding box center [550, 479] width 33 height 33
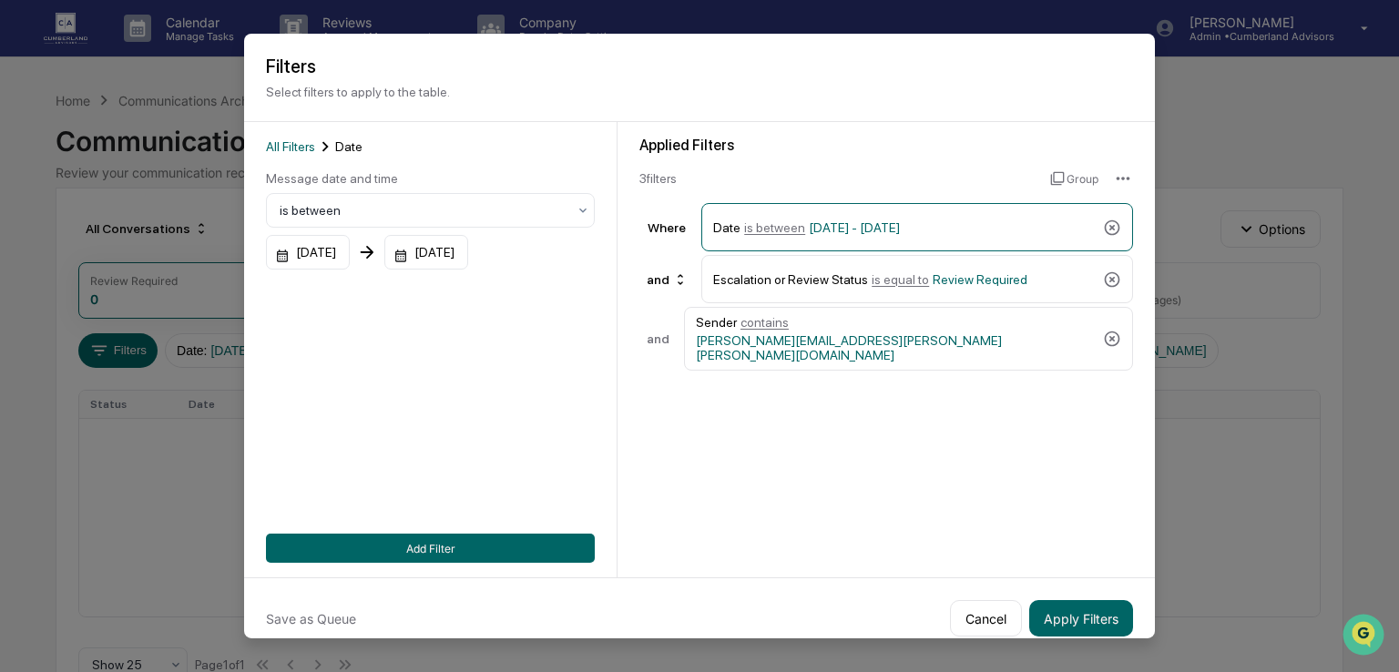
drag, startPoint x: 328, startPoint y: 430, endPoint x: 394, endPoint y: 463, distance: 73.3
click at [328, 429] on div "All Filters Date Message date and time is between 01/01/2020 12/20/2023 Add Fil…" at bounding box center [430, 350] width 329 height 426
click at [422, 547] on button "Add Filter" at bounding box center [430, 548] width 329 height 29
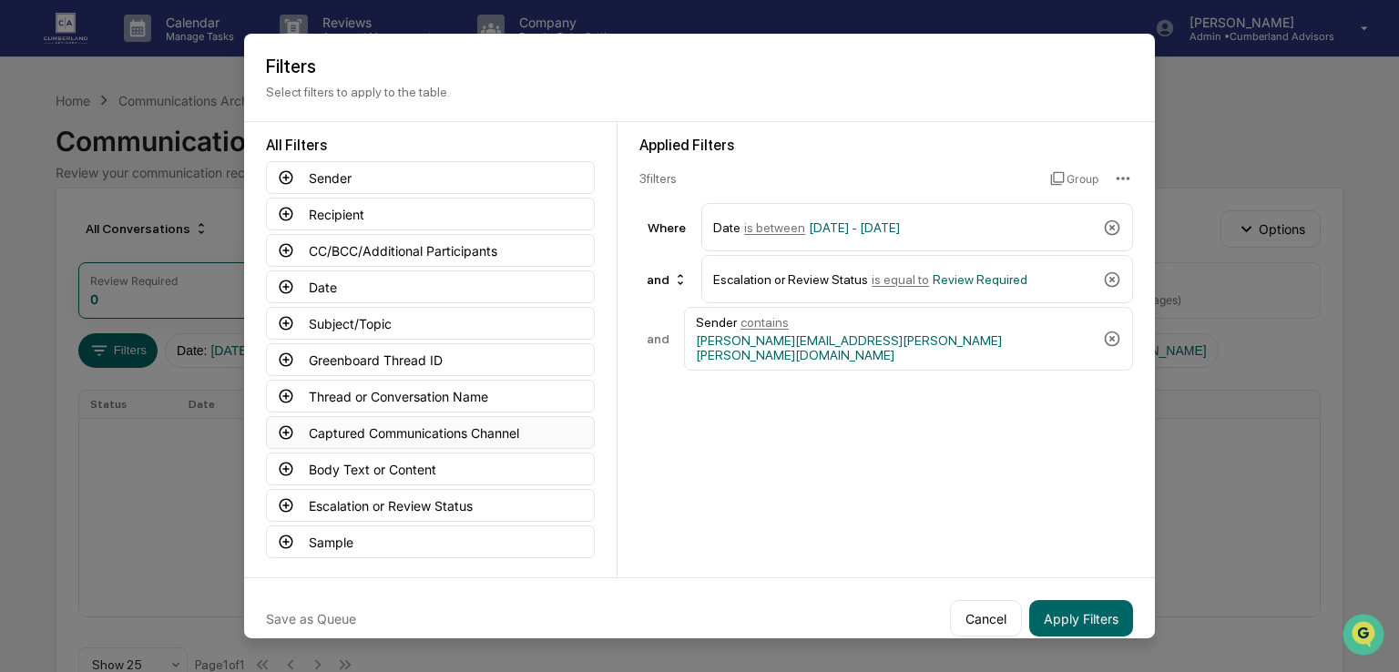
click at [357, 428] on button "Captured Communications Channel" at bounding box center [430, 432] width 329 height 33
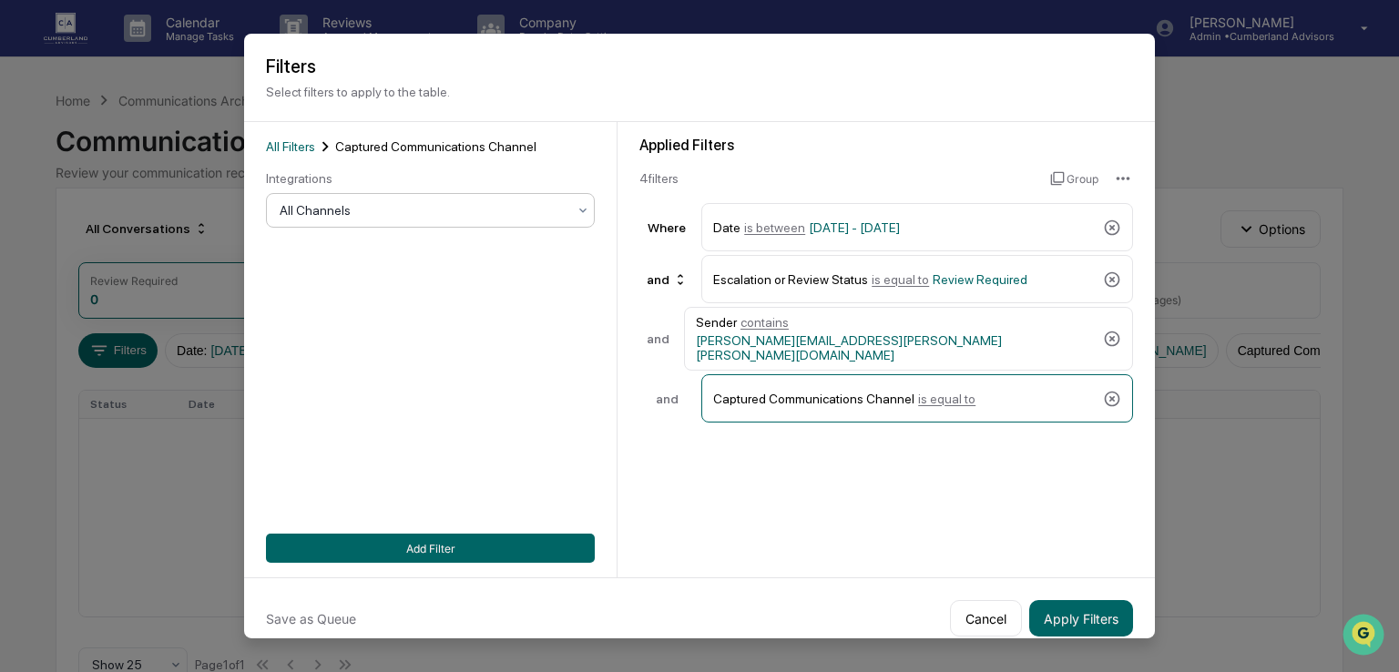
click at [457, 209] on div at bounding box center [423, 210] width 287 height 18
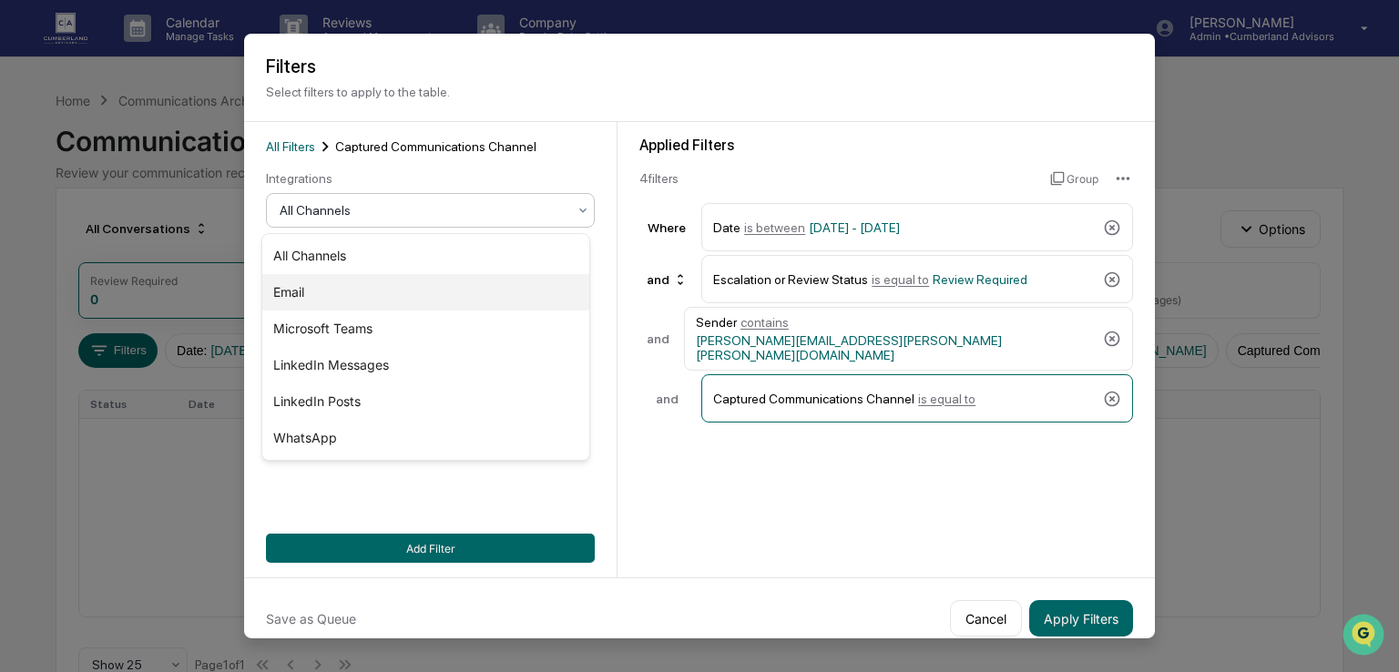
click at [334, 300] on div "Email" at bounding box center [425, 292] width 327 height 36
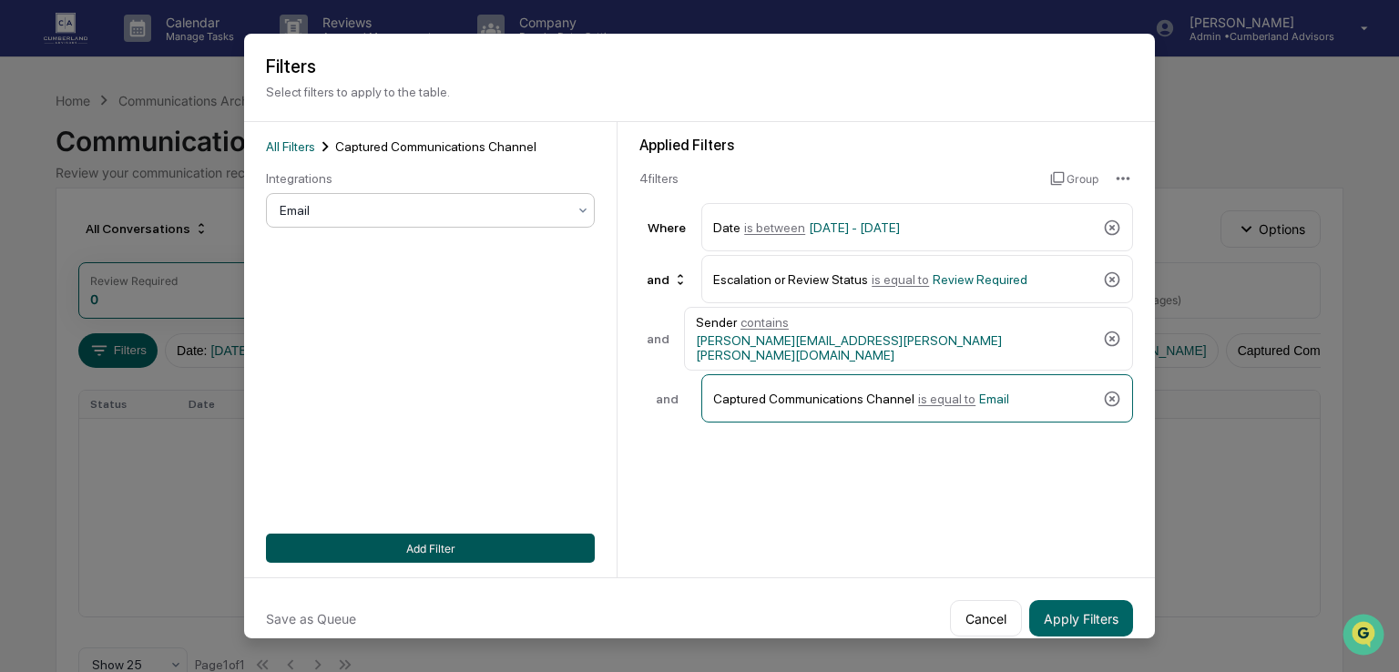
click at [491, 548] on button "Add Filter" at bounding box center [430, 548] width 329 height 29
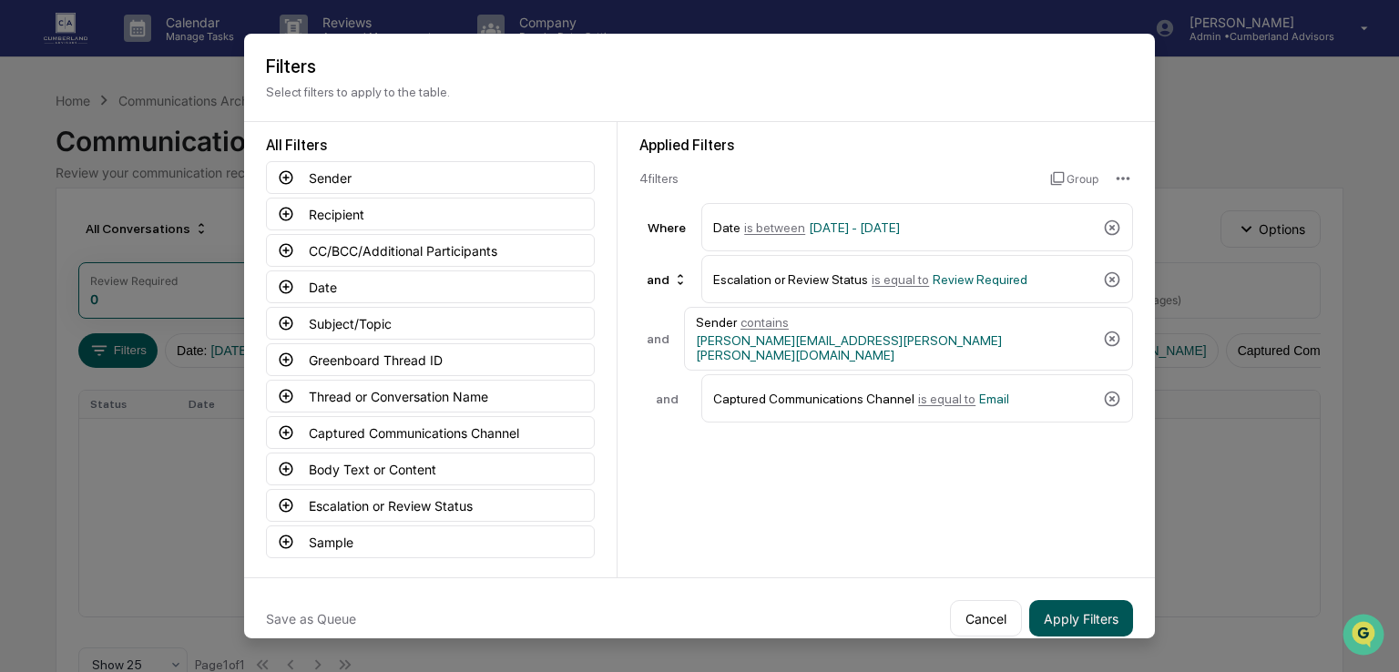
click at [1071, 622] on button "Apply Filters" at bounding box center [1081, 618] width 104 height 36
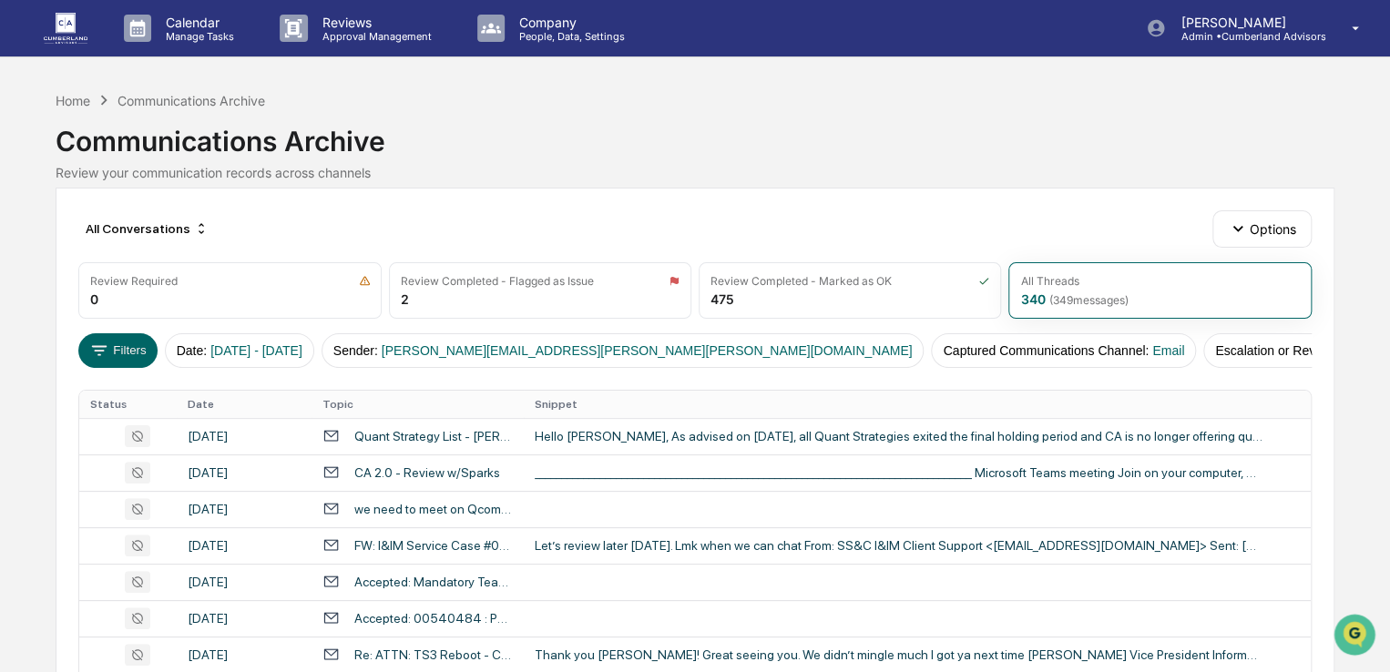
click at [240, 398] on th "Date" at bounding box center [245, 404] width 136 height 27
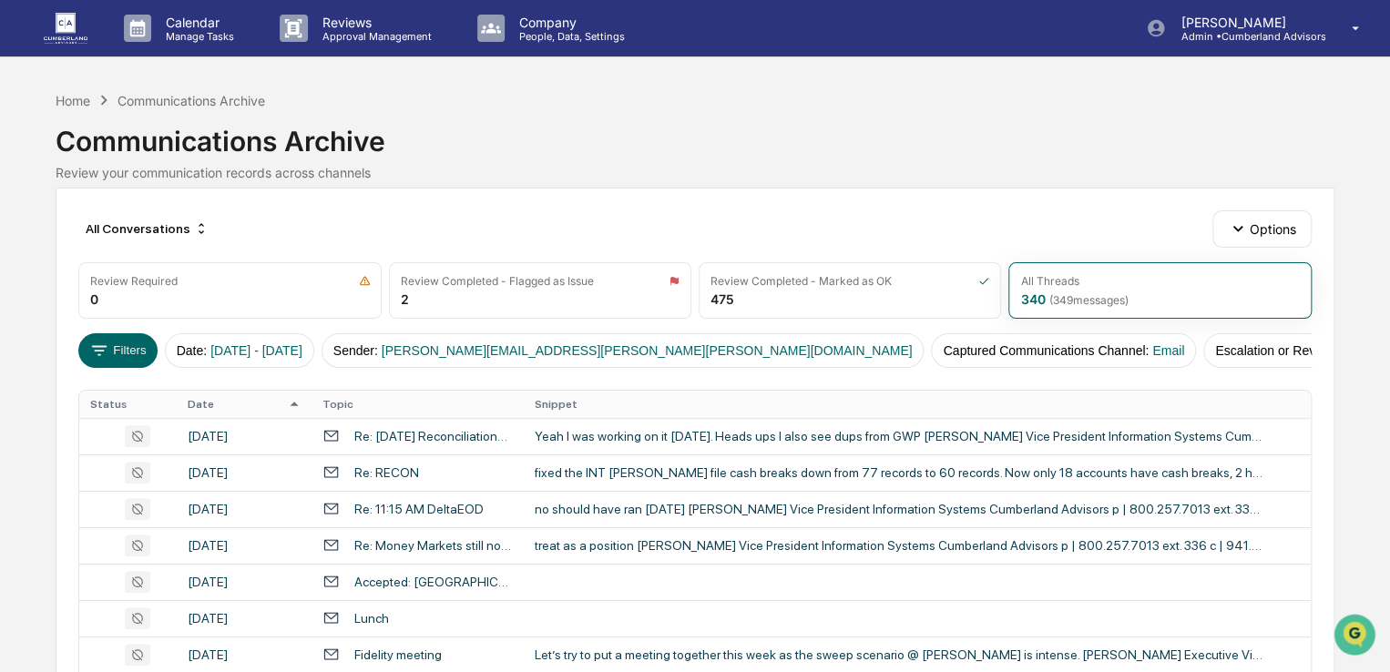
click at [240, 398] on th "Date" at bounding box center [245, 404] width 136 height 27
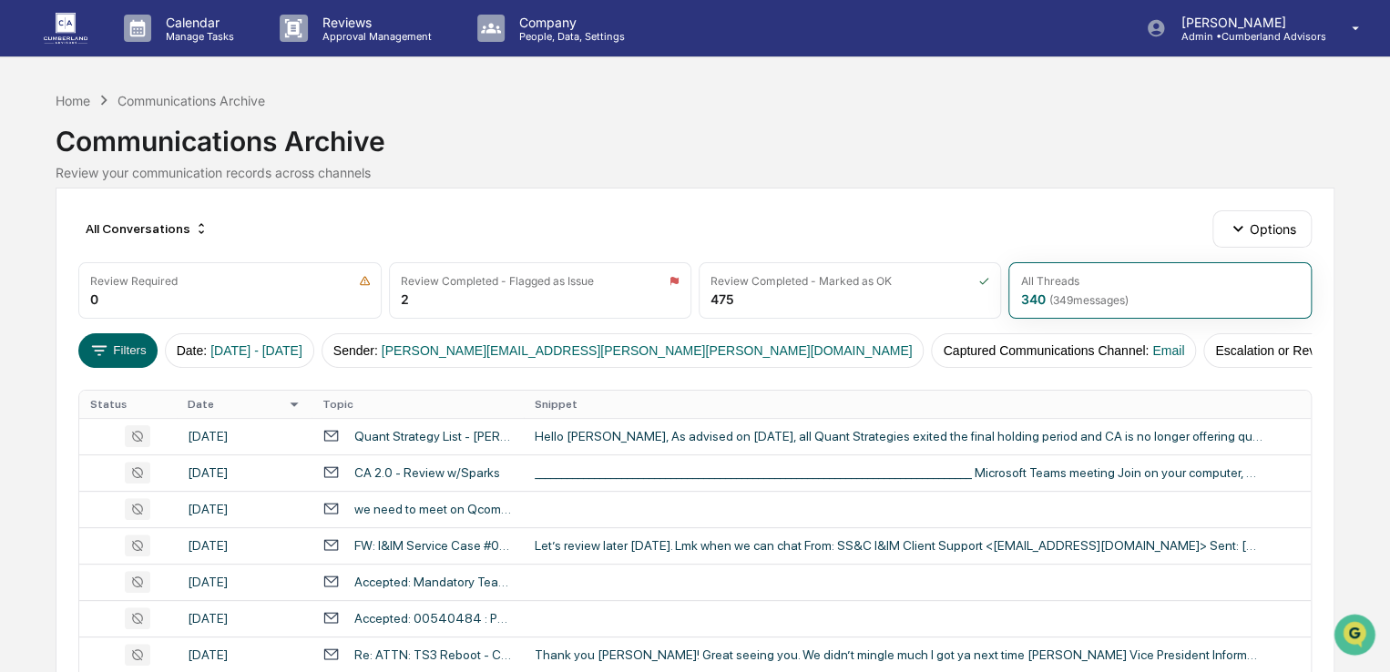
click at [240, 398] on th "Date" at bounding box center [245, 404] width 136 height 27
click at [251, 409] on th "Date" at bounding box center [245, 404] width 136 height 27
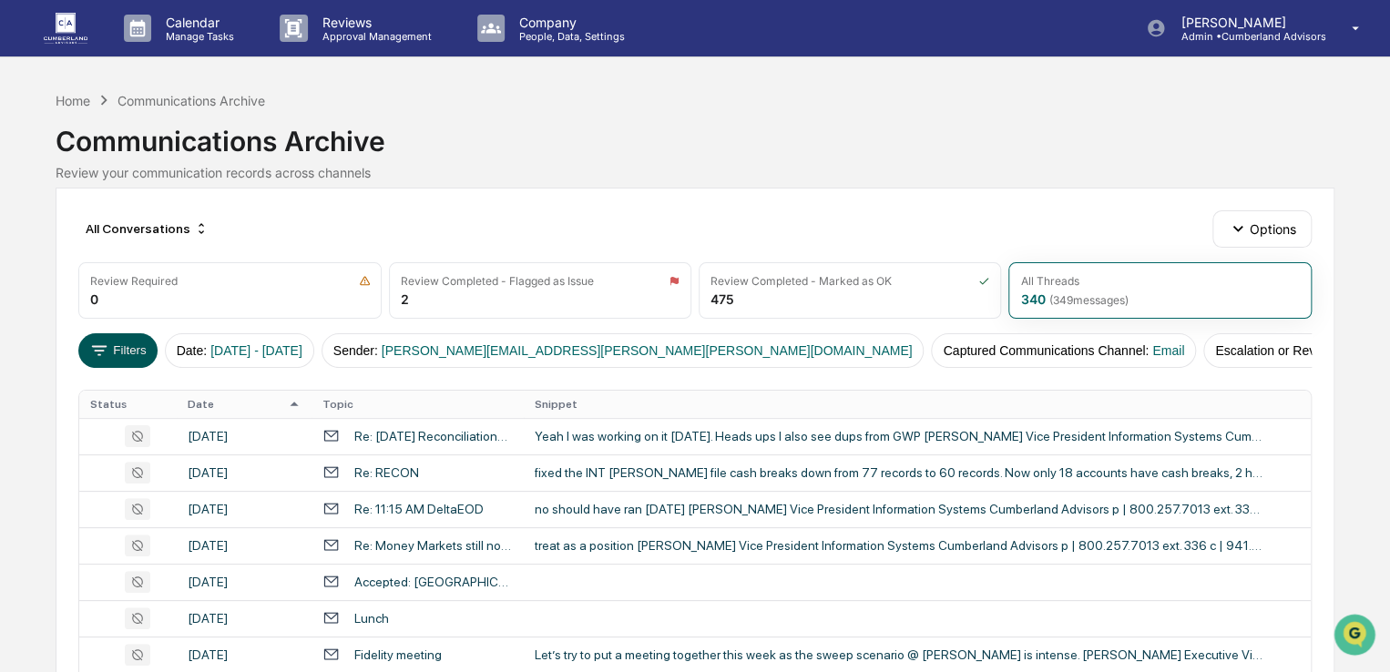
click at [130, 344] on button "Filters" at bounding box center [117, 350] width 79 height 35
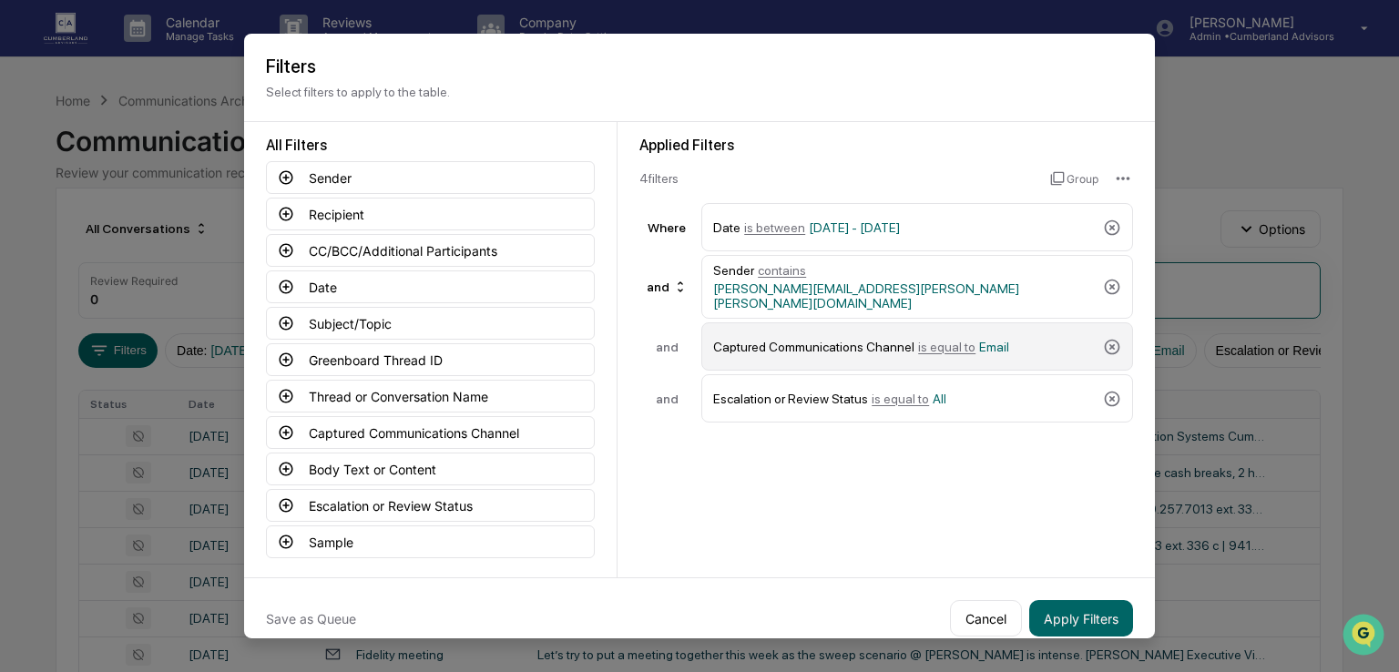
click at [979, 339] on span "Email" at bounding box center [994, 346] width 30 height 15
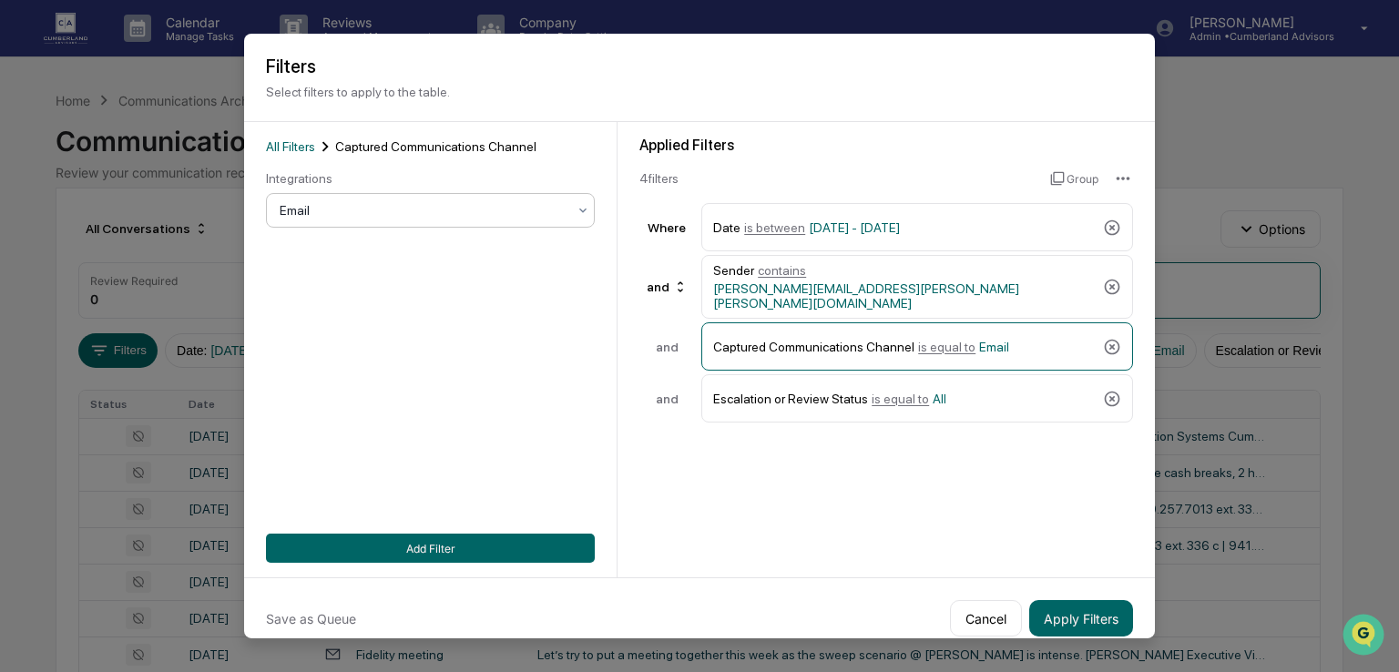
click at [373, 211] on div at bounding box center [423, 210] width 287 height 18
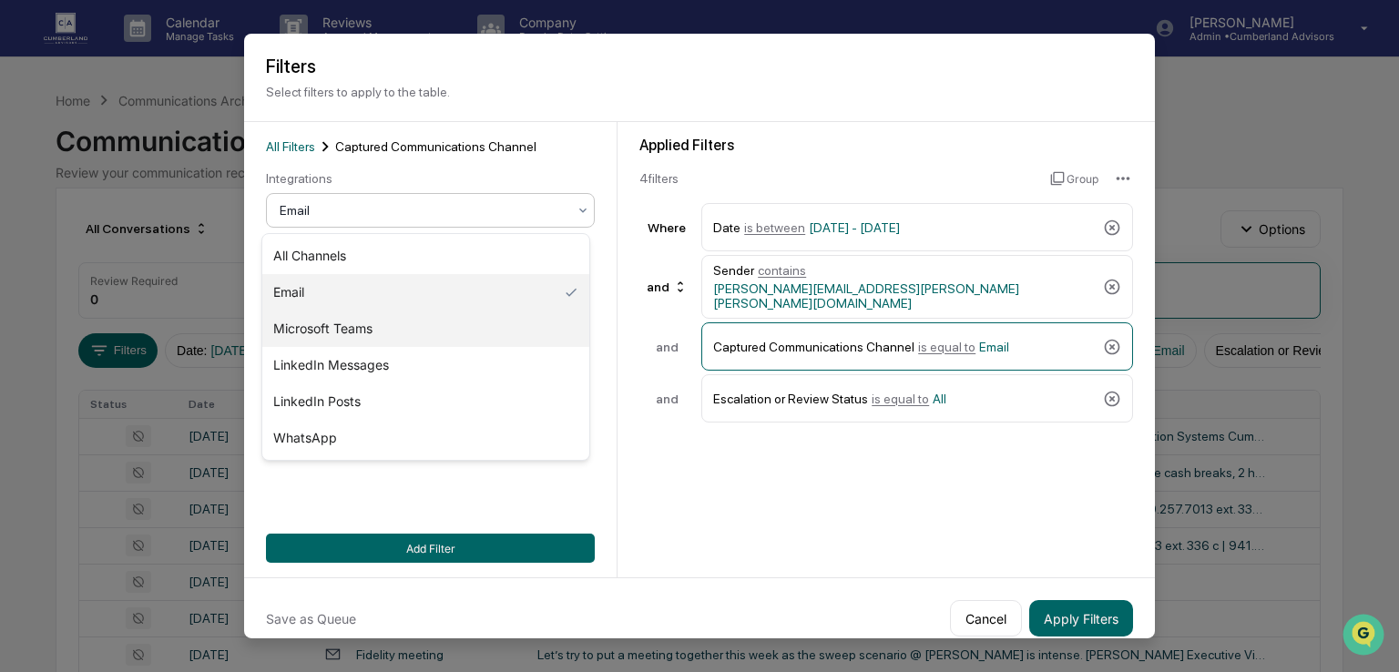
click at [302, 325] on div "Microsoft Teams" at bounding box center [425, 329] width 327 height 36
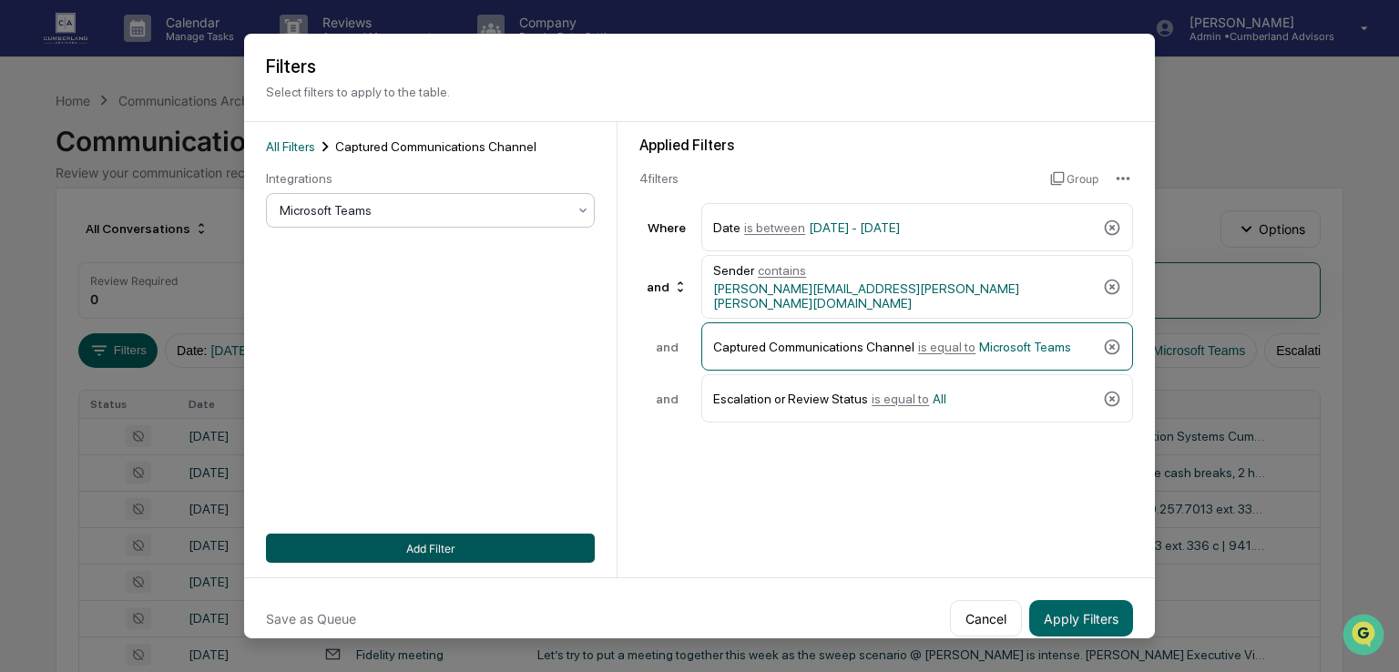
click at [401, 555] on button "Add Filter" at bounding box center [430, 548] width 329 height 29
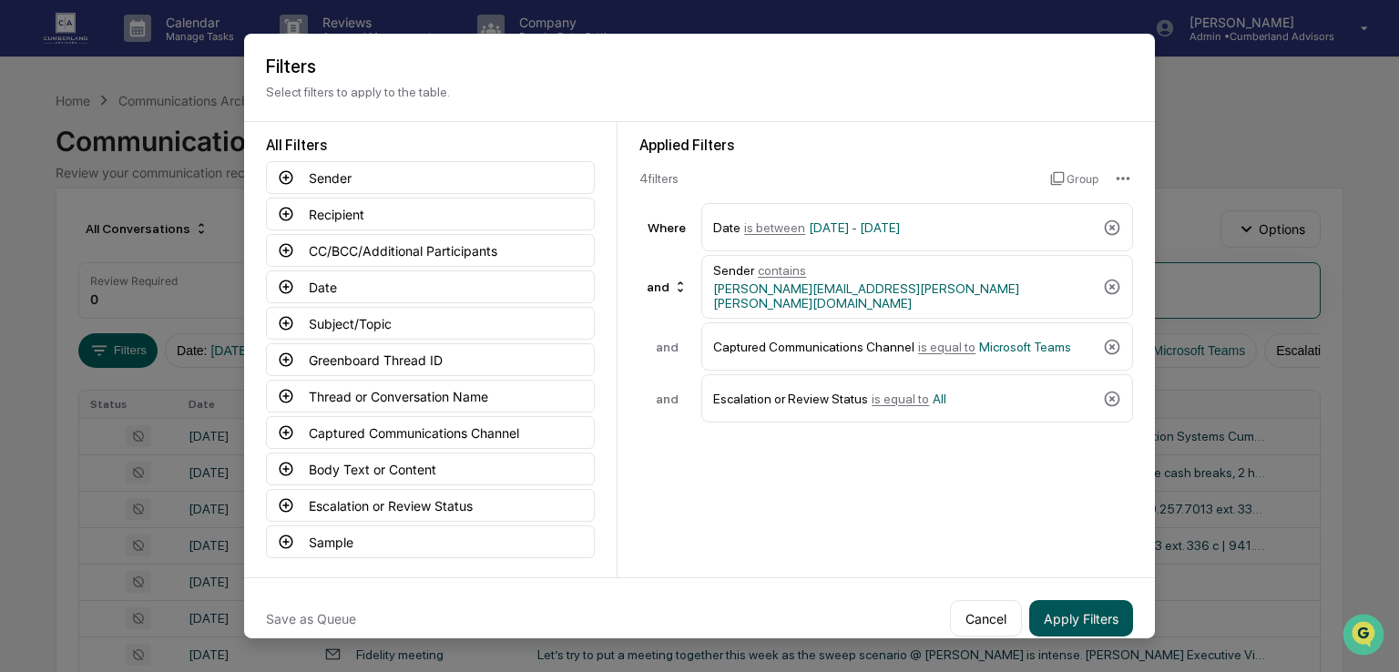
click at [1082, 624] on button "Apply Filters" at bounding box center [1081, 618] width 104 height 36
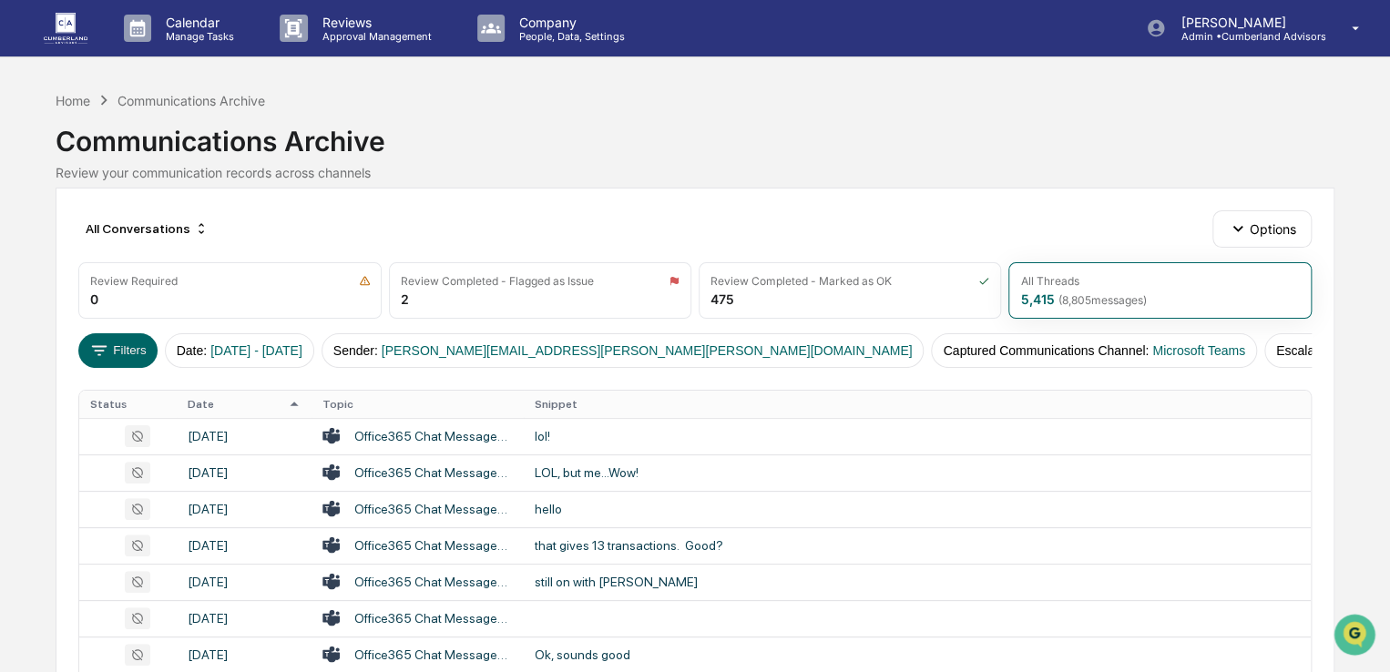
click at [73, 30] on img at bounding box center [66, 28] width 44 height 30
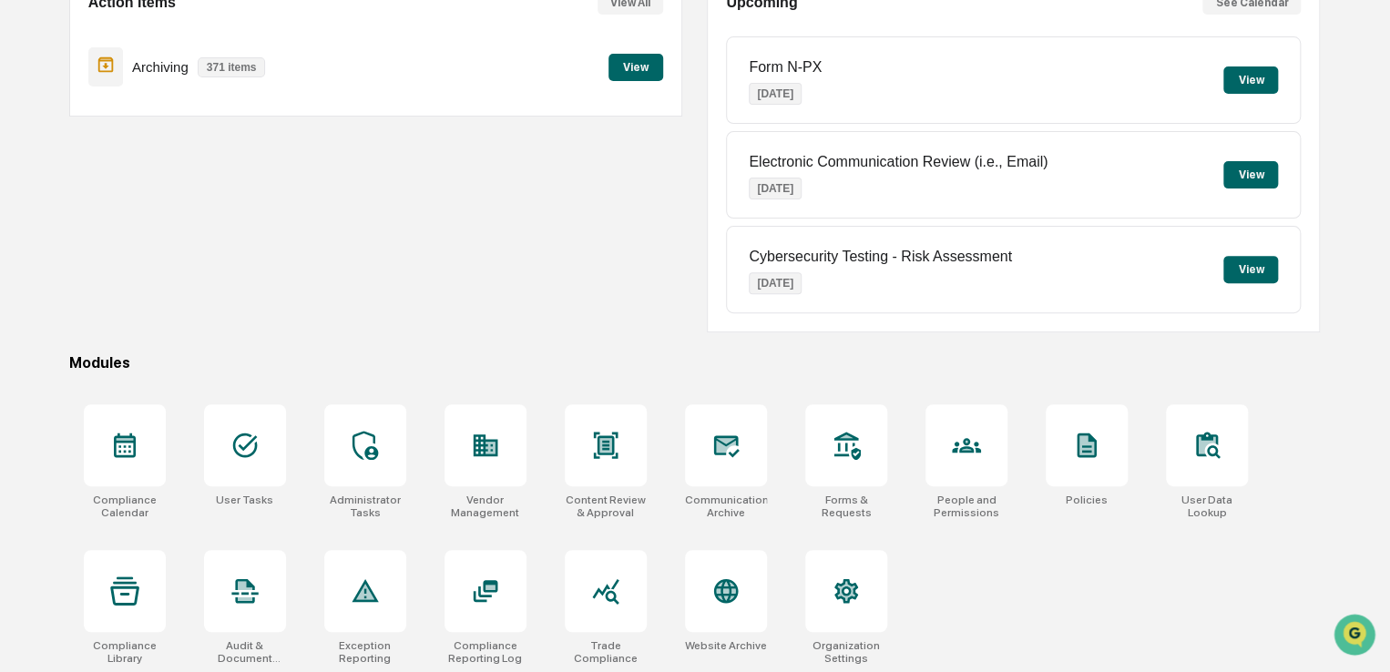
scroll to position [209, 0]
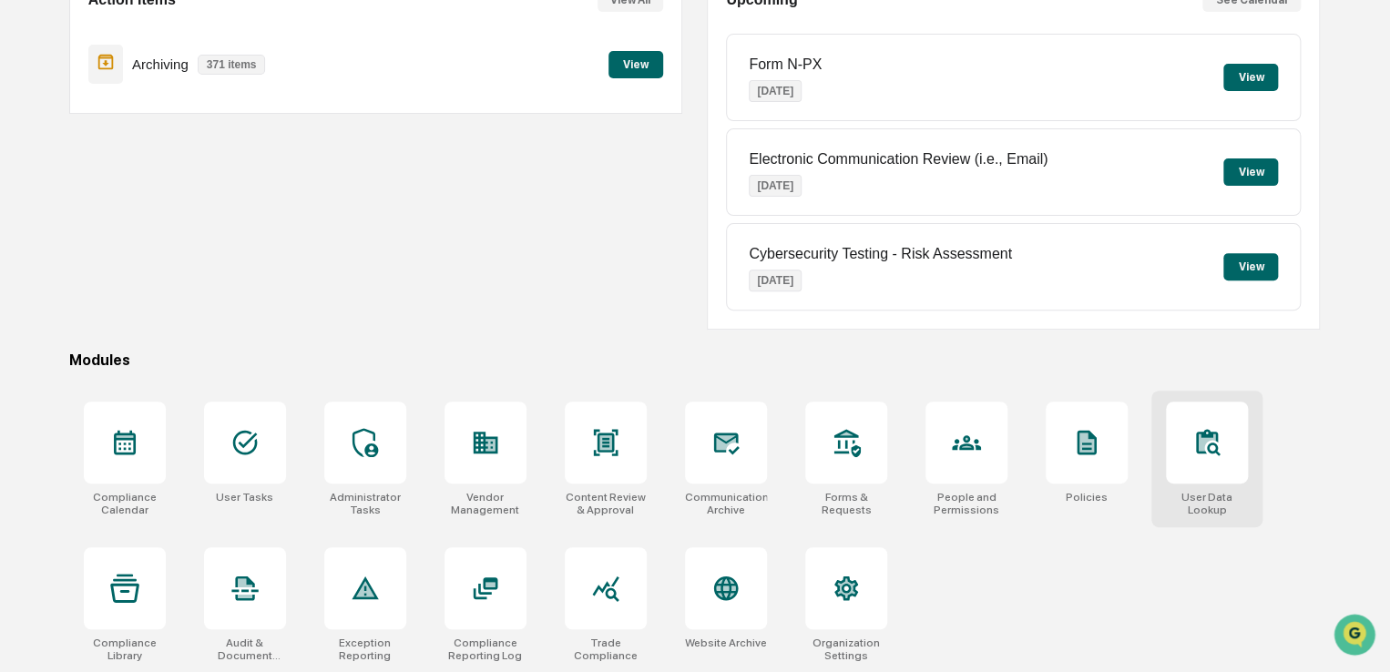
click at [1224, 424] on div at bounding box center [1207, 443] width 82 height 82
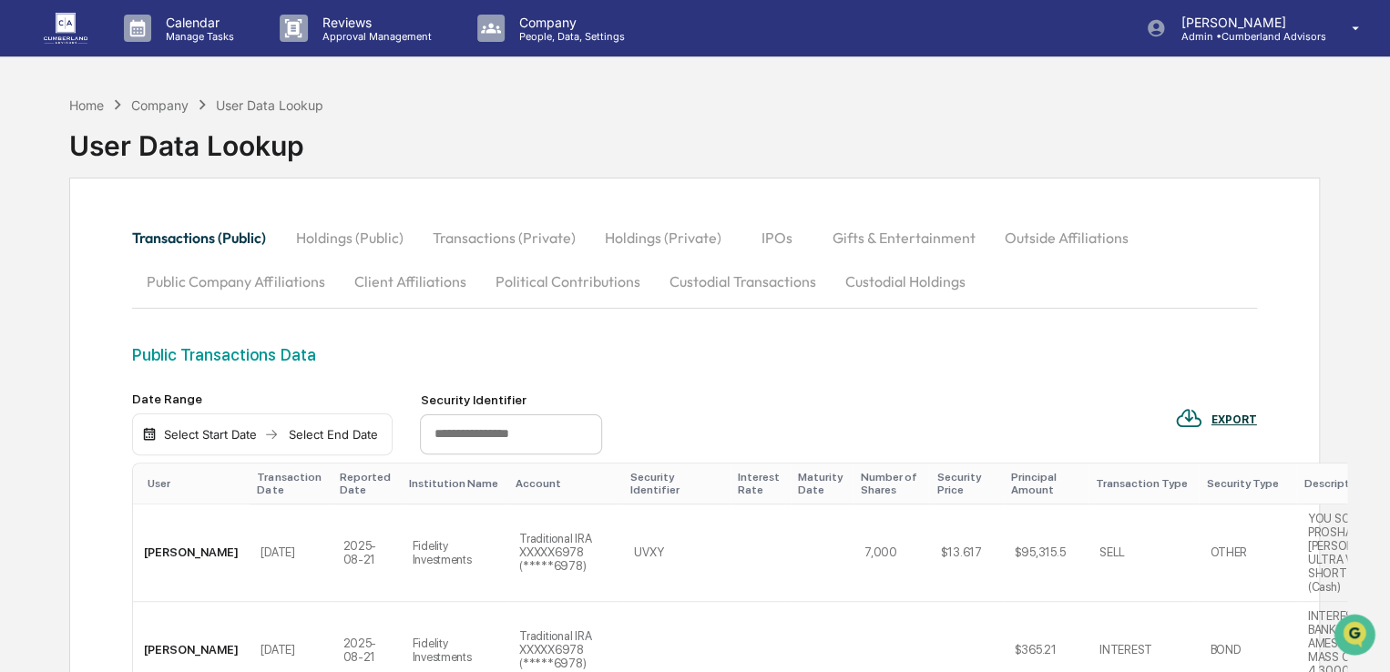
click at [193, 438] on div "Select Start Date" at bounding box center [210, 434] width 100 height 15
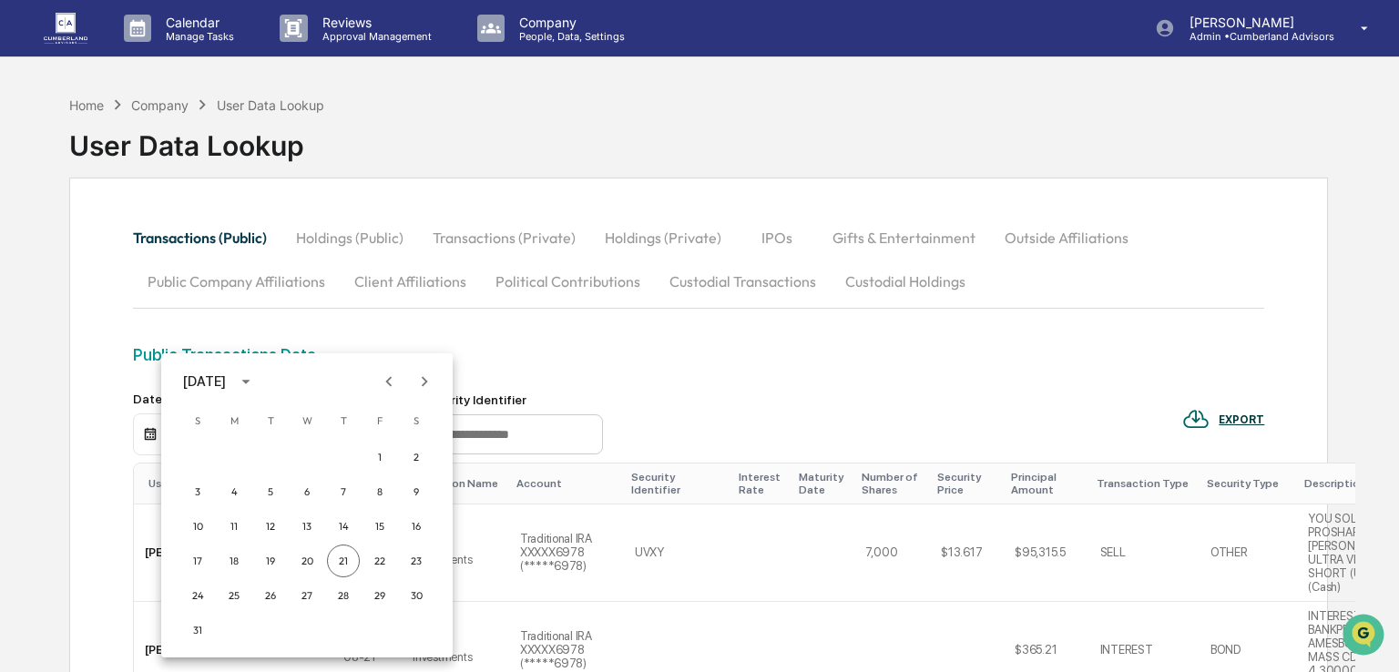
click at [389, 385] on icon "Previous month" at bounding box center [389, 382] width 20 height 20
click at [271, 455] on button "1" at bounding box center [270, 457] width 33 height 33
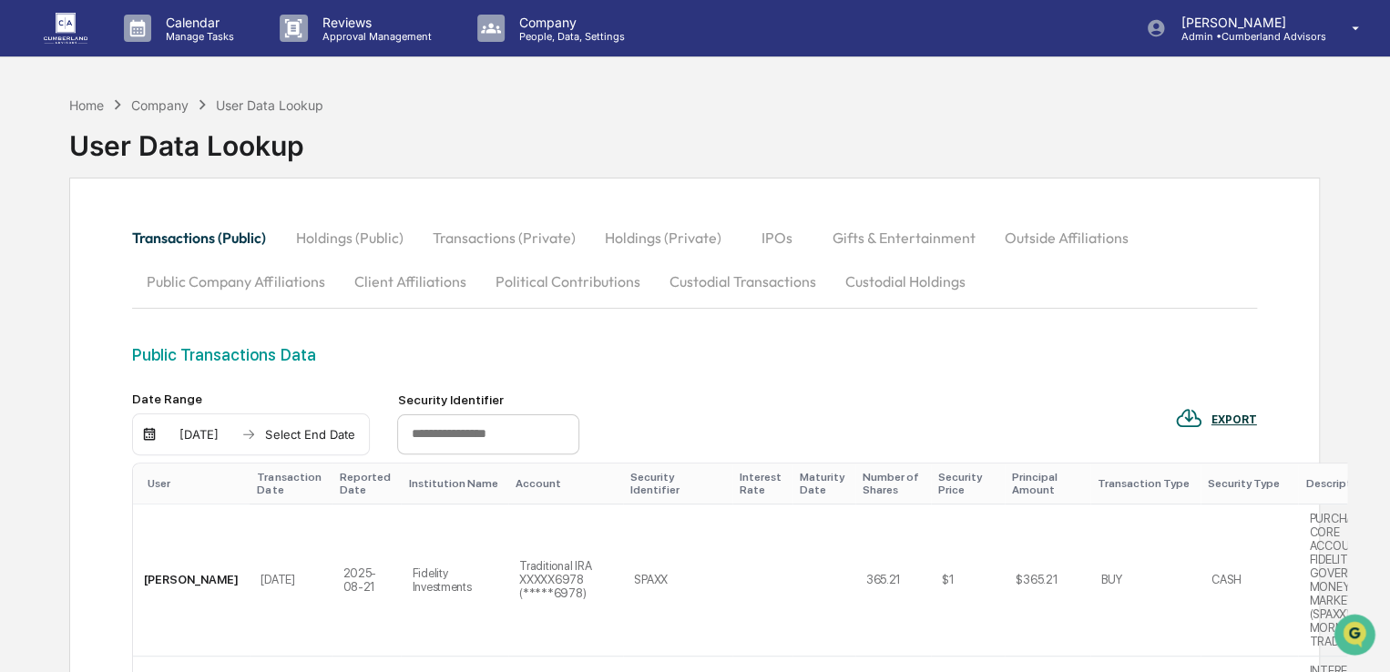
click at [312, 435] on div "Select End Date" at bounding box center [310, 434] width 100 height 15
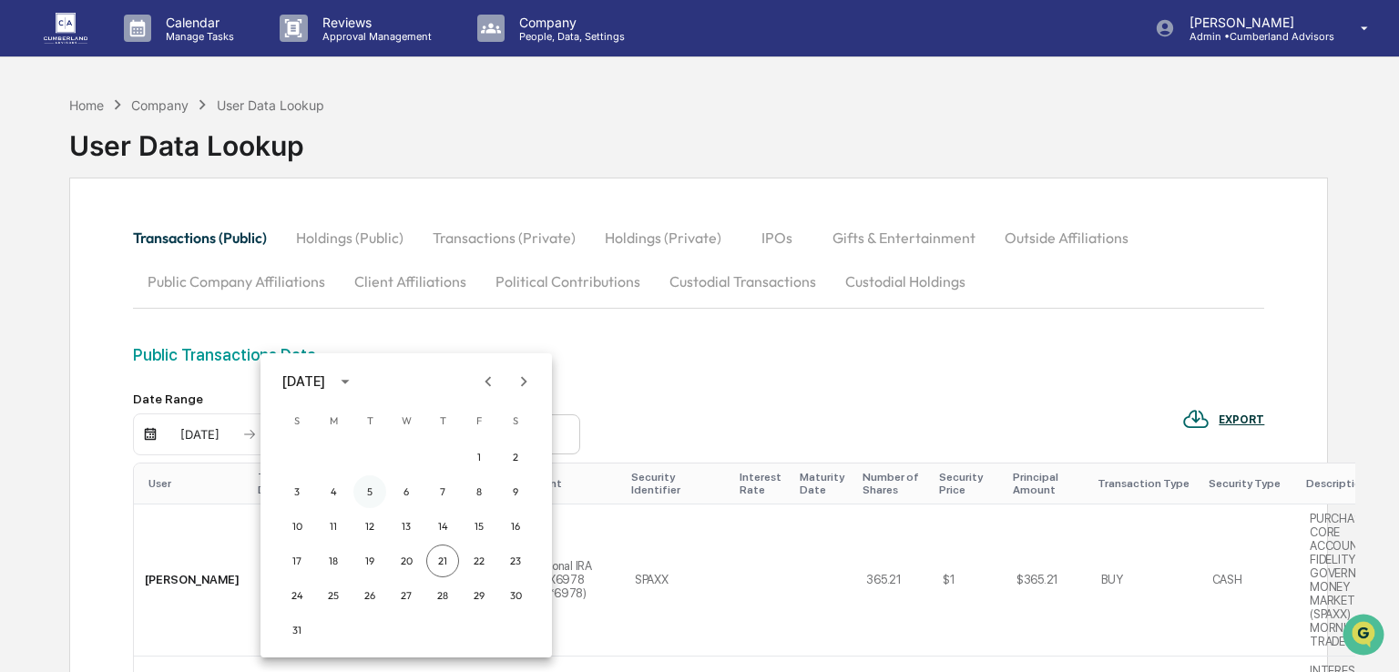
click at [373, 491] on button "5" at bounding box center [369, 492] width 33 height 33
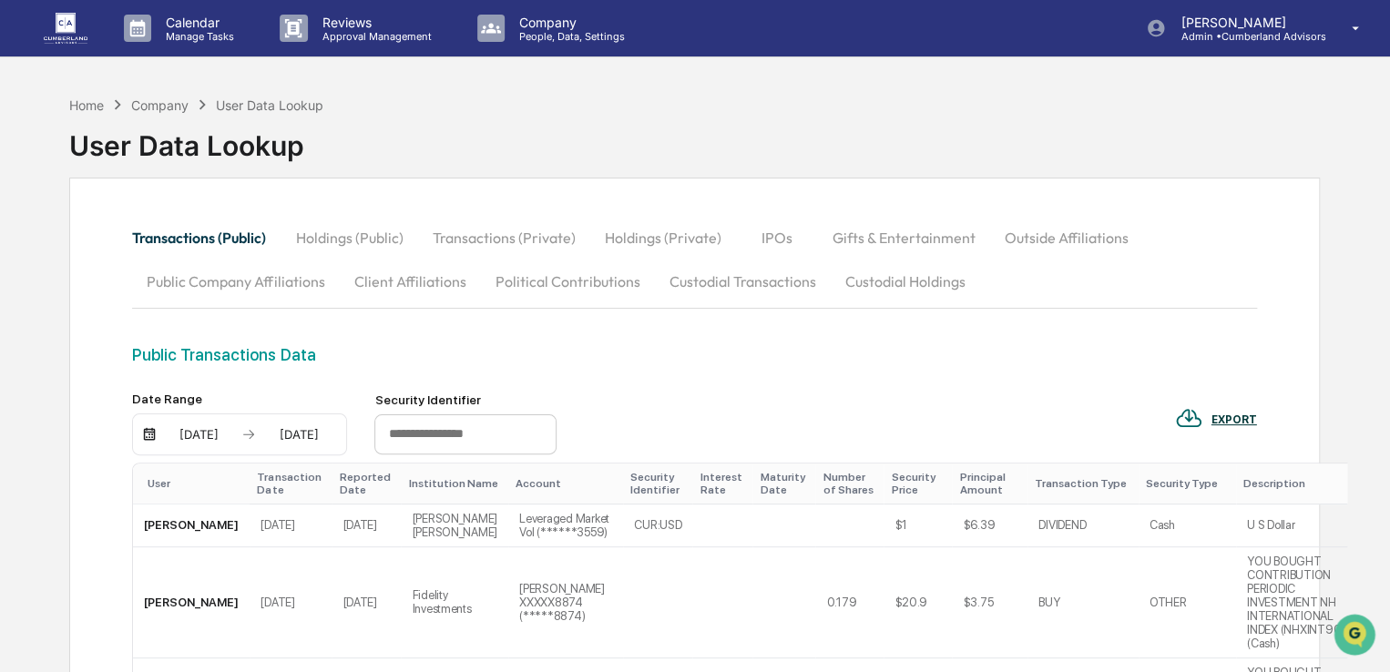
click at [772, 291] on button "Custodial Transactions" at bounding box center [742, 282] width 176 height 44
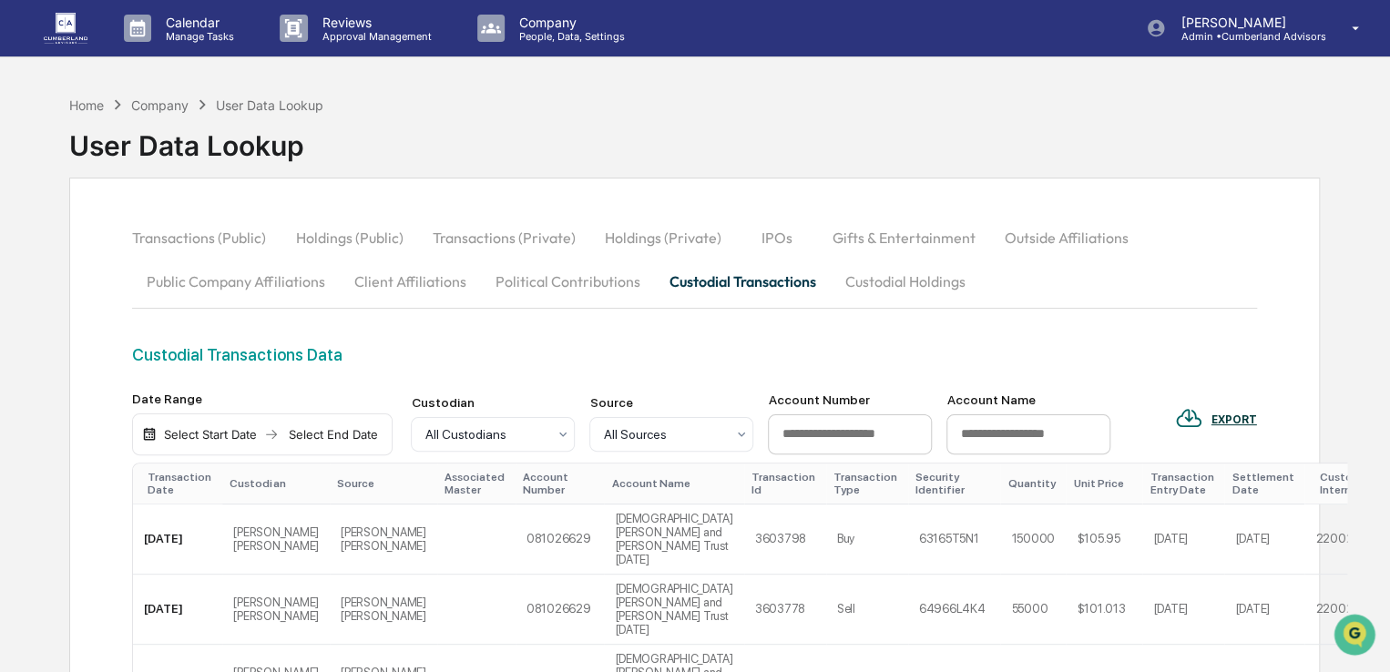
click at [191, 440] on div "Select Start Date" at bounding box center [210, 434] width 100 height 15
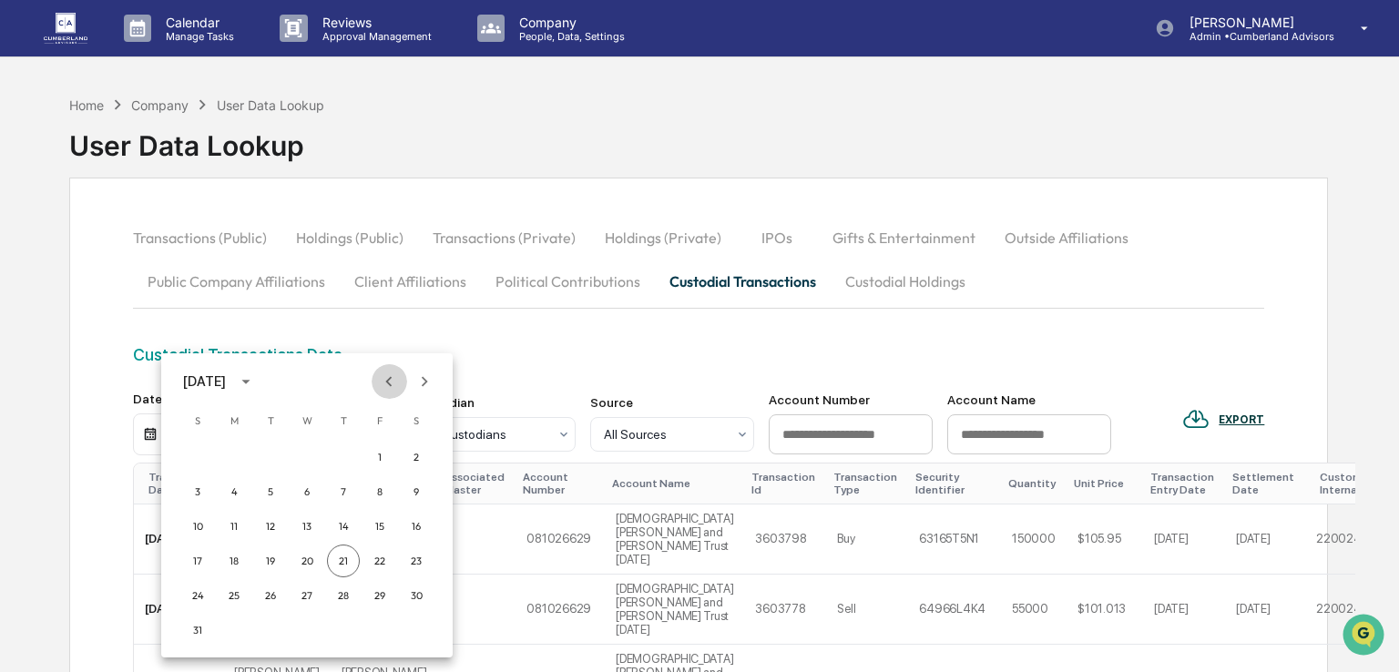
click at [383, 376] on icon "Previous month" at bounding box center [389, 382] width 20 height 20
click at [273, 452] on button "1" at bounding box center [270, 457] width 33 height 33
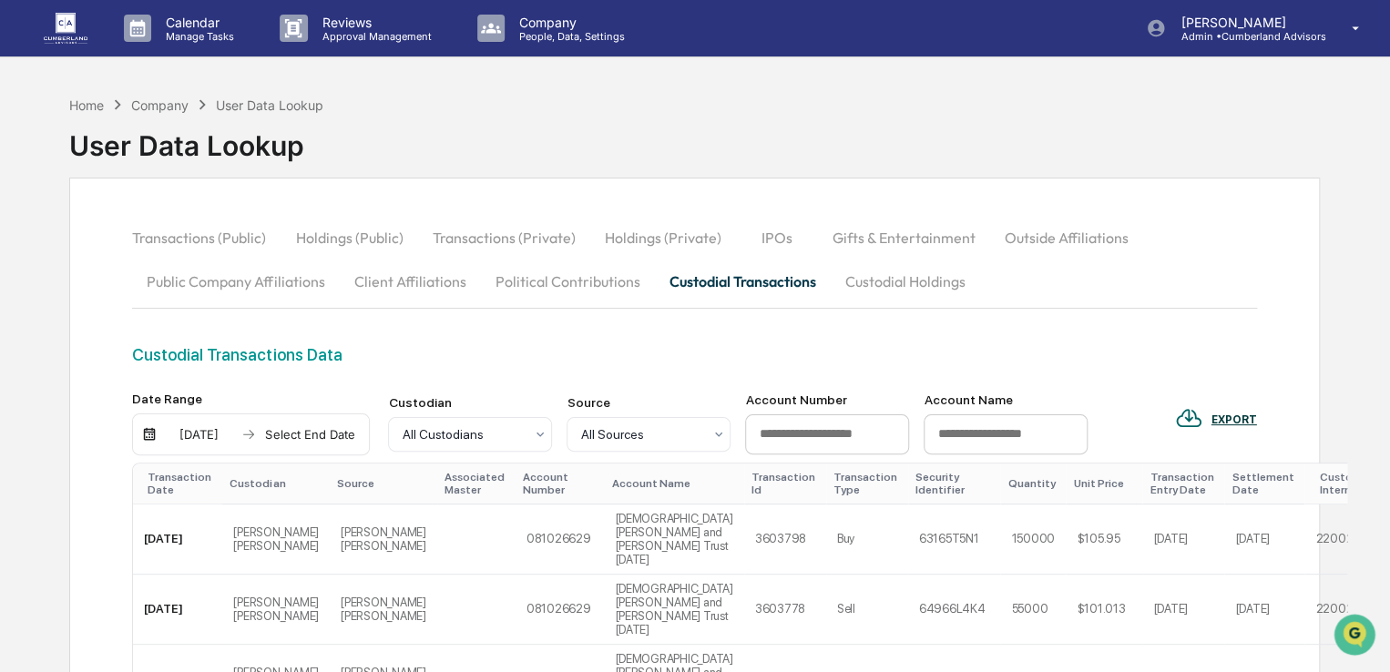
click at [303, 438] on div "Select End Date" at bounding box center [310, 434] width 100 height 15
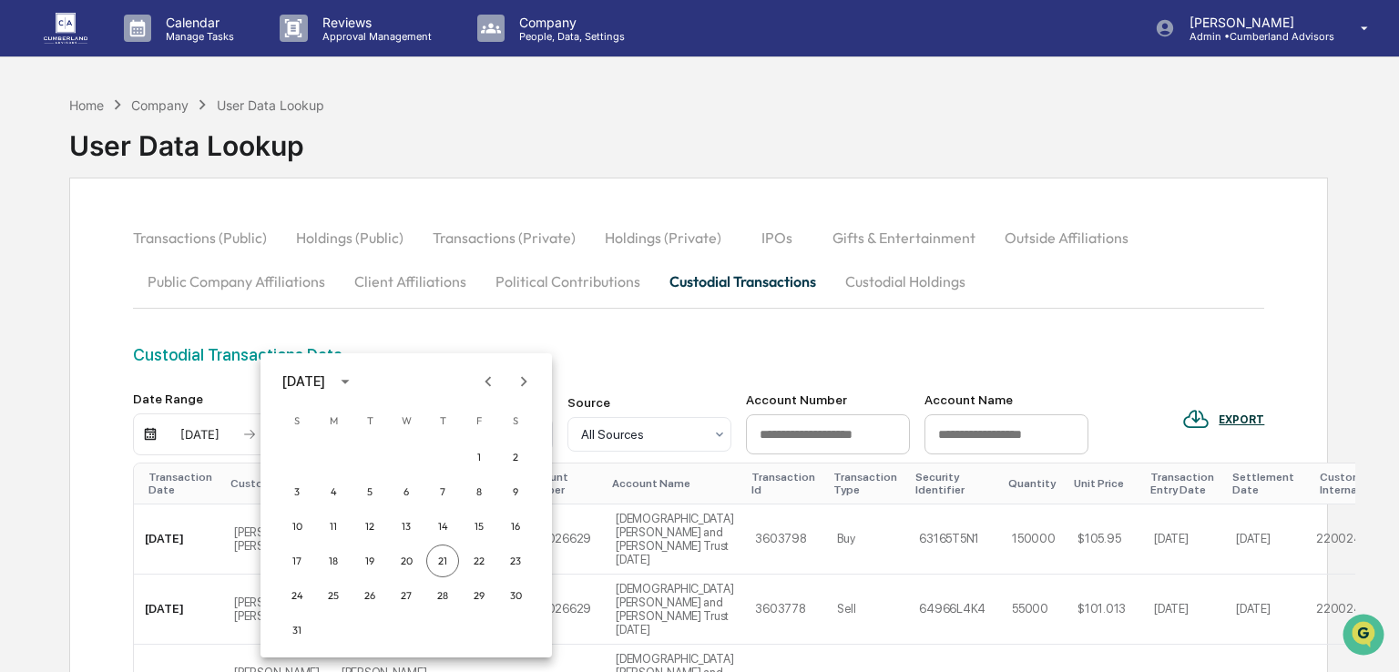
click at [485, 381] on icon "Previous month" at bounding box center [488, 382] width 20 height 20
click at [373, 490] on button "8" at bounding box center [369, 492] width 33 height 33
